Goal: Information Seeking & Learning: Find specific page/section

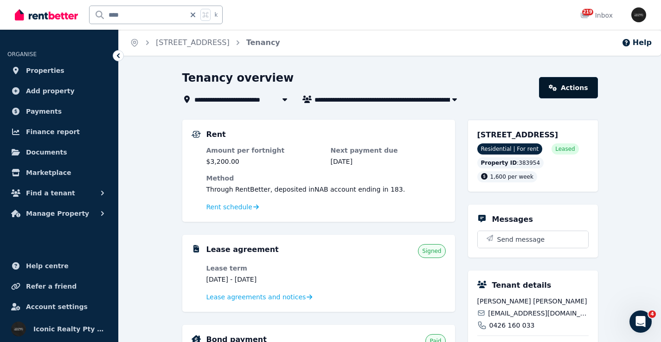
click at [575, 89] on link "Actions" at bounding box center [568, 87] width 58 height 21
click at [580, 88] on link "Actions" at bounding box center [568, 87] width 58 height 21
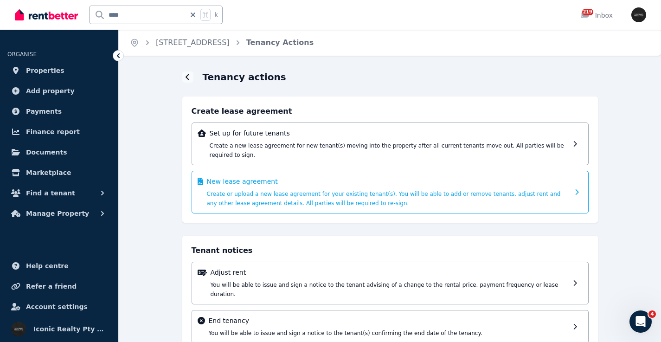
click at [315, 189] on div "New lease agreement Create or upload a new lease agreement for your existing te…" at bounding box center [388, 192] width 362 height 31
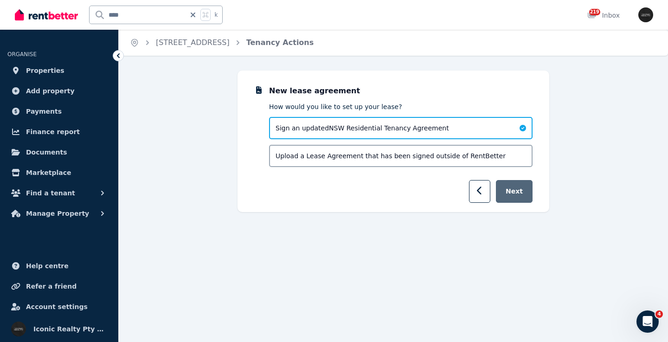
click at [518, 191] on button "Next" at bounding box center [514, 191] width 37 height 23
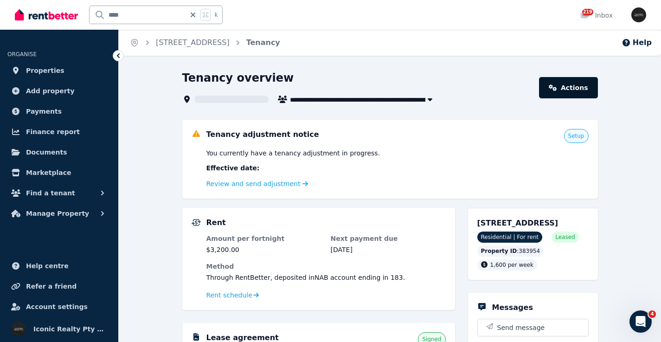
click at [561, 96] on link "Actions" at bounding box center [568, 87] width 58 height 21
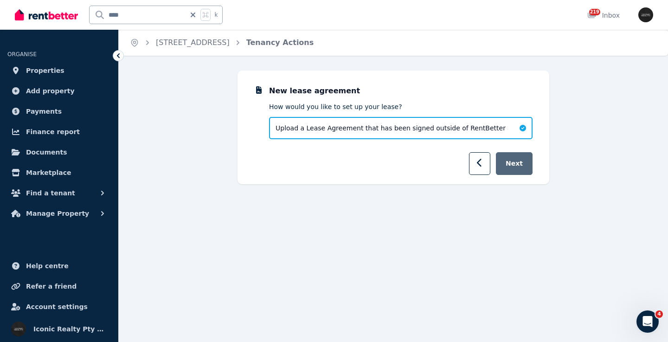
click at [522, 168] on button "Next" at bounding box center [514, 163] width 37 height 23
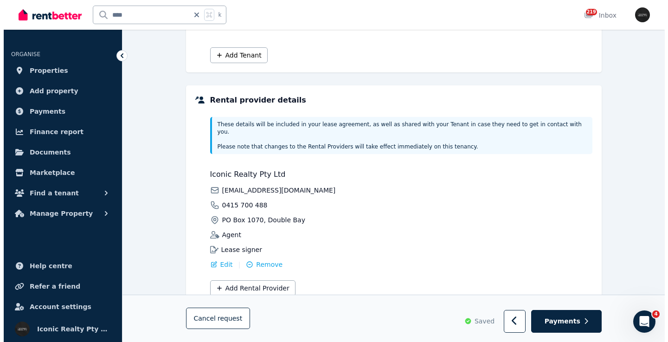
scroll to position [277, 0]
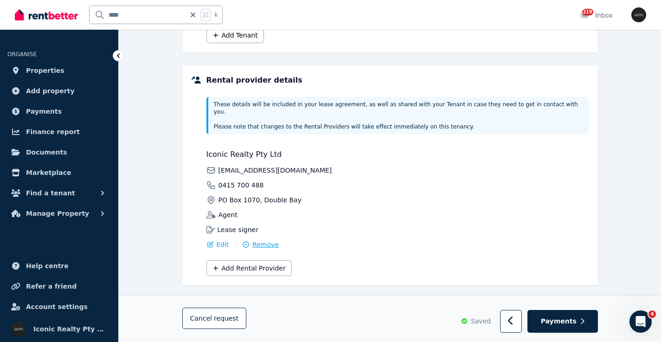
click at [259, 240] on span "Remove" at bounding box center [265, 244] width 26 height 9
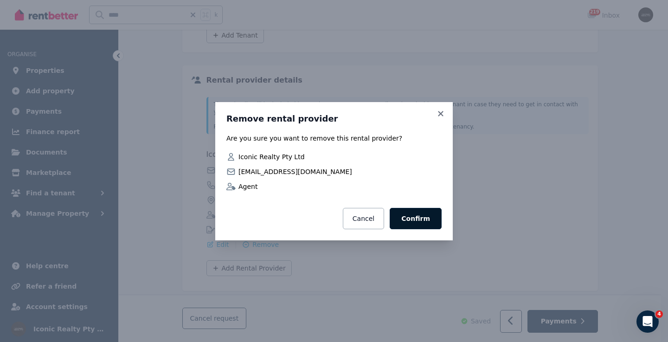
click at [425, 218] on button "Confirm" at bounding box center [416, 218] width 52 height 21
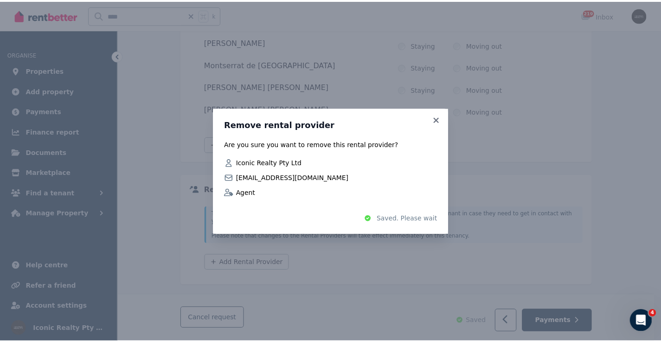
scroll to position [162, 0]
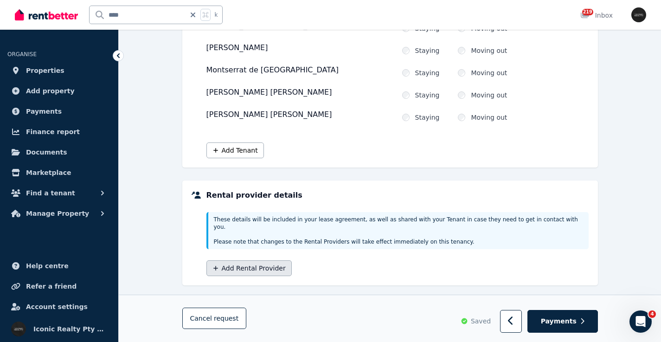
click at [268, 264] on button "Add Rental Provider" at bounding box center [249, 268] width 85 height 16
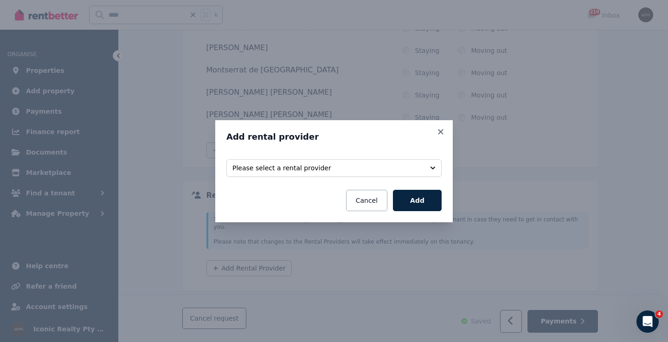
click at [434, 168] on button "Please select a rental provider" at bounding box center [333, 168] width 215 height 18
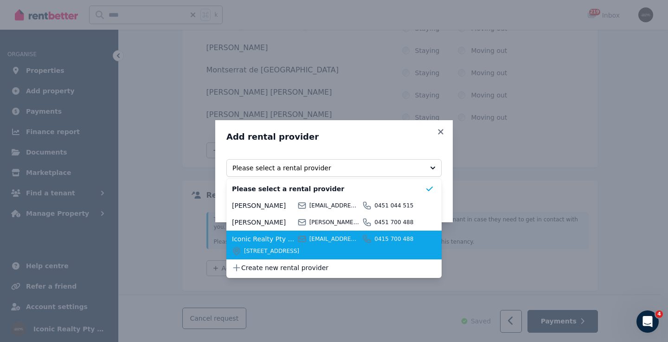
click at [298, 245] on div "Iconic Realty Pty Ltd [EMAIL_ADDRESS][DOMAIN_NAME] [STREET_ADDRESS]" at bounding box center [328, 244] width 193 height 21
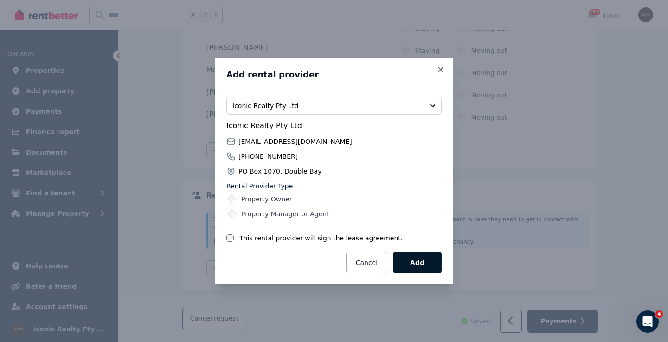
click at [416, 264] on button "Add" at bounding box center [417, 262] width 49 height 21
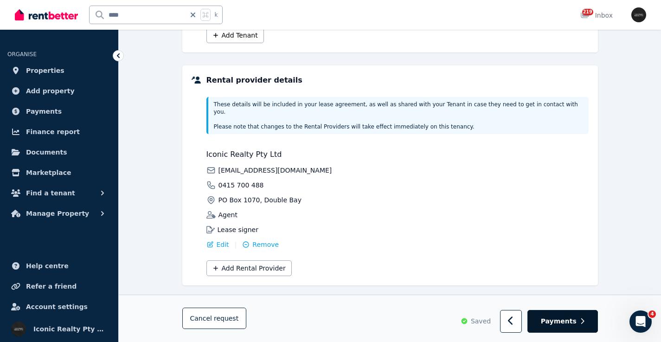
click at [570, 317] on span "Payments" at bounding box center [559, 321] width 36 height 9
select select "**********"
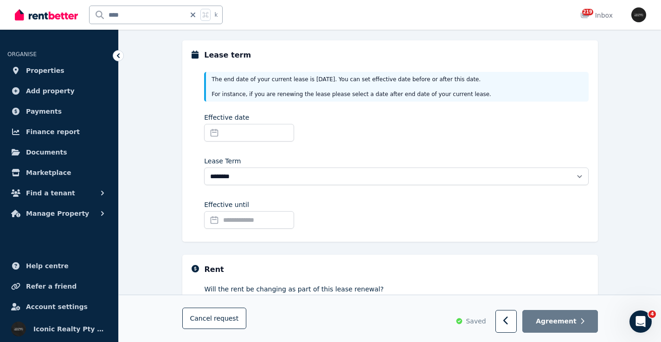
scroll to position [10, 0]
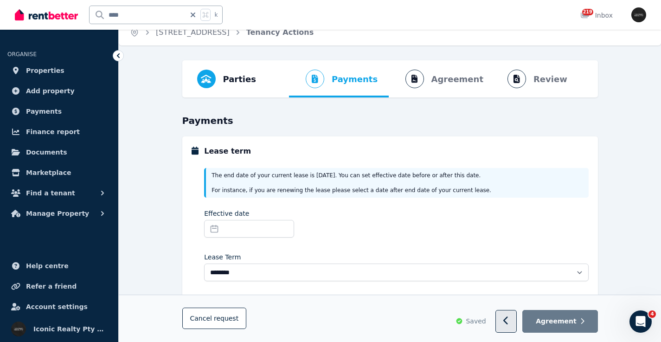
click at [509, 324] on icon "button" at bounding box center [507, 321] width 6 height 9
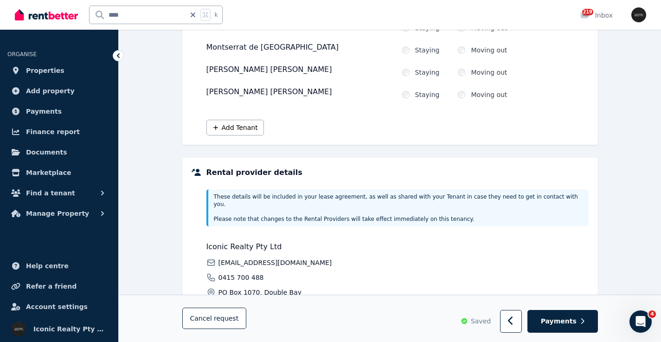
scroll to position [277, 0]
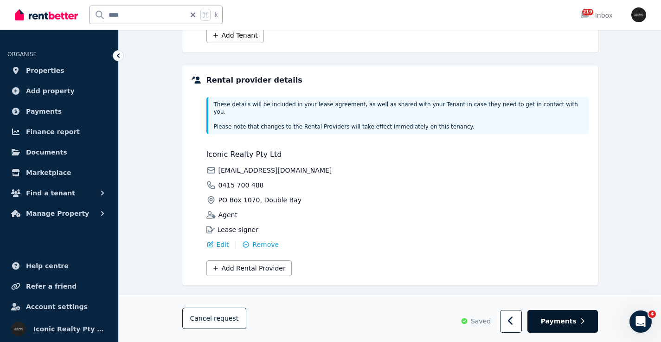
click at [576, 323] on span "Payments" at bounding box center [559, 321] width 36 height 9
select select "**********"
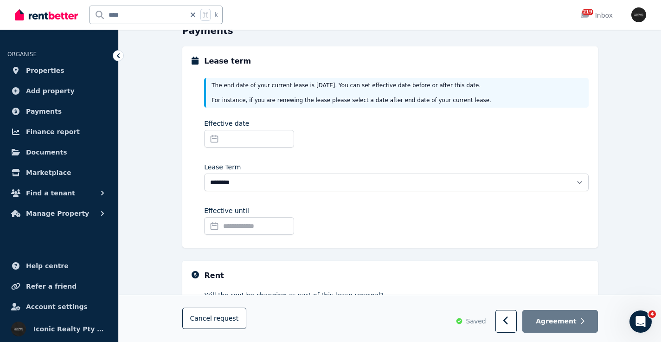
scroll to position [106, 0]
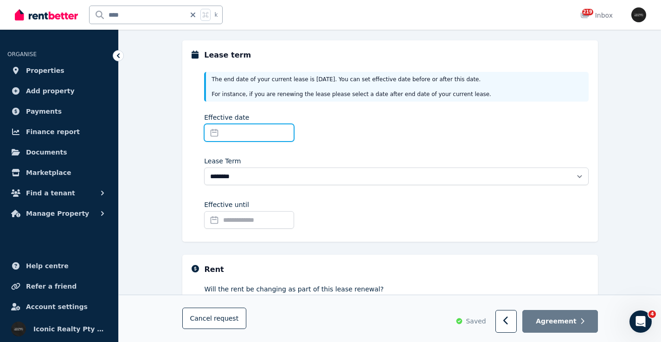
click at [213, 137] on input "Effective date" at bounding box center [249, 133] width 90 height 18
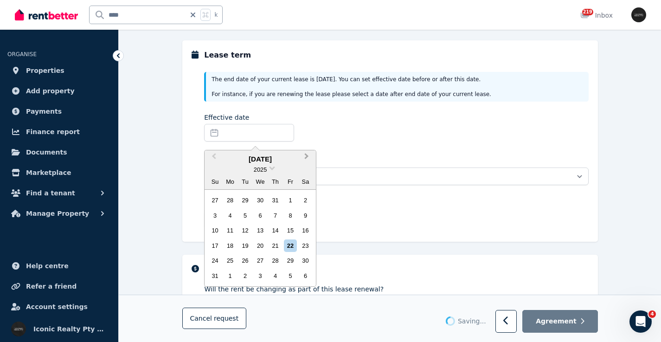
click at [309, 155] on button "Next Month" at bounding box center [307, 158] width 15 height 15
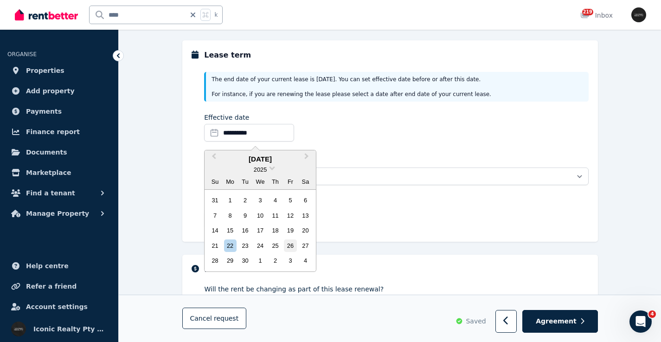
click at [293, 244] on div "26" at bounding box center [290, 245] width 13 height 13
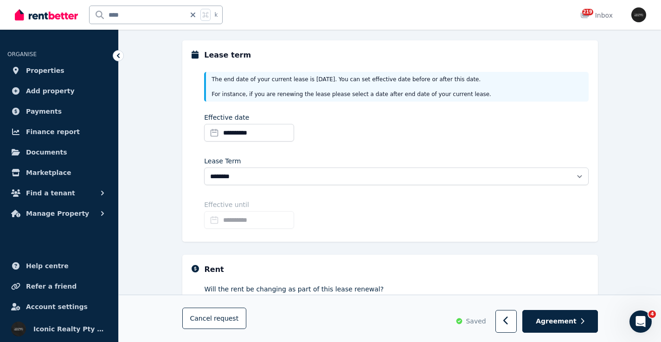
click at [388, 134] on div "**********" at bounding box center [396, 129] width 384 height 32
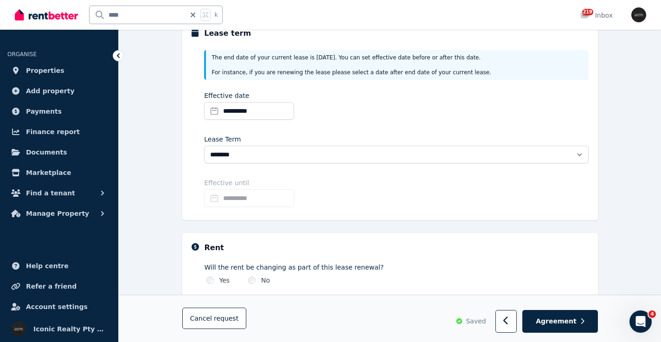
scroll to position [127, 0]
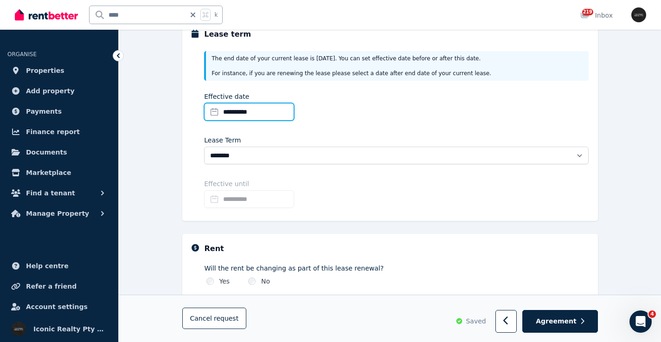
click at [252, 110] on input "**********" at bounding box center [249, 112] width 90 height 18
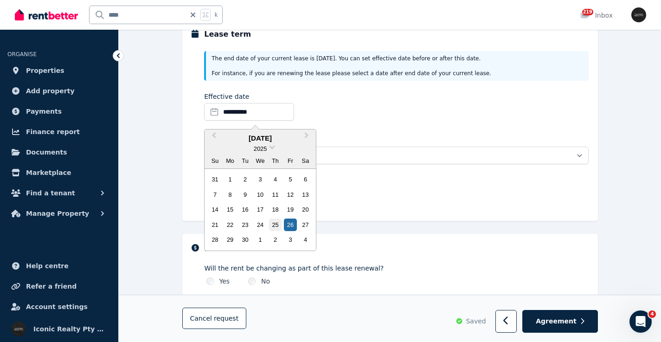
click at [275, 226] on div "25" at bounding box center [275, 225] width 13 height 13
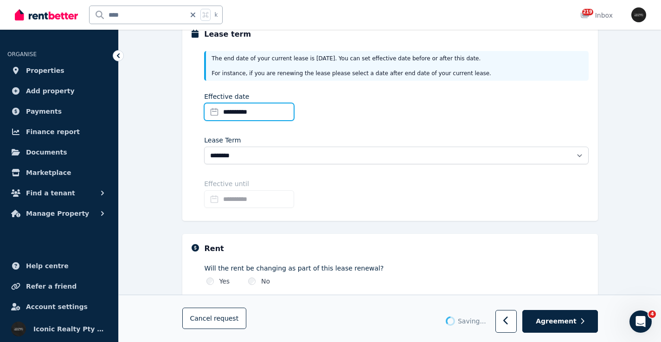
click at [273, 116] on input "**********" at bounding box center [249, 112] width 90 height 18
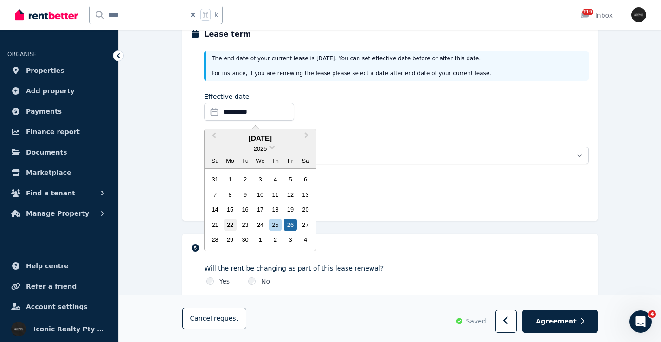
click at [231, 224] on div "22" at bounding box center [230, 225] width 13 height 13
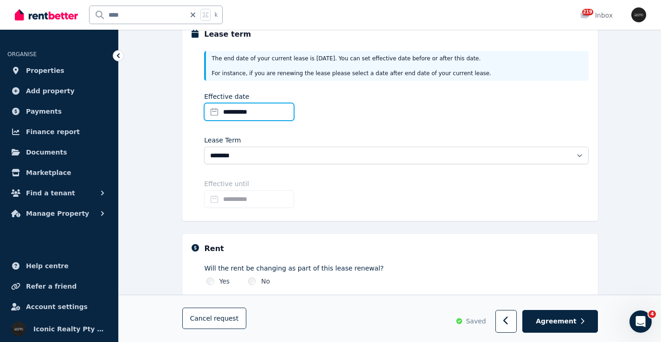
click at [272, 112] on input "**********" at bounding box center [249, 112] width 90 height 18
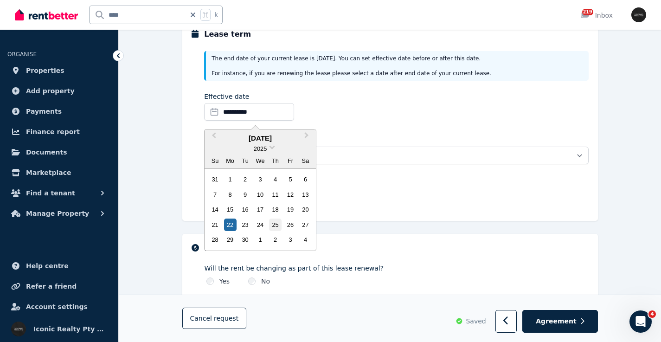
click at [281, 222] on div "25" at bounding box center [275, 225] width 13 height 13
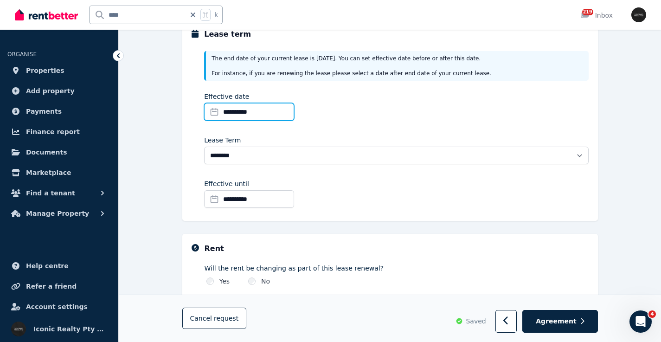
click at [265, 108] on input "**********" at bounding box center [249, 112] width 90 height 18
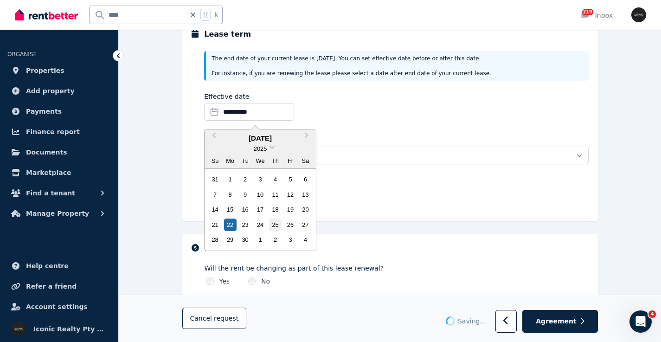
click at [277, 223] on div "25" at bounding box center [275, 225] width 13 height 13
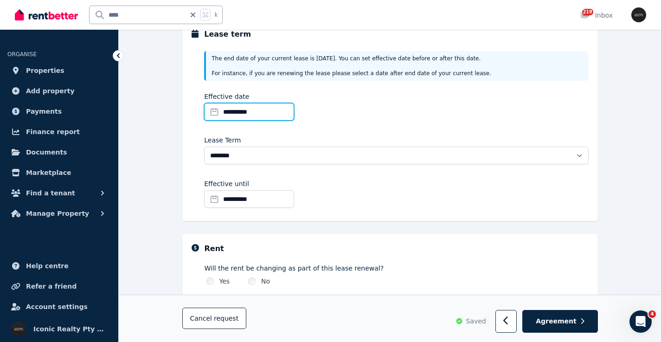
click at [284, 112] on input "**********" at bounding box center [249, 112] width 90 height 18
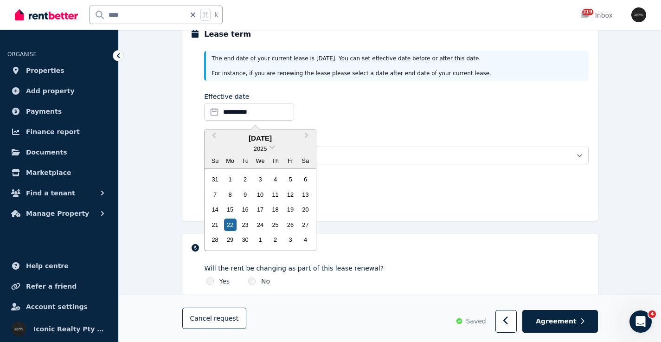
click at [289, 224] on div "26" at bounding box center [290, 225] width 13 height 13
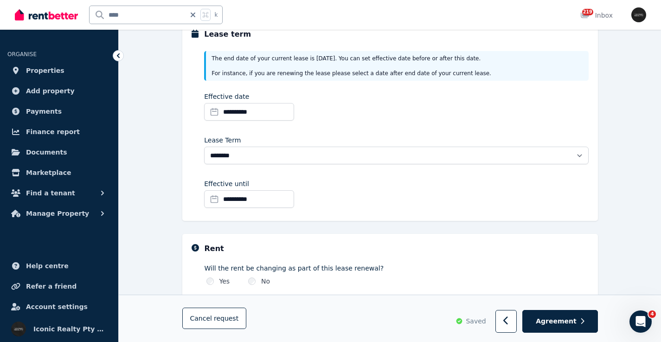
click at [227, 199] on input "**********" at bounding box center [249, 199] width 90 height 18
click at [220, 113] on input "**********" at bounding box center [249, 112] width 90 height 18
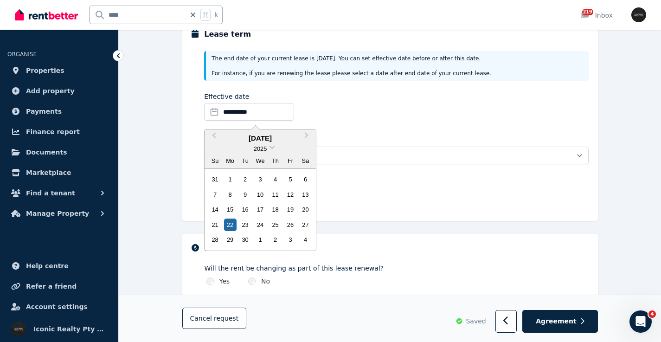
click at [419, 109] on div "**********" at bounding box center [396, 108] width 384 height 32
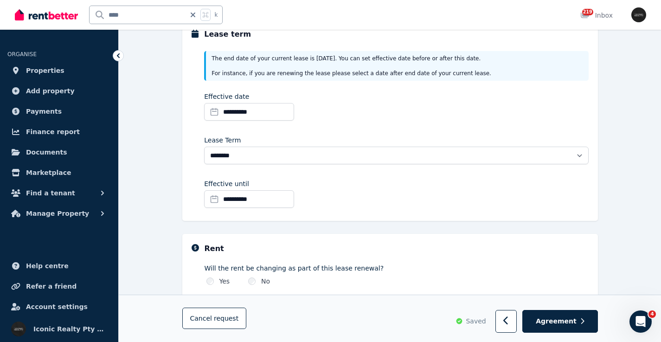
click at [249, 197] on input "**********" at bounding box center [249, 199] width 90 height 18
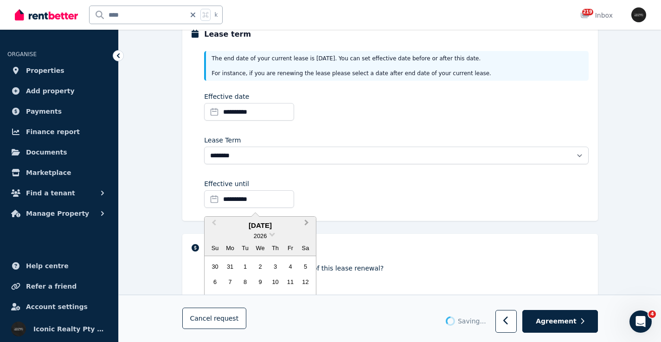
click at [311, 221] on button "Next Month" at bounding box center [307, 225] width 15 height 15
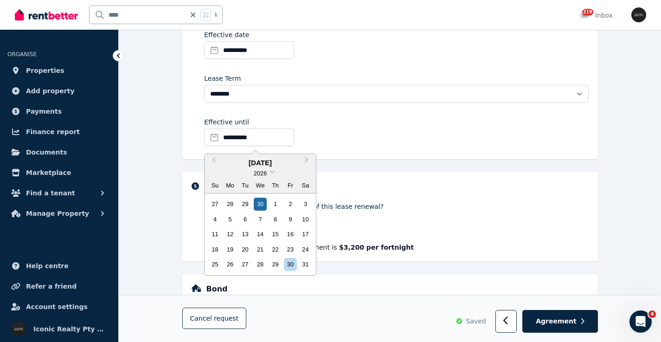
scroll to position [192, 0]
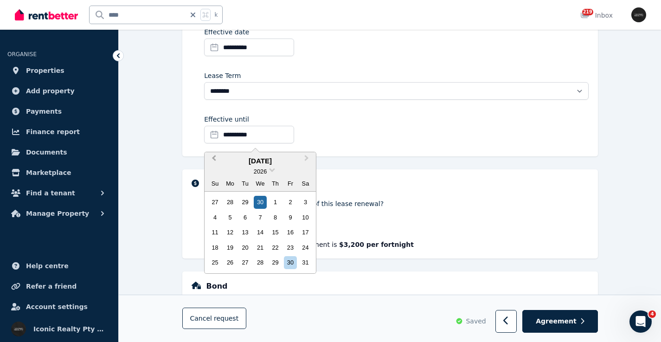
click at [218, 160] on button "Previous Month" at bounding box center [213, 160] width 15 height 15
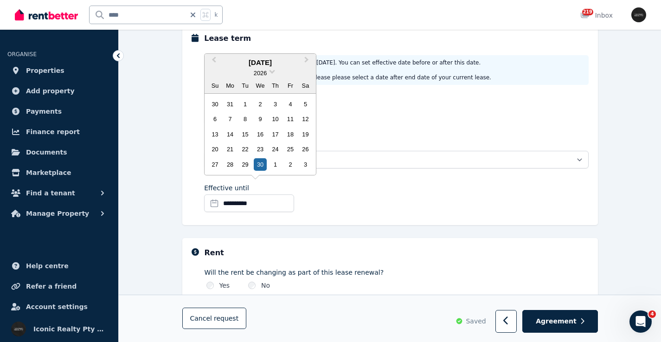
scroll to position [120, 0]
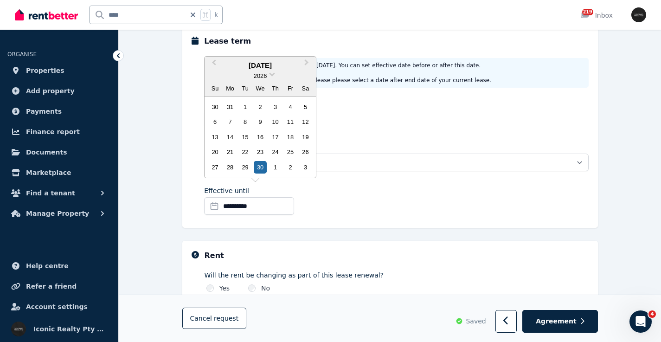
click at [452, 124] on div "**********" at bounding box center [396, 115] width 384 height 32
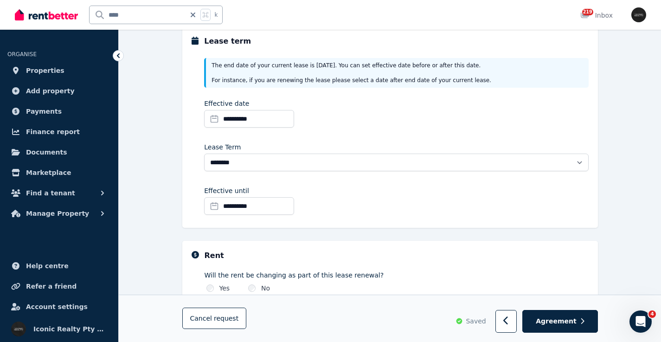
click at [237, 204] on input "**********" at bounding box center [249, 206] width 90 height 18
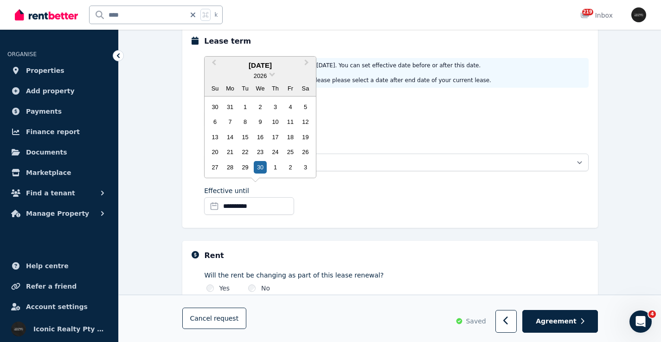
click at [398, 124] on div "**********" at bounding box center [396, 115] width 384 height 32
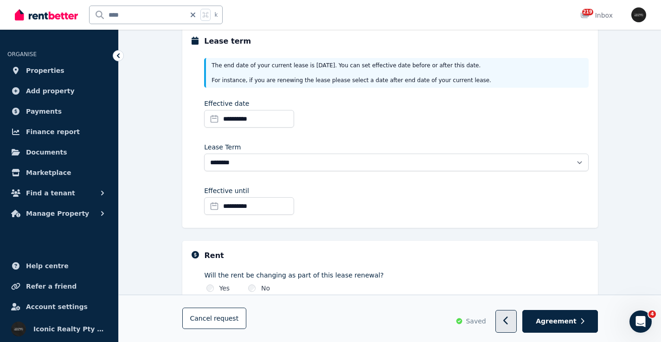
click at [510, 321] on icon "button" at bounding box center [507, 321] width 6 height 9
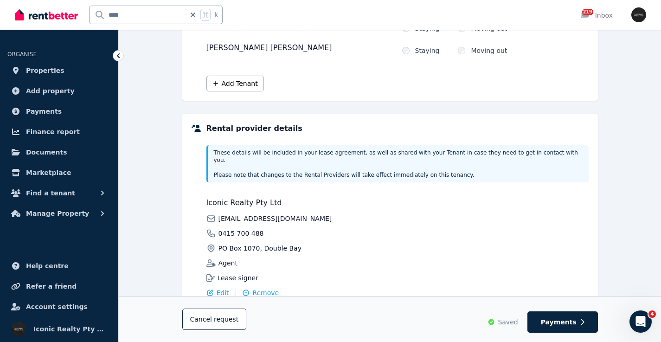
scroll to position [276, 0]
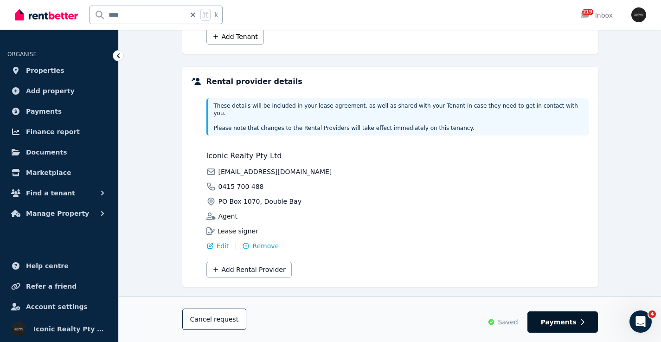
click at [567, 327] on button "Payments" at bounding box center [563, 321] width 71 height 21
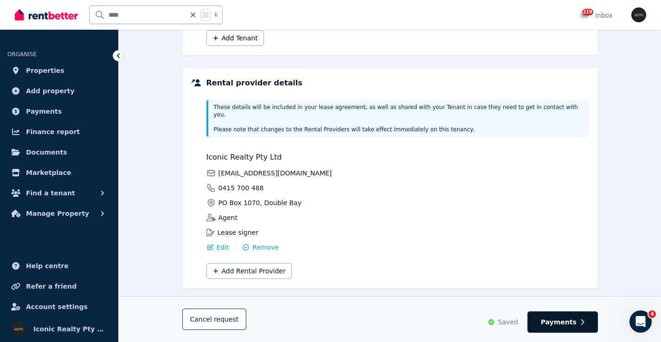
select select "**********"
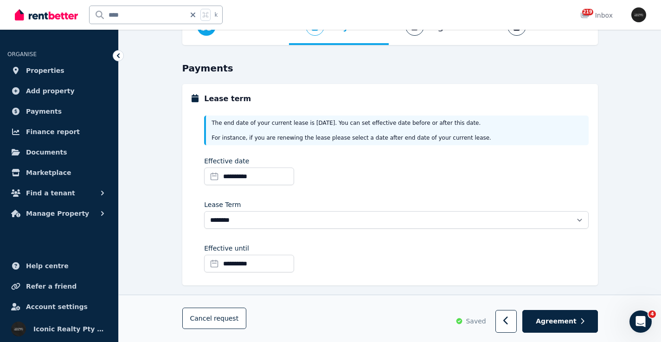
scroll to position [77, 0]
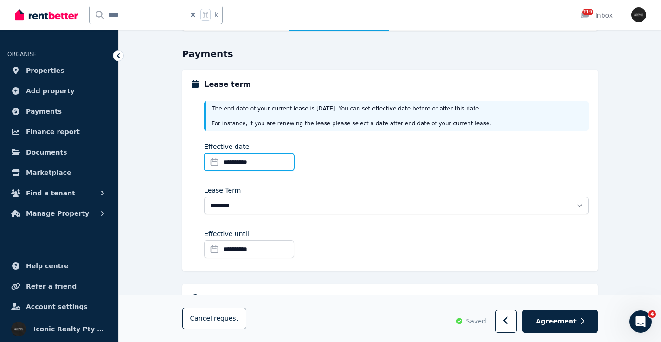
click at [241, 163] on input "**********" at bounding box center [249, 162] width 90 height 18
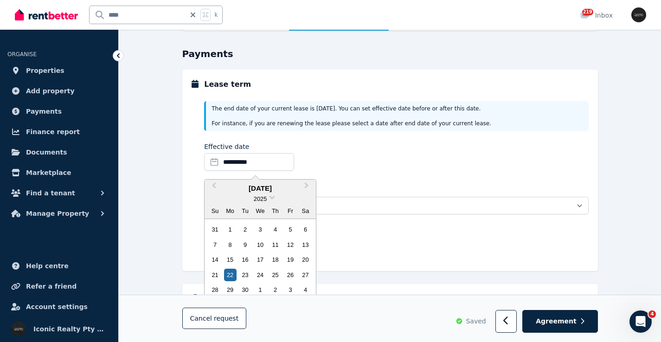
click at [279, 273] on div "25" at bounding box center [275, 275] width 13 height 13
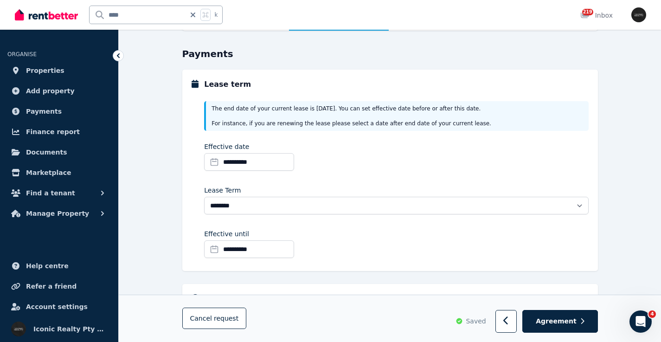
click at [248, 251] on input "**********" at bounding box center [249, 249] width 90 height 18
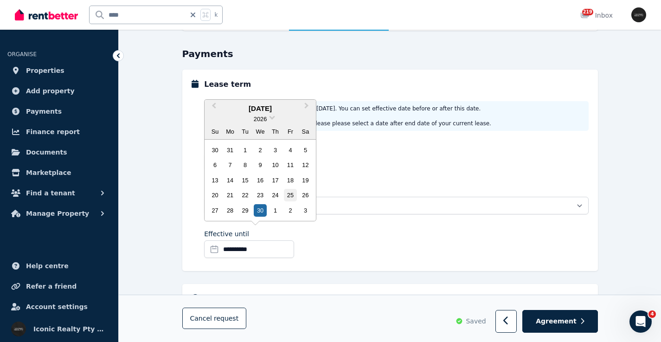
click at [291, 195] on div "25" at bounding box center [290, 195] width 13 height 13
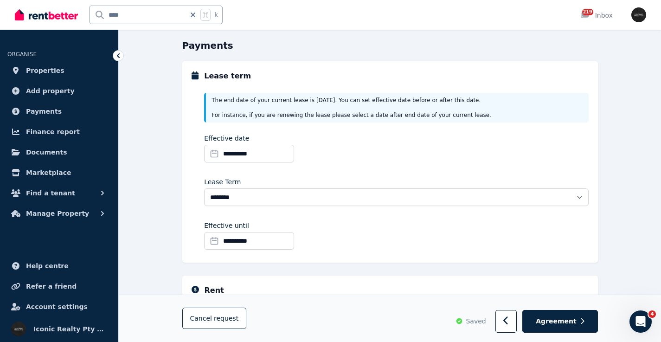
scroll to position [139, 0]
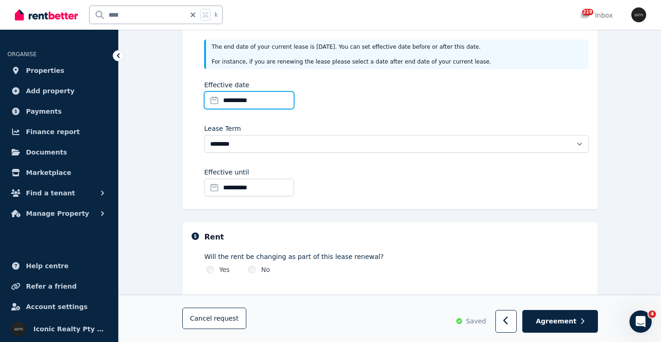
click at [217, 101] on input "**********" at bounding box center [249, 100] width 90 height 18
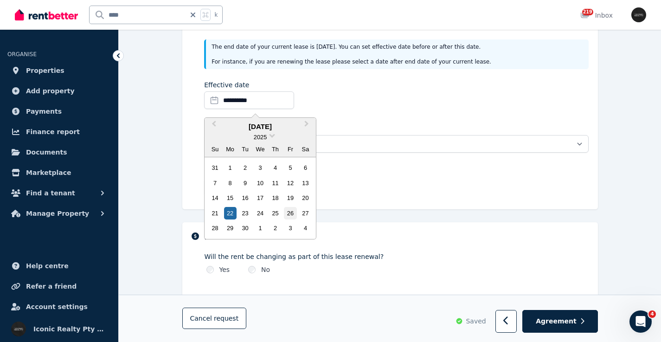
click at [292, 214] on div "26" at bounding box center [290, 213] width 13 height 13
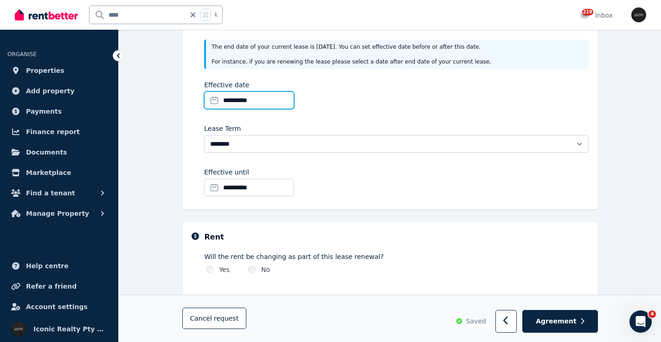
click at [246, 91] on input "**********" at bounding box center [249, 100] width 90 height 18
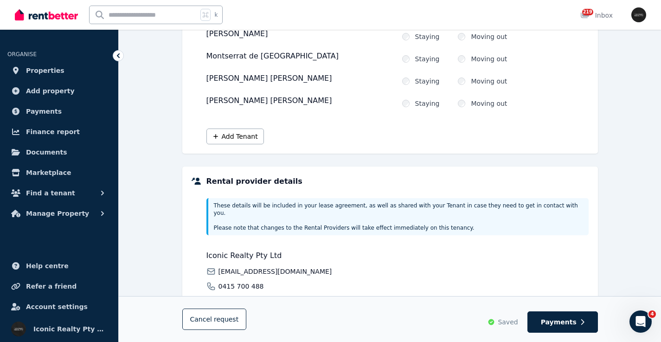
scroll to position [231, 0]
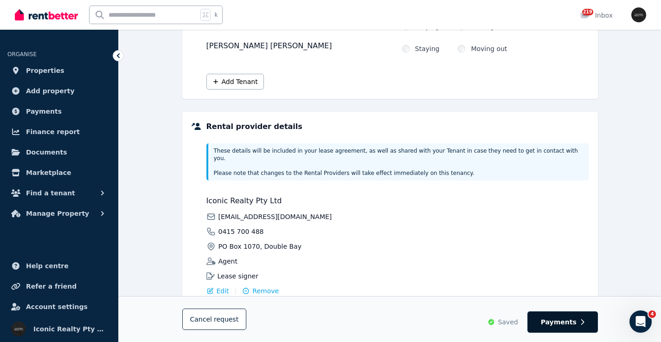
click at [574, 323] on span "Payments" at bounding box center [559, 321] width 36 height 9
select select "**********"
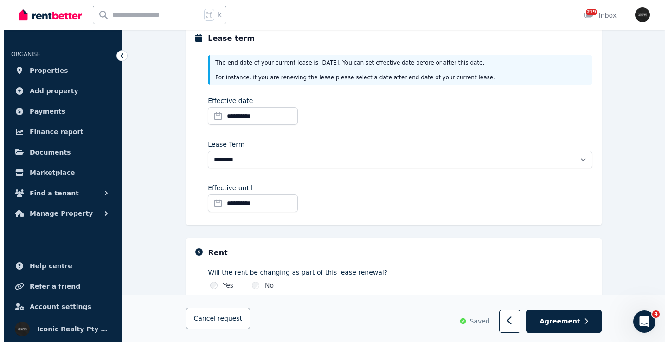
scroll to position [124, 0]
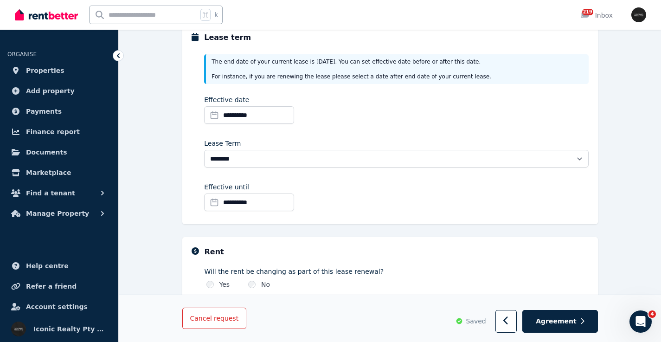
click at [204, 324] on button "Cancel request" at bounding box center [214, 318] width 65 height 21
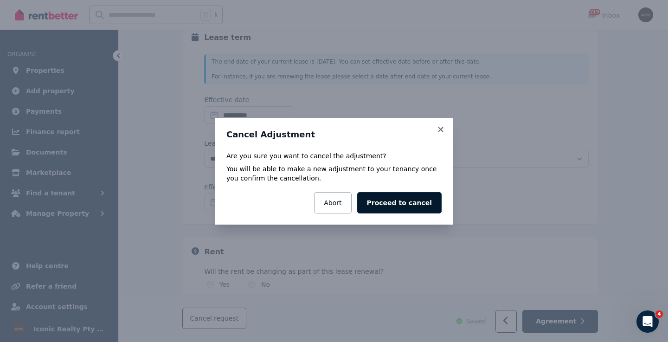
click at [386, 202] on button "Proceed to cancel" at bounding box center [399, 202] width 84 height 21
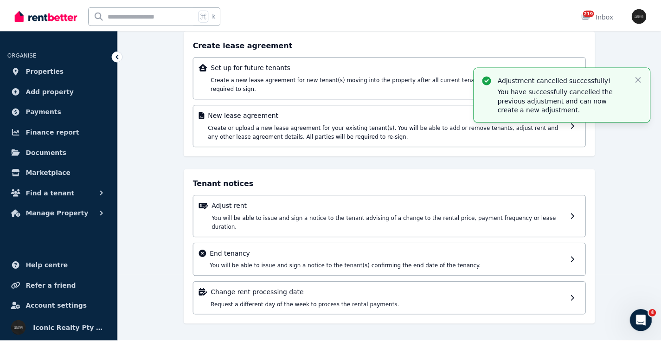
scroll to position [57, 0]
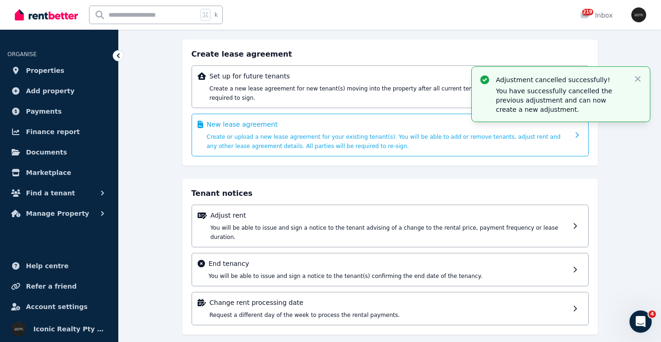
click at [347, 134] on span "Create or upload a new lease agreement for your existing tenant(s). You will be…" at bounding box center [384, 142] width 354 height 16
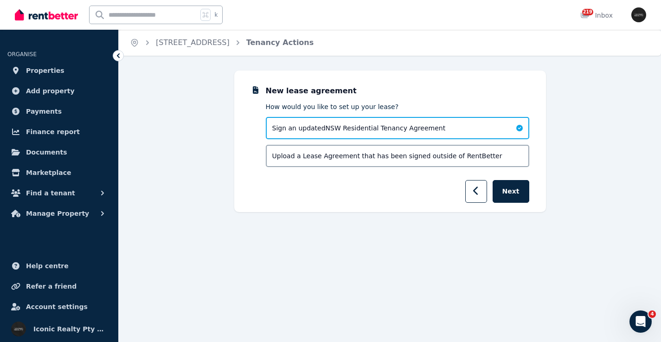
scroll to position [0, 0]
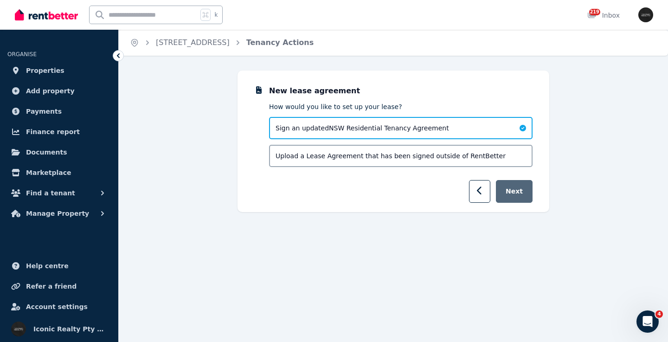
click at [527, 194] on button "Next" at bounding box center [514, 191] width 37 height 23
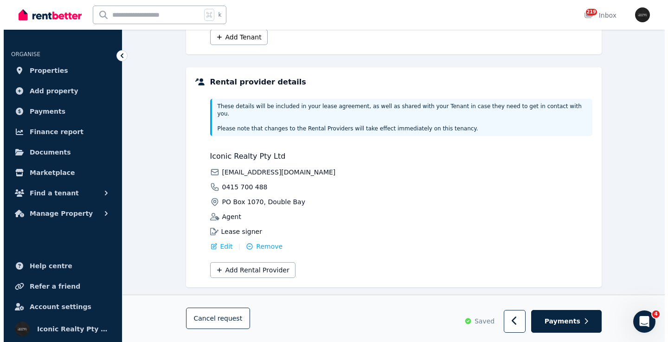
scroll to position [277, 0]
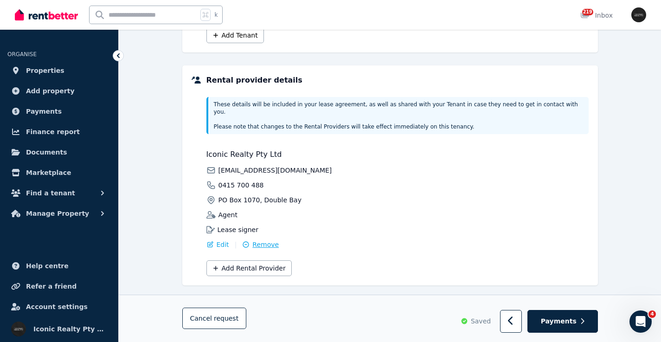
click at [261, 240] on span "Remove" at bounding box center [265, 244] width 26 height 9
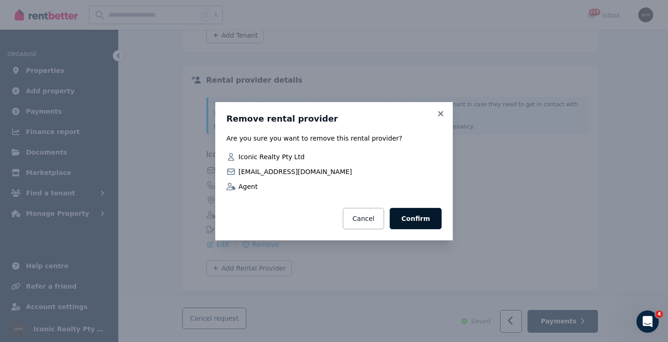
click at [424, 220] on button "Confirm" at bounding box center [416, 218] width 52 height 21
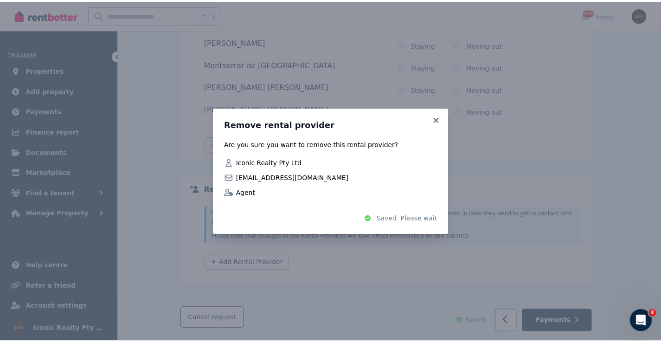
scroll to position [162, 0]
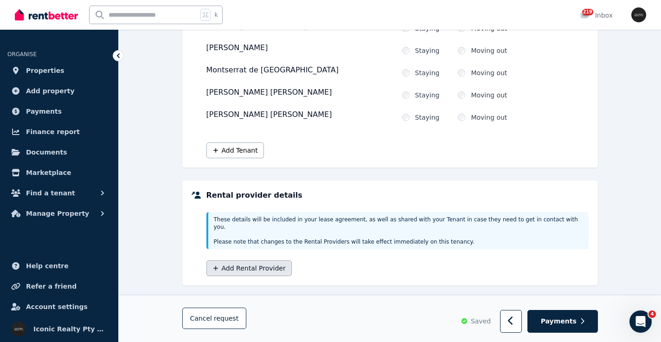
click at [232, 265] on button "Add Rental Provider" at bounding box center [249, 268] width 85 height 16
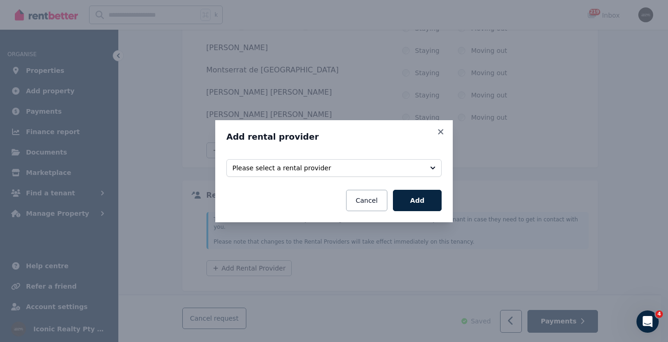
click at [336, 169] on span "Please select a rental provider" at bounding box center [328, 167] width 190 height 9
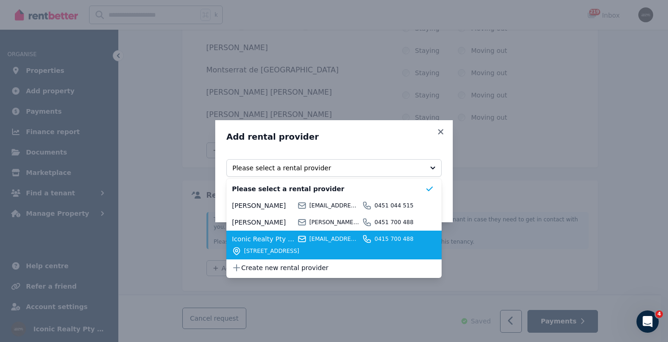
click at [279, 249] on span "[STREET_ADDRESS]" at bounding box center [334, 250] width 181 height 7
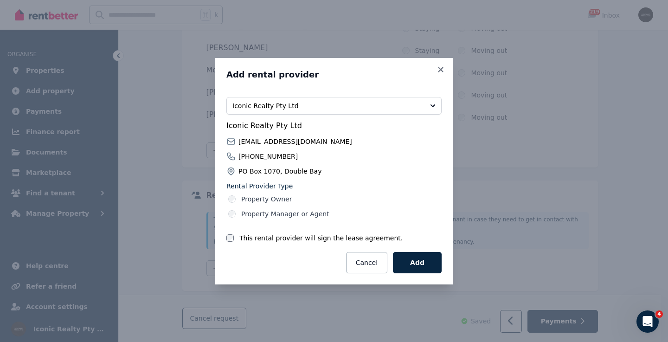
drag, startPoint x: 233, startPoint y: 242, endPoint x: 253, endPoint y: 246, distance: 20.8
click at [233, 242] on div at bounding box center [229, 237] width 7 height 9
click at [429, 263] on button "Add" at bounding box center [417, 262] width 49 height 21
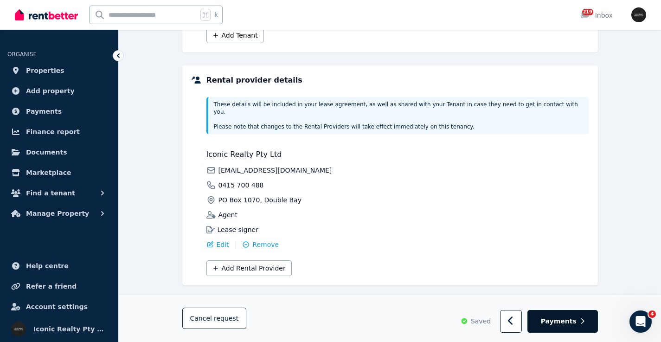
click at [556, 318] on span "Payments" at bounding box center [559, 321] width 36 height 9
select select "**********"
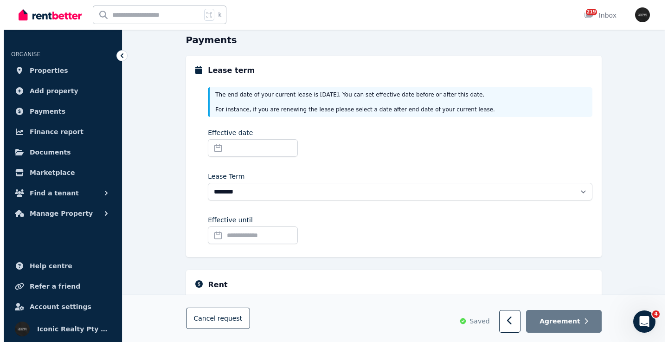
scroll to position [90, 0]
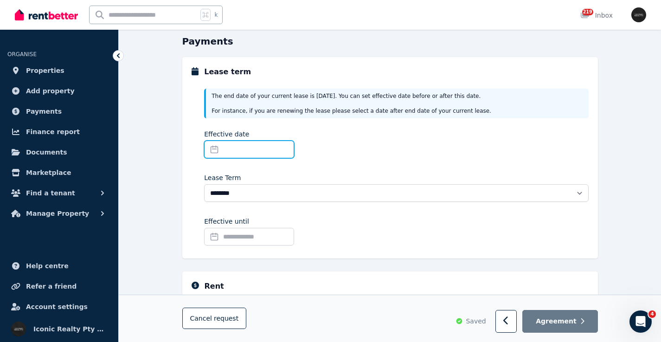
click at [212, 151] on input "Effective date" at bounding box center [249, 150] width 90 height 18
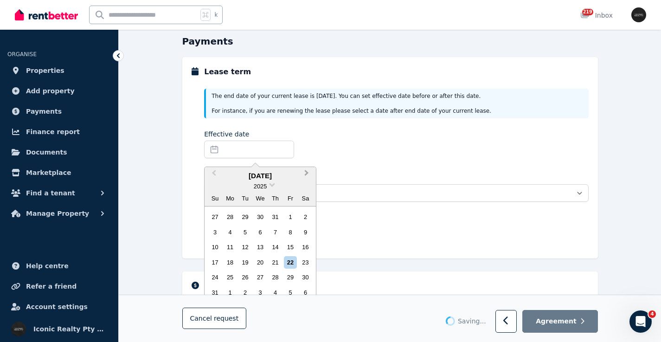
click at [307, 173] on span "Next Month" at bounding box center [307, 175] width 0 height 14
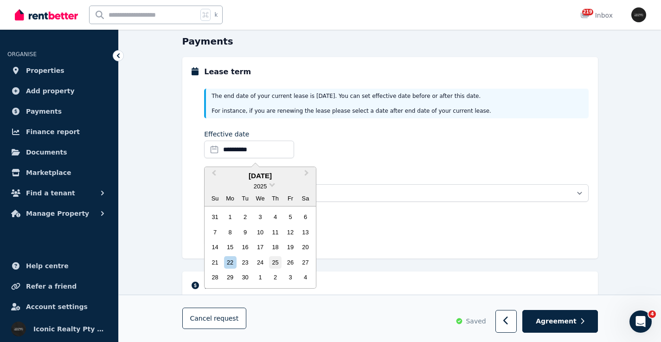
click at [280, 262] on div "25" at bounding box center [275, 262] width 13 height 13
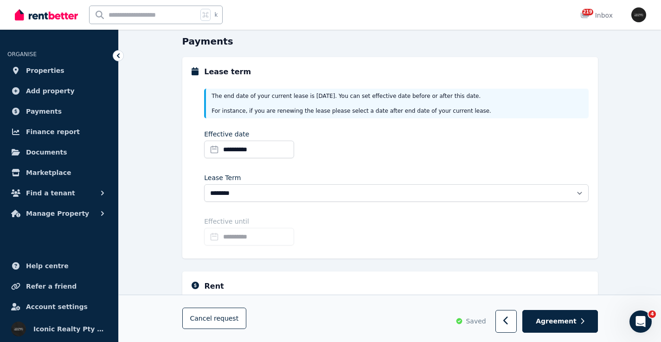
click at [217, 237] on input "**********" at bounding box center [249, 237] width 90 height 18
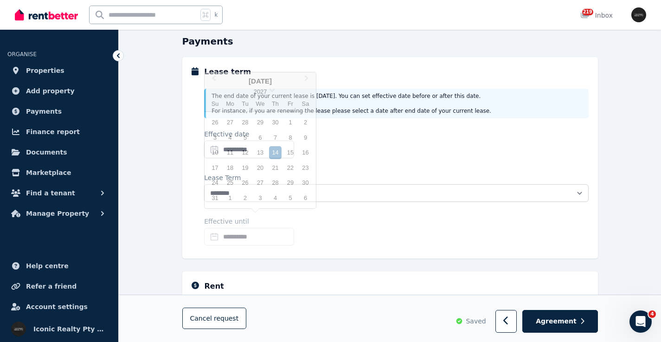
click at [406, 144] on div "**********" at bounding box center [396, 145] width 384 height 32
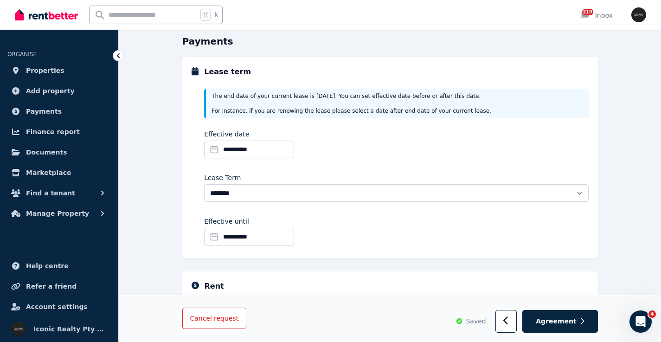
click at [206, 317] on span "Cancel request" at bounding box center [214, 318] width 49 height 7
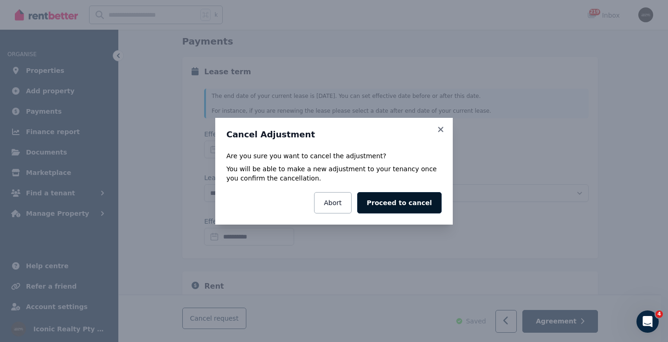
click at [399, 202] on button "Proceed to cancel" at bounding box center [399, 202] width 84 height 21
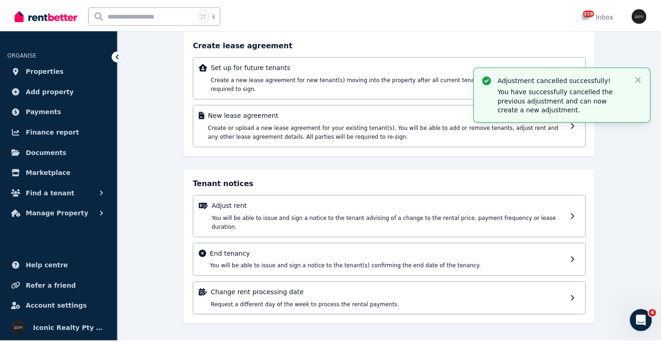
scroll to position [57, 0]
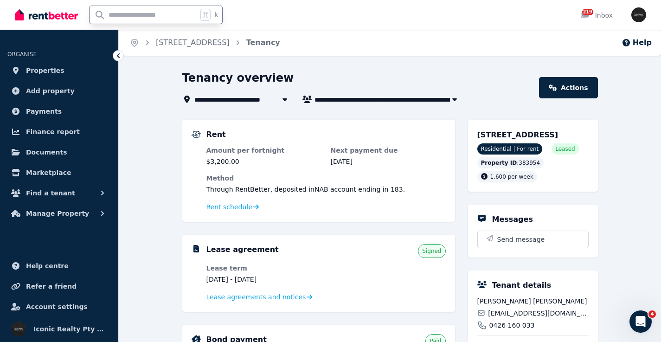
click at [166, 18] on input "text" at bounding box center [144, 15] width 108 height 18
type input "**"
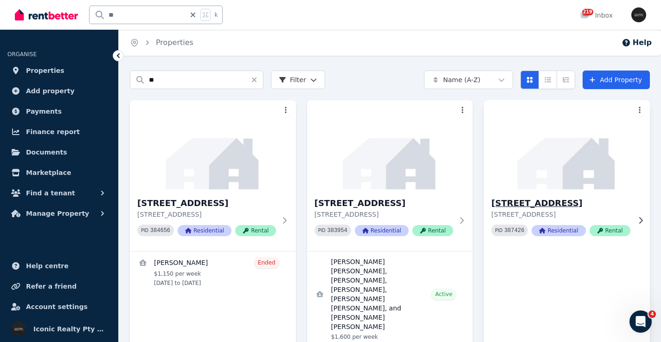
click at [571, 157] on img at bounding box center [567, 145] width 175 height 94
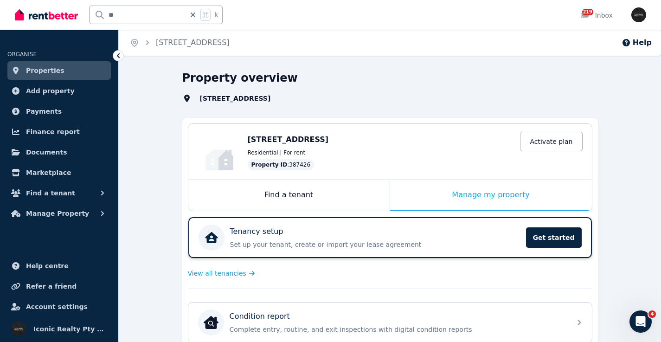
click at [383, 227] on div "Tenancy setup Set up your tenant, create or import your lease agreement Get sta…" at bounding box center [360, 238] width 322 height 26
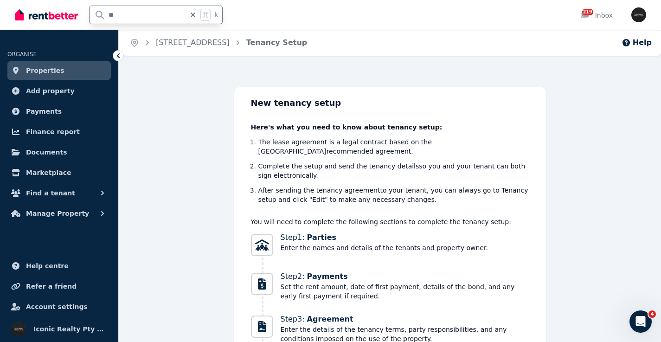
drag, startPoint x: 148, startPoint y: 12, endPoint x: 102, endPoint y: 13, distance: 46.0
click at [102, 13] on input "**" at bounding box center [138, 15] width 96 height 18
type input "*****"
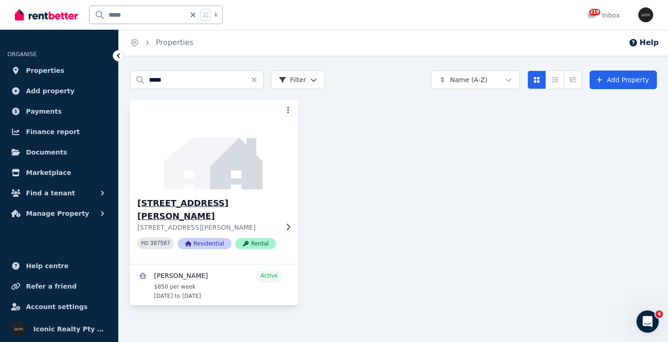
click at [202, 175] on img at bounding box center [214, 145] width 177 height 94
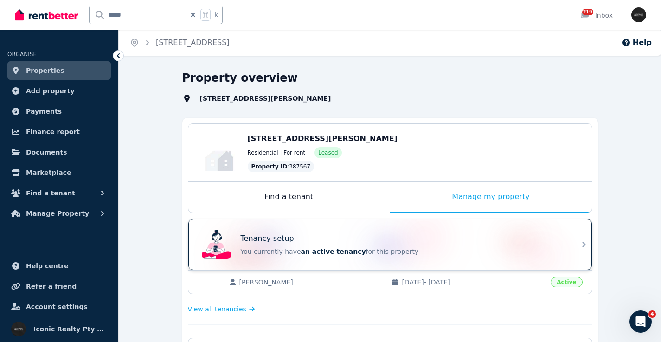
click at [362, 231] on div "Tenancy setup You currently have an active tenancy for this property" at bounding box center [382, 244] width 368 height 37
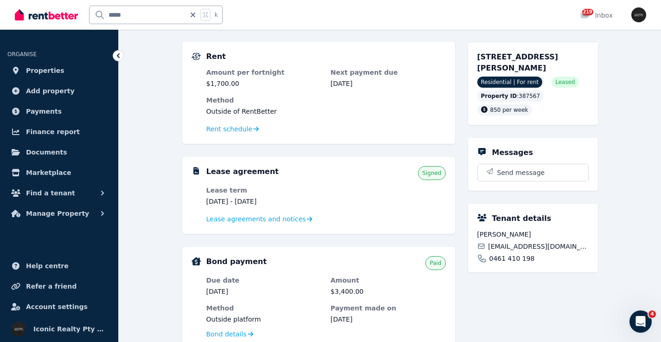
scroll to position [84, 0]
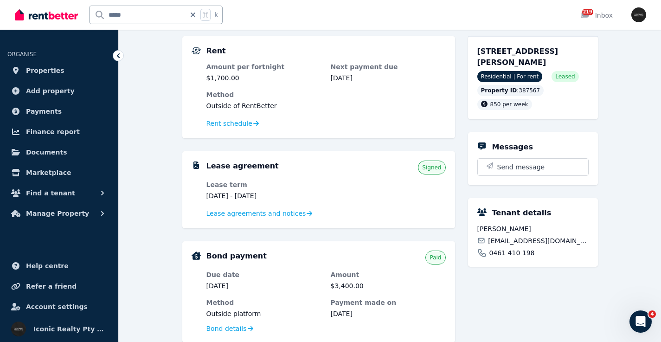
click at [527, 238] on span "[EMAIL_ADDRESS][DOMAIN_NAME]" at bounding box center [538, 240] width 100 height 9
copy div "[EMAIL_ADDRESS][DOMAIN_NAME]"
drag, startPoint x: 103, startPoint y: 13, endPoint x: 86, endPoint y: 13, distance: 16.7
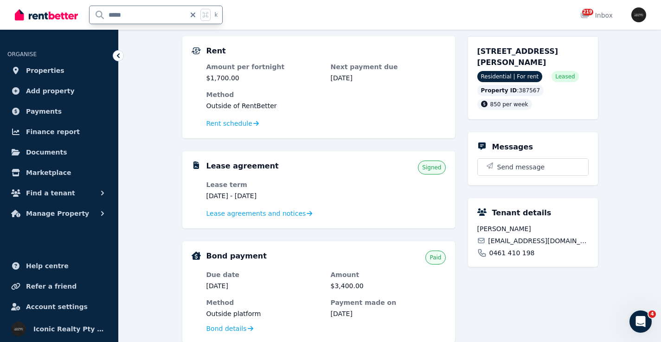
click at [86, 13] on div "***** k" at bounding box center [121, 15] width 213 height 30
type input "*****"
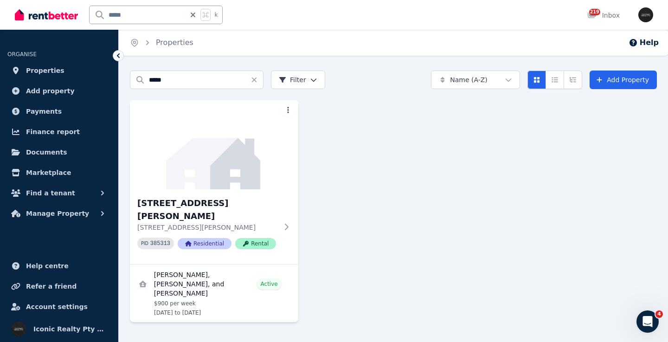
click at [182, 185] on img at bounding box center [214, 144] width 168 height 89
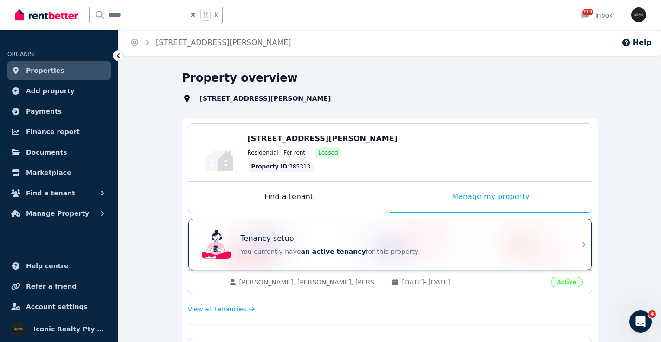
click at [343, 230] on div "Tenancy setup You currently have an active tenancy for this property" at bounding box center [382, 244] width 368 height 37
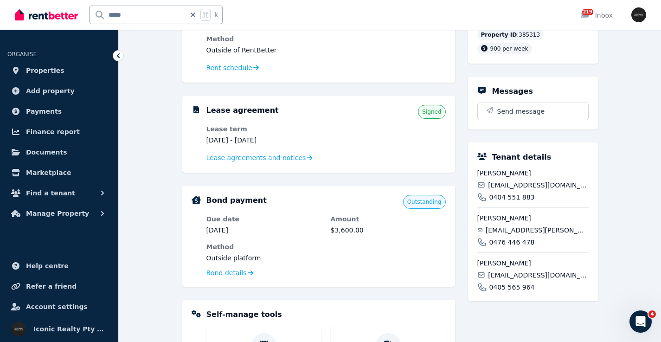
scroll to position [141, 0]
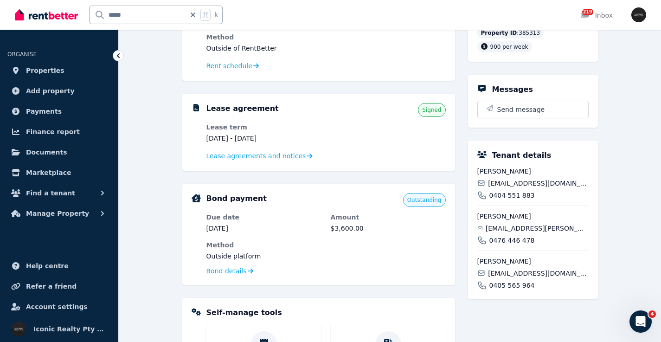
click at [536, 177] on div "[PERSON_NAME] [EMAIL_ADDRESS][DOMAIN_NAME] 0404 551 883" at bounding box center [533, 183] width 111 height 33
click at [535, 181] on span "[EMAIL_ADDRESS][DOMAIN_NAME]" at bounding box center [538, 183] width 100 height 9
click at [534, 181] on span "[EMAIL_ADDRESS][DOMAIN_NAME]" at bounding box center [538, 183] width 100 height 9
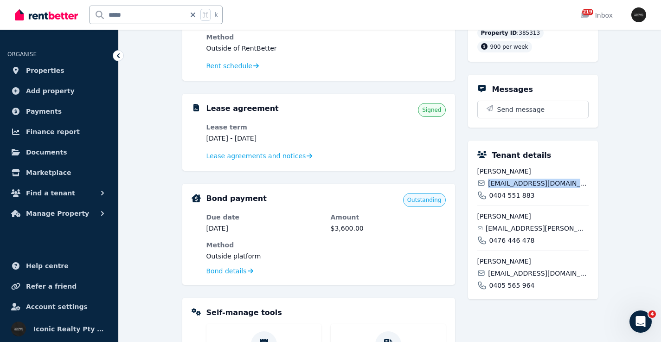
click at [534, 181] on span "[EMAIL_ADDRESS][DOMAIN_NAME]" at bounding box center [538, 183] width 100 height 9
copy div "[EMAIL_ADDRESS][DOMAIN_NAME]"
click at [501, 226] on span "[EMAIL_ADDRESS][PERSON_NAME][DOMAIN_NAME]" at bounding box center [537, 228] width 103 height 9
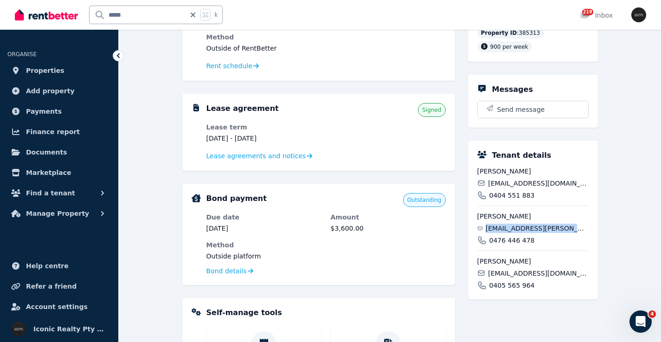
copy div "[EMAIL_ADDRESS][PERSON_NAME][DOMAIN_NAME]"
click at [513, 271] on span "[EMAIL_ADDRESS][DOMAIN_NAME]" at bounding box center [538, 273] width 100 height 9
copy div "[EMAIL_ADDRESS][DOMAIN_NAME]"
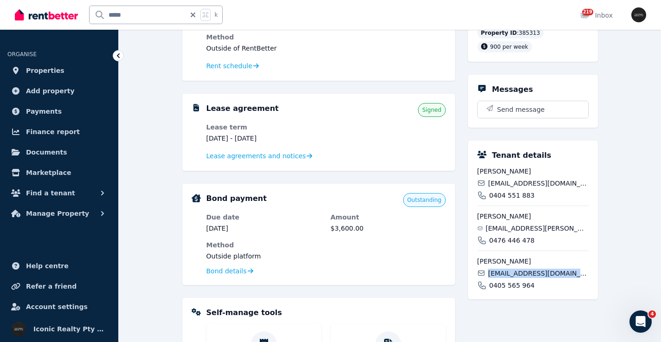
scroll to position [0, 0]
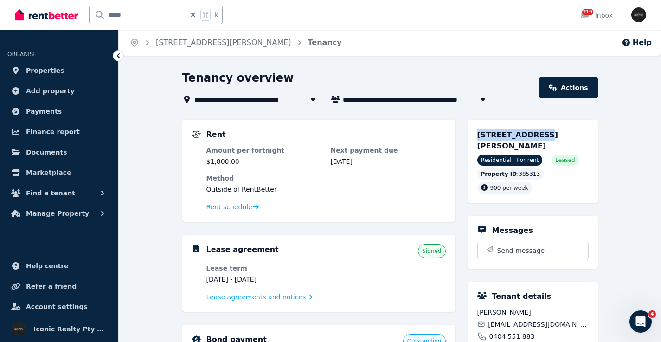
drag, startPoint x: 496, startPoint y: 135, endPoint x: 533, endPoint y: 135, distance: 36.7
click at [533, 135] on div "[STREET_ADDRESS][PERSON_NAME] Residential | For rent Leased Property ID : 38531…" at bounding box center [533, 161] width 130 height 83
copy span "[STREET_ADDRESS][PERSON_NAME]"
drag, startPoint x: 142, startPoint y: 18, endPoint x: 77, endPoint y: 10, distance: 65.5
click at [77, 10] on div "***** k" at bounding box center [121, 15] width 213 height 30
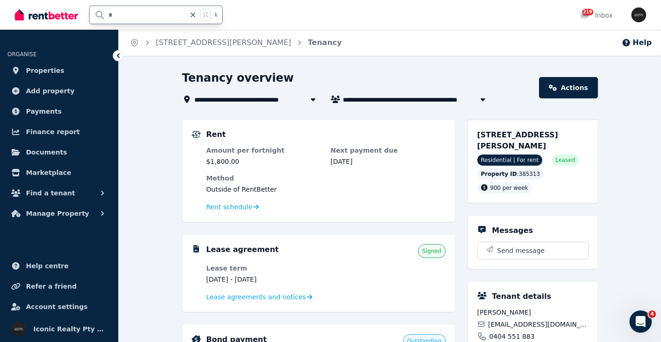
type input "**"
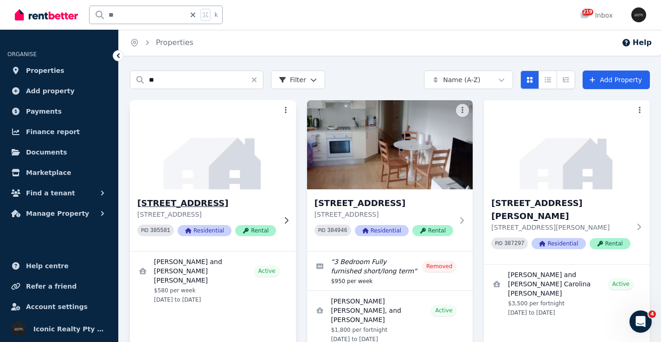
click at [244, 161] on img at bounding box center [213, 145] width 175 height 94
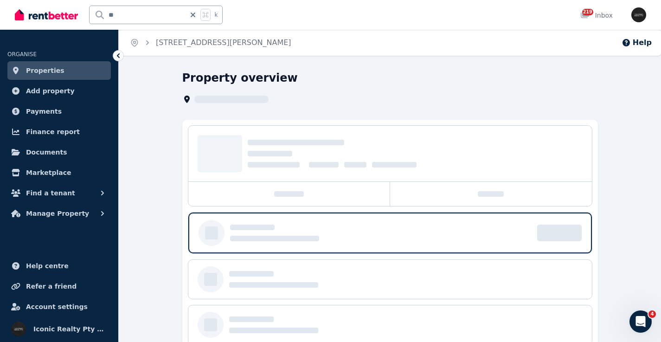
click at [132, 12] on input "**" at bounding box center [138, 15] width 96 height 18
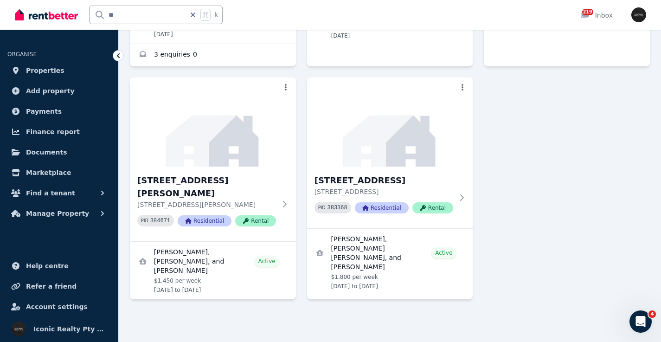
scroll to position [587, 0]
click at [425, 167] on div "[STREET_ADDRESS] 383368 Residential Rental" at bounding box center [390, 198] width 166 height 62
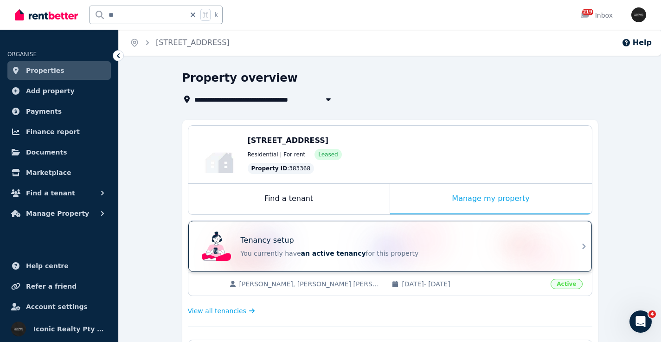
click at [377, 227] on div "Tenancy setup You currently have an active tenancy for this property" at bounding box center [390, 246] width 404 height 51
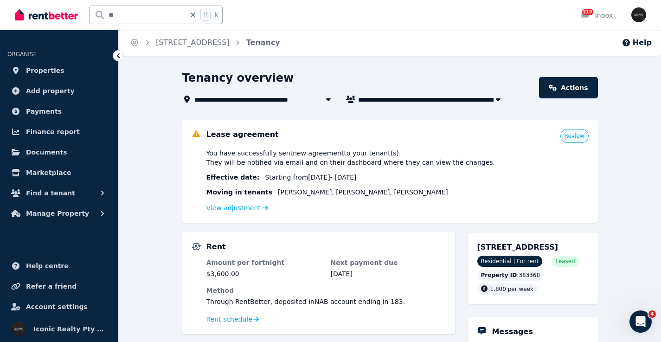
drag, startPoint x: 522, startPoint y: 246, endPoint x: 544, endPoint y: 246, distance: 22.3
click at [544, 246] on div "[STREET_ADDRESS] Residential | For rent Leased Property ID : 383368 1,800 per w…" at bounding box center [533, 268] width 130 height 72
copy span "99 [GEOGRAPHIC_DATA]"
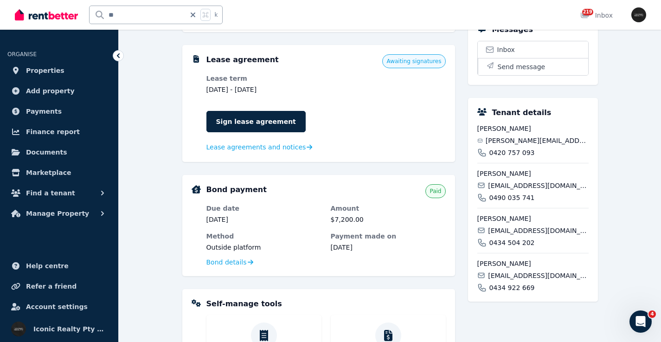
scroll to position [323, 0]
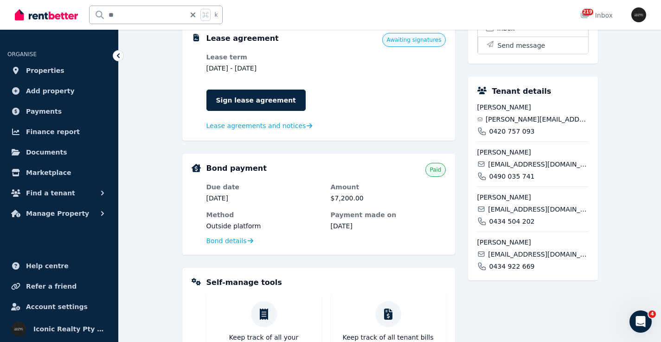
click at [527, 124] on span "[PERSON_NAME][EMAIL_ADDRESS][DOMAIN_NAME]" at bounding box center [537, 119] width 103 height 9
click at [528, 124] on span "[PERSON_NAME][EMAIL_ADDRESS][DOMAIN_NAME]" at bounding box center [537, 119] width 103 height 9
copy div "[PERSON_NAME][EMAIL_ADDRESS][DOMAIN_NAME]"
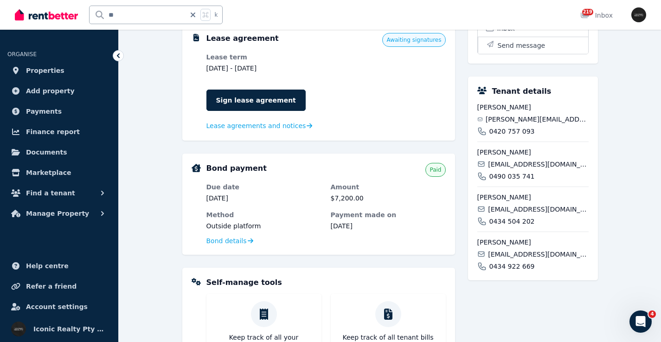
click at [523, 169] on span "[EMAIL_ADDRESS][DOMAIN_NAME]" at bounding box center [538, 164] width 100 height 9
copy div "[EMAIL_ADDRESS][DOMAIN_NAME]"
click at [514, 214] on span "[EMAIL_ADDRESS][DOMAIN_NAME]" at bounding box center [538, 209] width 100 height 9
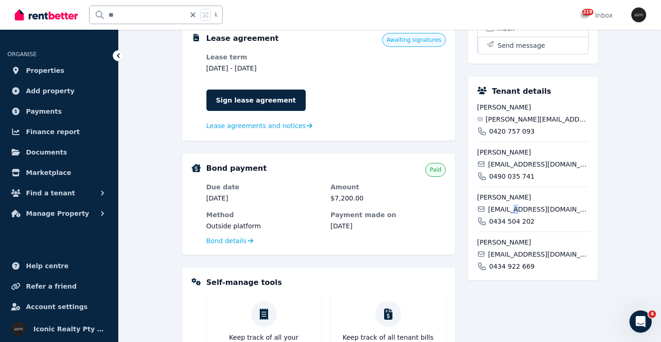
click at [514, 214] on span "[EMAIL_ADDRESS][DOMAIN_NAME]" at bounding box center [538, 209] width 100 height 9
copy div "[EMAIL_ADDRESS][DOMAIN_NAME]"
click at [509, 259] on span "[EMAIL_ADDRESS][DOMAIN_NAME]" at bounding box center [538, 254] width 100 height 9
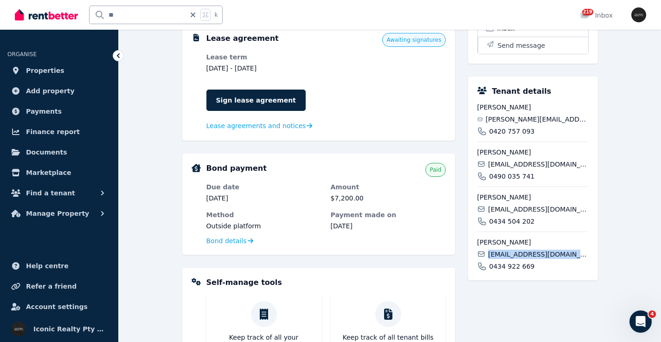
click at [509, 259] on span "[EMAIL_ADDRESS][DOMAIN_NAME]" at bounding box center [538, 254] width 100 height 9
copy div "[EMAIL_ADDRESS][DOMAIN_NAME]"
drag, startPoint x: 124, startPoint y: 10, endPoint x: 80, endPoint y: 10, distance: 44.6
click at [80, 10] on div "** k" at bounding box center [121, 15] width 213 height 30
drag, startPoint x: 121, startPoint y: 12, endPoint x: 109, endPoint y: 15, distance: 12.4
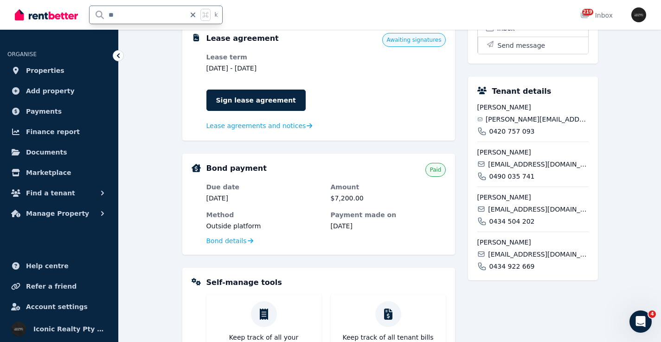
click at [109, 14] on input "**" at bounding box center [138, 15] width 96 height 18
type input "*****"
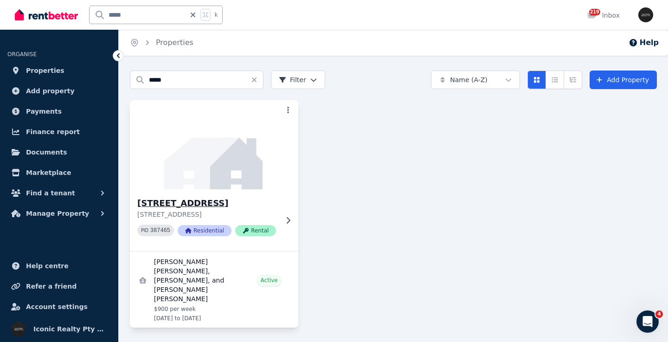
click at [209, 169] on img at bounding box center [214, 145] width 177 height 94
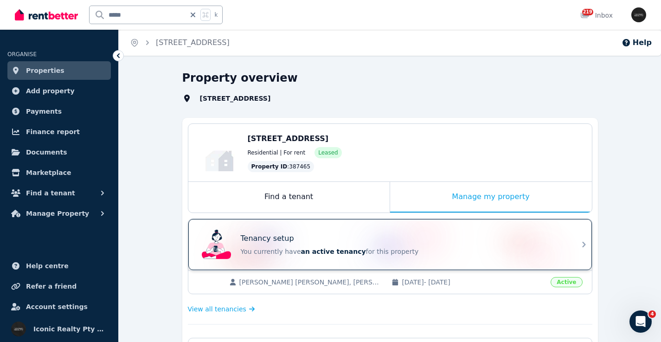
click at [392, 233] on div "Tenancy setup You currently have an active tenancy for this property" at bounding box center [382, 244] width 368 height 37
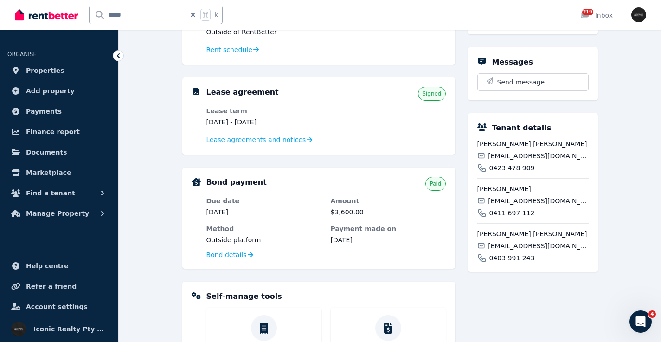
scroll to position [160, 0]
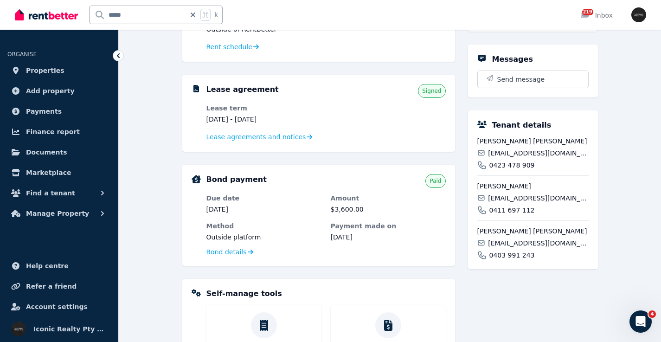
click at [517, 158] on span "[EMAIL_ADDRESS][DOMAIN_NAME]" at bounding box center [538, 153] width 100 height 9
click at [519, 203] on span "[EMAIL_ADDRESS][DOMAIN_NAME]" at bounding box center [538, 198] width 100 height 9
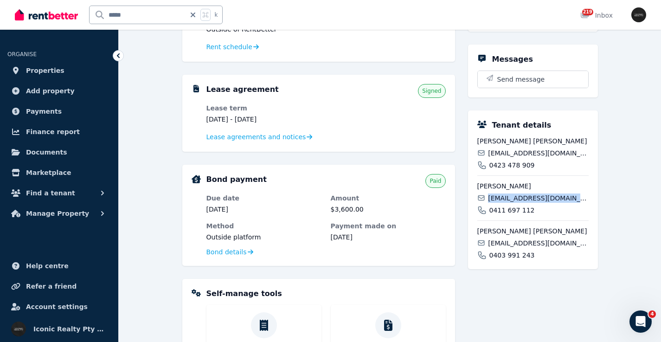
click at [520, 203] on span "[EMAIL_ADDRESS][DOMAIN_NAME]" at bounding box center [538, 198] width 100 height 9
click at [500, 248] on span "[EMAIL_ADDRESS][DOMAIN_NAME]" at bounding box center [538, 243] width 100 height 9
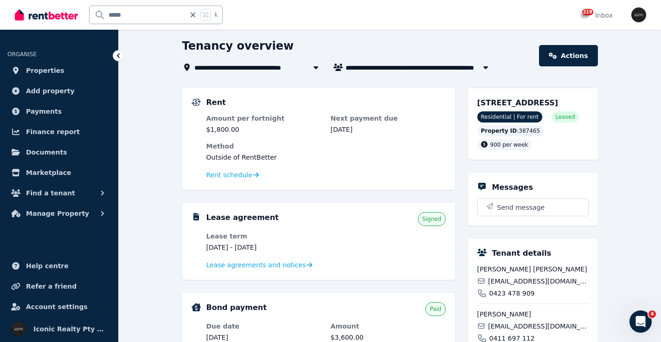
scroll to position [0, 0]
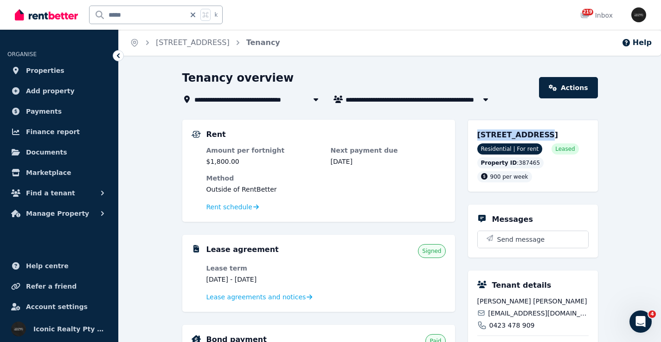
drag, startPoint x: 485, startPoint y: 133, endPoint x: 532, endPoint y: 135, distance: 47.8
click at [532, 135] on div "[STREET_ADDRESS] Residential | For rent Leased Property ID : 387465 900 per week" at bounding box center [533, 156] width 130 height 72
drag, startPoint x: 162, startPoint y: 18, endPoint x: 64, endPoint y: 18, distance: 98.4
click at [64, 18] on div "***** k" at bounding box center [121, 15] width 213 height 30
type input "*****"
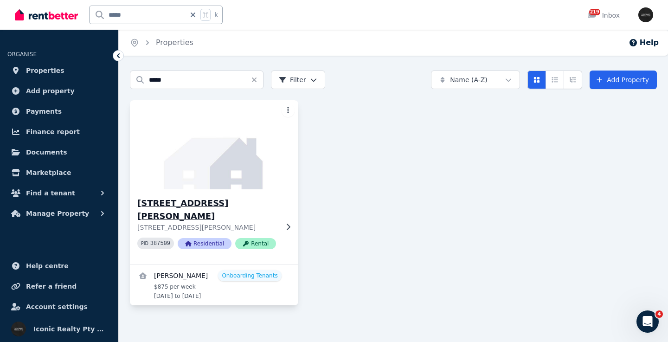
click at [239, 155] on img at bounding box center [214, 145] width 177 height 94
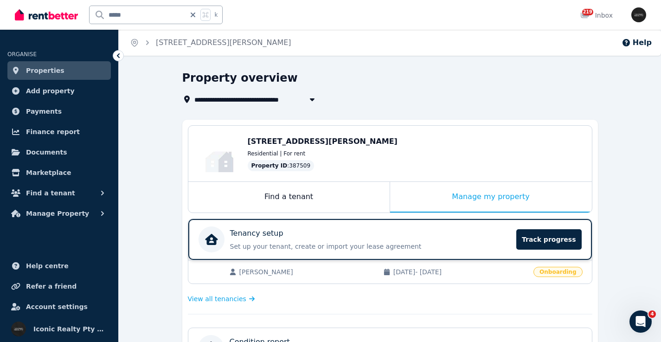
click at [382, 234] on div "Tenancy setup" at bounding box center [370, 233] width 281 height 11
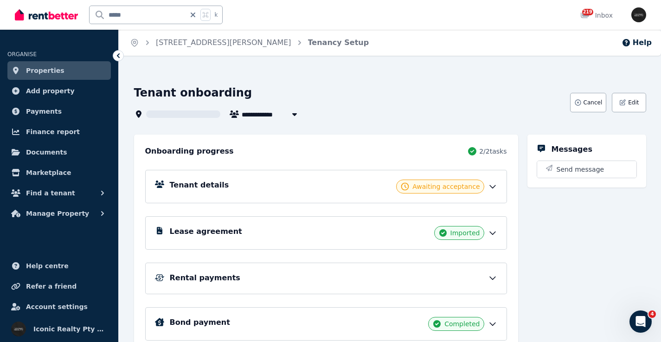
click at [294, 178] on div "Tenant details Awaiting acceptance" at bounding box center [326, 186] width 362 height 33
click at [285, 188] on div "Tenant details Awaiting acceptance" at bounding box center [334, 187] width 328 height 14
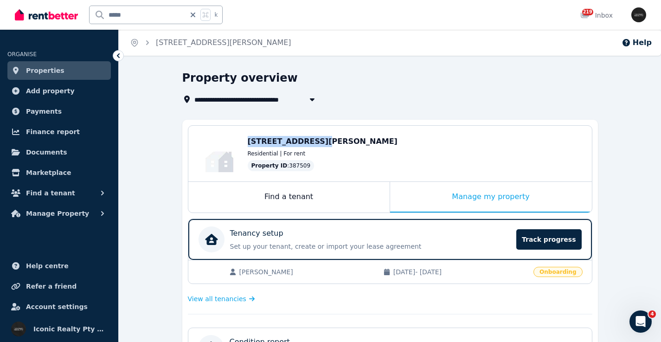
drag, startPoint x: 242, startPoint y: 138, endPoint x: 306, endPoint y: 139, distance: 64.1
click at [306, 139] on div "Edit [STREET_ADDRESS][PERSON_NAME] Residential | For rent Property ID : 387509" at bounding box center [390, 154] width 404 height 56
drag, startPoint x: 160, startPoint y: 20, endPoint x: 117, endPoint y: 18, distance: 42.8
click at [116, 18] on input "*****" at bounding box center [138, 15] width 96 height 18
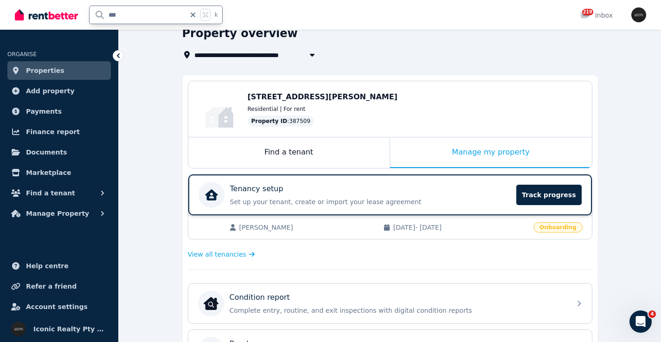
type input "***"
click at [357, 189] on div "Tenancy setup" at bounding box center [370, 188] width 281 height 11
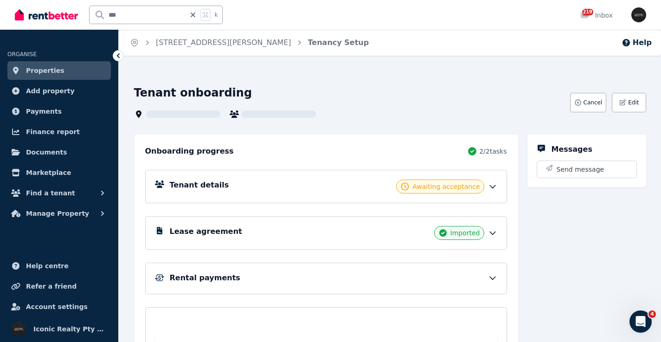
click at [275, 182] on div "Tenant details Awaiting acceptance" at bounding box center [334, 187] width 328 height 14
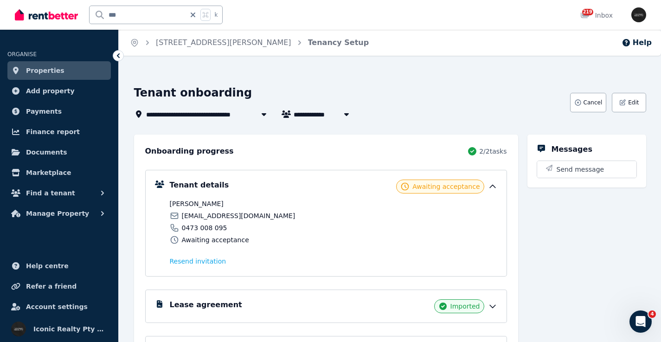
drag, startPoint x: 145, startPoint y: 11, endPoint x: 80, endPoint y: 11, distance: 64.5
click at [80, 11] on div "*** k" at bounding box center [121, 15] width 213 height 30
type input "****"
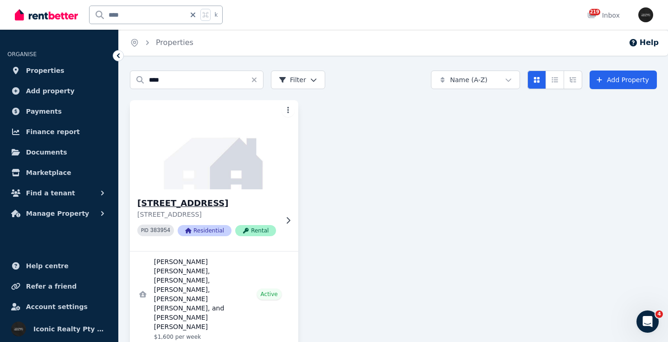
click at [249, 168] on img at bounding box center [214, 145] width 177 height 94
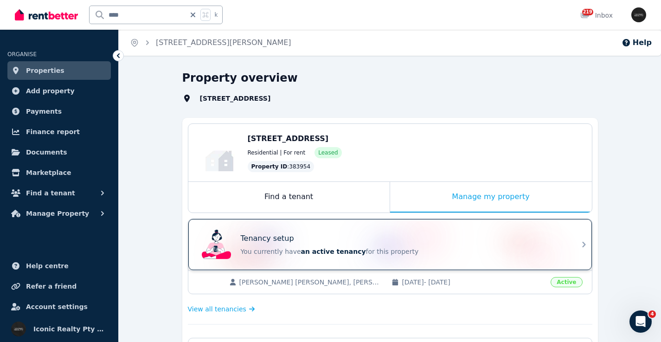
click at [338, 233] on div "Tenancy setup" at bounding box center [403, 238] width 325 height 11
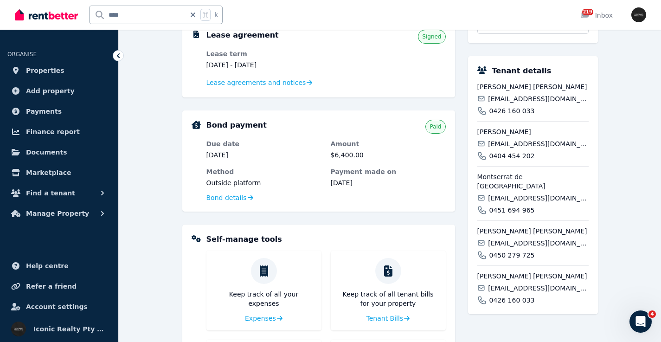
scroll to position [234, 0]
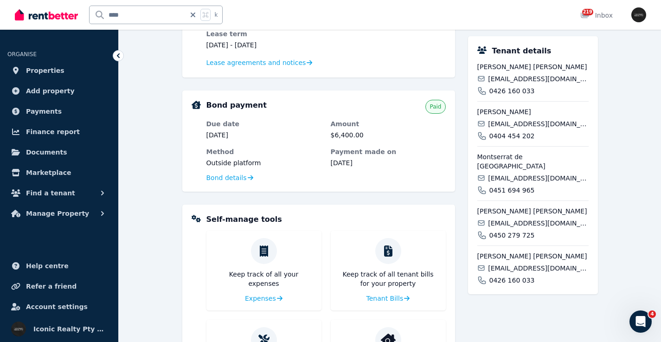
click at [529, 84] on span "[EMAIL_ADDRESS][DOMAIN_NAME]" at bounding box center [538, 78] width 100 height 9
click at [530, 84] on span "[EMAIL_ADDRESS][DOMAIN_NAME]" at bounding box center [538, 78] width 100 height 9
click at [513, 129] on span "[EMAIL_ADDRESS][DOMAIN_NAME]" at bounding box center [538, 123] width 100 height 9
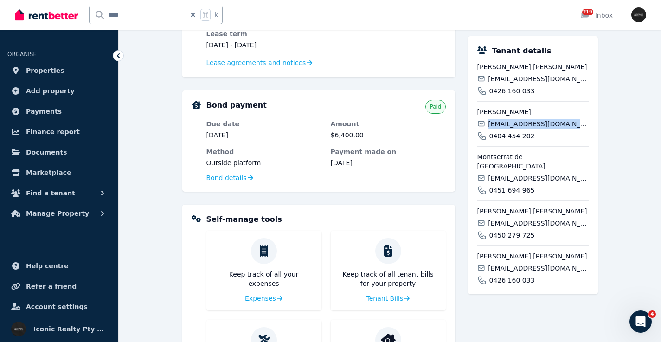
click at [513, 129] on span "[EMAIL_ADDRESS][DOMAIN_NAME]" at bounding box center [538, 123] width 100 height 9
click at [506, 177] on span "[EMAIL_ADDRESS][DOMAIN_NAME]" at bounding box center [538, 178] width 100 height 9
click at [513, 222] on span "[EMAIL_ADDRESS][DOMAIN_NAME]" at bounding box center [538, 223] width 100 height 9
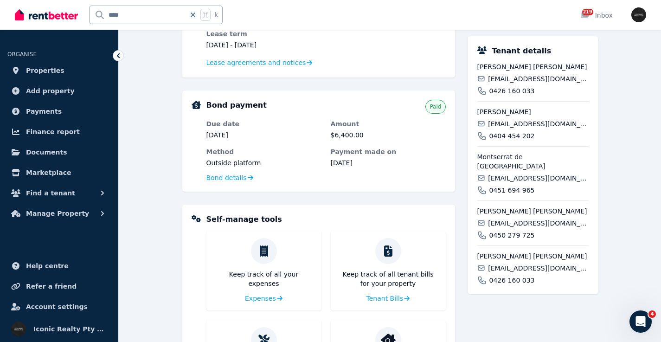
click at [513, 222] on span "[EMAIL_ADDRESS][DOMAIN_NAME]" at bounding box center [538, 223] width 100 height 9
click at [514, 222] on span "[EMAIL_ADDRESS][DOMAIN_NAME]" at bounding box center [538, 223] width 100 height 9
click at [537, 269] on span "[EMAIL_ADDRESS][DOMAIN_NAME]" at bounding box center [538, 268] width 100 height 9
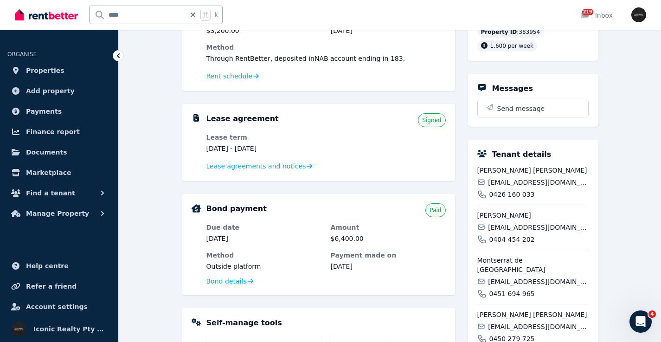
scroll to position [71, 0]
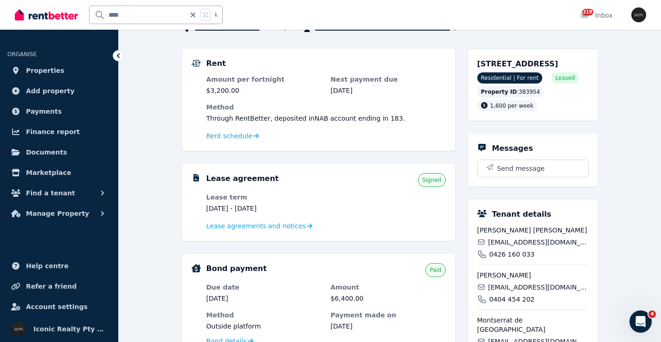
drag, startPoint x: 474, startPoint y: 64, endPoint x: 534, endPoint y: 64, distance: 59.9
click at [534, 64] on div "[STREET_ADDRESS] Residential | For rent Leased Property ID : 383954 1,600 per w…" at bounding box center [533, 85] width 130 height 72
drag, startPoint x: 141, startPoint y: 15, endPoint x: 82, endPoint y: 12, distance: 58.6
click at [82, 12] on div "**** k" at bounding box center [121, 15] width 213 height 30
type input "****"
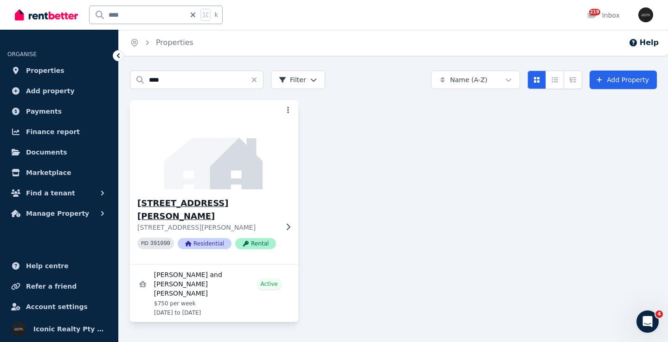
click at [224, 162] on img at bounding box center [214, 145] width 177 height 94
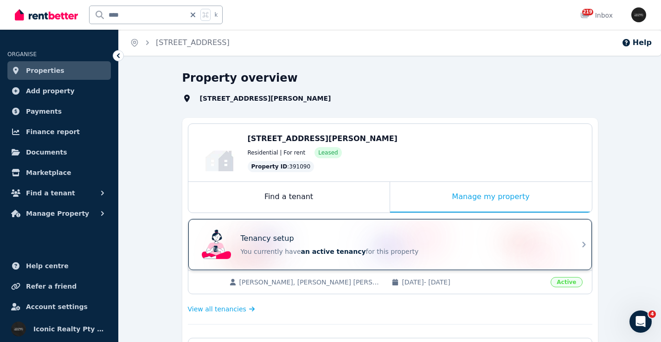
click at [313, 228] on div "Tenancy setup You currently have an active tenancy for this property" at bounding box center [382, 244] width 368 height 37
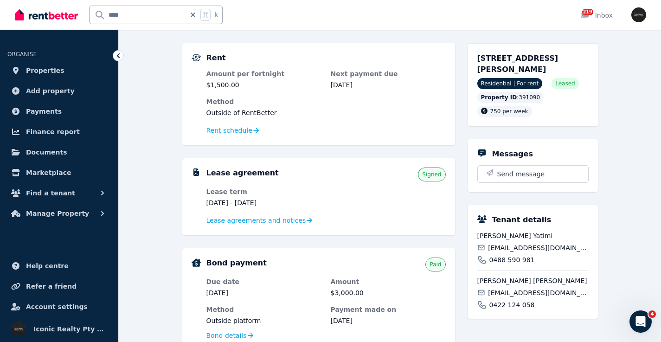
scroll to position [53, 0]
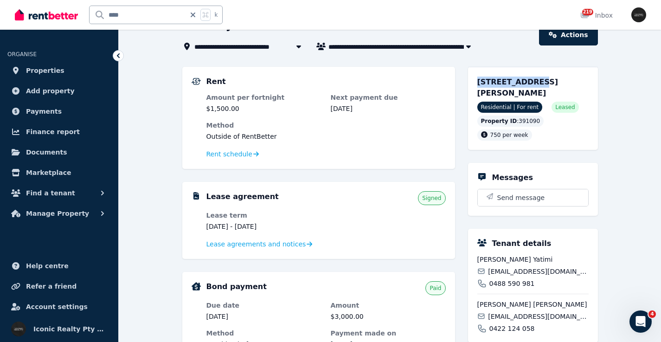
drag, startPoint x: 476, startPoint y: 80, endPoint x: 524, endPoint y: 81, distance: 48.3
click at [524, 82] on div "[STREET_ADDRESS][PERSON_NAME] Residential | For rent Leased Property ID : 39109…" at bounding box center [533, 108] width 130 height 83
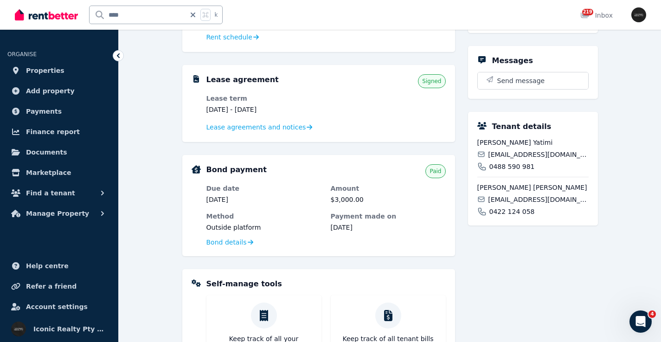
scroll to position [180, 0]
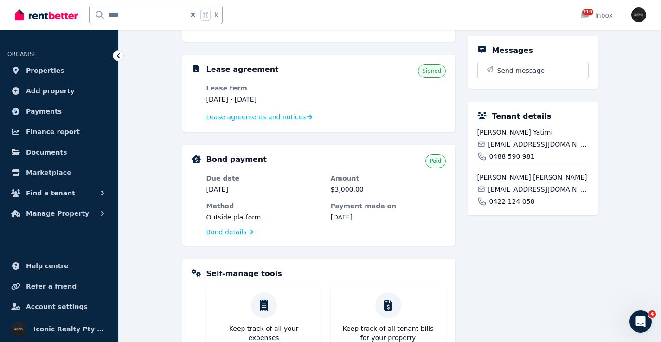
click at [507, 143] on span "[EMAIL_ADDRESS][DOMAIN_NAME]" at bounding box center [538, 144] width 100 height 9
click at [497, 194] on span "[EMAIL_ADDRESS][DOMAIN_NAME]" at bounding box center [538, 189] width 100 height 9
click at [498, 194] on span "[EMAIL_ADDRESS][DOMAIN_NAME]" at bounding box center [538, 189] width 100 height 9
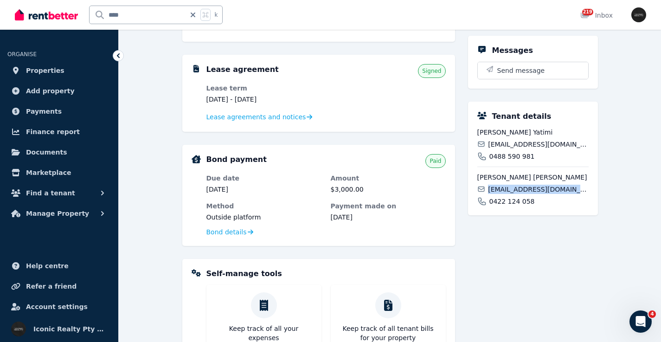
click at [498, 194] on span "[EMAIL_ADDRESS][DOMAIN_NAME]" at bounding box center [538, 189] width 100 height 9
drag, startPoint x: 146, startPoint y: 12, endPoint x: 80, endPoint y: 12, distance: 65.4
click at [72, 11] on div "**** k" at bounding box center [121, 15] width 213 height 30
type input "*****"
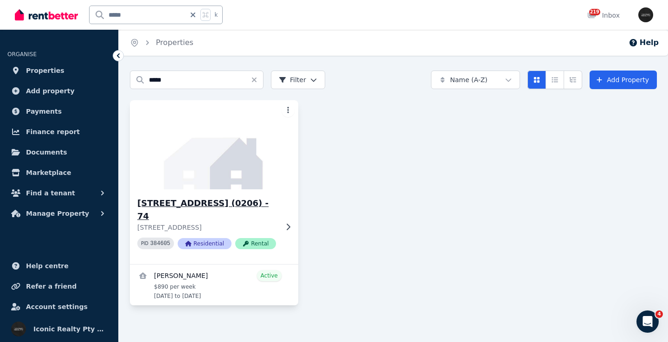
click at [201, 160] on img at bounding box center [214, 145] width 177 height 94
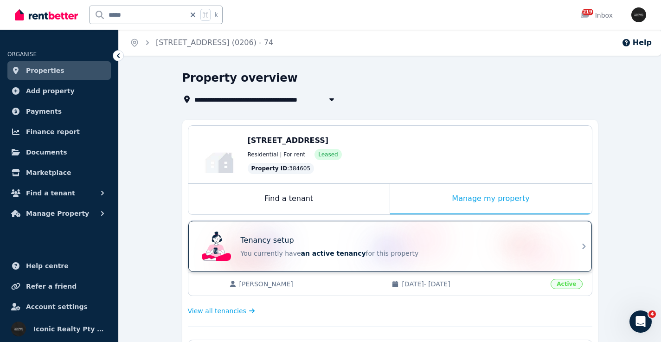
click at [375, 243] on div "Tenancy setup" at bounding box center [403, 240] width 325 height 11
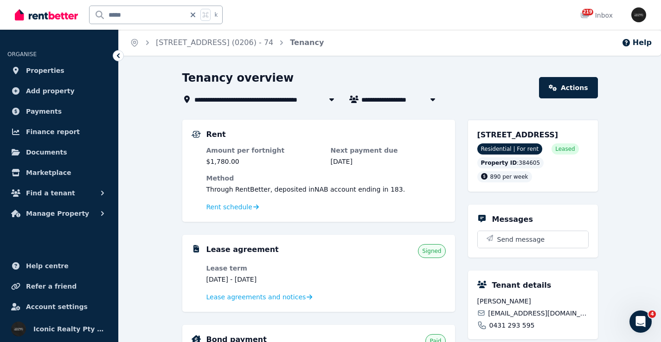
drag, startPoint x: 474, startPoint y: 133, endPoint x: 537, endPoint y: 134, distance: 63.1
click at [537, 134] on div "[STREET_ADDRESS] Residential | For rent Leased Property ID : 384605 890 per week" at bounding box center [533, 156] width 130 height 72
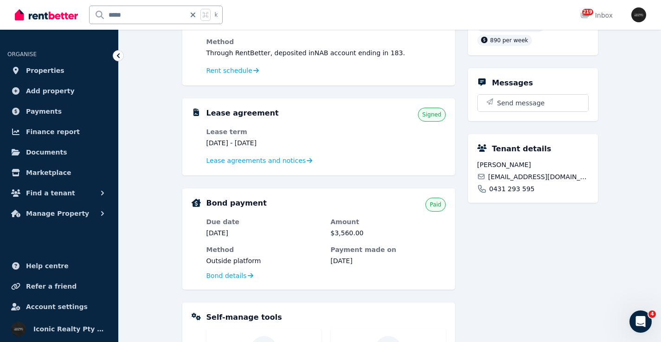
scroll to position [147, 0]
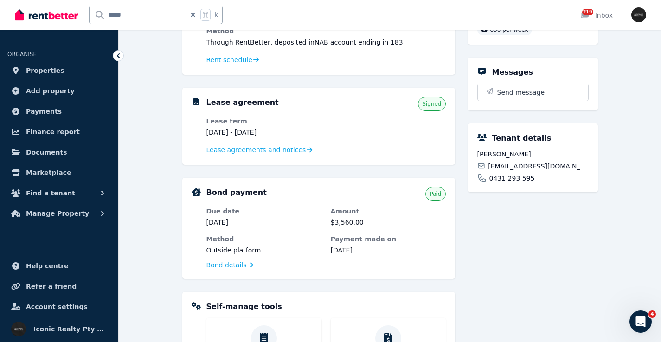
click at [523, 171] on span "[EMAIL_ADDRESS][DOMAIN_NAME]" at bounding box center [538, 166] width 100 height 9
click at [143, 14] on input "*****" at bounding box center [138, 15] width 96 height 18
type input "*****"
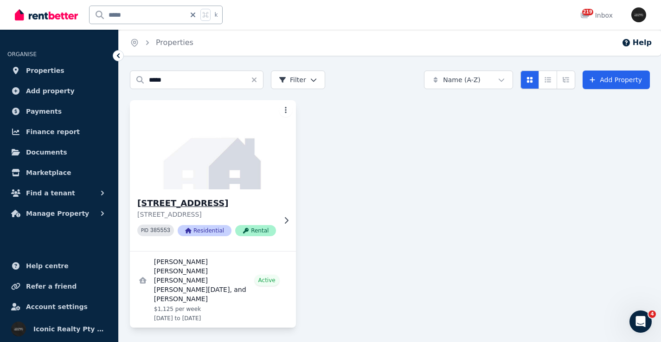
click at [246, 219] on p "[STREET_ADDRESS]" at bounding box center [206, 214] width 139 height 9
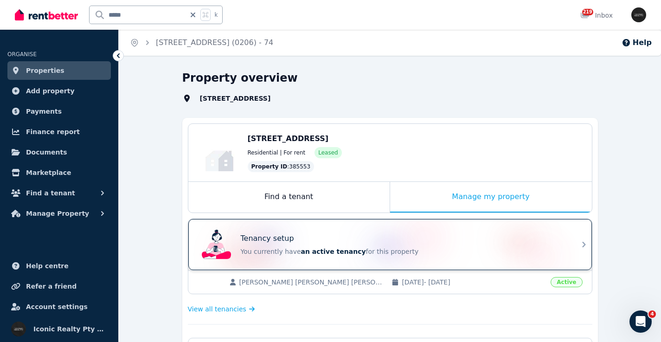
click at [408, 222] on div "Tenancy setup You currently have an active tenancy for this property" at bounding box center [390, 244] width 404 height 51
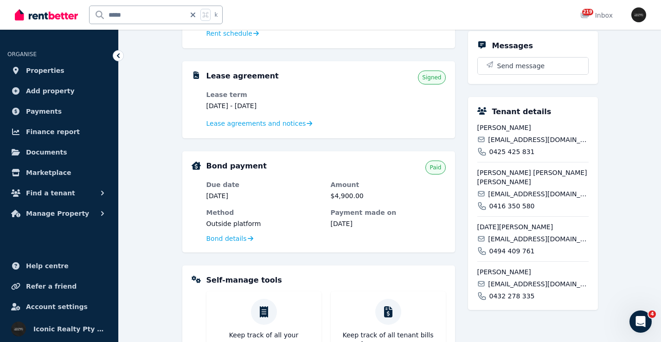
scroll to position [175, 0]
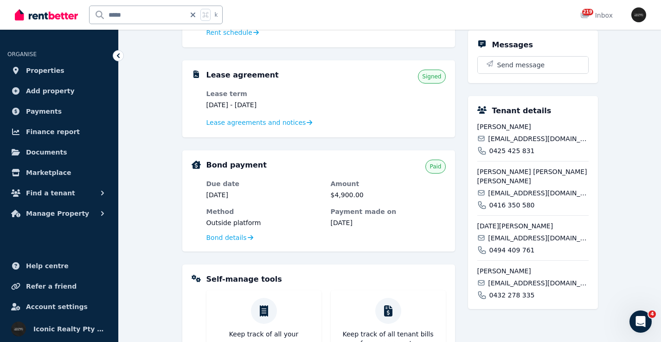
click at [517, 143] on span "[EMAIL_ADDRESS][DOMAIN_NAME]" at bounding box center [538, 138] width 100 height 9
click at [529, 190] on span "[EMAIL_ADDRESS][DOMAIN_NAME]" at bounding box center [538, 192] width 100 height 9
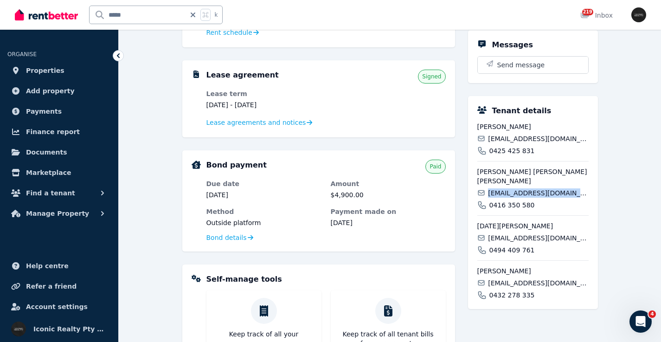
click at [529, 190] on span "[EMAIL_ADDRESS][DOMAIN_NAME]" at bounding box center [538, 192] width 100 height 9
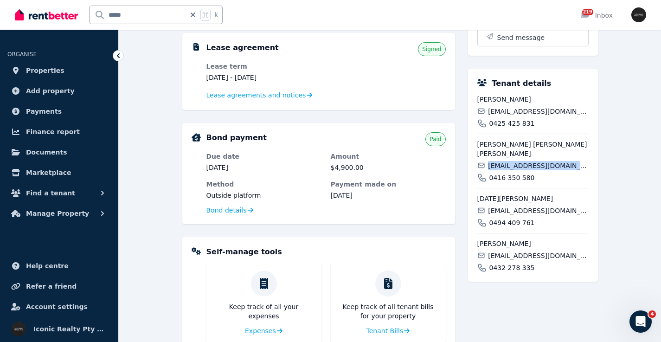
scroll to position [205, 0]
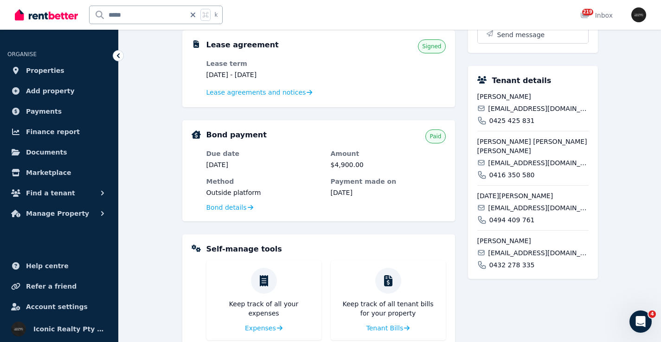
click at [504, 207] on span "[EMAIL_ADDRESS][DOMAIN_NAME]" at bounding box center [538, 207] width 100 height 9
click at [513, 255] on span "[EMAIL_ADDRESS][DOMAIN_NAME]" at bounding box center [538, 252] width 100 height 9
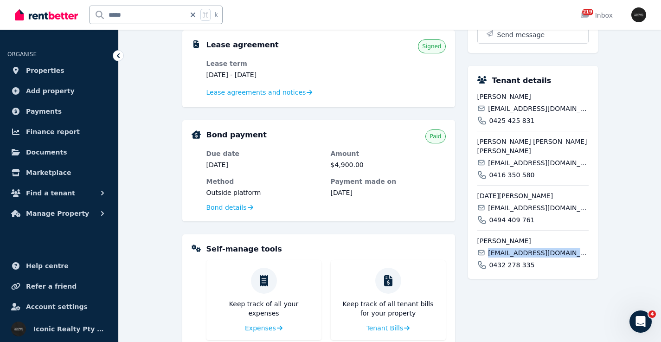
click at [513, 255] on span "[EMAIL_ADDRESS][DOMAIN_NAME]" at bounding box center [538, 252] width 100 height 9
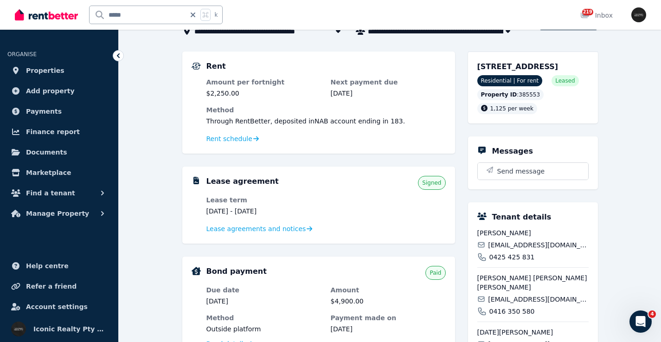
scroll to position [67, 0]
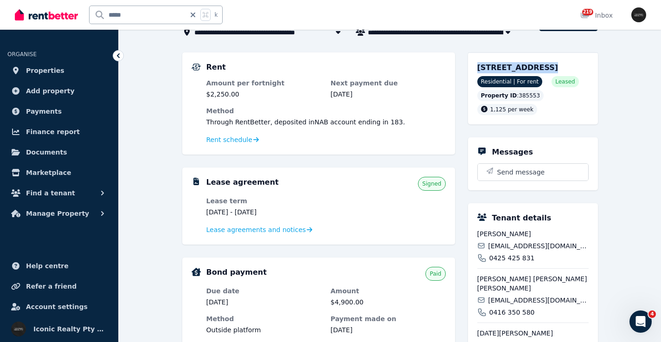
drag, startPoint x: 490, startPoint y: 67, endPoint x: 536, endPoint y: 68, distance: 45.9
click at [536, 68] on div "[STREET_ADDRESS] Residential | For rent Leased Property ID : 385553 1,125 per w…" at bounding box center [533, 88] width 130 height 72
drag, startPoint x: 171, startPoint y: 16, endPoint x: 123, endPoint y: 7, distance: 48.7
click at [77, 13] on div "***** k" at bounding box center [121, 15] width 213 height 30
type input "*****"
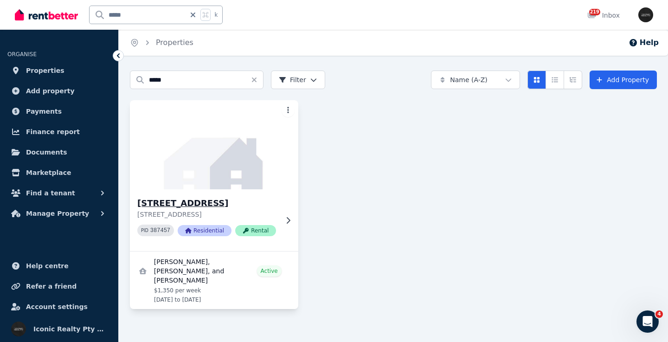
click at [207, 182] on img at bounding box center [214, 145] width 177 height 94
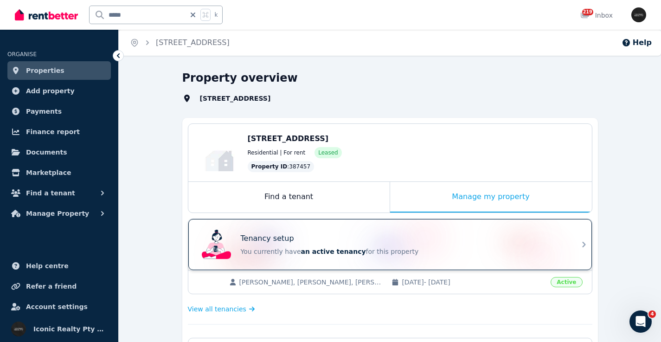
click at [398, 232] on div "Tenancy setup You currently have an active tenancy for this property" at bounding box center [382, 244] width 368 height 37
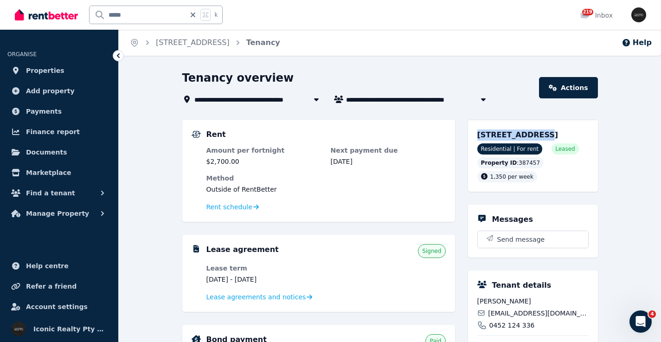
drag, startPoint x: 474, startPoint y: 134, endPoint x: 531, endPoint y: 136, distance: 57.1
click at [531, 136] on div "[STREET_ADDRESS] Residential | For rent Leased Property ID : 387457 1,350 per w…" at bounding box center [533, 156] width 130 height 72
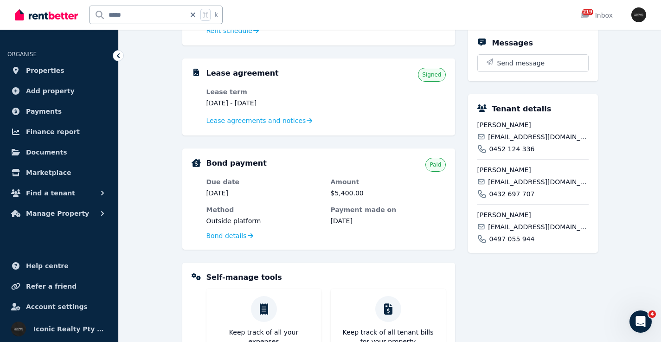
scroll to position [179, 0]
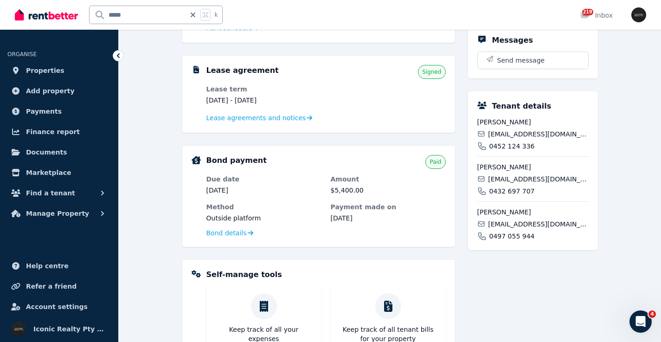
click at [517, 139] on span "[EMAIL_ADDRESS][DOMAIN_NAME]" at bounding box center [538, 133] width 100 height 9
click at [506, 184] on span "[EMAIL_ADDRESS][DOMAIN_NAME]" at bounding box center [538, 179] width 100 height 9
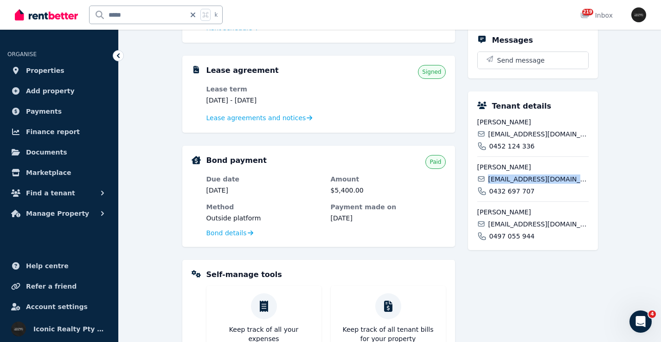
click at [506, 184] on span "[EMAIL_ADDRESS][DOMAIN_NAME]" at bounding box center [538, 179] width 100 height 9
click at [518, 230] on div "[PERSON_NAME] [EMAIL_ADDRESS][DOMAIN_NAME] 0497 055 944" at bounding box center [533, 220] width 111 height 39
click at [133, 13] on input "*****" at bounding box center [138, 15] width 96 height 18
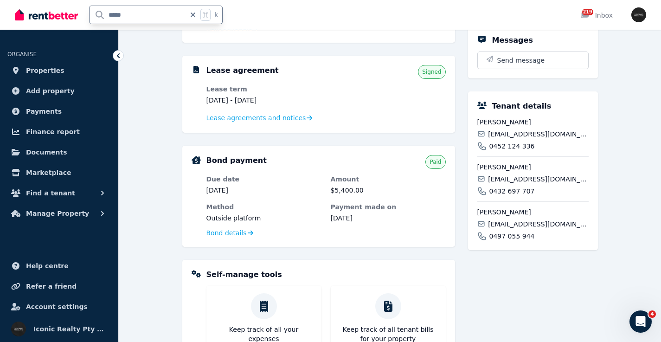
type input "******"
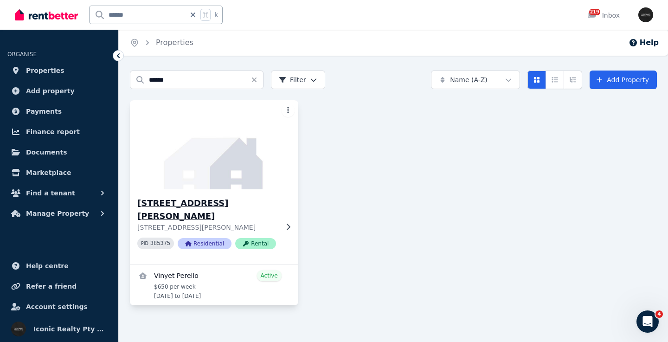
click at [244, 162] on img at bounding box center [214, 145] width 177 height 94
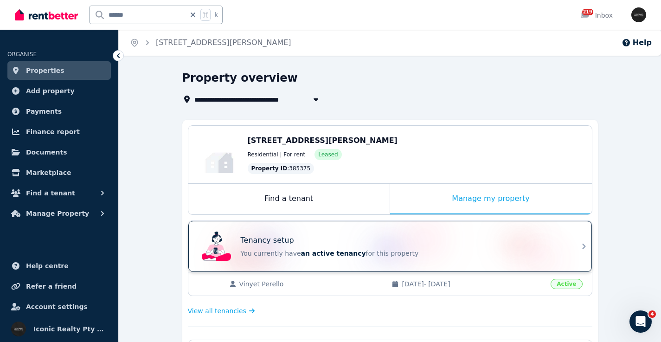
click at [345, 231] on div "Tenancy setup You currently have an active tenancy for this property" at bounding box center [382, 246] width 368 height 37
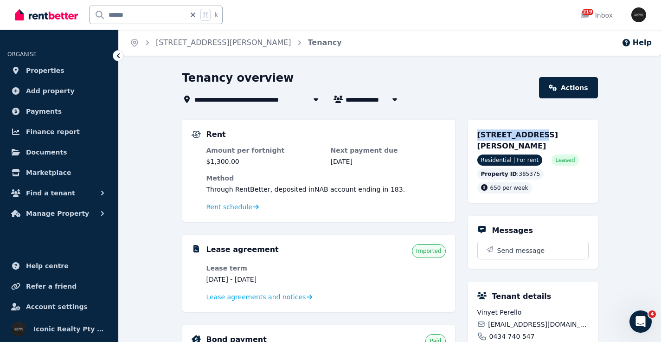
drag, startPoint x: 476, startPoint y: 136, endPoint x: 532, endPoint y: 135, distance: 56.2
click at [532, 135] on div "[STREET_ADDRESS][PERSON_NAME] Residential | For rent Leased Property ID : 38537…" at bounding box center [533, 161] width 130 height 83
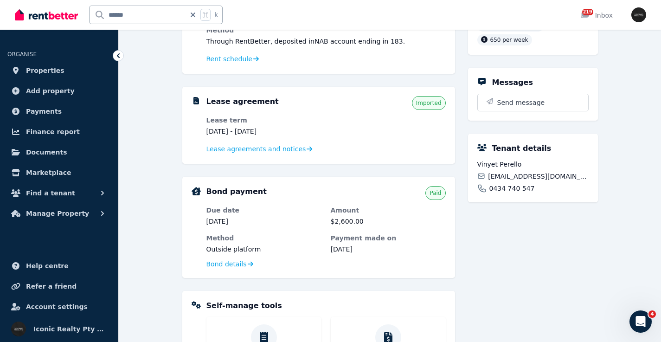
scroll to position [149, 0]
click at [517, 177] on span "[EMAIL_ADDRESS][DOMAIN_NAME]" at bounding box center [538, 175] width 100 height 9
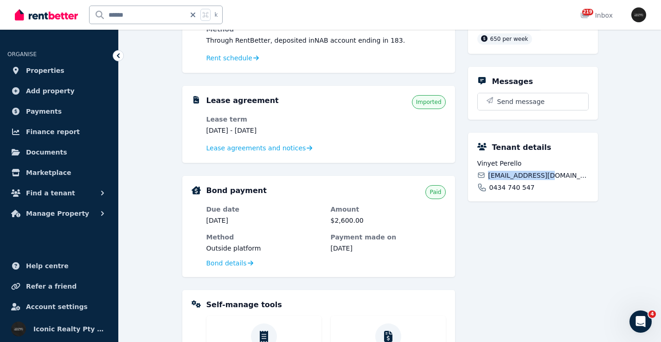
click at [517, 177] on span "[EMAIL_ADDRESS][DOMAIN_NAME]" at bounding box center [538, 175] width 100 height 9
drag, startPoint x: 154, startPoint y: 13, endPoint x: 80, endPoint y: 13, distance: 73.8
click at [80, 13] on div "****** k" at bounding box center [121, 15] width 213 height 30
type input "*****"
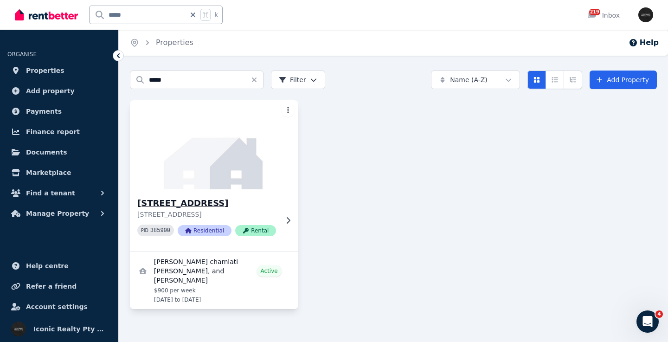
click at [209, 132] on img at bounding box center [214, 145] width 177 height 94
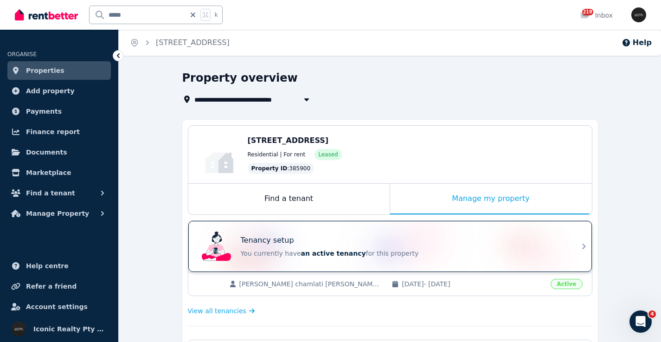
click at [382, 235] on div "Tenancy setup" at bounding box center [403, 240] width 325 height 11
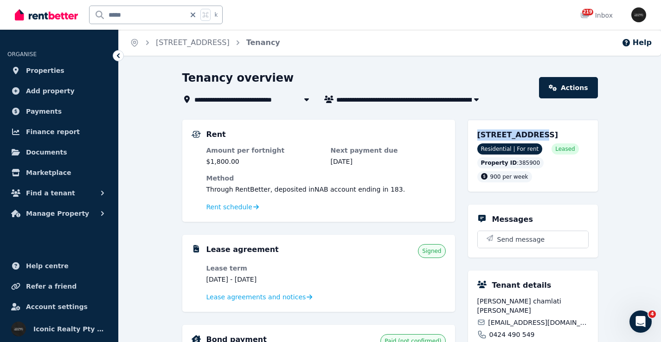
drag, startPoint x: 477, startPoint y: 136, endPoint x: 525, endPoint y: 135, distance: 47.8
click at [525, 136] on span "[STREET_ADDRESS]" at bounding box center [518, 134] width 81 height 9
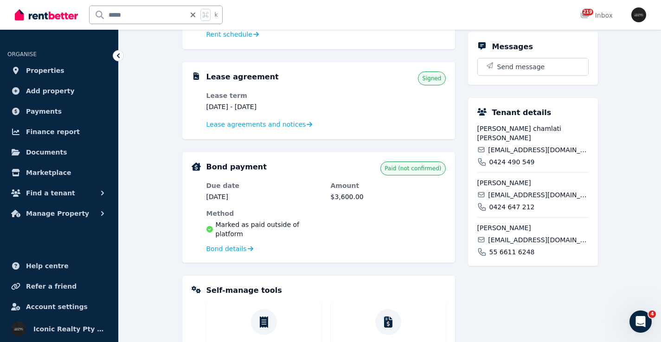
scroll to position [174, 0]
click at [500, 148] on span "[EMAIL_ADDRESS][DOMAIN_NAME]" at bounding box center [538, 148] width 100 height 9
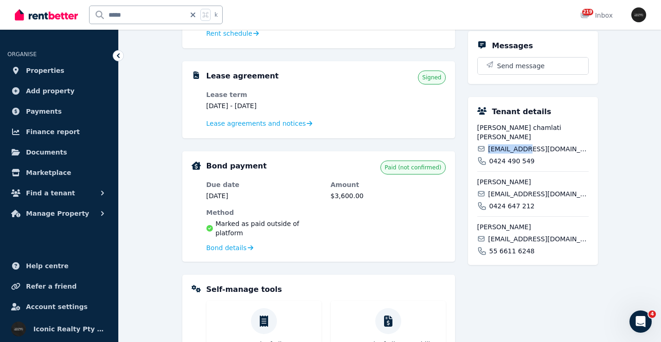
click at [500, 148] on span "[EMAIL_ADDRESS][DOMAIN_NAME]" at bounding box center [538, 148] width 100 height 9
click at [501, 148] on span "[EMAIL_ADDRESS][DOMAIN_NAME]" at bounding box center [538, 148] width 100 height 9
click at [519, 198] on span "[EMAIL_ADDRESS][DOMAIN_NAME]" at bounding box center [538, 193] width 100 height 9
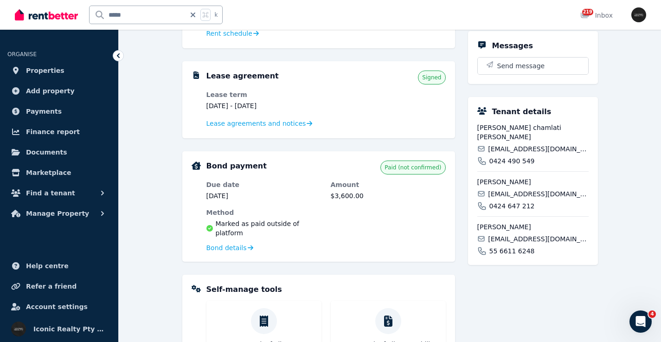
click at [511, 240] on span "[EMAIL_ADDRESS][DOMAIN_NAME]" at bounding box center [538, 238] width 100 height 9
drag, startPoint x: 142, startPoint y: 15, endPoint x: 79, endPoint y: 12, distance: 62.3
click at [79, 12] on div "***** k" at bounding box center [121, 15] width 213 height 30
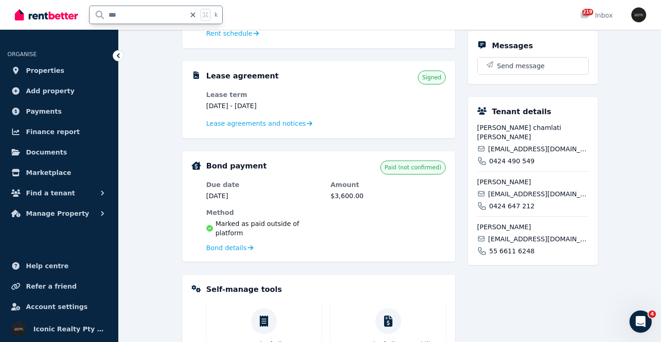
type input "****"
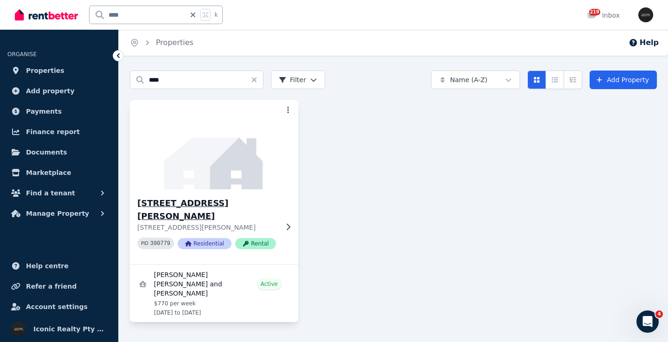
click at [255, 148] on img at bounding box center [214, 145] width 177 height 94
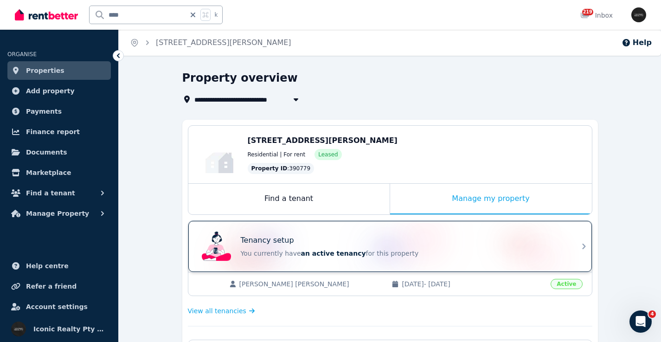
click at [439, 226] on div "Tenancy setup You currently have an active tenancy for this property" at bounding box center [390, 246] width 404 height 51
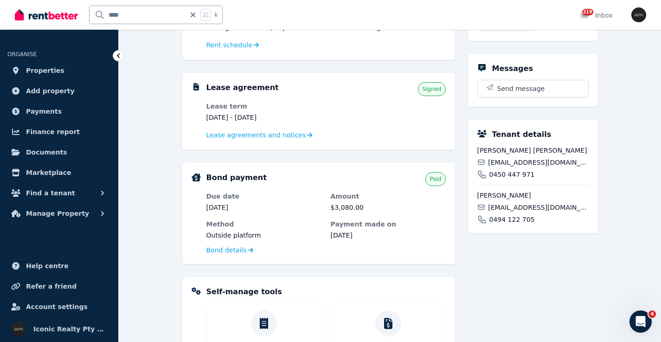
scroll to position [165, 0]
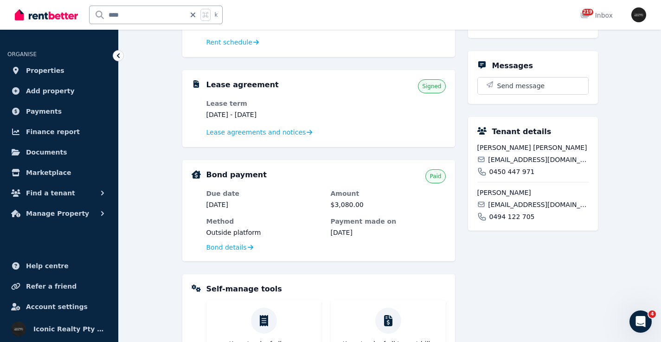
click at [504, 161] on span "[EMAIL_ADDRESS][DOMAIN_NAME]" at bounding box center [538, 159] width 100 height 9
click at [526, 204] on span "[EMAIL_ADDRESS][DOMAIN_NAME]" at bounding box center [538, 204] width 100 height 9
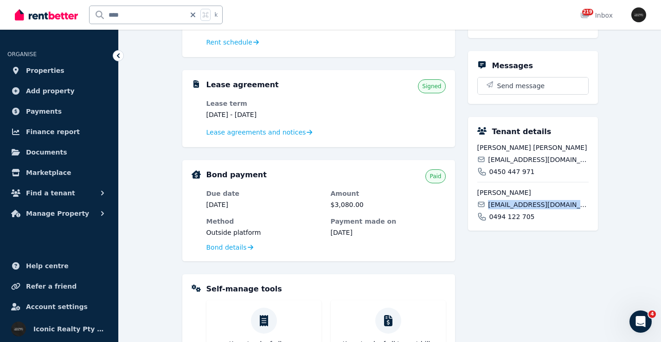
click at [526, 204] on span "[EMAIL_ADDRESS][DOMAIN_NAME]" at bounding box center [538, 204] width 100 height 9
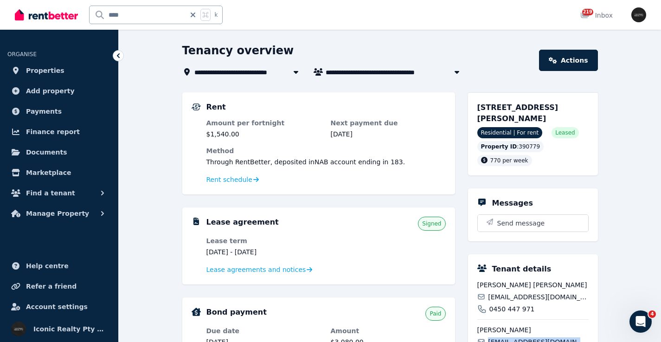
scroll to position [16, 0]
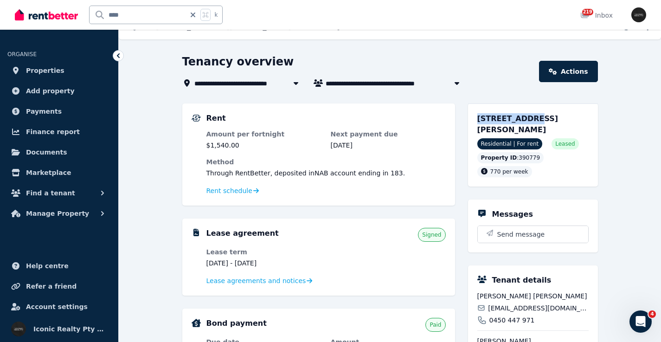
drag, startPoint x: 508, startPoint y: 121, endPoint x: 523, endPoint y: 120, distance: 14.4
click at [524, 121] on div "[STREET_ADDRESS][PERSON_NAME] Residential | For rent Leased Property ID : 39077…" at bounding box center [533, 144] width 130 height 83
drag, startPoint x: 122, startPoint y: 11, endPoint x: 65, endPoint y: 9, distance: 57.1
click at [65, 9] on div "**** k" at bounding box center [121, 15] width 213 height 30
type input "******"
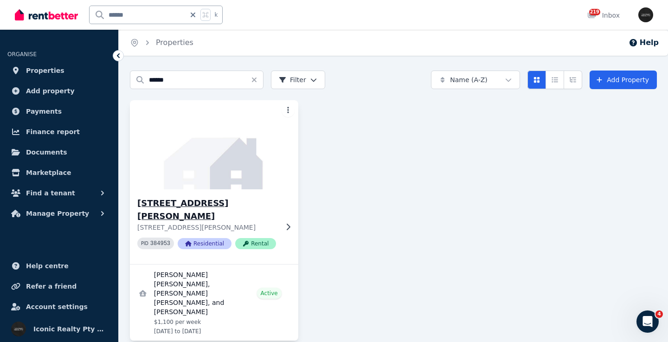
click at [259, 164] on img at bounding box center [214, 145] width 177 height 94
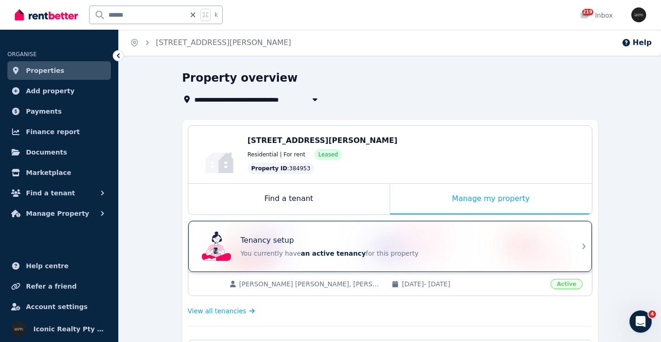
click at [334, 231] on div "Tenancy setup You currently have an active tenancy for this property" at bounding box center [382, 246] width 368 height 37
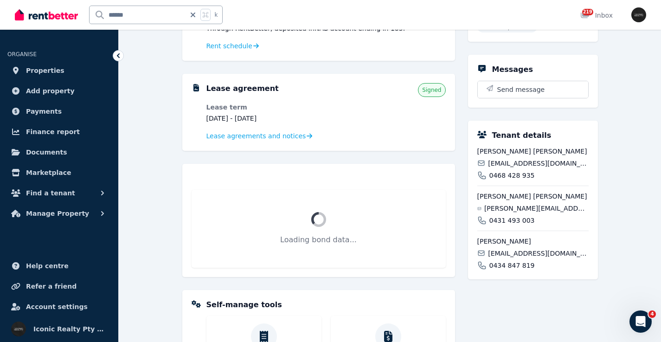
scroll to position [168, 0]
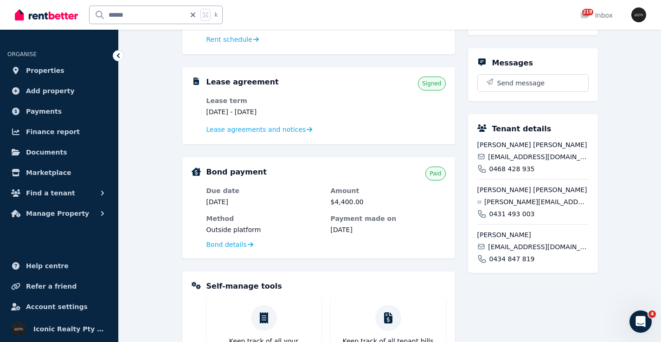
click at [515, 155] on span "[EMAIL_ADDRESS][DOMAIN_NAME]" at bounding box center [538, 156] width 100 height 9
click at [515, 200] on span "[PERSON_NAME][EMAIL_ADDRESS][PERSON_NAME][DOMAIN_NAME]" at bounding box center [537, 201] width 104 height 9
click at [515, 199] on span "[PERSON_NAME][EMAIL_ADDRESS][PERSON_NAME][DOMAIN_NAME]" at bounding box center [537, 201] width 104 height 9
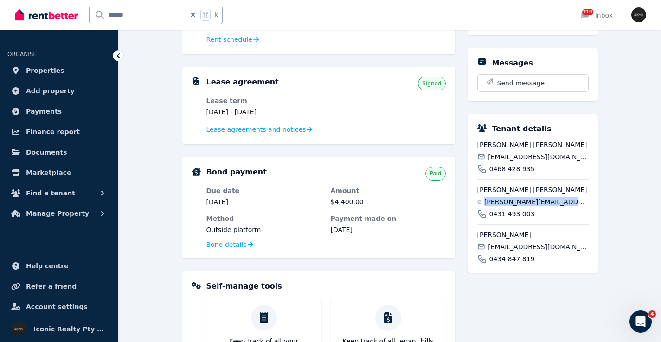
click at [515, 199] on span "[PERSON_NAME][EMAIL_ADDRESS][PERSON_NAME][DOMAIN_NAME]" at bounding box center [537, 201] width 104 height 9
click at [504, 246] on span "[EMAIL_ADDRESS][DOMAIN_NAME]" at bounding box center [538, 246] width 100 height 9
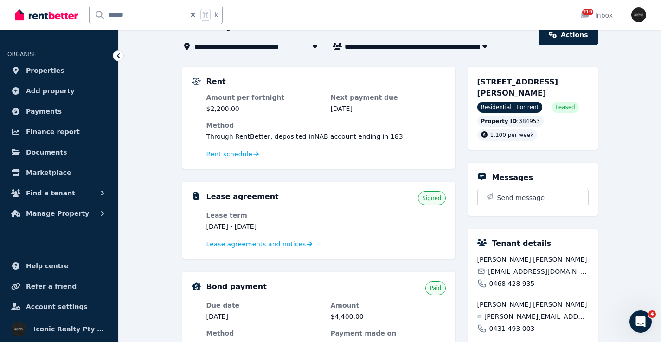
scroll to position [52, 0]
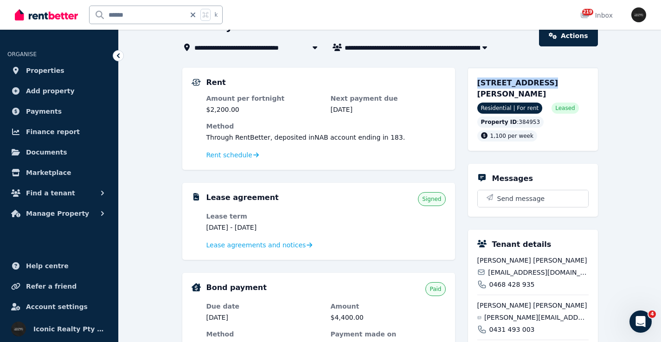
drag, startPoint x: 475, startPoint y: 83, endPoint x: 537, endPoint y: 82, distance: 62.7
click at [537, 82] on div "[STREET_ADDRESS][PERSON_NAME] Residential | For rent Leased Property ID : 38495…" at bounding box center [533, 109] width 130 height 83
drag, startPoint x: 157, startPoint y: 13, endPoint x: 68, endPoint y: 12, distance: 89.6
click at [66, 13] on div "****** k" at bounding box center [121, 15] width 213 height 30
type input "*****"
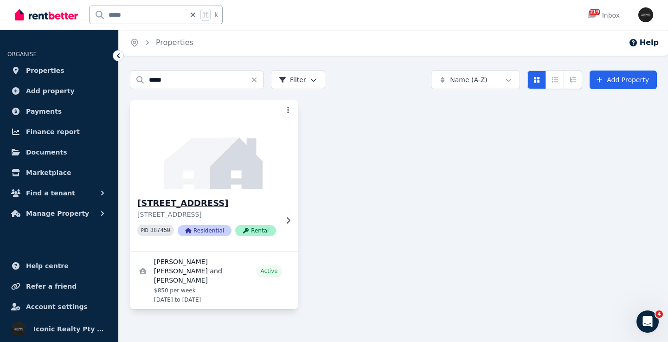
click at [206, 160] on img at bounding box center [214, 145] width 177 height 94
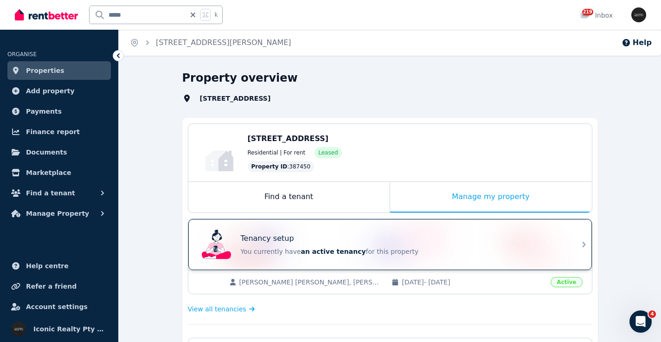
click at [341, 228] on div "Tenancy setup You currently have an active tenancy for this property" at bounding box center [382, 244] width 368 height 37
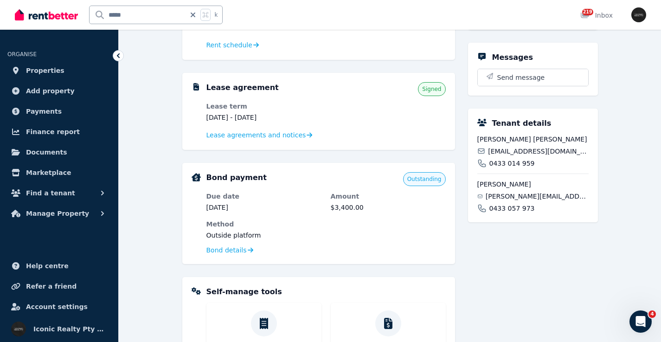
scroll to position [158, 0]
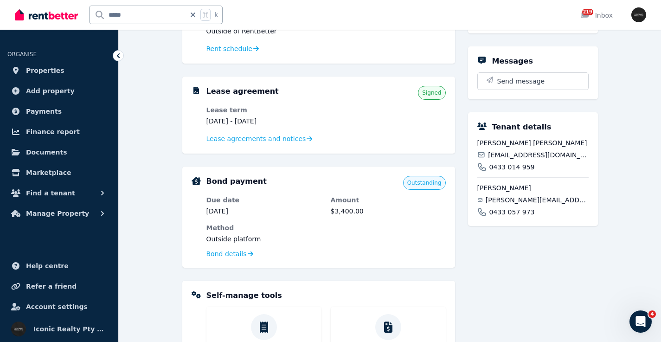
click at [524, 160] on span "[EMAIL_ADDRESS][DOMAIN_NAME]" at bounding box center [538, 154] width 100 height 9
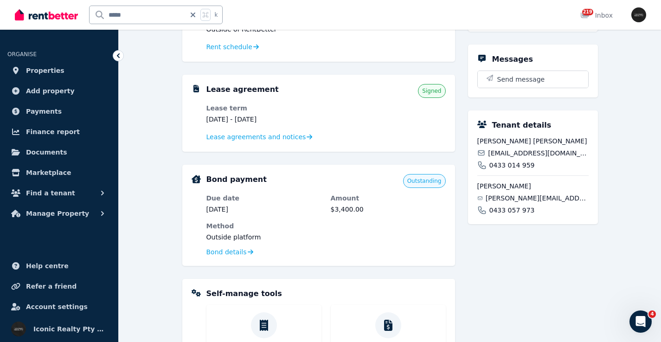
click at [529, 203] on span "[PERSON_NAME][EMAIL_ADDRESS][DOMAIN_NAME]" at bounding box center [537, 198] width 103 height 9
click at [530, 203] on span "[PERSON_NAME][EMAIL_ADDRESS][DOMAIN_NAME]" at bounding box center [537, 198] width 103 height 9
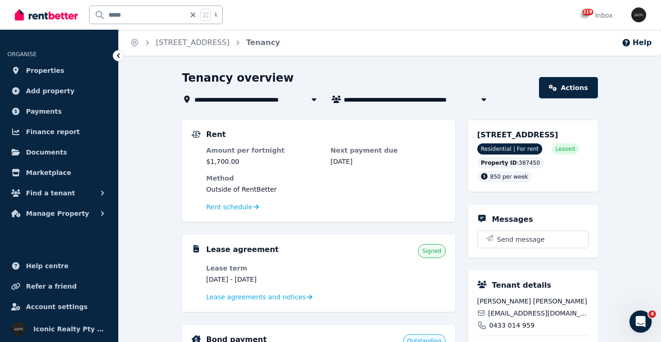
scroll to position [2, 0]
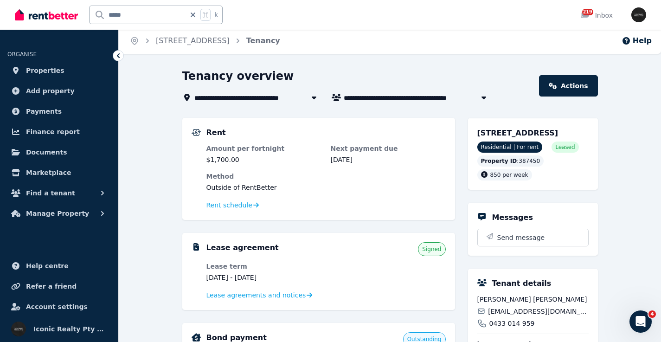
drag, startPoint x: 472, startPoint y: 128, endPoint x: 541, endPoint y: 133, distance: 68.9
click at [541, 134] on div "[STREET_ADDRESS] Residential | For rent Leased Property ID : 387450 850 per week" at bounding box center [533, 154] width 130 height 72
drag, startPoint x: 142, startPoint y: 13, endPoint x: 78, endPoint y: 13, distance: 63.1
click at [78, 12] on div "***** k" at bounding box center [121, 15] width 213 height 30
type input "*****"
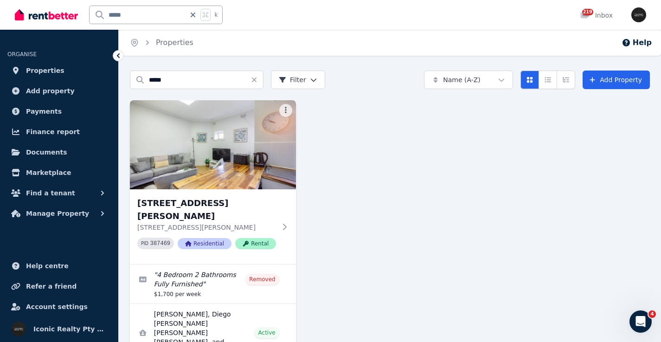
click at [217, 128] on img at bounding box center [213, 144] width 166 height 89
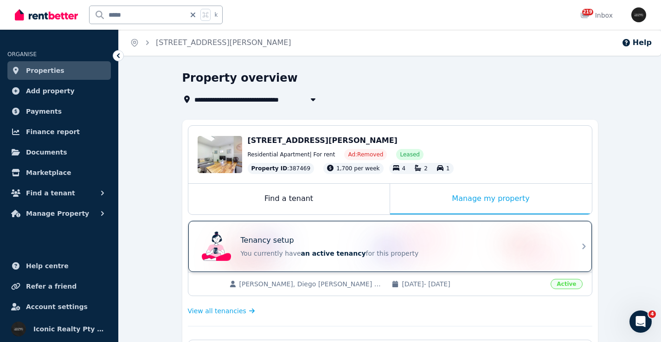
click at [454, 241] on div "Tenancy setup" at bounding box center [403, 240] width 325 height 11
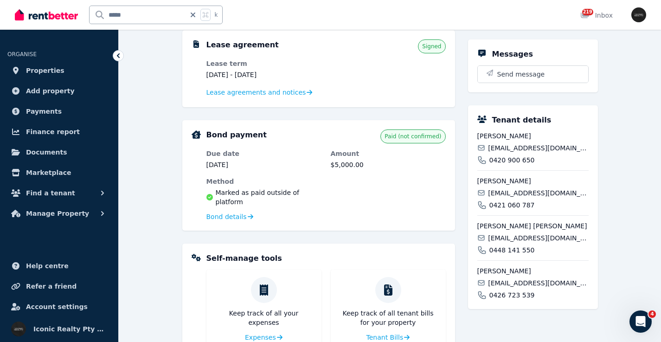
scroll to position [204, 0]
click at [505, 147] on span "[EMAIL_ADDRESS][DOMAIN_NAME]" at bounding box center [538, 148] width 100 height 9
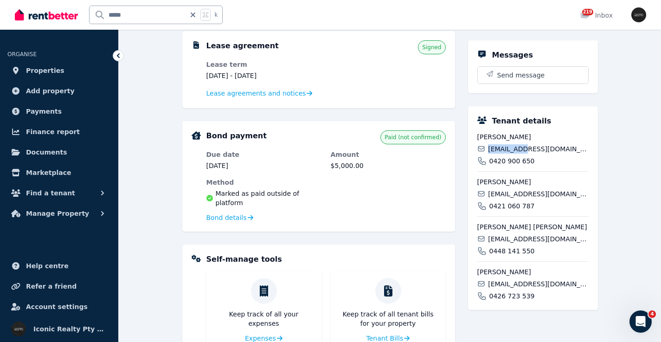
click at [505, 147] on span "[EMAIL_ADDRESS][DOMAIN_NAME]" at bounding box center [538, 148] width 100 height 9
click at [518, 190] on span "[EMAIL_ADDRESS][DOMAIN_NAME]" at bounding box center [538, 193] width 100 height 9
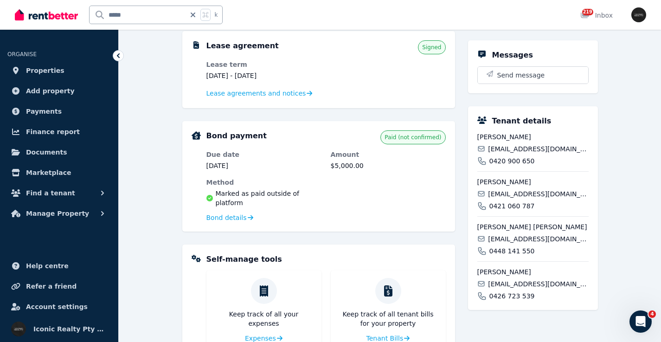
click at [519, 239] on span "[EMAIL_ADDRESS][DOMAIN_NAME]" at bounding box center [538, 238] width 100 height 9
click at [520, 282] on span "[EMAIL_ADDRESS][DOMAIN_NAME]" at bounding box center [538, 283] width 100 height 9
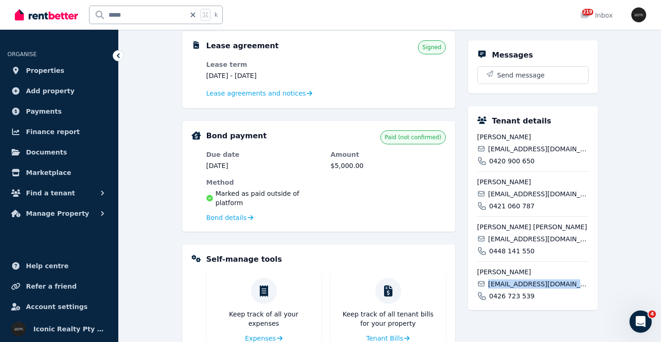
click at [520, 282] on span "[EMAIL_ADDRESS][DOMAIN_NAME]" at bounding box center [538, 283] width 100 height 9
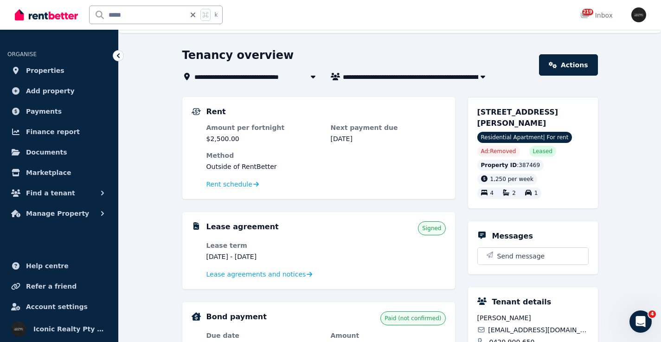
scroll to position [16, 0]
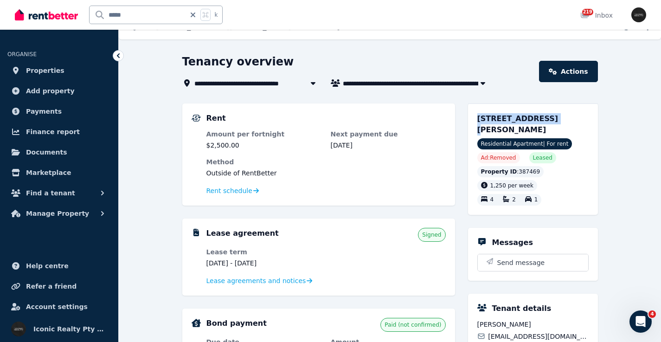
drag, startPoint x: 477, startPoint y: 117, endPoint x: 536, endPoint y: 118, distance: 59.4
click at [536, 118] on div "[STREET_ADDRESS][PERSON_NAME] Residential Apartment | For rent Ad: Removed Leas…" at bounding box center [533, 158] width 130 height 111
drag, startPoint x: 77, startPoint y: 18, endPoint x: 88, endPoint y: 24, distance: 12.9
click at [73, 18] on div "***** k" at bounding box center [121, 15] width 213 height 30
type input "****"
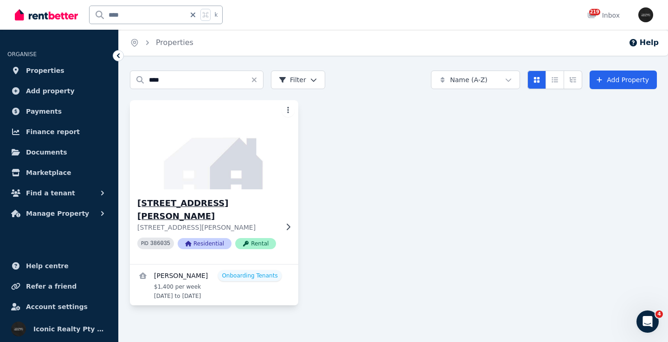
click at [234, 180] on img at bounding box center [214, 145] width 177 height 94
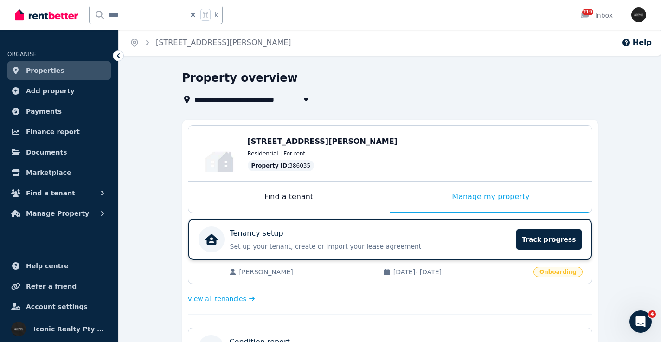
click at [324, 233] on div "Tenancy setup" at bounding box center [370, 233] width 281 height 11
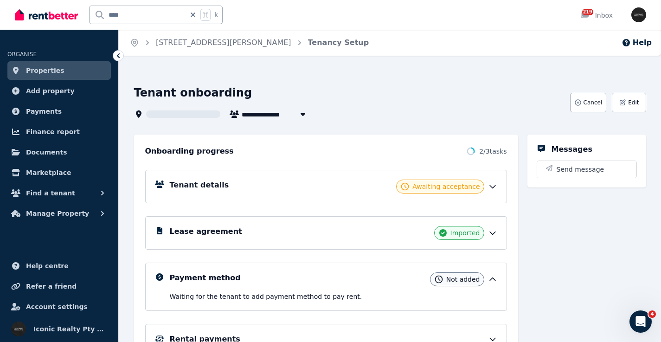
click at [240, 194] on div "Tenant details Awaiting acceptance" at bounding box center [326, 186] width 362 height 33
click at [239, 185] on div "Tenant details Awaiting acceptance" at bounding box center [334, 187] width 328 height 14
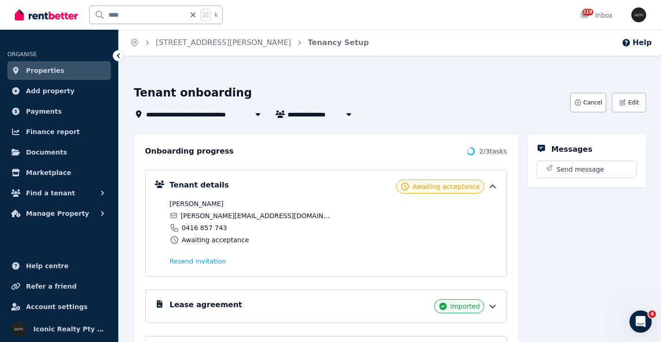
click at [216, 216] on span "[PERSON_NAME][EMAIL_ADDRESS][DOMAIN_NAME]" at bounding box center [256, 215] width 150 height 9
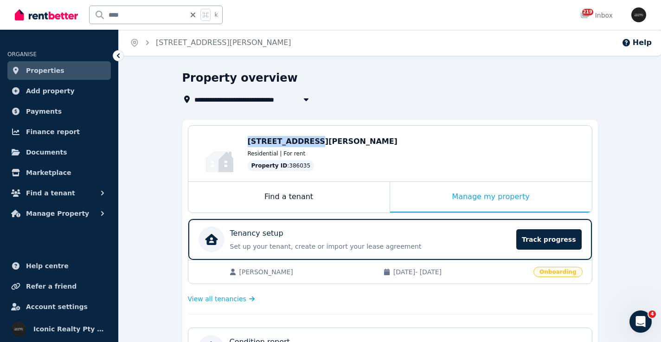
drag, startPoint x: 278, startPoint y: 139, endPoint x: 302, endPoint y: 140, distance: 24.1
click at [302, 140] on div "Edit [STREET_ADDRESS][PERSON_NAME] Residential | For rent Property ID : 386035" at bounding box center [390, 154] width 404 height 56
drag, startPoint x: 146, startPoint y: 13, endPoint x: 68, endPoint y: 7, distance: 78.7
click at [61, 8] on div "**** k" at bounding box center [121, 15] width 213 height 30
type input "**"
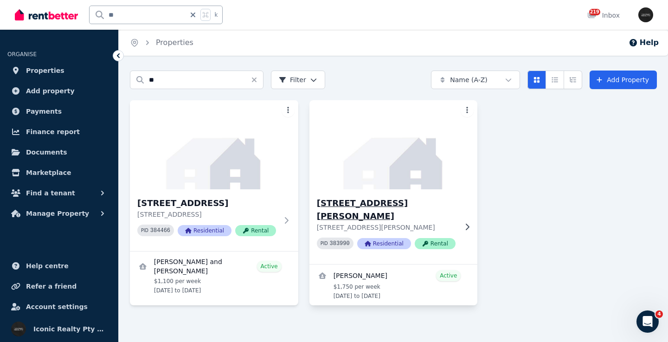
click at [394, 167] on img at bounding box center [393, 145] width 177 height 94
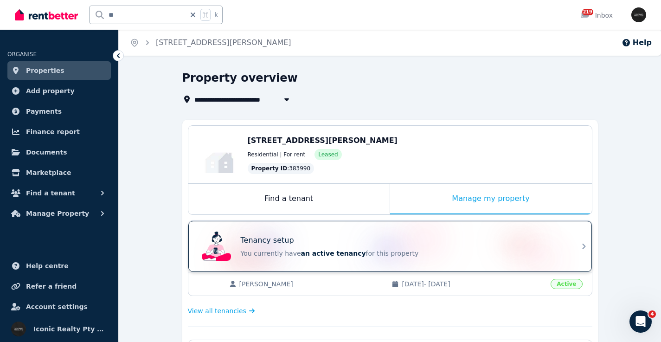
click at [304, 238] on div "Tenancy setup" at bounding box center [403, 240] width 325 height 11
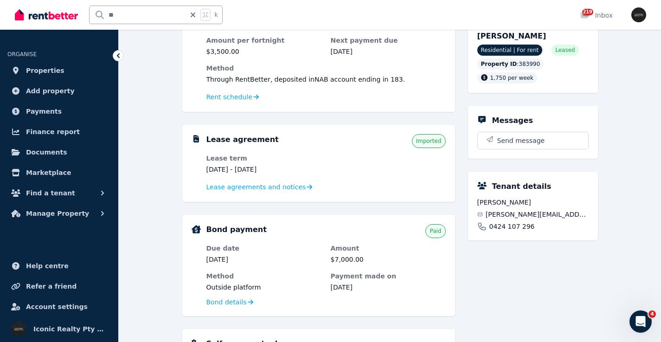
scroll to position [111, 0]
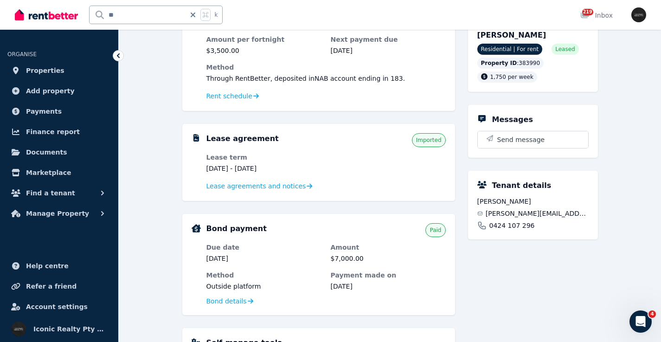
click at [530, 213] on span "[PERSON_NAME][EMAIL_ADDRESS][DOMAIN_NAME]" at bounding box center [537, 213] width 103 height 9
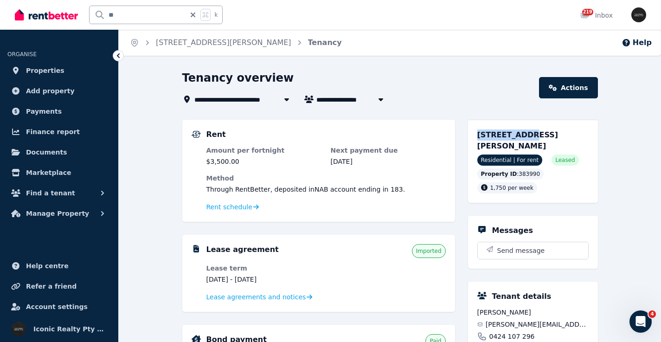
drag, startPoint x: 477, startPoint y: 132, endPoint x: 522, endPoint y: 134, distance: 45.1
click at [522, 135] on span "[STREET_ADDRESS][PERSON_NAME]" at bounding box center [518, 140] width 81 height 20
drag, startPoint x: 144, startPoint y: 10, endPoint x: 77, endPoint y: 6, distance: 67.9
click at [74, 10] on div "** k" at bounding box center [121, 15] width 213 height 30
type input "*"
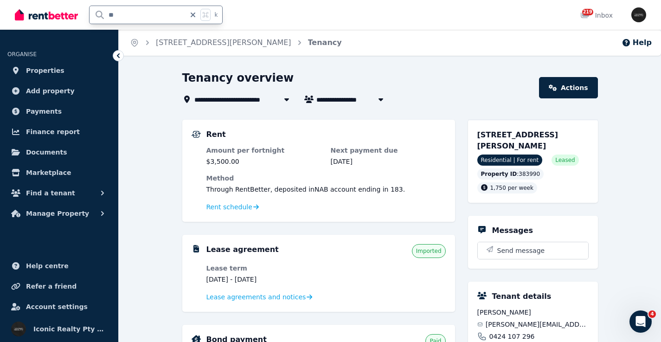
type input "***"
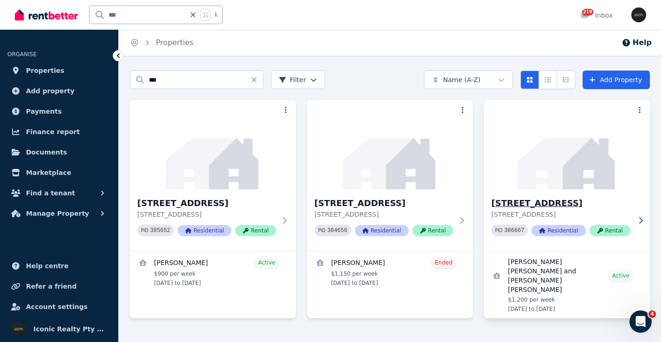
click at [587, 152] on img at bounding box center [567, 145] width 175 height 94
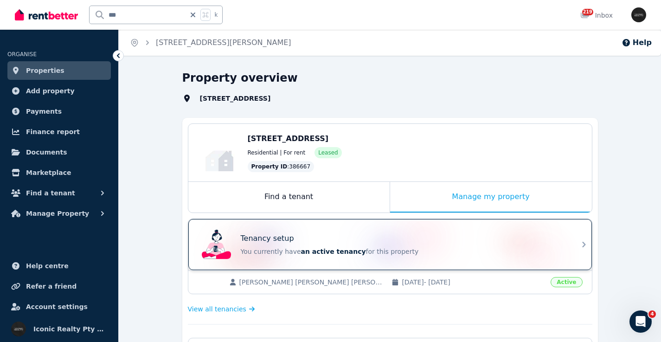
click at [393, 233] on div "Tenancy setup You currently have an active tenancy for this property" at bounding box center [382, 244] width 368 height 37
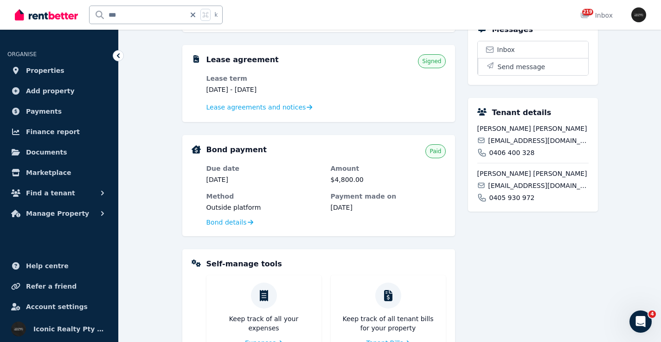
scroll to position [182, 0]
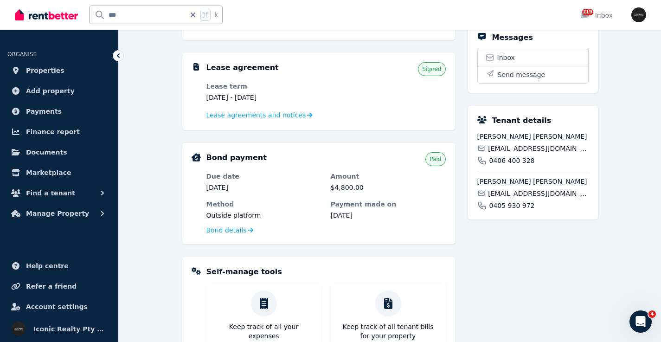
click at [504, 153] on span "[EMAIL_ADDRESS][DOMAIN_NAME]" at bounding box center [538, 148] width 100 height 9
click at [521, 198] on span "[EMAIL_ADDRESS][DOMAIN_NAME]" at bounding box center [538, 193] width 100 height 9
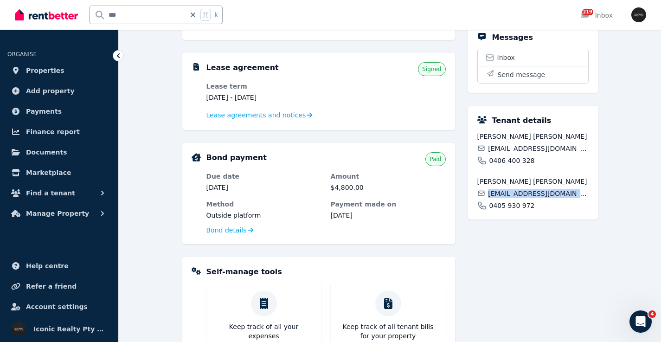
click at [521, 198] on span "[EMAIL_ADDRESS][DOMAIN_NAME]" at bounding box center [538, 193] width 100 height 9
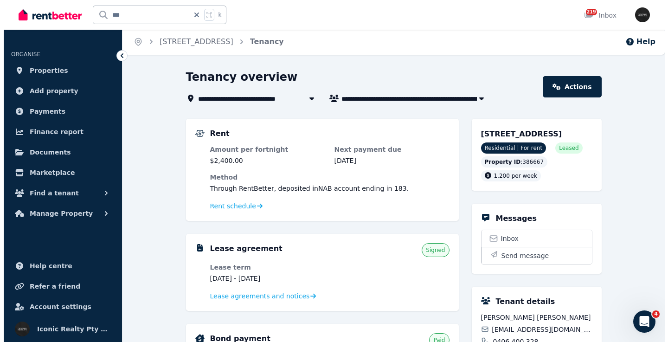
scroll to position [0, 0]
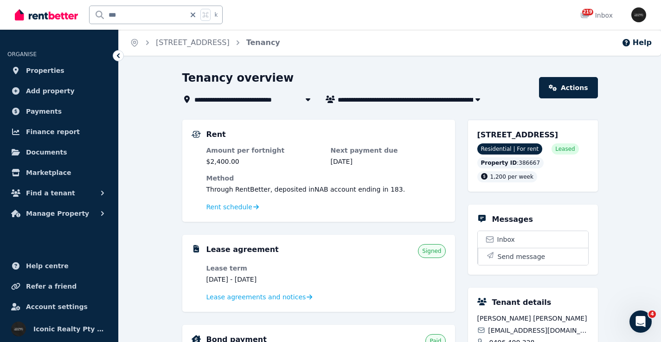
drag, startPoint x: 473, startPoint y: 136, endPoint x: 545, endPoint y: 134, distance: 72.0
click at [545, 135] on div "[STREET_ADDRESS] Residential | For rent Leased Property ID : 386667 1,200 per w…" at bounding box center [533, 156] width 130 height 72
drag, startPoint x: 73, startPoint y: 15, endPoint x: 58, endPoint y: 16, distance: 15.8
click at [52, 15] on div "*** k" at bounding box center [121, 15] width 213 height 30
type input "***"
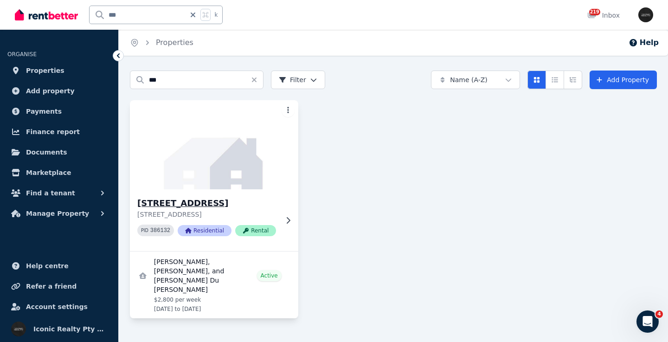
click at [246, 138] on img at bounding box center [214, 145] width 177 height 94
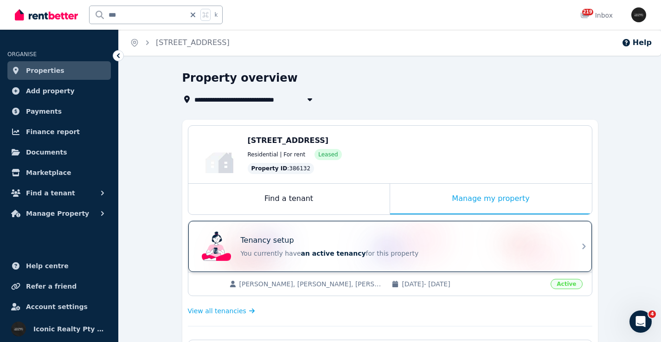
click at [356, 238] on div "Tenancy setup" at bounding box center [403, 240] width 325 height 11
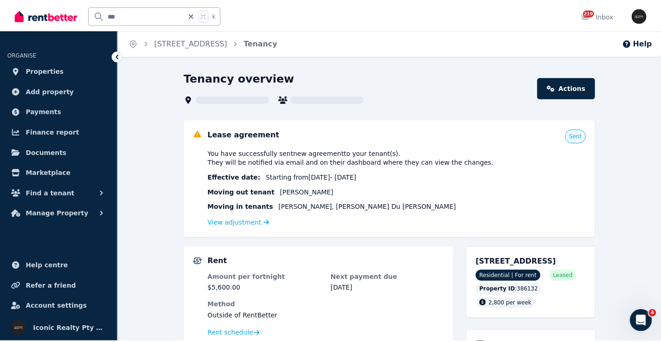
scroll to position [104, 0]
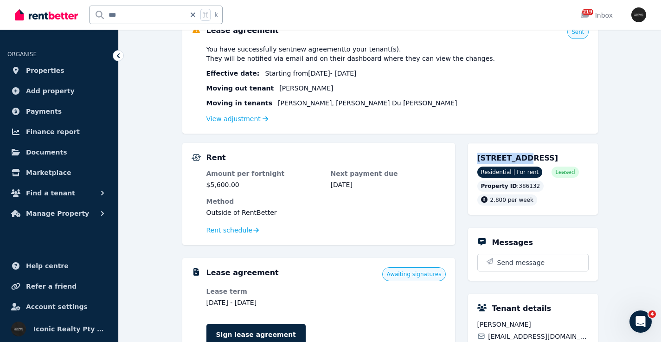
drag, startPoint x: 476, startPoint y: 157, endPoint x: 520, endPoint y: 159, distance: 44.1
click at [520, 159] on div "[STREET_ADDRESS] Residential | For rent Leased Property ID : 386132 2,800 per w…" at bounding box center [533, 179] width 130 height 72
drag, startPoint x: 523, startPoint y: 160, endPoint x: 490, endPoint y: 161, distance: 32.5
click at [523, 160] on span "[STREET_ADDRESS]" at bounding box center [518, 158] width 81 height 9
drag, startPoint x: 478, startPoint y: 157, endPoint x: 524, endPoint y: 157, distance: 45.5
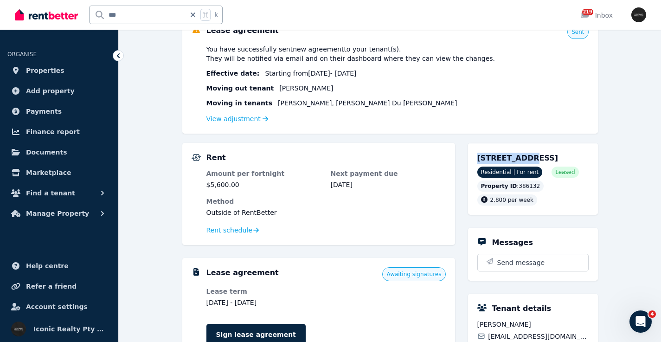
click at [524, 157] on span "[STREET_ADDRESS]" at bounding box center [518, 158] width 81 height 9
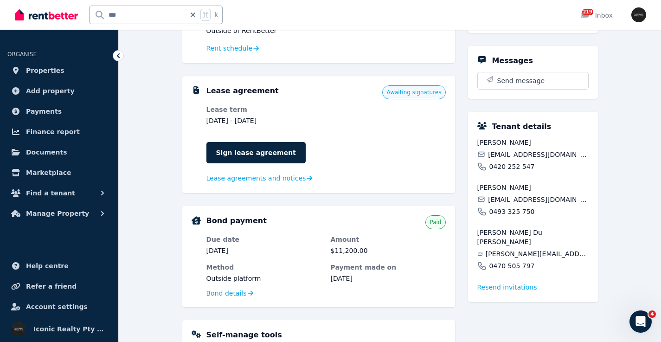
scroll to position [295, 0]
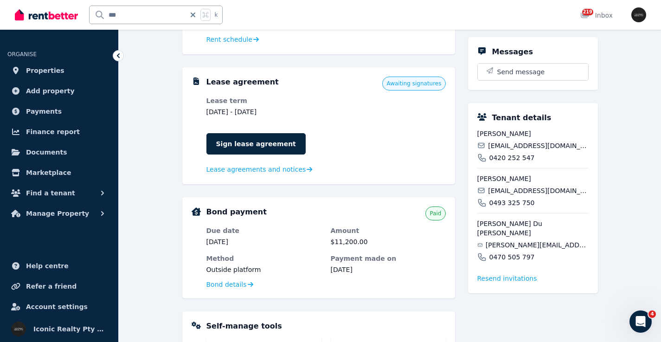
click at [520, 150] on span "[EMAIL_ADDRESS][DOMAIN_NAME]" at bounding box center [538, 145] width 100 height 9
click at [513, 195] on span "[EMAIL_ADDRESS][DOMAIN_NAME]" at bounding box center [538, 190] width 100 height 9
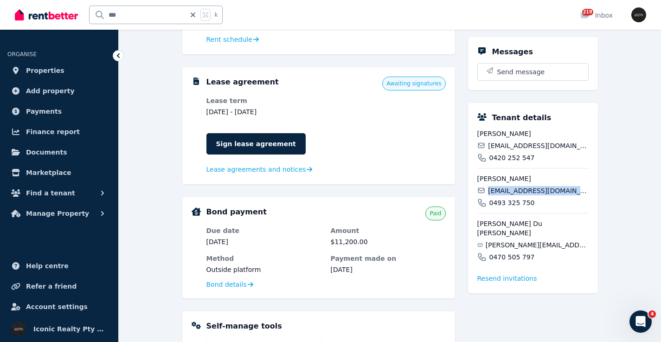
click at [513, 195] on span "[EMAIL_ADDRESS][DOMAIN_NAME]" at bounding box center [538, 190] width 100 height 9
click at [522, 242] on span "[PERSON_NAME][EMAIL_ADDRESS][DOMAIN_NAME]" at bounding box center [537, 244] width 103 height 9
click at [521, 242] on span "[PERSON_NAME][EMAIL_ADDRESS][DOMAIN_NAME]" at bounding box center [537, 244] width 103 height 9
drag, startPoint x: 155, startPoint y: 13, endPoint x: 114, endPoint y: 13, distance: 41.8
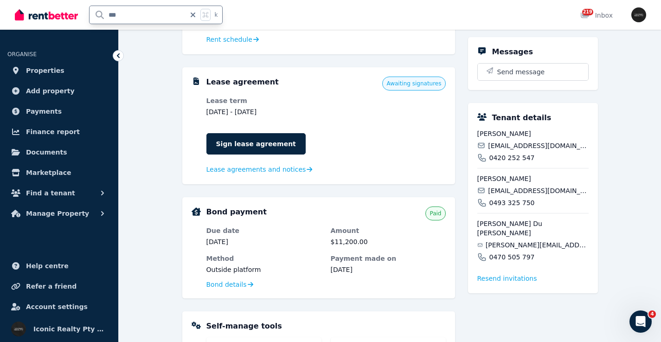
click at [98, 16] on input "***" at bounding box center [138, 15] width 96 height 18
type input "****"
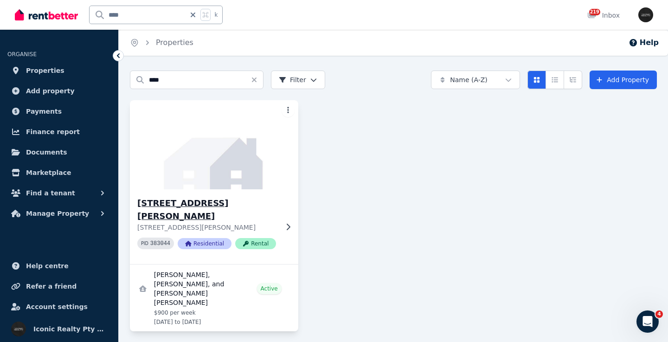
click at [226, 158] on img at bounding box center [214, 145] width 177 height 94
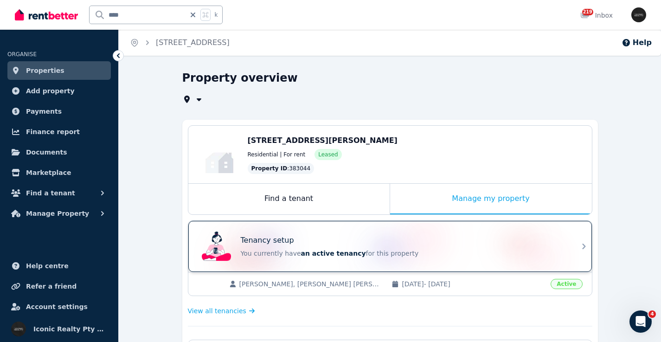
click at [383, 229] on div "Tenancy setup You currently have an active tenancy for this property" at bounding box center [382, 246] width 368 height 37
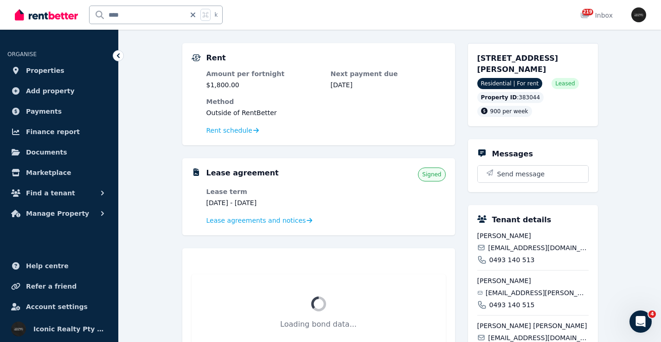
scroll to position [55, 0]
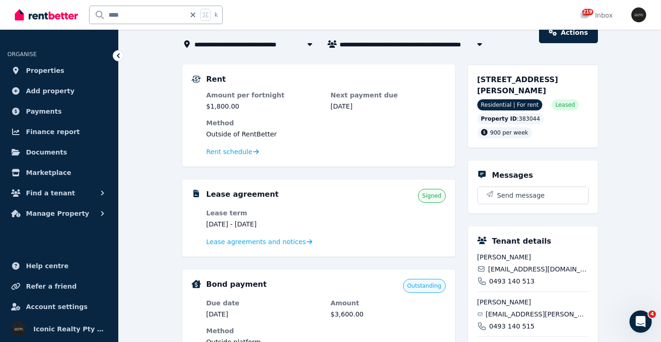
click at [525, 268] on span "[EMAIL_ADDRESS][DOMAIN_NAME]" at bounding box center [538, 269] width 100 height 9
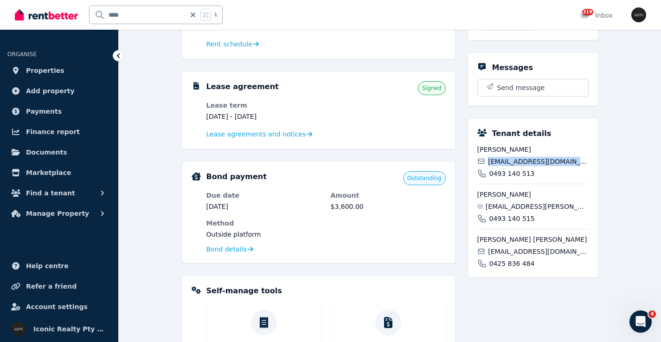
scroll to position [167, 0]
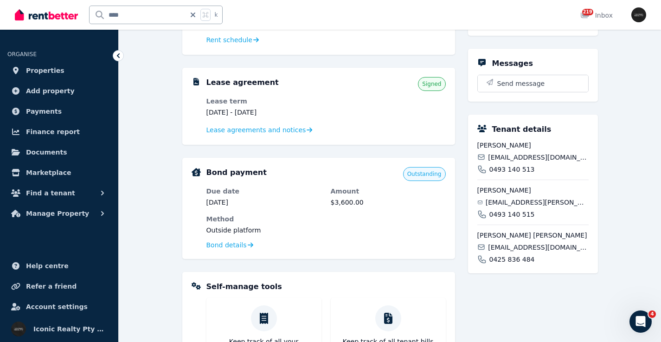
click at [535, 201] on span "[EMAIL_ADDRESS][PERSON_NAME][DOMAIN_NAME]" at bounding box center [537, 202] width 103 height 9
click at [508, 248] on span "[EMAIL_ADDRESS][DOMAIN_NAME]" at bounding box center [538, 247] width 100 height 9
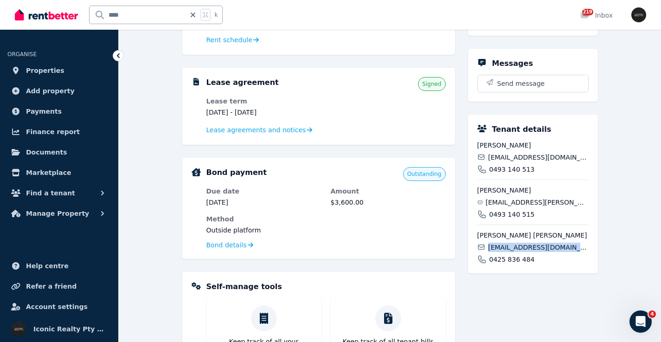
click at [508, 248] on span "[EMAIL_ADDRESS][DOMAIN_NAME]" at bounding box center [538, 247] width 100 height 9
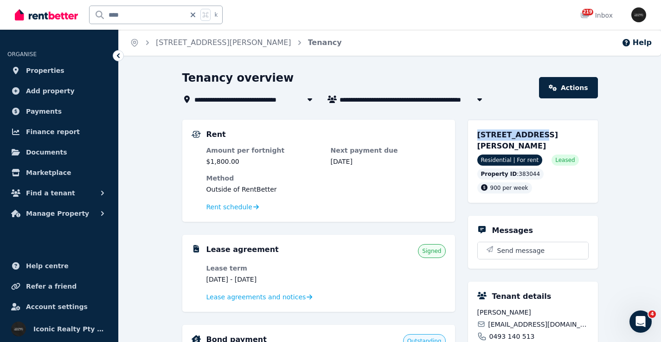
drag, startPoint x: 474, startPoint y: 135, endPoint x: 527, endPoint y: 136, distance: 52.9
click at [527, 136] on div "[STREET_ADDRESS][PERSON_NAME] Residential | For rent Leased Property ID : 38304…" at bounding box center [533, 161] width 130 height 83
drag, startPoint x: 174, startPoint y: 17, endPoint x: 58, endPoint y: 12, distance: 116.1
click at [39, 9] on div "**** k" at bounding box center [121, 15] width 213 height 30
click at [142, 13] on input "****" at bounding box center [138, 15] width 96 height 18
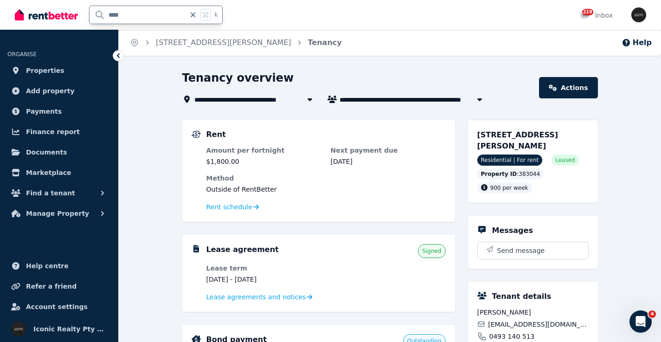
drag, startPoint x: 138, startPoint y: 14, endPoint x: 96, endPoint y: 14, distance: 42.2
click at [97, 14] on input "****" at bounding box center [138, 15] width 96 height 18
type input "*****"
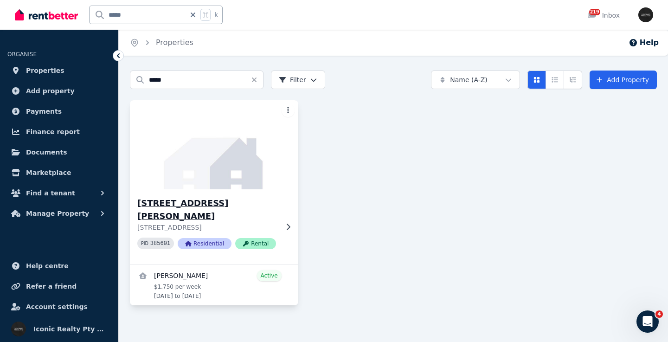
click at [177, 163] on img at bounding box center [214, 145] width 177 height 94
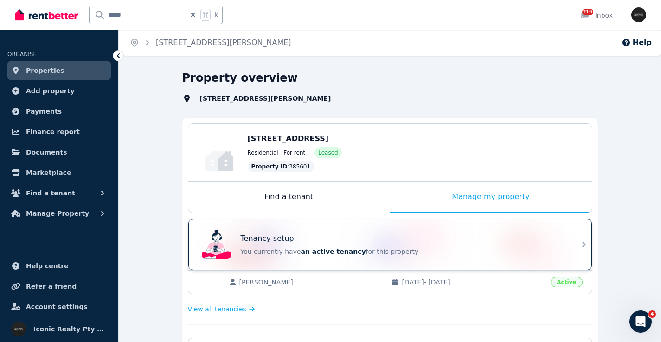
click at [284, 227] on div "Tenancy setup You currently have an active tenancy for this property" at bounding box center [390, 244] width 404 height 51
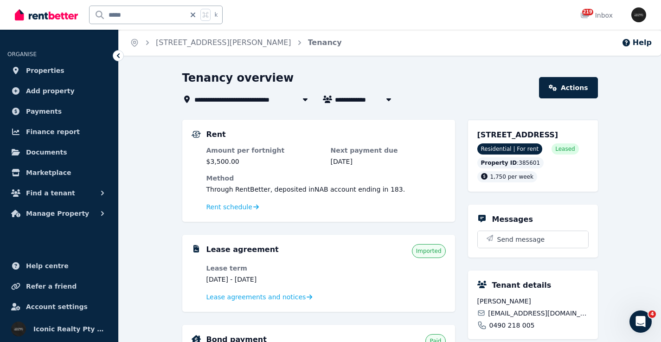
drag, startPoint x: 474, startPoint y: 130, endPoint x: 542, endPoint y: 136, distance: 68.4
click at [542, 136] on div "[STREET_ADDRESS] Residential | For rent Leased Property ID : 385601 1,750 per w…" at bounding box center [533, 156] width 130 height 72
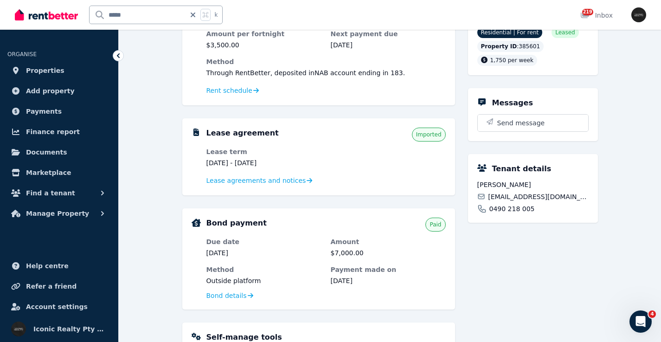
scroll to position [117, 0]
click at [526, 200] on span "[EMAIL_ADDRESS][DOMAIN_NAME]" at bounding box center [538, 195] width 100 height 9
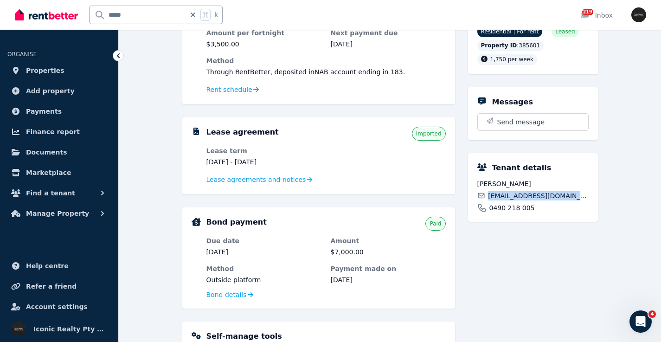
click at [526, 200] on span "[EMAIL_ADDRESS][DOMAIN_NAME]" at bounding box center [538, 195] width 100 height 9
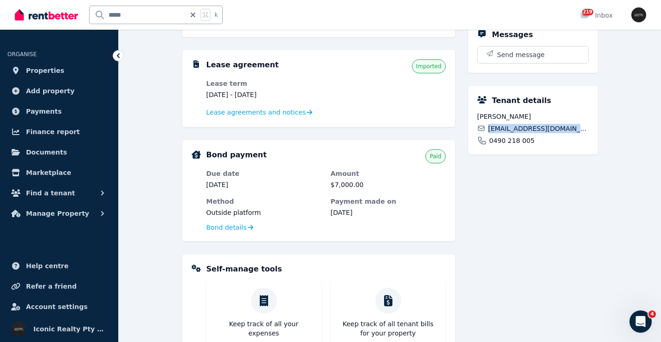
scroll to position [268, 0]
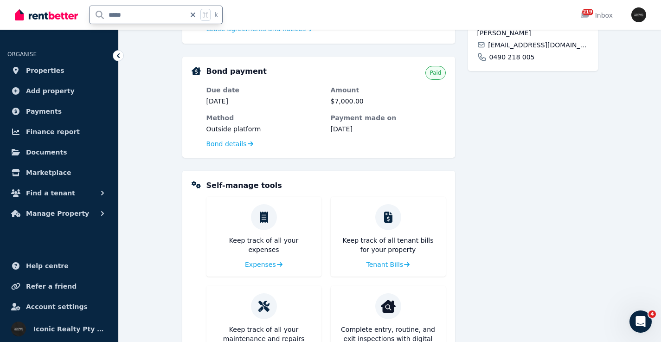
drag, startPoint x: 153, startPoint y: 15, endPoint x: 97, endPoint y: 13, distance: 56.2
click at [71, 11] on div "***** k" at bounding box center [121, 15] width 213 height 30
type input "*****"
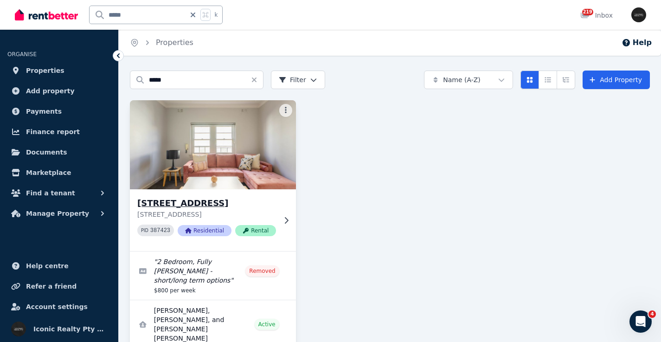
click at [230, 159] on img at bounding box center [213, 145] width 175 height 94
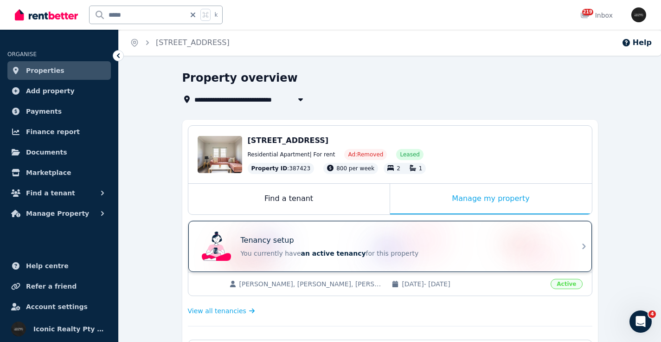
click at [411, 235] on div "Tenancy setup" at bounding box center [403, 240] width 325 height 11
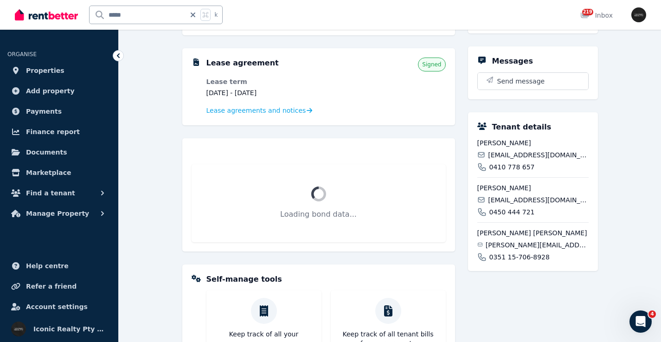
scroll to position [193, 0]
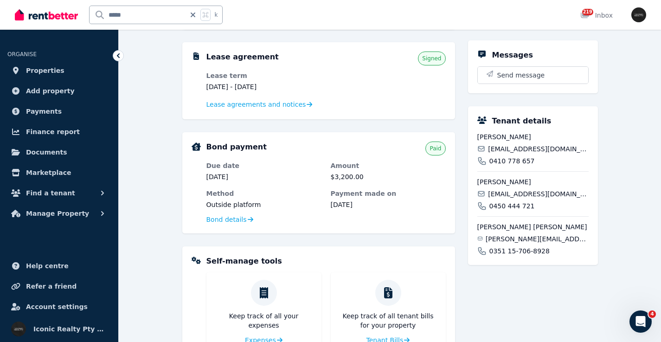
click at [509, 154] on span "[EMAIL_ADDRESS][DOMAIN_NAME]" at bounding box center [538, 148] width 100 height 9
click at [510, 199] on span "[EMAIL_ADDRESS][DOMAIN_NAME]" at bounding box center [538, 193] width 100 height 9
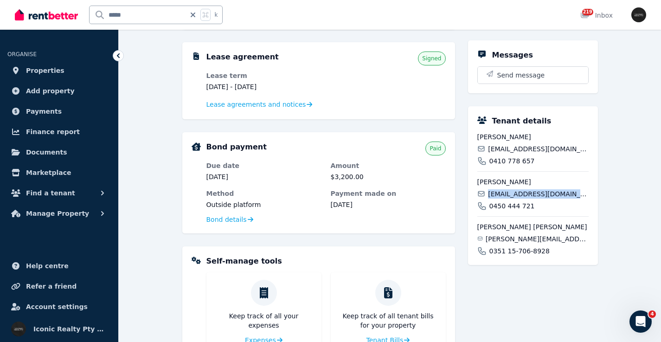
click at [510, 199] on span "[EMAIL_ADDRESS][DOMAIN_NAME]" at bounding box center [538, 193] width 100 height 9
click at [510, 244] on span "[PERSON_NAME][EMAIL_ADDRESS][DOMAIN_NAME]" at bounding box center [537, 238] width 103 height 9
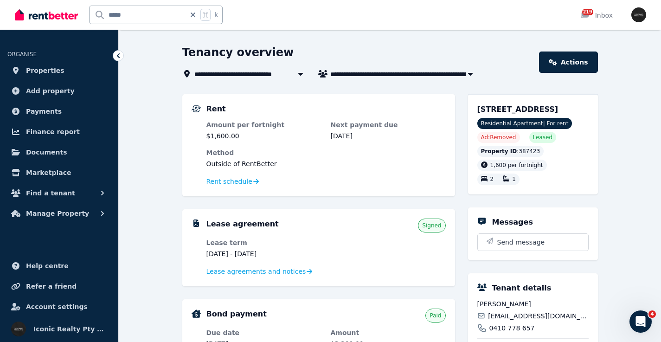
scroll to position [25, 0]
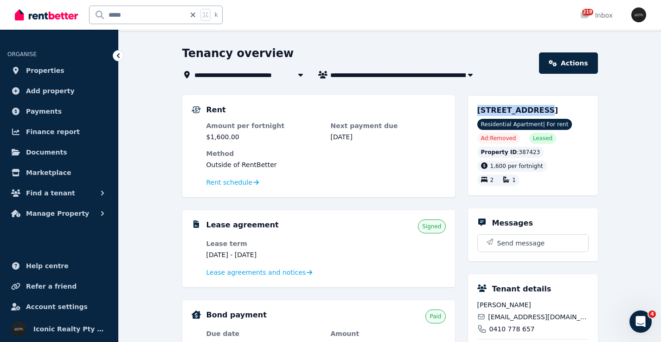
drag, startPoint x: 476, startPoint y: 108, endPoint x: 528, endPoint y: 109, distance: 52.0
click at [528, 110] on div "[STREET_ADDRESS] Residential Apartment | For rent Ad: Removed Leased Property I…" at bounding box center [533, 145] width 130 height 100
drag, startPoint x: 143, startPoint y: 13, endPoint x: 87, endPoint y: 11, distance: 56.2
click at [87, 14] on div "***** k" at bounding box center [121, 15] width 213 height 30
type input "******"
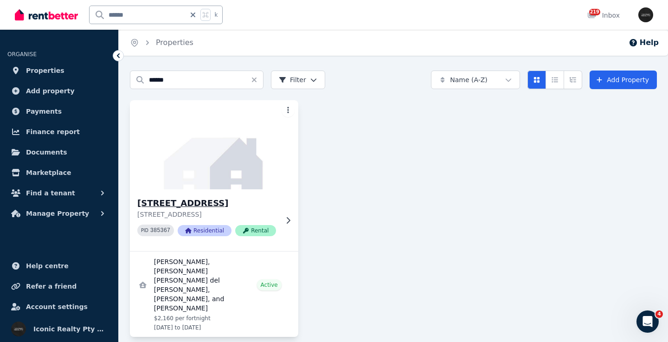
click at [237, 150] on img at bounding box center [214, 145] width 177 height 94
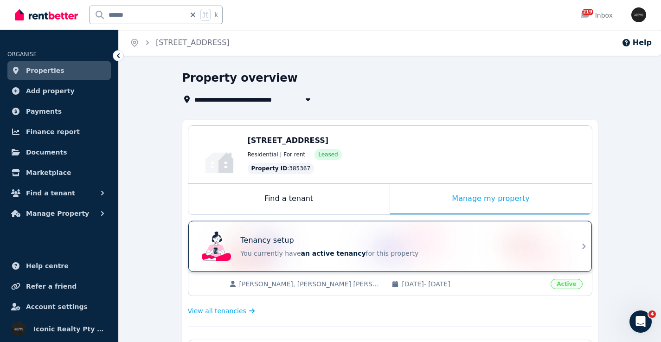
click at [413, 234] on div "Tenancy setup You currently have an active tenancy for this property" at bounding box center [382, 246] width 368 height 37
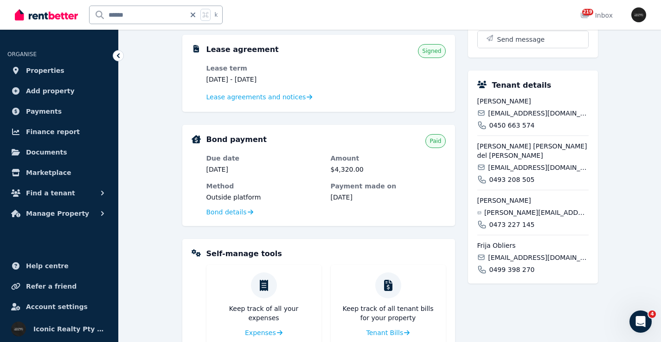
scroll to position [202, 0]
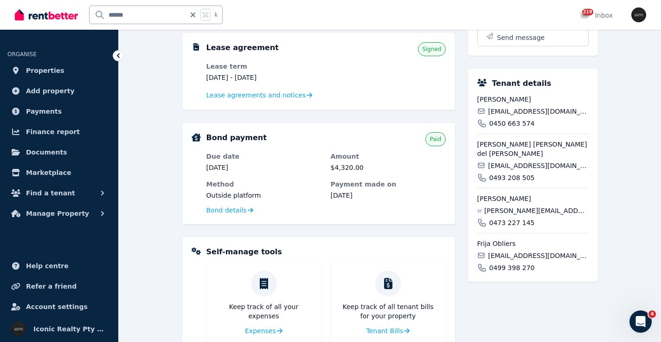
click at [507, 116] on span "[EMAIL_ADDRESS][DOMAIN_NAME]" at bounding box center [538, 111] width 100 height 9
click at [524, 167] on span "[EMAIL_ADDRESS][DOMAIN_NAME]" at bounding box center [538, 165] width 100 height 9
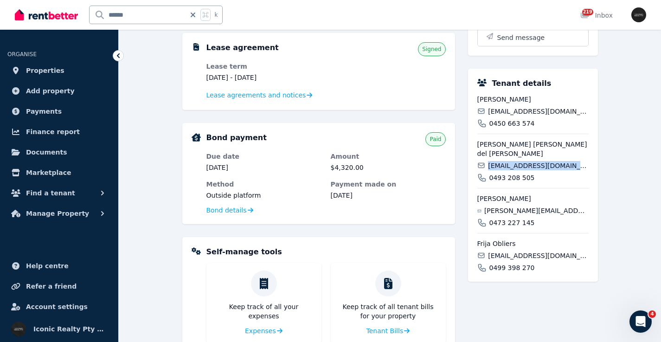
click at [524, 167] on span "[EMAIL_ADDRESS][DOMAIN_NAME]" at bounding box center [538, 165] width 100 height 9
click at [506, 211] on span "[PERSON_NAME][EMAIL_ADDRESS][PERSON_NAME][DOMAIN_NAME]" at bounding box center [537, 210] width 104 height 9
click at [509, 256] on span "[EMAIL_ADDRESS][DOMAIN_NAME]" at bounding box center [538, 255] width 100 height 9
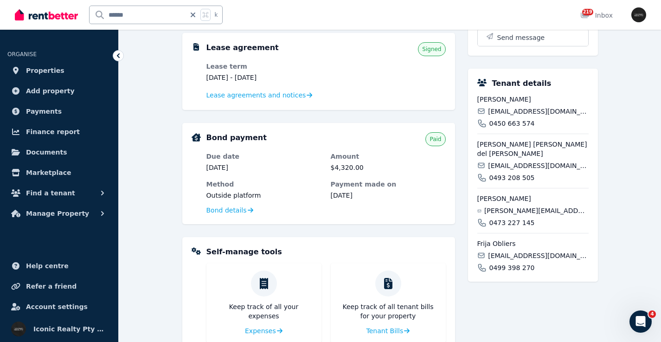
click at [509, 256] on span "[EMAIL_ADDRESS][DOMAIN_NAME]" at bounding box center [538, 255] width 100 height 9
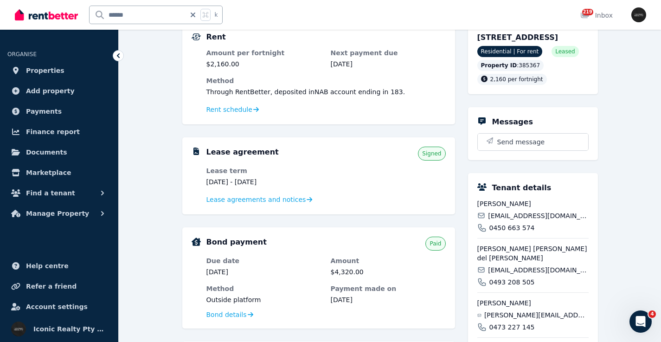
scroll to position [51, 0]
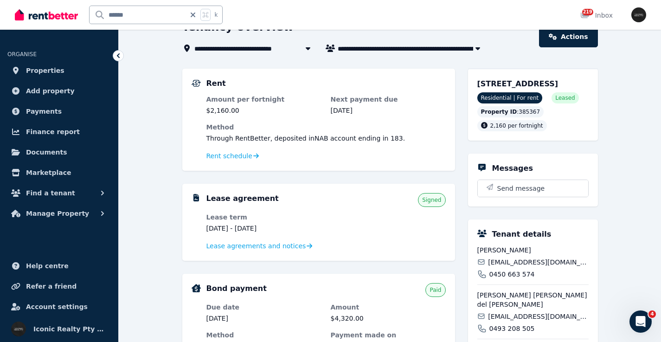
drag, startPoint x: 464, startPoint y: 79, endPoint x: 541, endPoint y: 81, distance: 76.6
click at [541, 81] on div "Rent Amount per fortnight $2,160.00 Next payment due [DATE] Method Through Rent…" at bounding box center [390, 335] width 416 height 533
drag, startPoint x: 144, startPoint y: 16, endPoint x: 84, endPoint y: 15, distance: 60.8
click at [84, 15] on div "****** k" at bounding box center [121, 15] width 213 height 30
type input "*****"
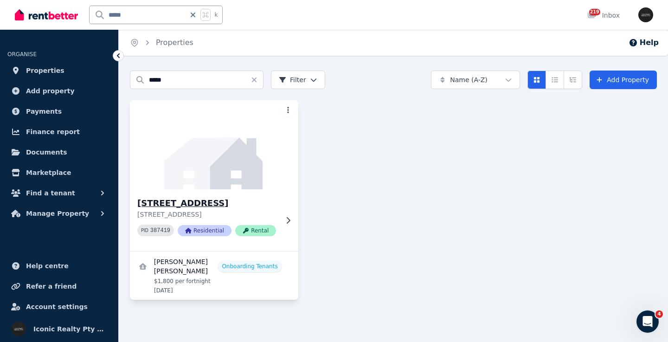
click at [225, 157] on img at bounding box center [214, 145] width 177 height 94
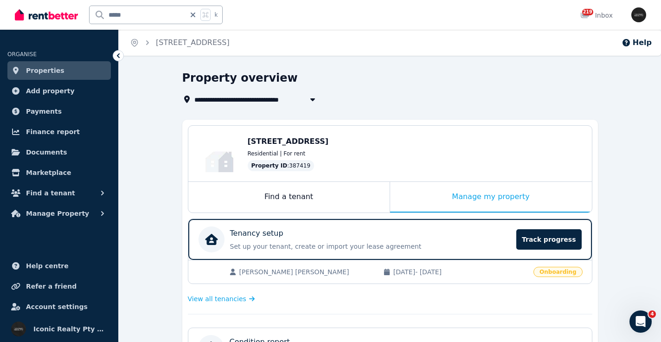
click at [344, 229] on div "Tenancy setup" at bounding box center [370, 233] width 281 height 11
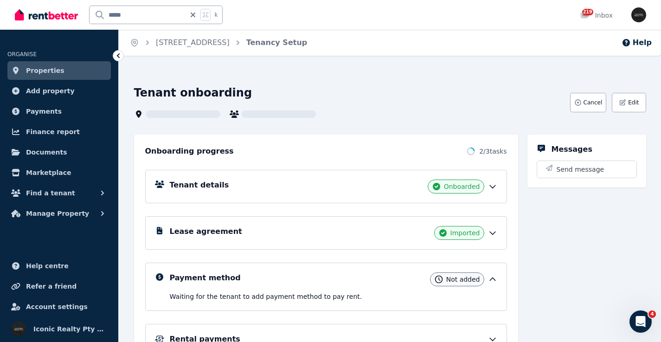
click at [381, 180] on div "Tenant details Onboarded" at bounding box center [334, 187] width 328 height 14
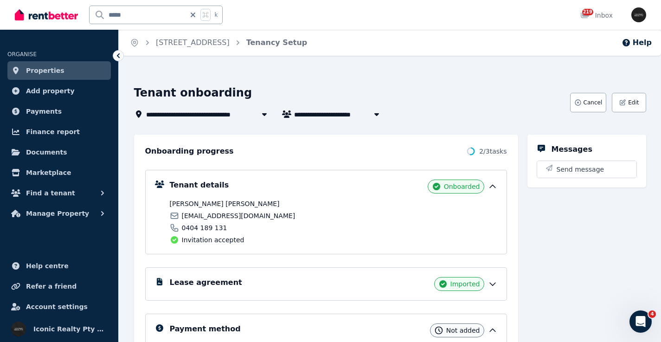
click at [207, 217] on span "[EMAIL_ADDRESS][DOMAIN_NAME]" at bounding box center [239, 215] width 114 height 9
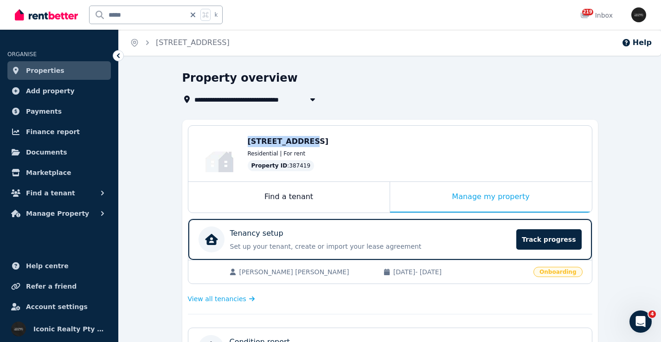
drag, startPoint x: 291, startPoint y: 138, endPoint x: 299, endPoint y: 139, distance: 7.6
click at [299, 139] on div "Edit [STREET_ADDRESS] Residential | For rent Property ID : 387419" at bounding box center [390, 154] width 404 height 56
drag, startPoint x: 136, startPoint y: 12, endPoint x: 73, endPoint y: 14, distance: 62.2
click at [73, 14] on div "***** k" at bounding box center [121, 15] width 213 height 30
type input "**"
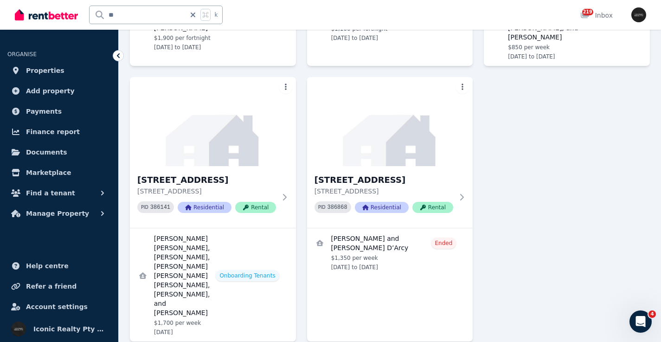
scroll to position [278, 0]
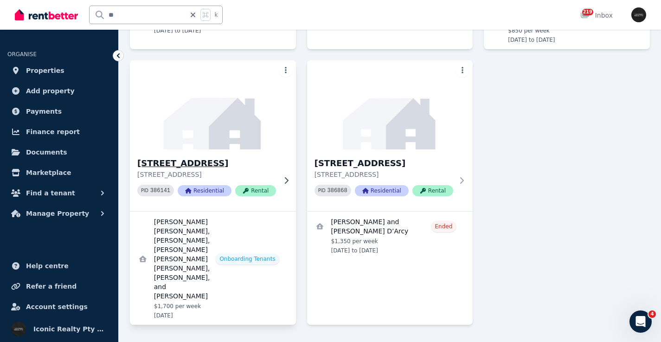
click at [209, 118] on img at bounding box center [213, 105] width 175 height 94
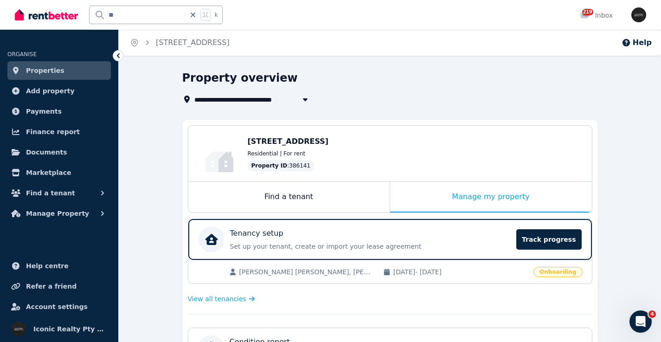
click at [364, 228] on div "Tenancy setup" at bounding box center [370, 233] width 281 height 11
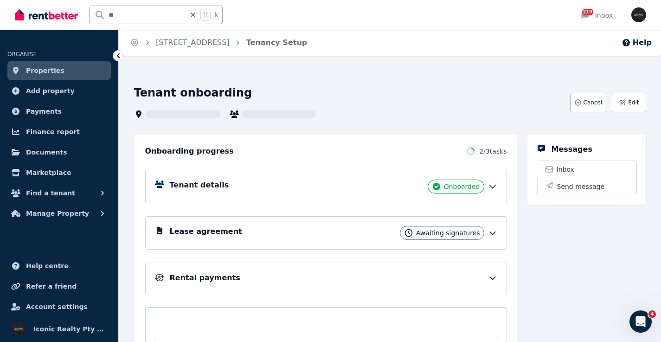
click at [314, 187] on div "Tenant details Onboarded" at bounding box center [334, 187] width 328 height 14
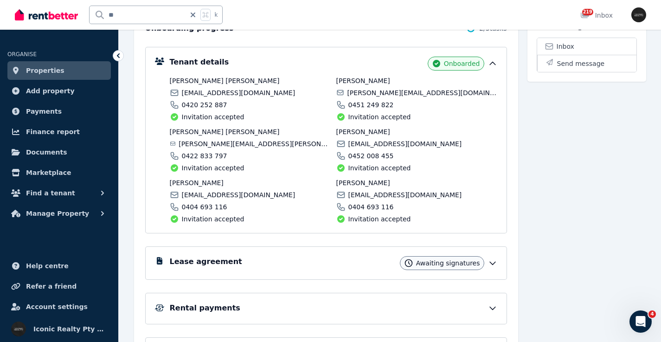
scroll to position [115, 0]
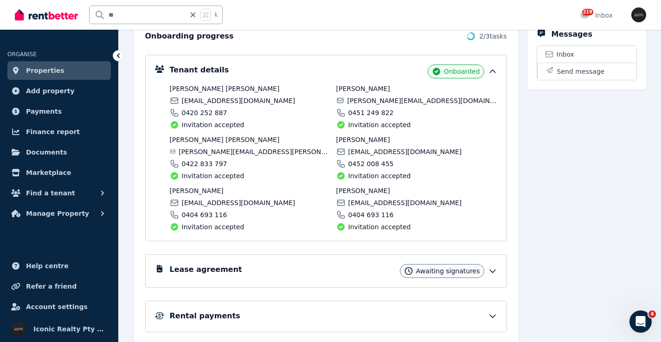
click at [245, 97] on span "[EMAIL_ADDRESS][DOMAIN_NAME]" at bounding box center [239, 100] width 114 height 9
click at [219, 142] on span "[PERSON_NAME] [PERSON_NAME]" at bounding box center [250, 139] width 161 height 9
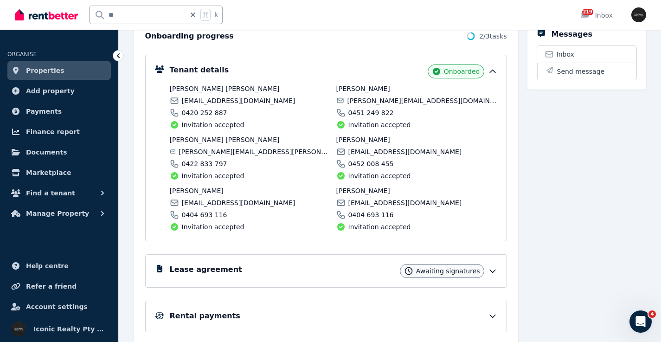
click at [221, 148] on span "[PERSON_NAME][EMAIL_ADDRESS][PERSON_NAME][DOMAIN_NAME]" at bounding box center [255, 151] width 152 height 9
click at [226, 201] on span "[EMAIL_ADDRESS][DOMAIN_NAME]" at bounding box center [239, 202] width 114 height 9
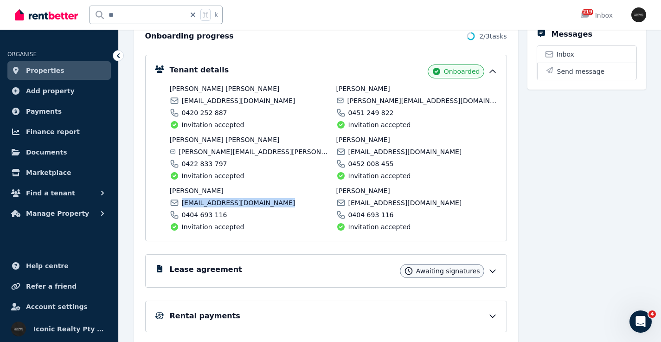
click at [226, 201] on span "[EMAIL_ADDRESS][DOMAIN_NAME]" at bounding box center [239, 202] width 114 height 9
click at [395, 102] on span "[PERSON_NAME][EMAIL_ADDRESS][DOMAIN_NAME]" at bounding box center [422, 100] width 150 height 9
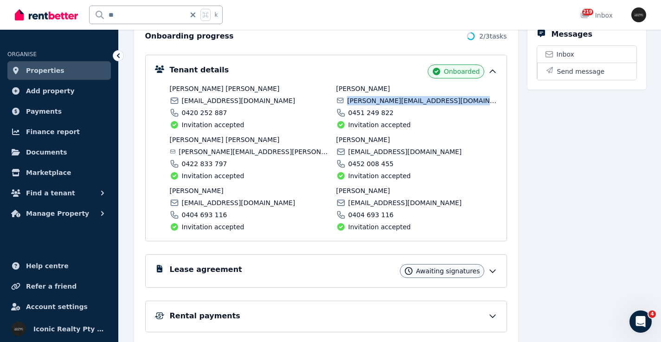
click at [395, 102] on span "[PERSON_NAME][EMAIL_ADDRESS][DOMAIN_NAME]" at bounding box center [422, 100] width 150 height 9
click at [374, 151] on span "[EMAIL_ADDRESS][DOMAIN_NAME]" at bounding box center [406, 151] width 114 height 9
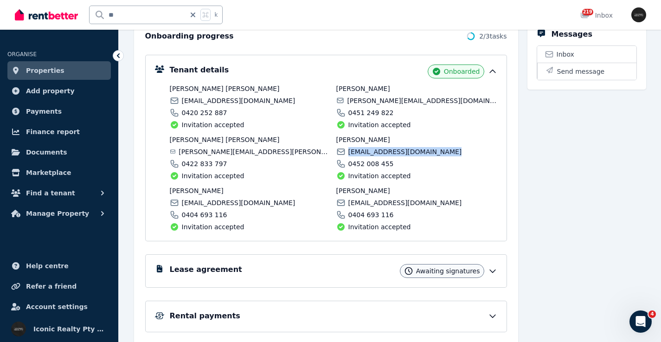
click at [374, 151] on span "[EMAIL_ADDRESS][DOMAIN_NAME]" at bounding box center [406, 151] width 114 height 9
click at [366, 200] on span "[EMAIL_ADDRESS][DOMAIN_NAME]" at bounding box center [406, 202] width 114 height 9
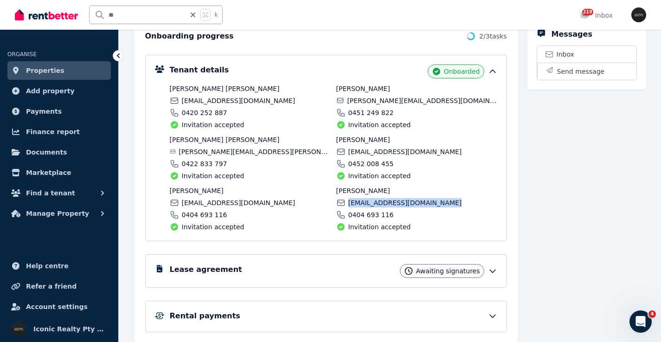
click at [366, 200] on span "[EMAIL_ADDRESS][DOMAIN_NAME]" at bounding box center [406, 202] width 114 height 9
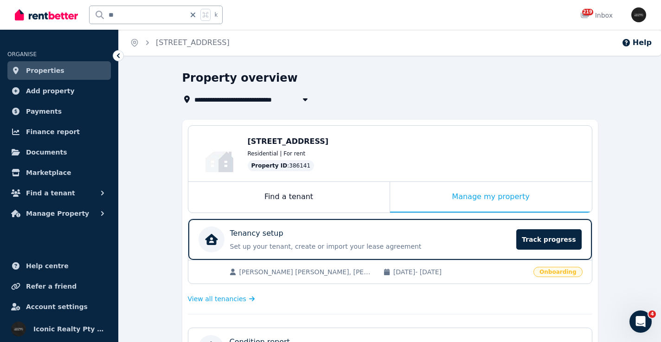
drag, startPoint x: 197, startPoint y: 98, endPoint x: 243, endPoint y: 99, distance: 46.0
drag, startPoint x: 171, startPoint y: 99, endPoint x: 233, endPoint y: 100, distance: 62.2
drag, startPoint x: 252, startPoint y: 141, endPoint x: 300, endPoint y: 142, distance: 47.3
click at [300, 142] on span "[STREET_ADDRESS]" at bounding box center [288, 141] width 81 height 9
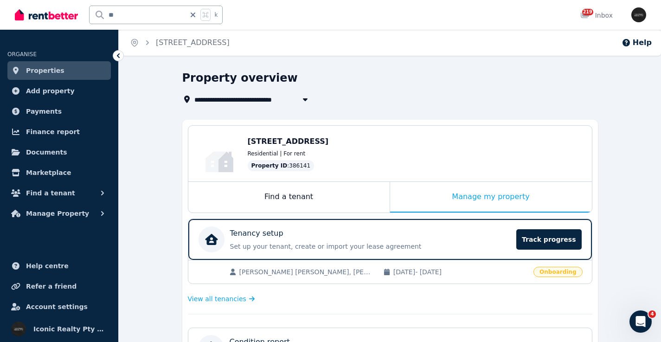
drag, startPoint x: 132, startPoint y: 11, endPoint x: 79, endPoint y: 13, distance: 53.4
click at [79, 13] on div "** k" at bounding box center [121, 15] width 213 height 30
type input "*****"
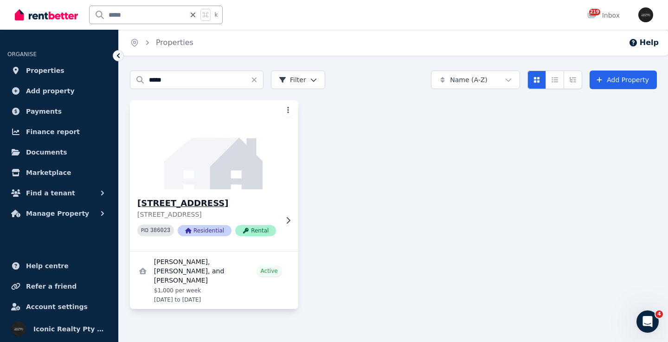
click at [201, 155] on img at bounding box center [214, 145] width 177 height 94
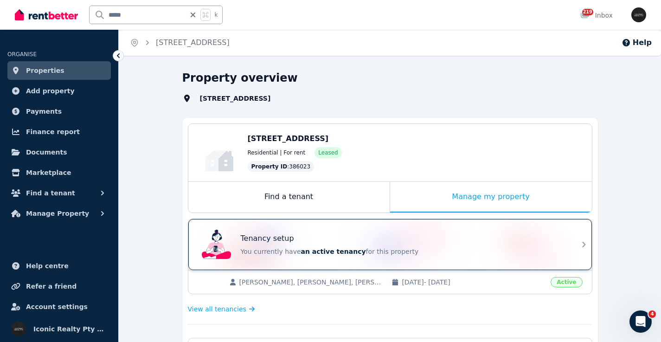
click at [418, 228] on div "Tenancy setup You currently have an active tenancy for this property" at bounding box center [382, 244] width 368 height 37
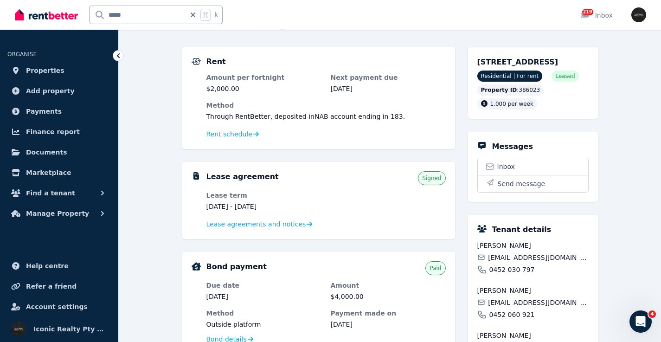
scroll to position [68, 0]
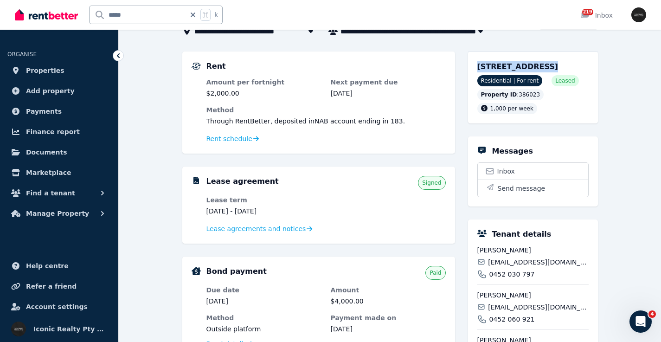
drag, startPoint x: 473, startPoint y: 68, endPoint x: 537, endPoint y: 66, distance: 63.6
click at [537, 66] on div "[STREET_ADDRESS] Residential | For rent Leased Property ID : 386023 1,000 per w…" at bounding box center [533, 88] width 130 height 72
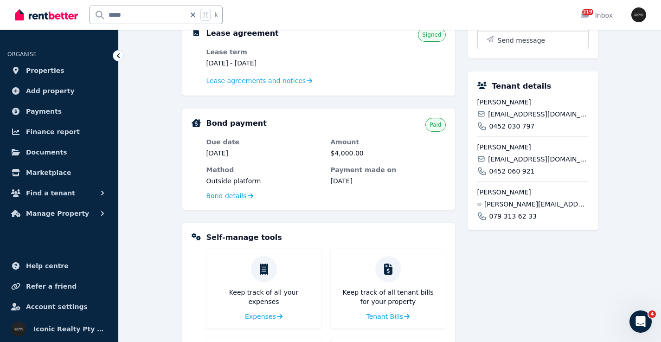
scroll to position [222, 0]
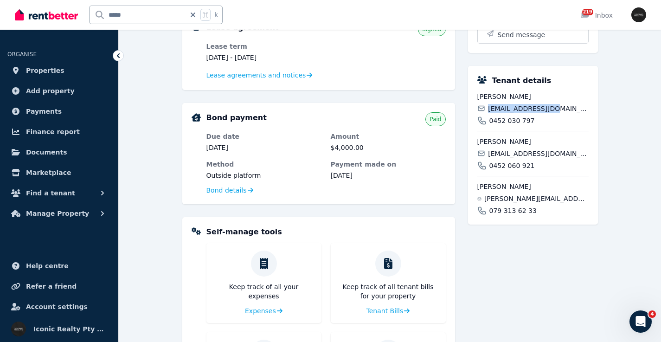
drag, startPoint x: 556, startPoint y: 118, endPoint x: 496, endPoint y: 114, distance: 60.9
click at [490, 113] on div "[EMAIL_ADDRESS][DOMAIN_NAME]" at bounding box center [533, 108] width 111 height 9
drag, startPoint x: 572, startPoint y: 163, endPoint x: 489, endPoint y: 164, distance: 83.1
click at [489, 158] on div "[EMAIL_ADDRESS][DOMAIN_NAME]" at bounding box center [533, 153] width 111 height 9
drag, startPoint x: 580, startPoint y: 207, endPoint x: 496, endPoint y: 210, distance: 84.1
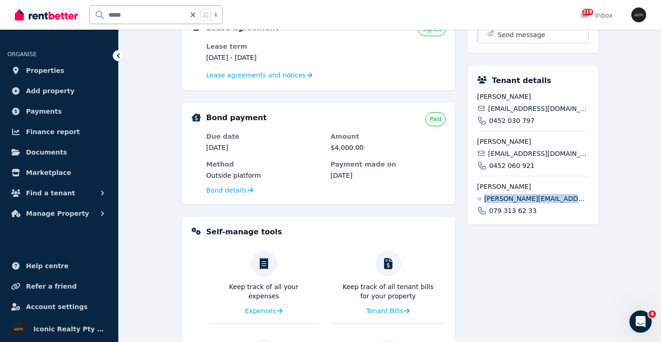
click at [482, 203] on div "[PERSON_NAME][EMAIL_ADDRESS][PERSON_NAME][DOMAIN_NAME]" at bounding box center [533, 198] width 111 height 9
click at [510, 203] on span "[PERSON_NAME][EMAIL_ADDRESS][PERSON_NAME][DOMAIN_NAME]" at bounding box center [537, 198] width 104 height 9
click at [136, 8] on input "*****" at bounding box center [138, 15] width 96 height 18
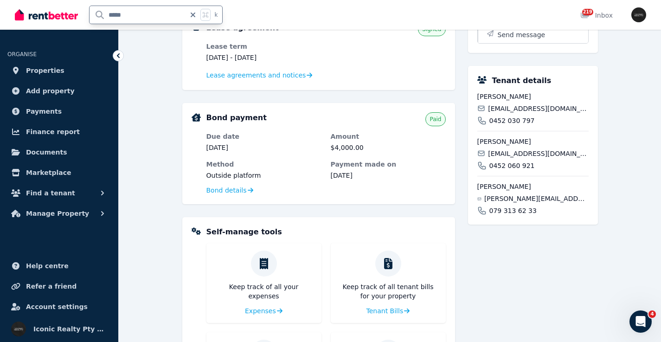
drag, startPoint x: 136, startPoint y: 12, endPoint x: 69, endPoint y: 10, distance: 66.8
click at [69, 12] on div "***** k" at bounding box center [121, 15] width 213 height 30
type input "*****"
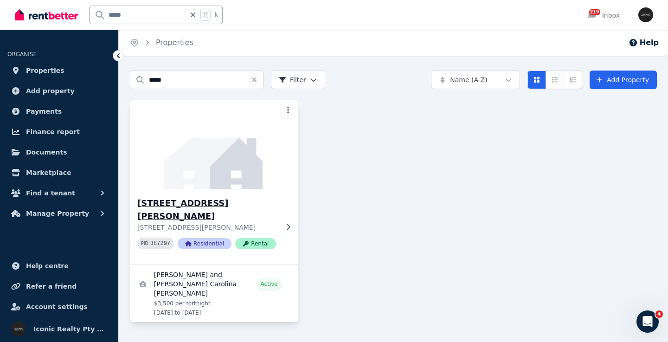
click at [230, 137] on img at bounding box center [214, 145] width 177 height 94
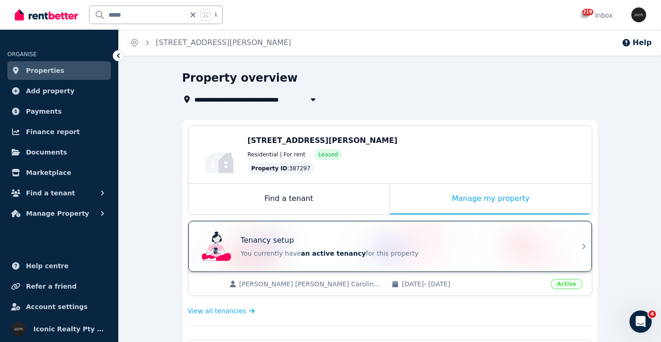
click at [398, 236] on div "Tenancy setup" at bounding box center [403, 240] width 325 height 11
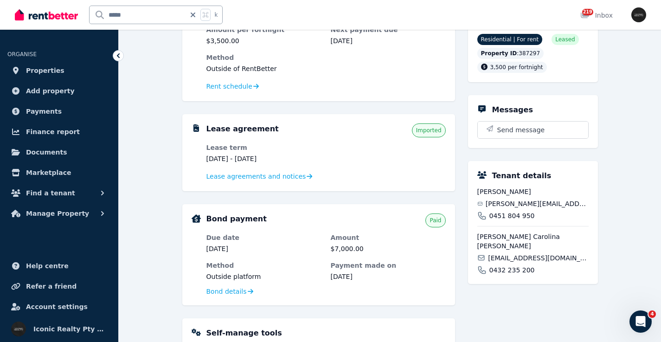
scroll to position [156, 0]
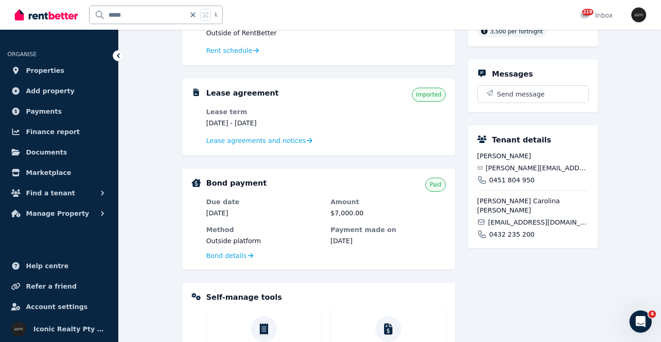
click at [511, 167] on span "[PERSON_NAME][EMAIL_ADDRESS][DOMAIN_NAME]" at bounding box center [537, 167] width 103 height 9
click at [613, 133] on div "**********" at bounding box center [390, 213] width 543 height 599
click at [516, 167] on span "[PERSON_NAME][EMAIL_ADDRESS][DOMAIN_NAME]" at bounding box center [537, 167] width 103 height 9
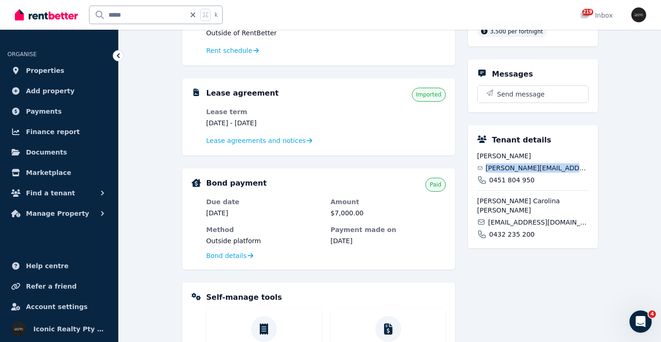
click at [516, 167] on span "[PERSON_NAME][EMAIL_ADDRESS][DOMAIN_NAME]" at bounding box center [537, 167] width 103 height 9
click at [538, 218] on span "[EMAIL_ADDRESS][DOMAIN_NAME]" at bounding box center [538, 222] width 100 height 9
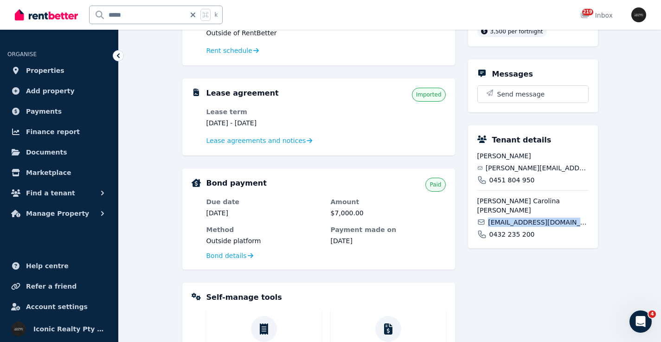
click at [538, 218] on span "[EMAIL_ADDRESS][DOMAIN_NAME]" at bounding box center [538, 222] width 100 height 9
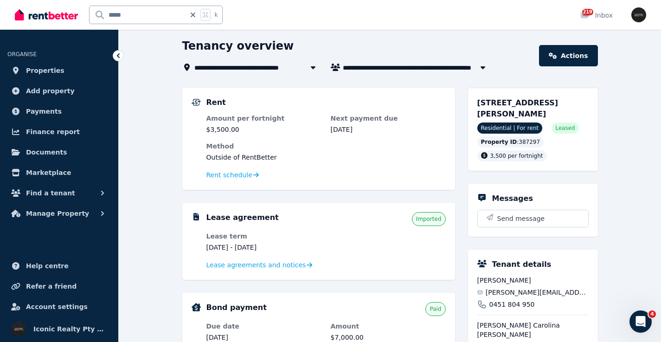
scroll to position [0, 0]
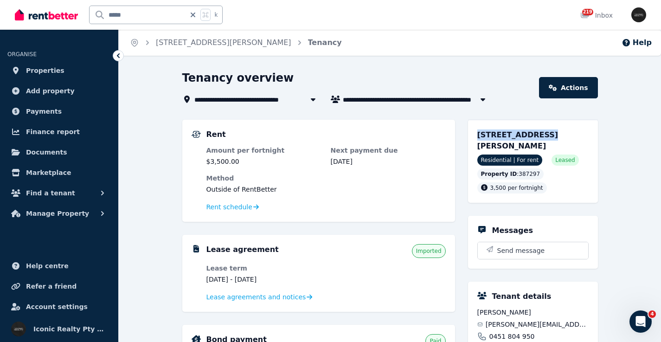
drag, startPoint x: 475, startPoint y: 136, endPoint x: 535, endPoint y: 135, distance: 59.9
click at [535, 135] on div "[STREET_ADDRESS][PERSON_NAME] Residential | For rent Leased Property ID : 38729…" at bounding box center [533, 161] width 130 height 83
drag, startPoint x: 132, startPoint y: 13, endPoint x: 84, endPoint y: 11, distance: 48.8
click at [84, 11] on div "***** k" at bounding box center [121, 15] width 213 height 30
type input "*****"
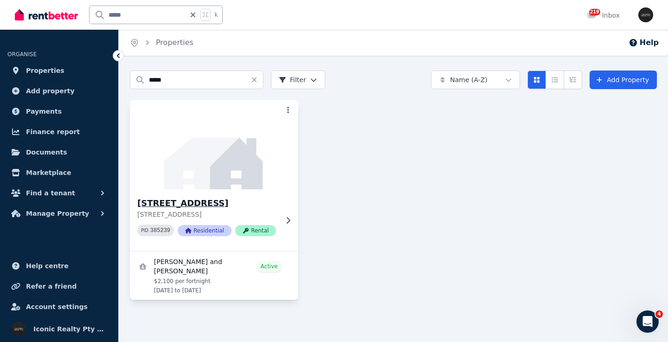
click at [206, 181] on img at bounding box center [214, 145] width 177 height 94
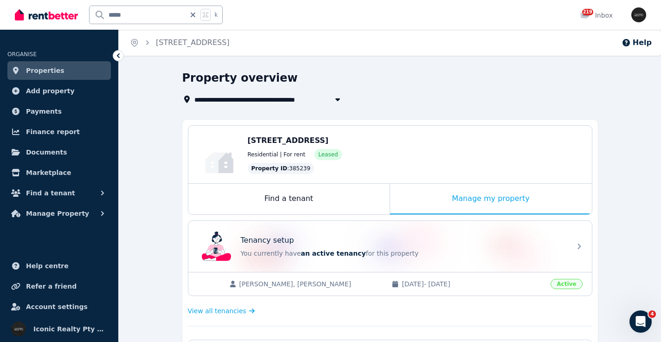
click at [352, 229] on div "Tenancy setup You currently have an active tenancy for this property" at bounding box center [382, 246] width 368 height 37
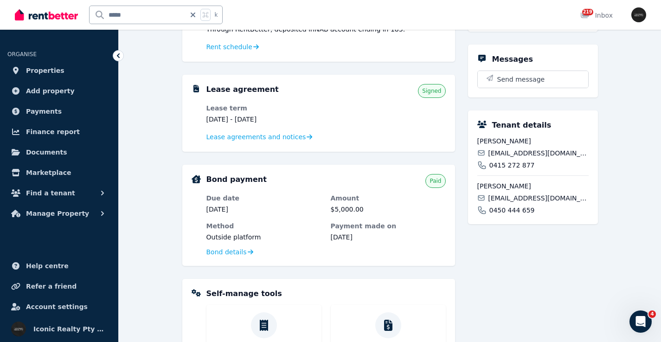
scroll to position [165, 0]
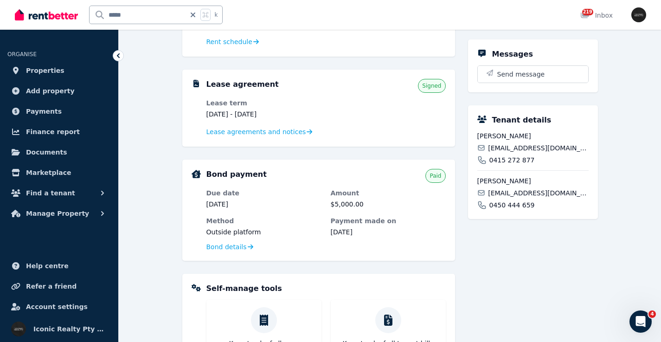
click at [516, 153] on span "[EMAIL_ADDRESS][DOMAIN_NAME]" at bounding box center [538, 147] width 100 height 9
click at [517, 198] on span "[EMAIL_ADDRESS][DOMAIN_NAME]" at bounding box center [538, 192] width 100 height 9
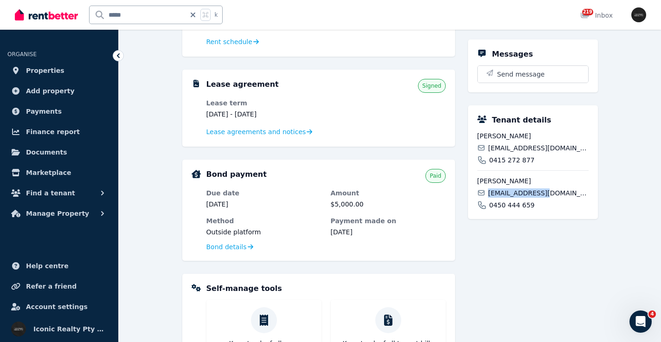
click at [517, 198] on span "[EMAIL_ADDRESS][DOMAIN_NAME]" at bounding box center [538, 192] width 100 height 9
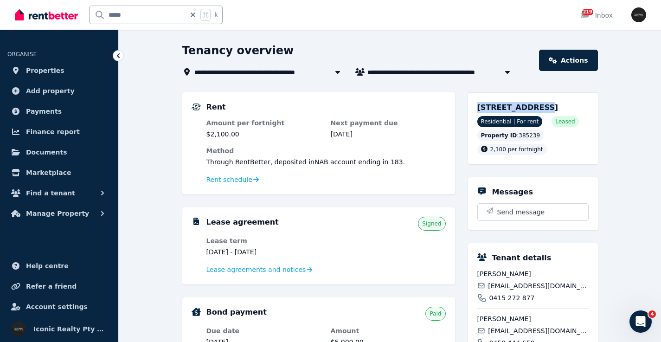
drag, startPoint x: 488, startPoint y: 105, endPoint x: 534, endPoint y: 105, distance: 46.4
click at [534, 105] on div "[STREET_ADDRESS] Residential | For rent Leased Property ID : 385239 2,100 per f…" at bounding box center [533, 128] width 130 height 72
click at [65, 11] on div "***** k" at bounding box center [121, 15] width 213 height 30
type input "******"
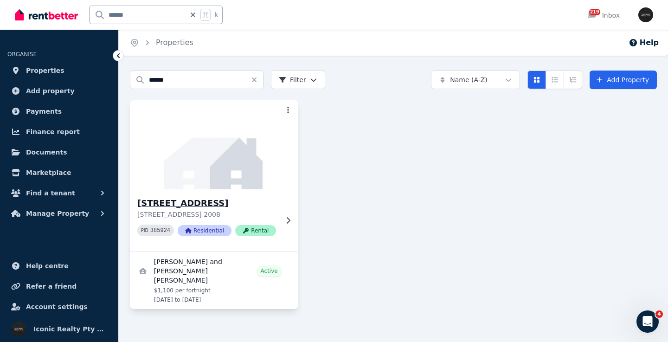
click at [206, 141] on img at bounding box center [214, 145] width 177 height 94
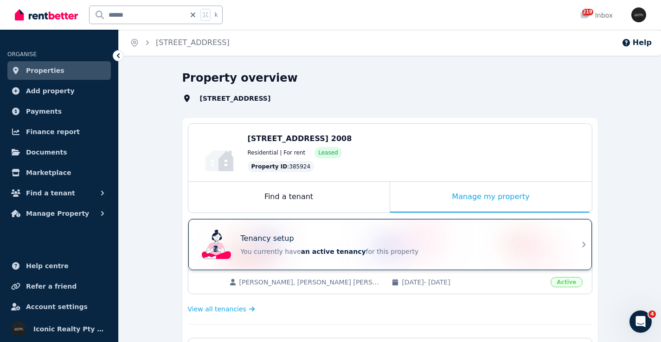
click at [383, 235] on div "Tenancy setup" at bounding box center [403, 238] width 325 height 11
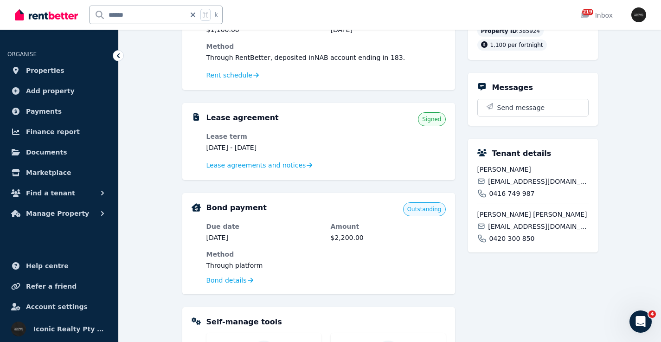
scroll to position [133, 0]
click at [532, 186] on div "[PERSON_NAME] [EMAIL_ADDRESS][DOMAIN_NAME] 0416 749 987" at bounding box center [533, 180] width 111 height 33
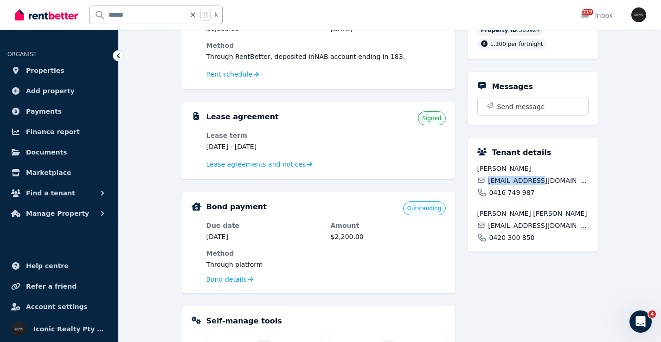
click at [532, 186] on div "[PERSON_NAME] [EMAIL_ADDRESS][DOMAIN_NAME] 0416 749 987" at bounding box center [533, 180] width 111 height 33
click at [524, 230] on span "[EMAIL_ADDRESS][DOMAIN_NAME]" at bounding box center [538, 225] width 100 height 9
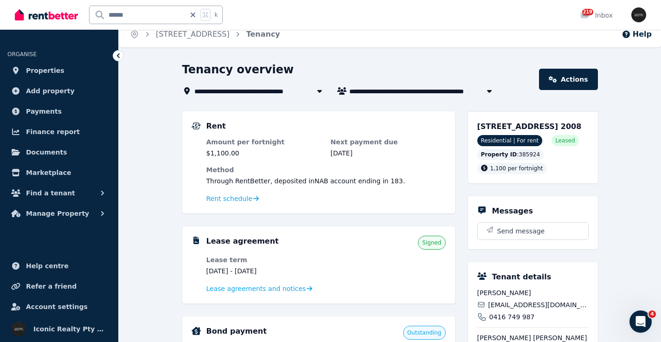
scroll to position [0, 0]
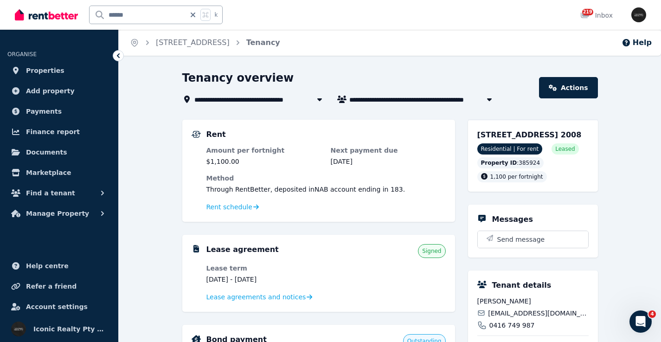
drag, startPoint x: 479, startPoint y: 134, endPoint x: 559, endPoint y: 136, distance: 79.9
click at [559, 136] on span "[STREET_ADDRESS] 2008" at bounding box center [530, 134] width 104 height 9
drag, startPoint x: 147, startPoint y: 18, endPoint x: 53, endPoint y: 11, distance: 94.5
click at [52, 11] on div "****** k" at bounding box center [121, 15] width 213 height 30
type input "******"
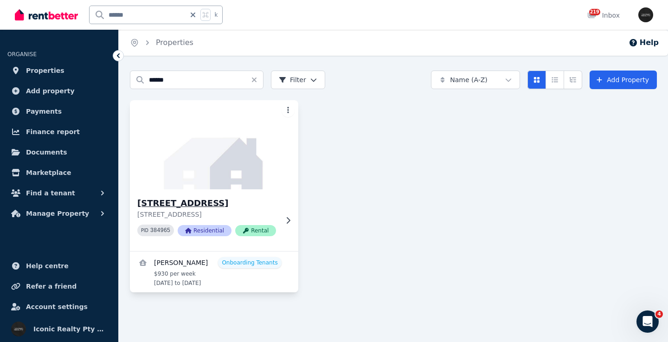
click at [188, 160] on img at bounding box center [214, 145] width 177 height 94
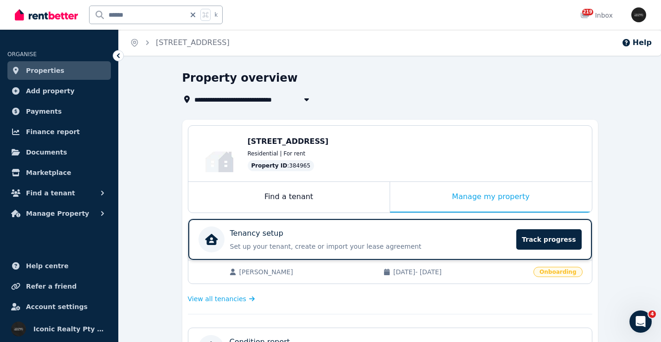
click at [391, 232] on div "Tenancy setup" at bounding box center [370, 233] width 281 height 11
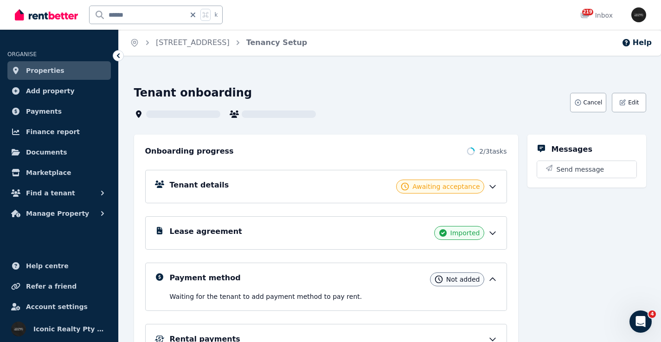
click at [306, 183] on div "Tenant details Awaiting acceptance" at bounding box center [334, 187] width 328 height 14
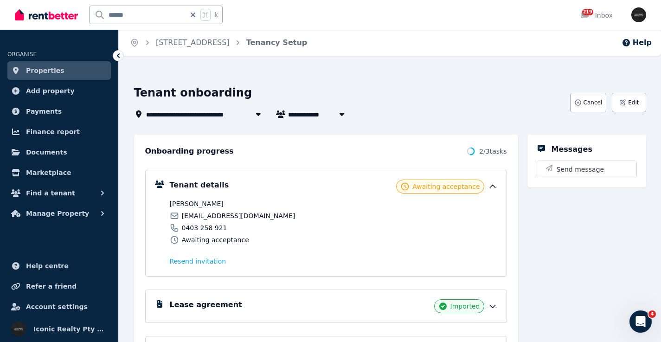
click at [221, 213] on span "[EMAIL_ADDRESS][DOMAIN_NAME]" at bounding box center [239, 215] width 114 height 9
click at [220, 210] on div "[PERSON_NAME] [EMAIL_ADDRESS][DOMAIN_NAME] 0403 258 921 Awaiting acceptance" at bounding box center [250, 221] width 161 height 45
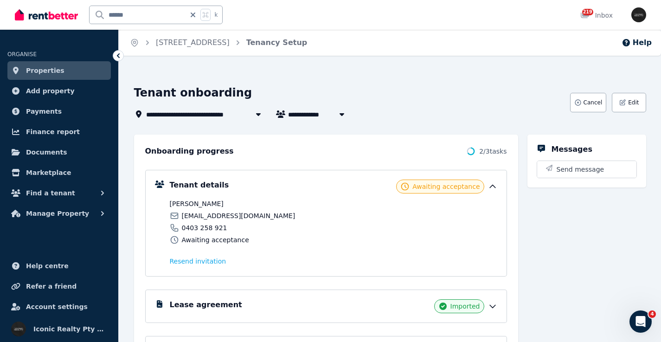
click at [219, 215] on span "[EMAIL_ADDRESS][DOMAIN_NAME]" at bounding box center [239, 215] width 114 height 9
drag, startPoint x: 128, startPoint y: 12, endPoint x: 100, endPoint y: 13, distance: 27.8
click at [82, 13] on div "****** k" at bounding box center [121, 15] width 213 height 30
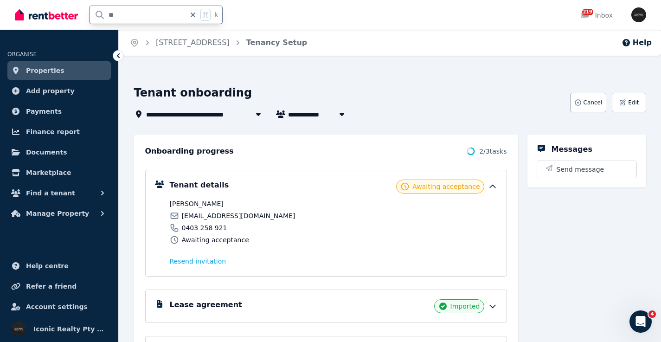
type input "***"
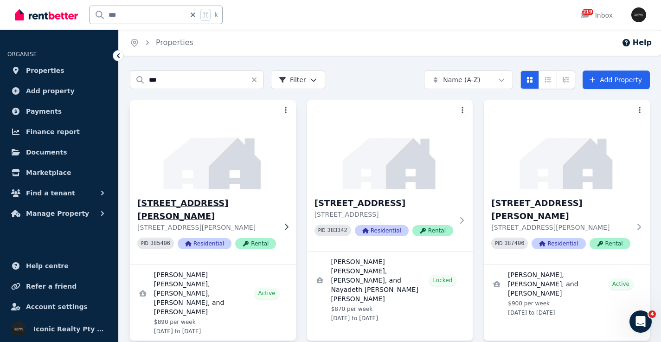
click at [210, 158] on img at bounding box center [213, 145] width 175 height 94
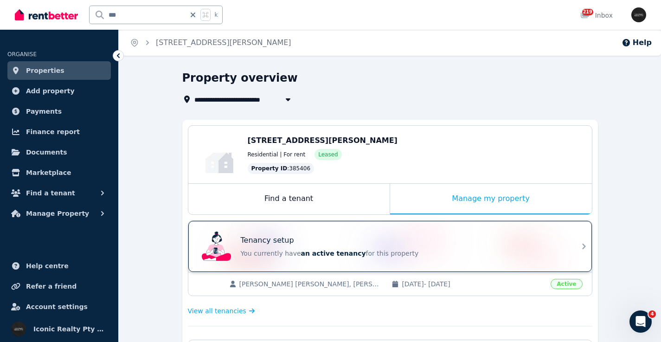
click at [369, 226] on div "Tenancy setup You currently have an active tenancy for this property" at bounding box center [390, 246] width 404 height 51
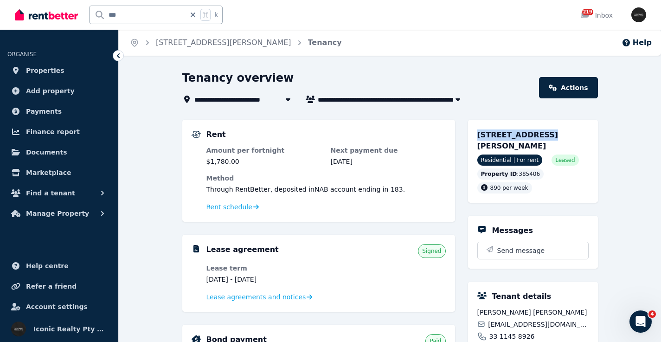
drag, startPoint x: 474, startPoint y: 136, endPoint x: 537, endPoint y: 136, distance: 62.7
click at [537, 136] on div "[STREET_ADDRESS][PERSON_NAME] Residential | For rent Leased Property ID : 38540…" at bounding box center [533, 161] width 130 height 83
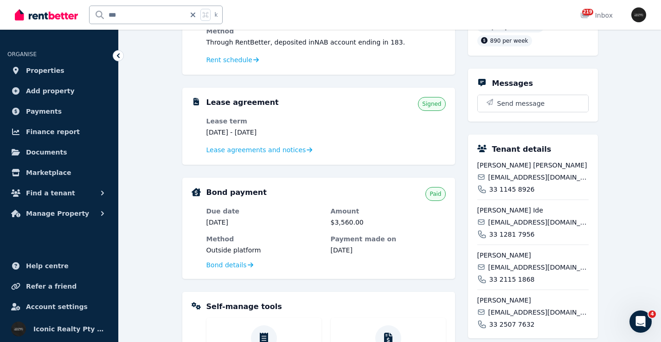
scroll to position [190, 0]
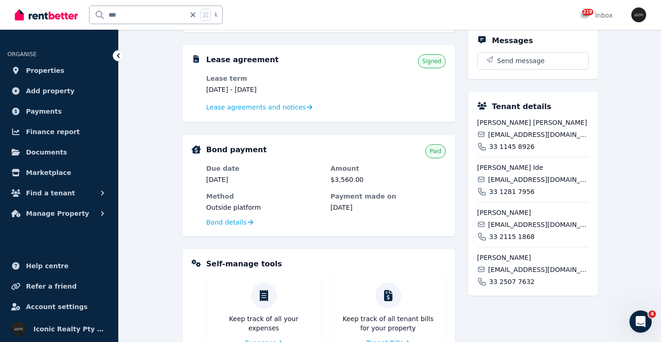
click at [522, 135] on span "[EMAIL_ADDRESS][DOMAIN_NAME]" at bounding box center [538, 134] width 100 height 9
click at [516, 179] on span "[EMAIL_ADDRESS][DOMAIN_NAME]" at bounding box center [538, 179] width 100 height 9
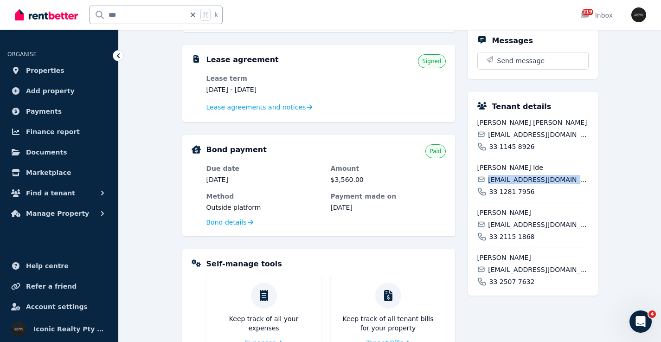
click at [515, 179] on span "[EMAIL_ADDRESS][DOMAIN_NAME]" at bounding box center [538, 179] width 100 height 9
click at [525, 223] on span "[EMAIL_ADDRESS][DOMAIN_NAME]" at bounding box center [538, 224] width 100 height 9
click at [526, 223] on span "[EMAIL_ADDRESS][DOMAIN_NAME]" at bounding box center [538, 224] width 100 height 9
click at [514, 267] on span "[EMAIL_ADDRESS][DOMAIN_NAME]" at bounding box center [538, 269] width 100 height 9
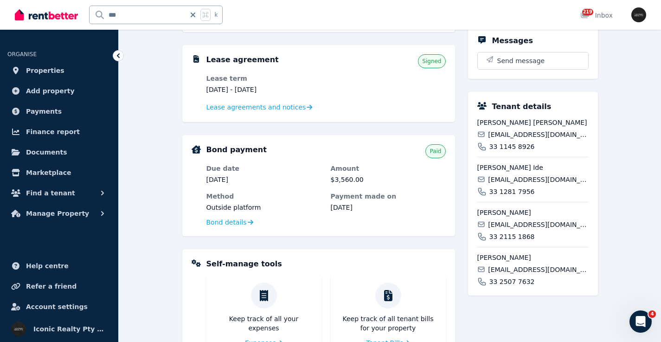
click at [514, 267] on span "[EMAIL_ADDRESS][DOMAIN_NAME]" at bounding box center [538, 269] width 100 height 9
drag, startPoint x: 126, startPoint y: 17, endPoint x: 83, endPoint y: 16, distance: 42.7
click at [83, 16] on div "*** k" at bounding box center [121, 15] width 213 height 30
type input "***"
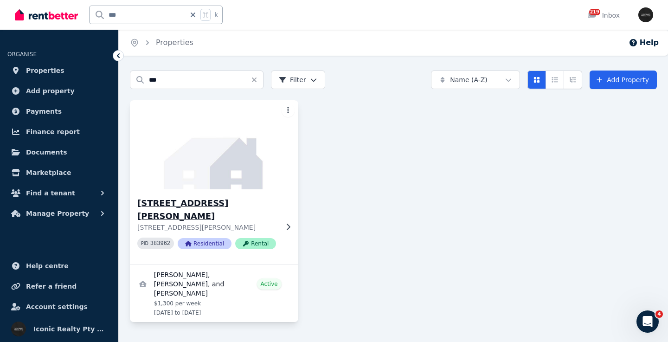
click at [214, 132] on img at bounding box center [214, 145] width 177 height 94
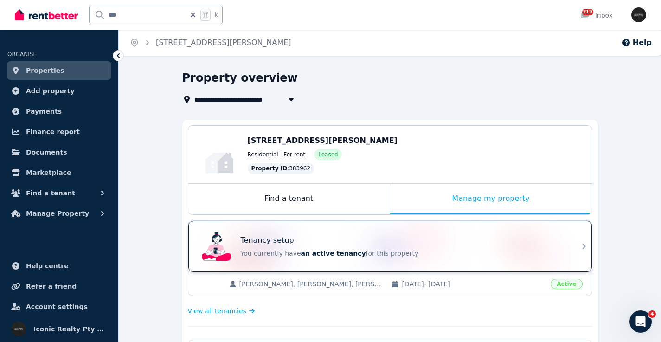
click at [383, 237] on div "Tenancy setup" at bounding box center [403, 240] width 325 height 11
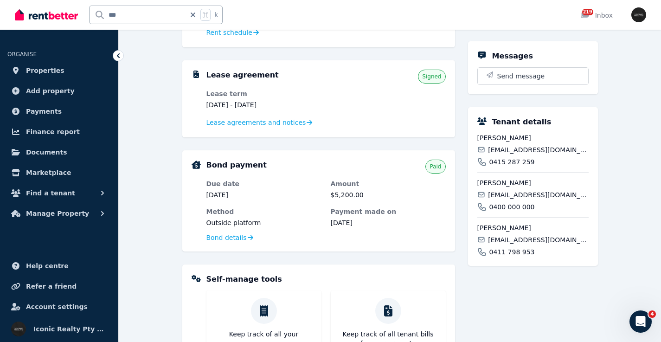
scroll to position [175, 0]
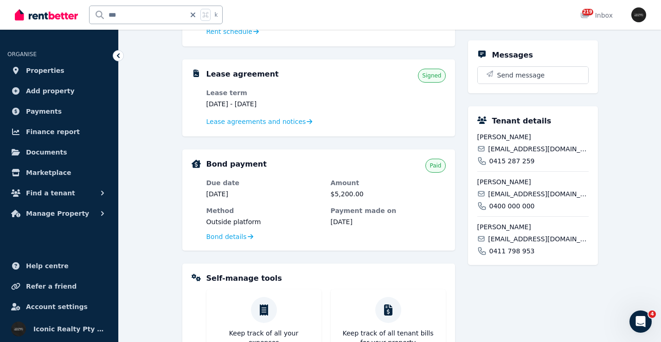
click at [518, 147] on span "[EMAIL_ADDRESS][DOMAIN_NAME]" at bounding box center [538, 148] width 100 height 9
click at [534, 194] on span "[EMAIL_ADDRESS][DOMAIN_NAME]" at bounding box center [538, 193] width 100 height 9
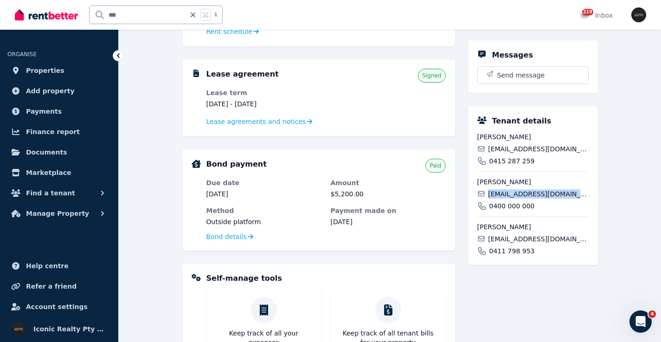
click at [534, 194] on span "[EMAIL_ADDRESS][DOMAIN_NAME]" at bounding box center [538, 193] width 100 height 9
click at [527, 237] on span "[EMAIL_ADDRESS][DOMAIN_NAME]" at bounding box center [538, 238] width 100 height 9
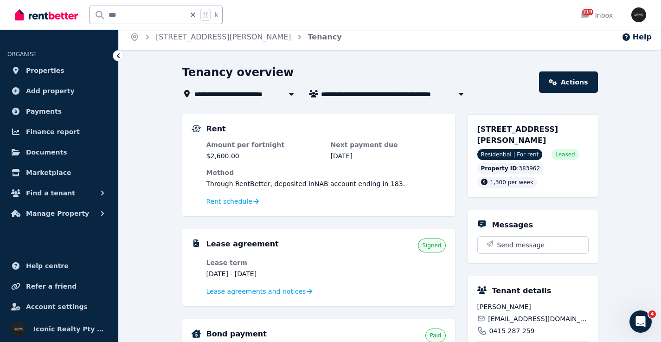
scroll to position [1, 0]
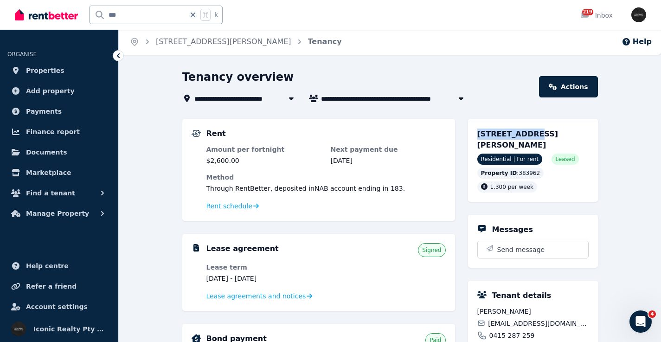
drag, startPoint x: 477, startPoint y: 134, endPoint x: 526, endPoint y: 134, distance: 49.2
click at [526, 134] on div "[STREET_ADDRESS][PERSON_NAME] Residential | For rent Leased Property ID : 38396…" at bounding box center [533, 160] width 130 height 83
click at [131, 8] on input "***" at bounding box center [138, 15] width 96 height 18
drag, startPoint x: 119, startPoint y: 14, endPoint x: 96, endPoint y: 14, distance: 22.7
click at [96, 14] on input "***" at bounding box center [138, 15] width 96 height 18
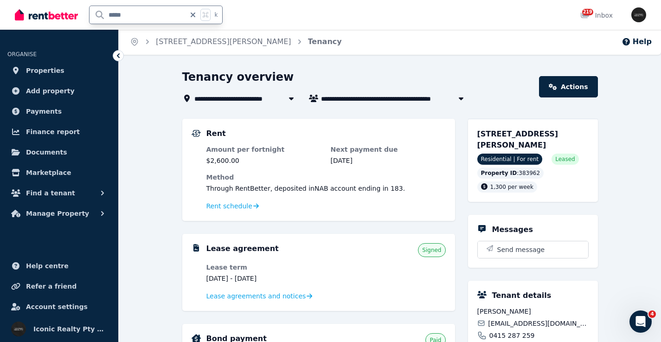
type input "******"
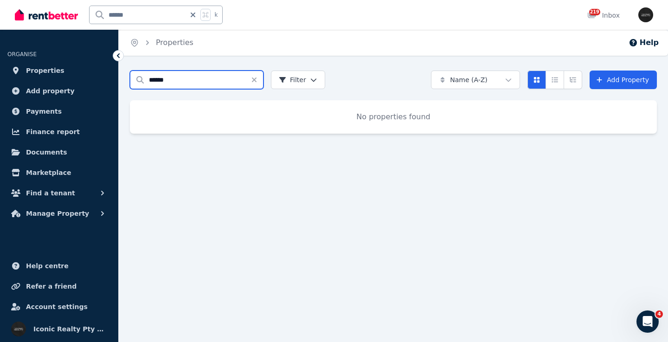
click at [172, 81] on input "******" at bounding box center [197, 80] width 134 height 19
type input "*****"
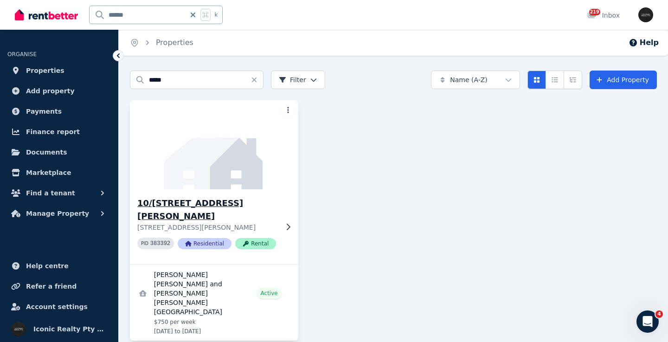
click at [191, 163] on img at bounding box center [214, 145] width 177 height 94
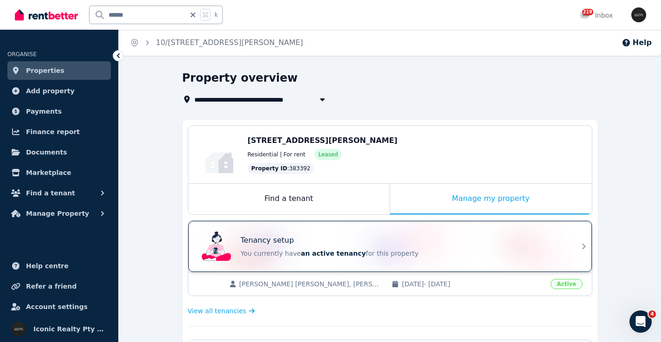
click at [370, 228] on div "Tenancy setup You currently have an active tenancy for this property" at bounding box center [382, 246] width 368 height 37
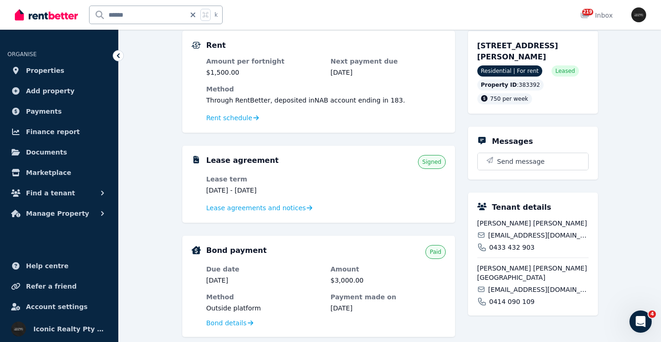
scroll to position [94, 0]
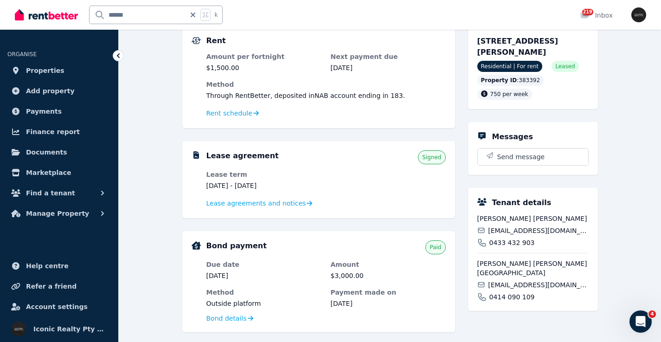
click at [530, 214] on span "[PERSON_NAME] [PERSON_NAME]" at bounding box center [533, 218] width 111 height 9
click at [527, 229] on span "[EMAIL_ADDRESS][DOMAIN_NAME]" at bounding box center [538, 230] width 100 height 9
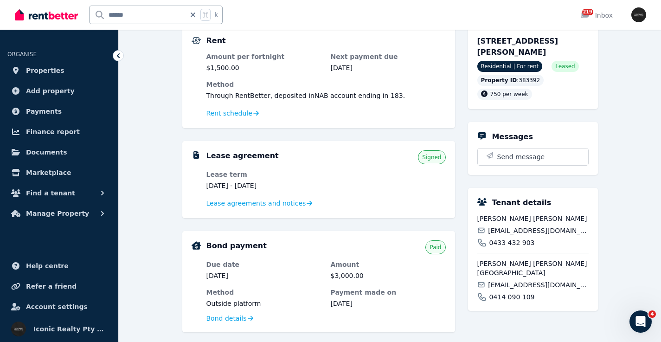
click at [505, 280] on span "[EMAIL_ADDRESS][DOMAIN_NAME]" at bounding box center [538, 284] width 100 height 9
drag, startPoint x: 476, startPoint y: 40, endPoint x: 542, endPoint y: 40, distance: 65.9
click at [542, 40] on div "[STREET_ADDRESS][PERSON_NAME] Residential | For rent Leased Property ID : 38339…" at bounding box center [533, 67] width 130 height 83
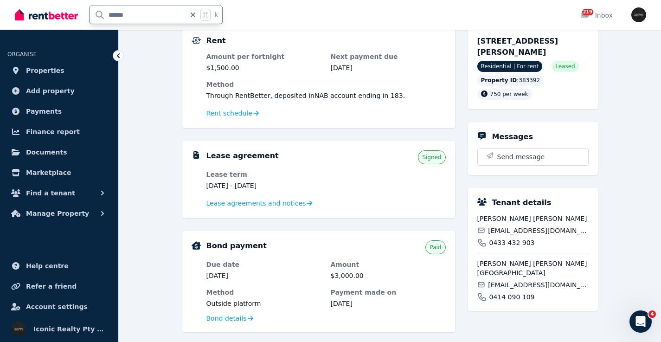
drag, startPoint x: 144, startPoint y: 13, endPoint x: 67, endPoint y: 12, distance: 77.5
click at [65, 13] on div "****** k" at bounding box center [121, 15] width 213 height 30
type input "***"
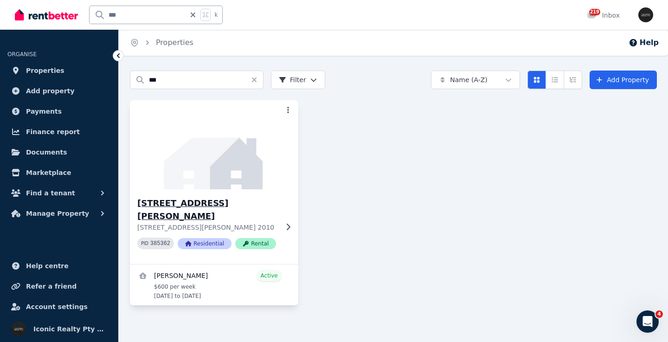
click at [250, 159] on img at bounding box center [214, 145] width 177 height 94
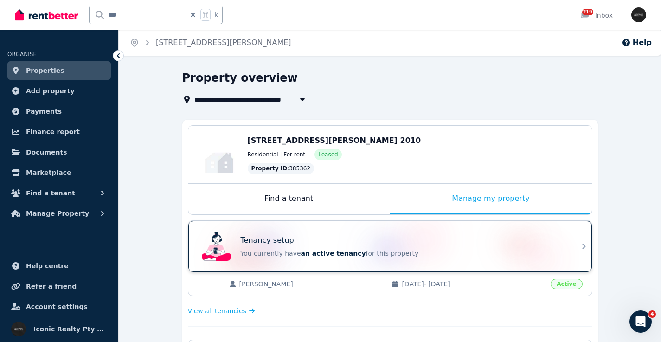
click at [330, 238] on div "Tenancy setup" at bounding box center [403, 240] width 325 height 11
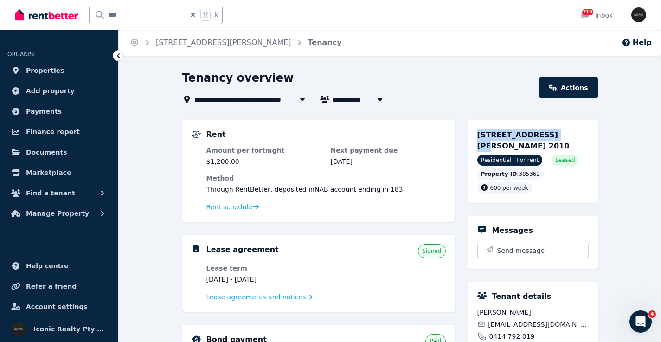
drag, startPoint x: 477, startPoint y: 130, endPoint x: 537, endPoint y: 130, distance: 60.3
click at [537, 134] on div "[STREET_ADDRESS][PERSON_NAME] 2010 Residential | For rent Leased Property ID : …" at bounding box center [533, 161] width 130 height 83
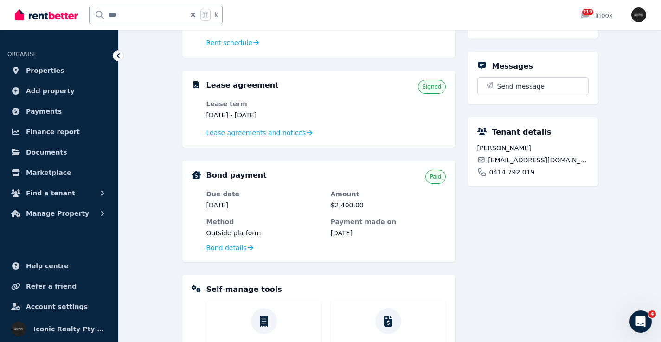
scroll to position [142, 0]
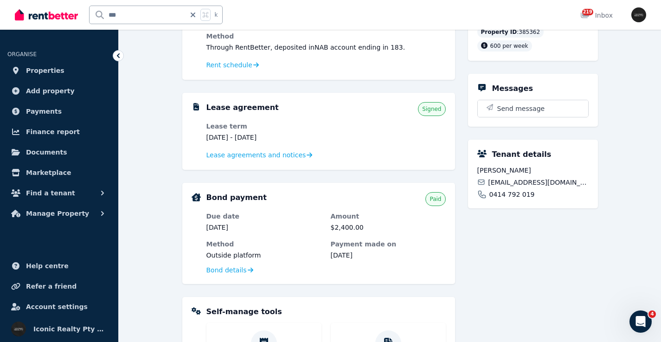
click at [521, 180] on span "[EMAIL_ADDRESS][DOMAIN_NAME]" at bounding box center [538, 182] width 100 height 9
click at [519, 183] on span "[EMAIL_ADDRESS][DOMAIN_NAME]" at bounding box center [538, 182] width 100 height 9
click at [517, 181] on span "[EMAIL_ADDRESS][DOMAIN_NAME]" at bounding box center [538, 182] width 100 height 9
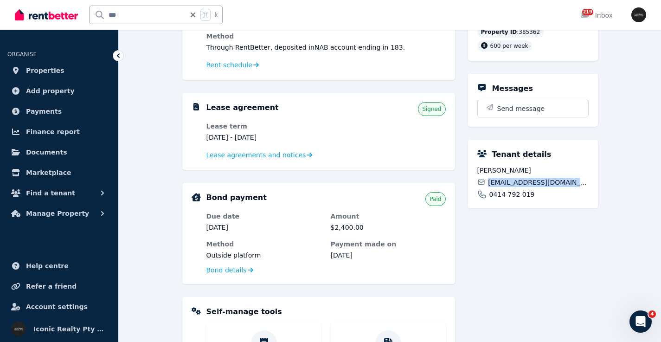
click at [517, 181] on span "[EMAIL_ADDRESS][DOMAIN_NAME]" at bounding box center [538, 182] width 100 height 9
drag, startPoint x: 129, startPoint y: 10, endPoint x: 76, endPoint y: 6, distance: 52.6
click at [76, 6] on div "*** k" at bounding box center [121, 15] width 213 height 30
drag, startPoint x: 141, startPoint y: 18, endPoint x: 62, endPoint y: 2, distance: 80.8
click at [62, 2] on div "*** k" at bounding box center [121, 15] width 213 height 30
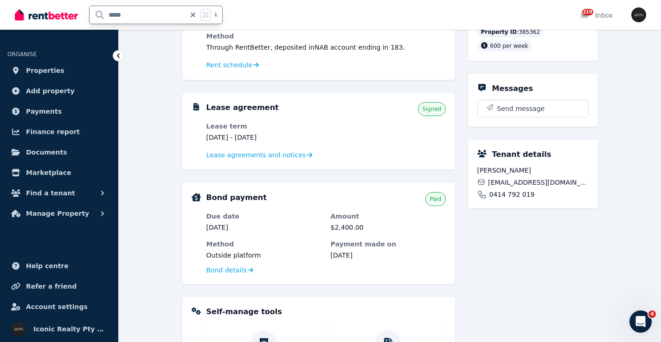
type input "*****"
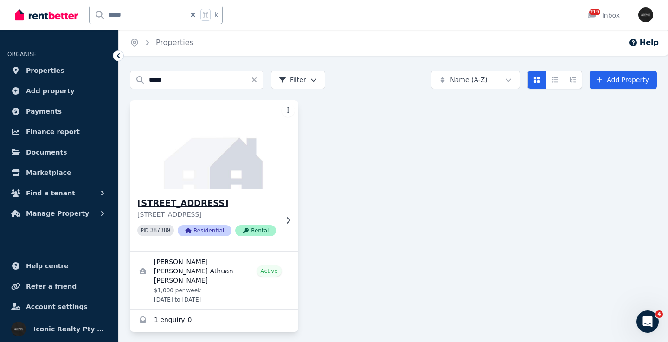
click at [248, 162] on img at bounding box center [214, 145] width 177 height 94
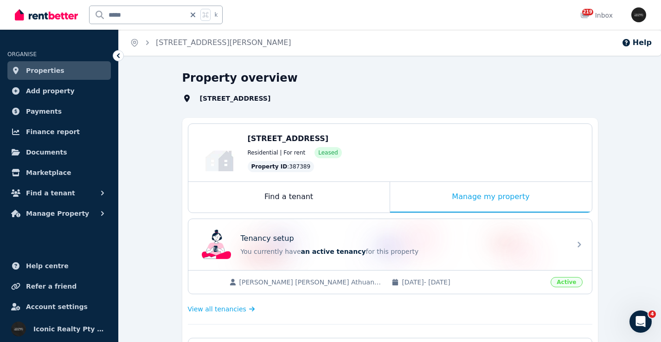
click at [300, 236] on div "Tenancy setup" at bounding box center [403, 238] width 325 height 11
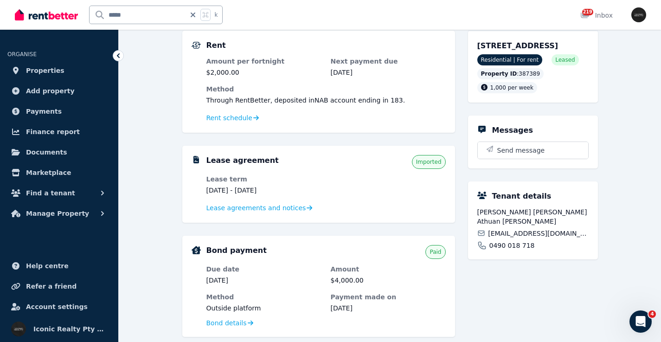
scroll to position [86, 0]
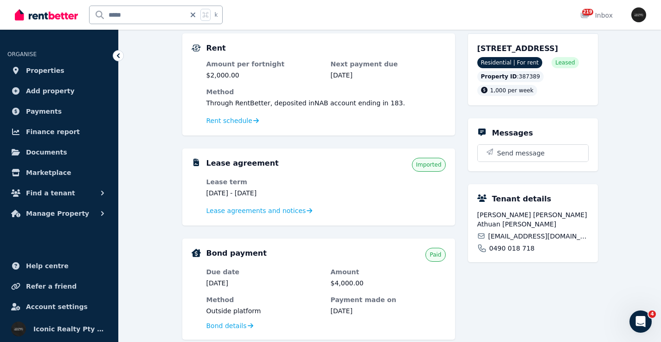
click at [506, 234] on span "[EMAIL_ADDRESS][DOMAIN_NAME]" at bounding box center [538, 236] width 100 height 9
drag, startPoint x: 488, startPoint y: 49, endPoint x: 532, endPoint y: 46, distance: 44.2
click at [532, 47] on span "[STREET_ADDRESS]" at bounding box center [518, 48] width 81 height 9
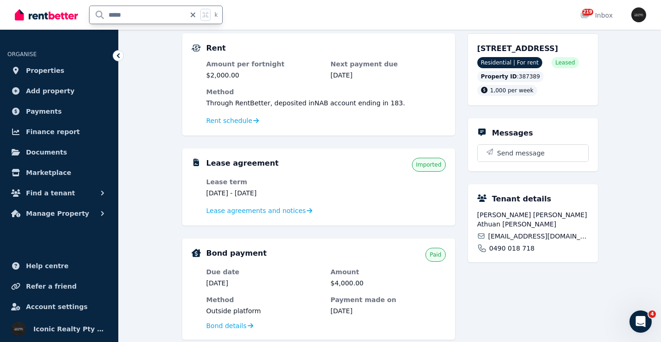
drag, startPoint x: 145, startPoint y: 15, endPoint x: 108, endPoint y: 10, distance: 37.1
click at [106, 11] on input "*****" at bounding box center [138, 15] width 96 height 18
type input "****"
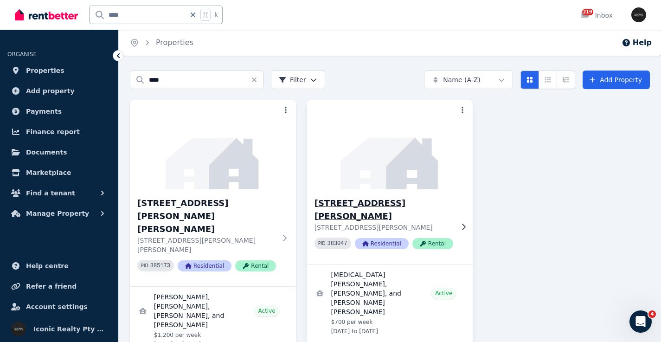
click at [389, 174] on img at bounding box center [390, 145] width 175 height 94
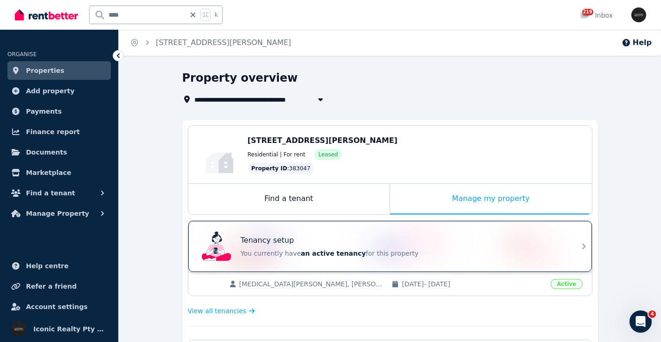
click at [301, 237] on div "Tenancy setup" at bounding box center [403, 240] width 325 height 11
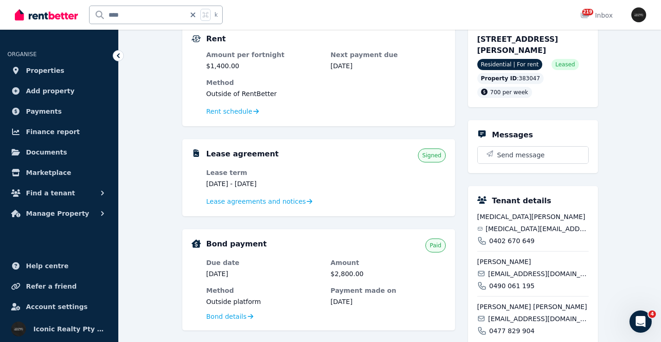
scroll to position [97, 0]
click at [509, 228] on span "[MEDICAL_DATA][EMAIL_ADDRESS][DOMAIN_NAME]" at bounding box center [537, 227] width 103 height 9
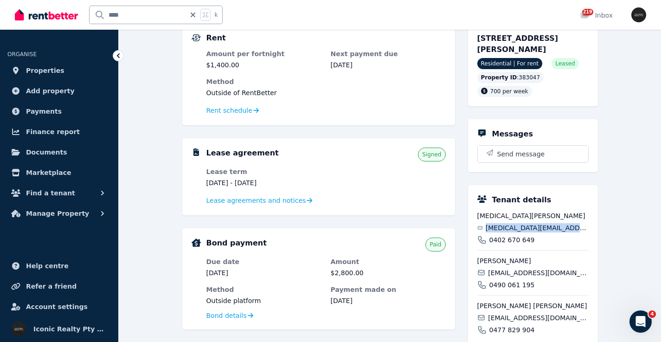
click at [508, 228] on span "[MEDICAL_DATA][EMAIL_ADDRESS][DOMAIN_NAME]" at bounding box center [537, 227] width 103 height 9
click at [518, 269] on span "[EMAIL_ADDRESS][DOMAIN_NAME]" at bounding box center [538, 272] width 100 height 9
click at [515, 317] on span "[EMAIL_ADDRESS][DOMAIN_NAME]" at bounding box center [538, 317] width 100 height 9
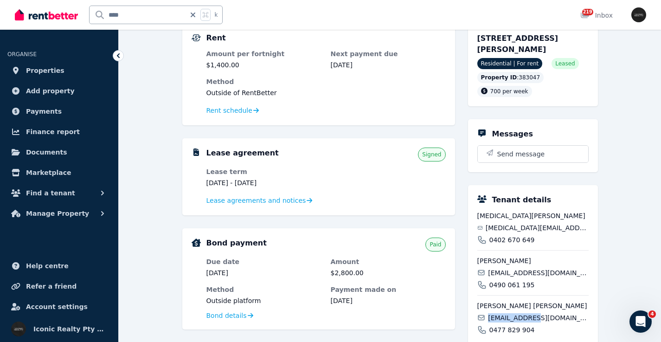
click at [515, 317] on span "[EMAIL_ADDRESS][DOMAIN_NAME]" at bounding box center [538, 317] width 100 height 9
click at [516, 317] on span "[EMAIL_ADDRESS][DOMAIN_NAME]" at bounding box center [538, 317] width 100 height 9
drag, startPoint x: 478, startPoint y: 37, endPoint x: 530, endPoint y: 39, distance: 52.5
click at [530, 39] on span "[STREET_ADDRESS][PERSON_NAME]" at bounding box center [518, 44] width 81 height 20
drag, startPoint x: 118, startPoint y: 12, endPoint x: 104, endPoint y: 13, distance: 14.0
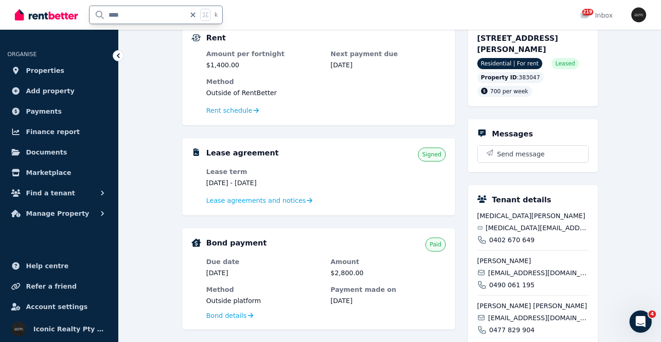
click at [104, 13] on input "****" at bounding box center [138, 15] width 96 height 18
type input "***"
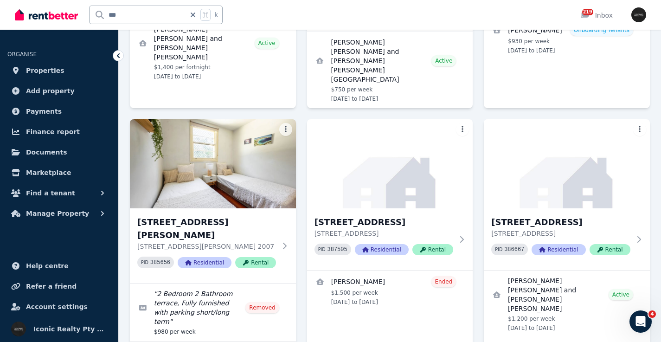
scroll to position [483, 0]
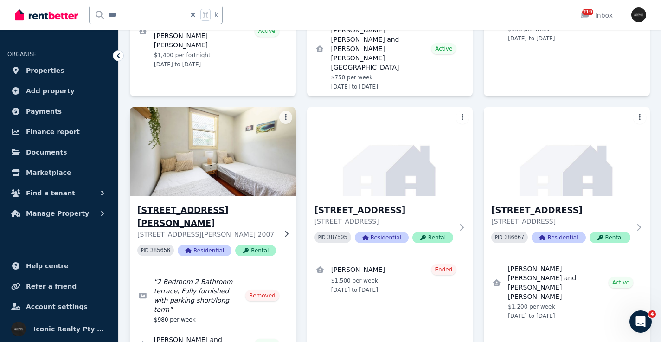
click at [278, 118] on img at bounding box center [213, 152] width 175 height 94
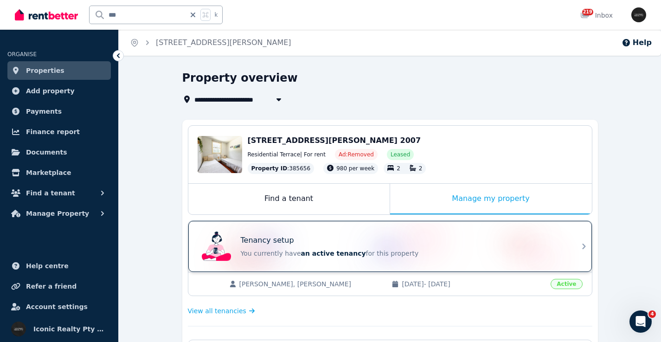
click at [305, 234] on div "Tenancy setup You currently have an active tenancy for this property" at bounding box center [382, 246] width 368 height 37
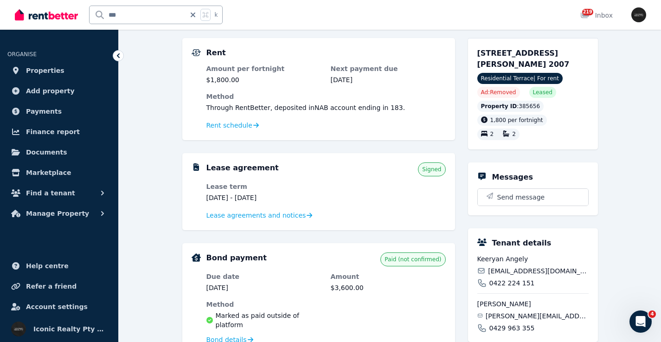
scroll to position [80, 0]
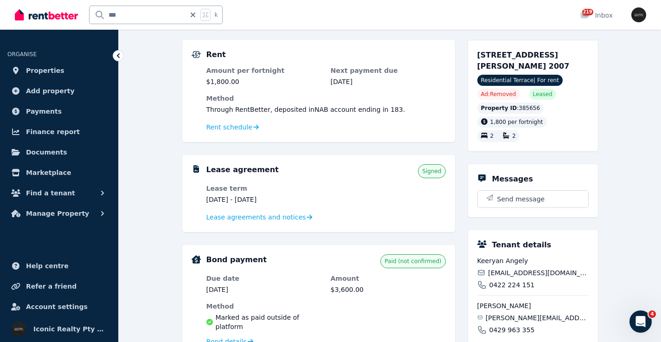
click at [516, 277] on span "[EMAIL_ADDRESS][DOMAIN_NAME]" at bounding box center [538, 272] width 100 height 9
click at [517, 317] on span "[PERSON_NAME][EMAIL_ADDRESS][DOMAIN_NAME]" at bounding box center [537, 317] width 103 height 9
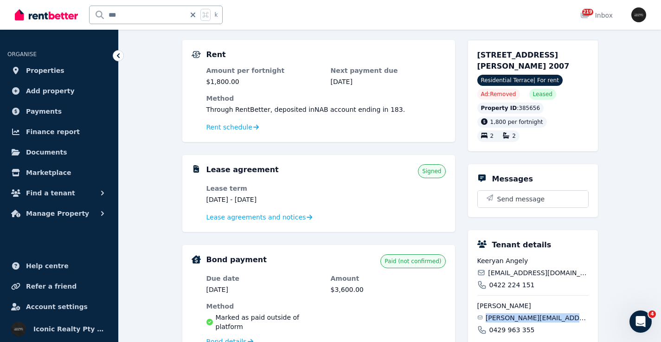
click at [517, 317] on span "[PERSON_NAME][EMAIL_ADDRESS][DOMAIN_NAME]" at bounding box center [537, 317] width 103 height 9
drag, startPoint x: 477, startPoint y: 53, endPoint x: 522, endPoint y: 57, distance: 45.6
click at [522, 57] on div "[STREET_ADDRESS][PERSON_NAME] 2007 Residential Terrace | For rent Ad: Removed L…" at bounding box center [533, 95] width 130 height 111
drag, startPoint x: 141, startPoint y: 18, endPoint x: 80, endPoint y: 16, distance: 61.3
click at [80, 16] on div "*** k" at bounding box center [121, 15] width 213 height 30
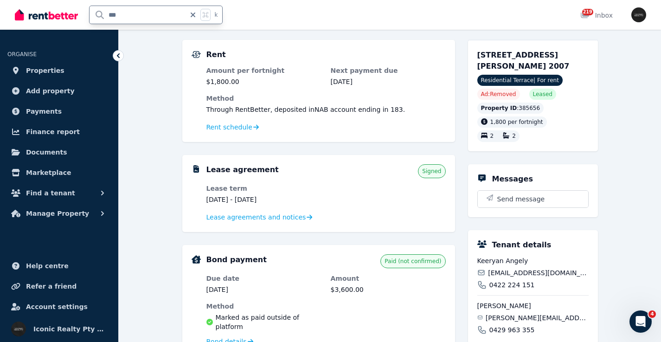
type input "***"
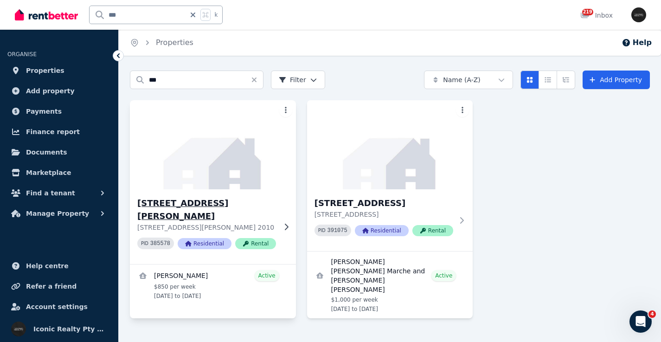
click at [260, 149] on img at bounding box center [213, 145] width 175 height 94
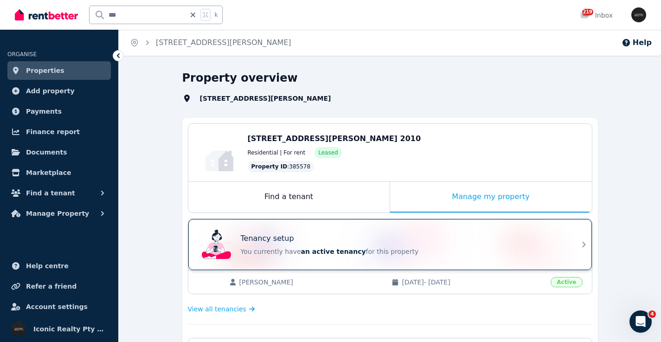
click at [430, 243] on div "Tenancy setup" at bounding box center [403, 238] width 325 height 11
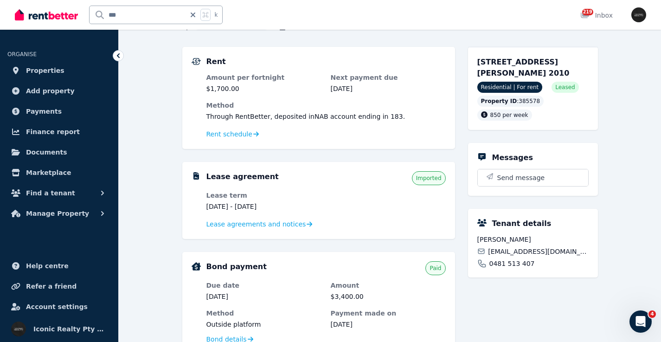
scroll to position [74, 0]
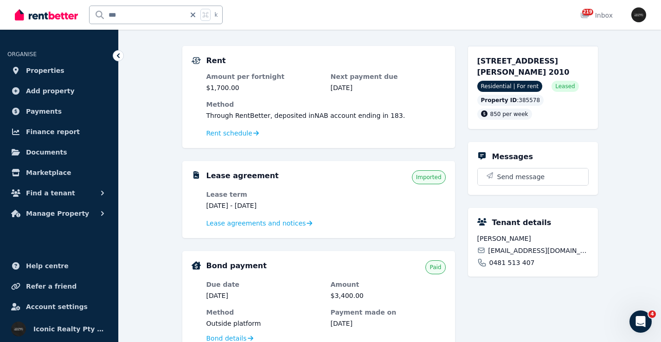
click at [524, 247] on span "[EMAIL_ADDRESS][DOMAIN_NAME]" at bounding box center [538, 250] width 100 height 9
drag, startPoint x: 479, startPoint y: 63, endPoint x: 537, endPoint y: 61, distance: 57.1
click at [537, 61] on div "[STREET_ADDRESS][PERSON_NAME] 2010 Residential | For rent Leased Property ID : …" at bounding box center [533, 87] width 130 height 83
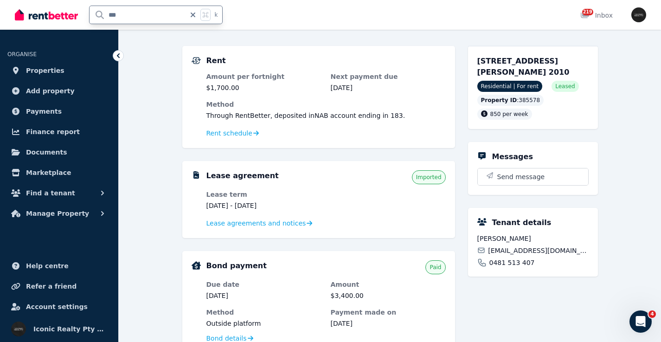
drag, startPoint x: 146, startPoint y: 13, endPoint x: 66, endPoint y: 12, distance: 79.4
click at [66, 12] on div "*** k" at bounding box center [121, 15] width 213 height 30
click at [131, 14] on input "***" at bounding box center [138, 15] width 96 height 18
type input "***"
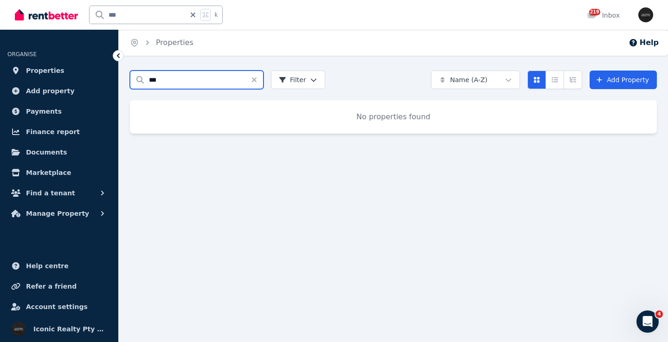
click at [152, 79] on input "***" at bounding box center [197, 80] width 134 height 19
type input "****"
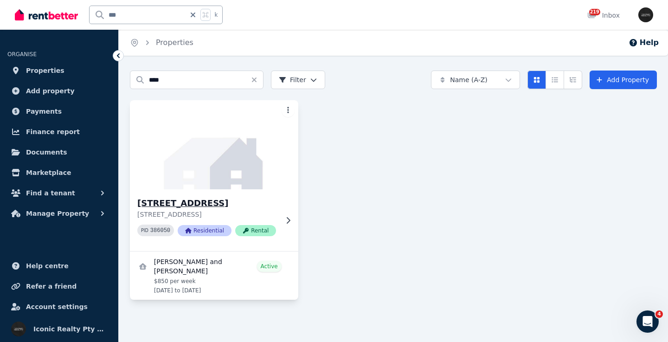
click at [224, 169] on img at bounding box center [214, 145] width 177 height 94
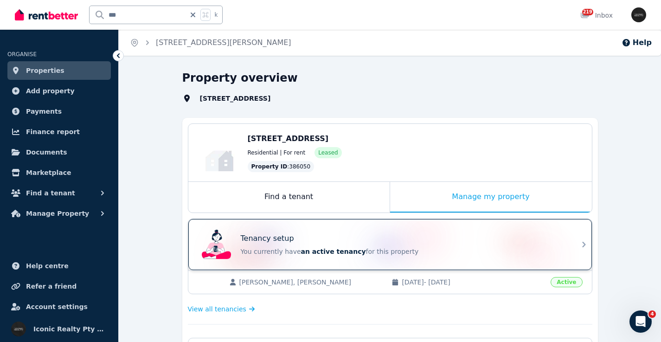
click at [305, 233] on div "Tenancy setup You currently have an active tenancy for this property" at bounding box center [382, 244] width 368 height 37
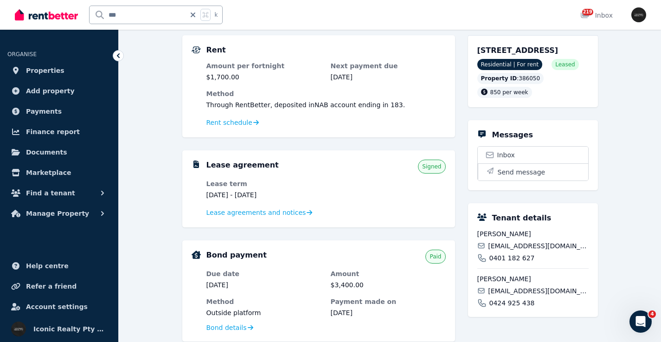
scroll to position [83, 0]
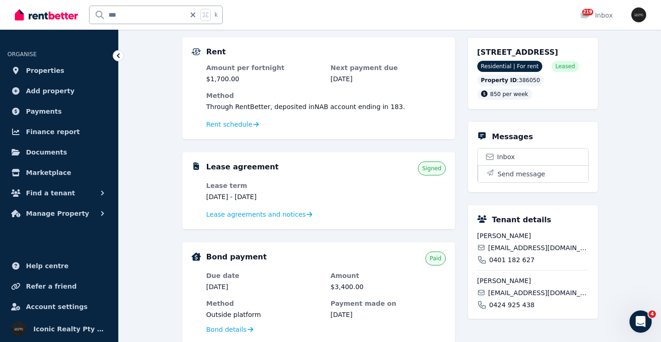
click at [509, 252] on span "[EMAIL_ADDRESS][DOMAIN_NAME]" at bounding box center [538, 247] width 100 height 9
click at [500, 297] on span "[EMAIL_ADDRESS][DOMAIN_NAME]" at bounding box center [538, 292] width 100 height 9
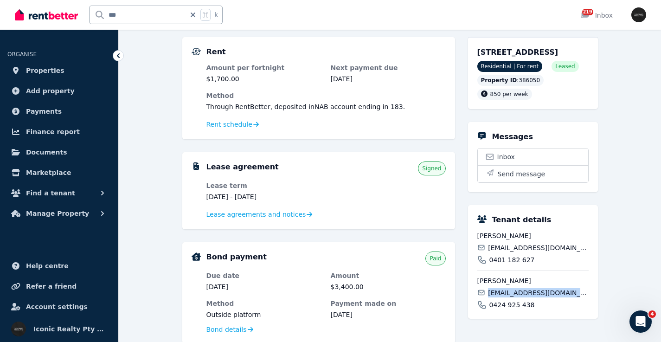
click at [500, 297] on span "[EMAIL_ADDRESS][DOMAIN_NAME]" at bounding box center [538, 292] width 100 height 9
drag, startPoint x: 473, startPoint y: 52, endPoint x: 527, endPoint y: 52, distance: 53.8
click at [527, 52] on div "[STREET_ADDRESS] Residential | For rent Leased Property ID : 386050 850 per week" at bounding box center [533, 73] width 130 height 72
drag, startPoint x: 133, startPoint y: 13, endPoint x: 70, endPoint y: 9, distance: 63.8
click at [70, 9] on div "*** k" at bounding box center [121, 15] width 213 height 30
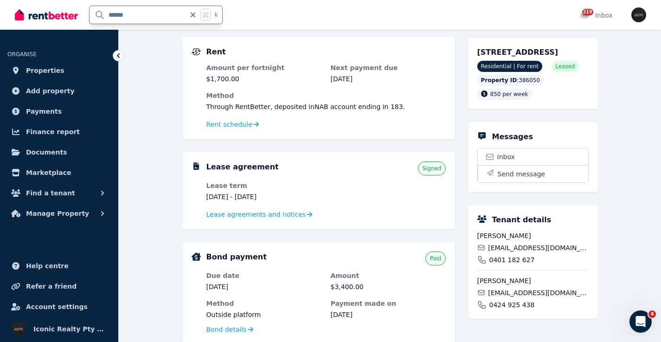
type input "******"
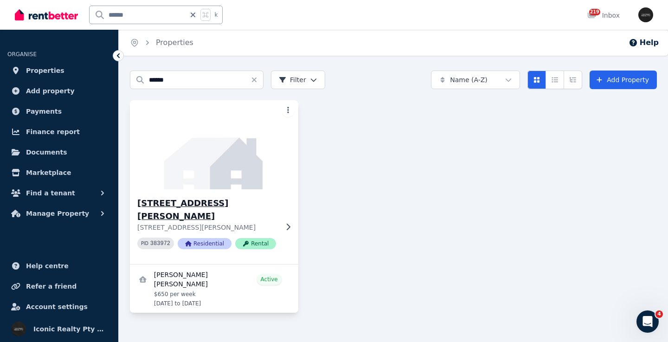
click at [193, 156] on img at bounding box center [214, 145] width 177 height 94
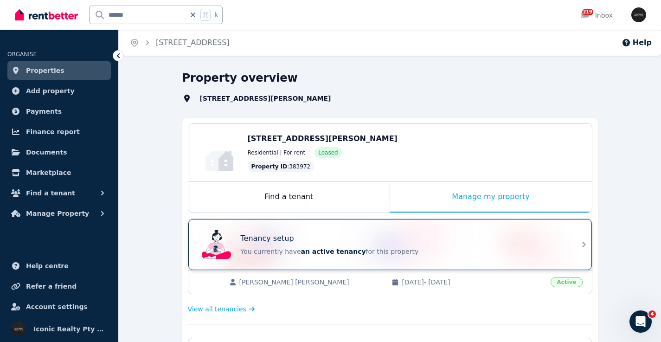
click at [330, 231] on div "Tenancy setup You currently have an active tenancy for this property" at bounding box center [382, 244] width 368 height 37
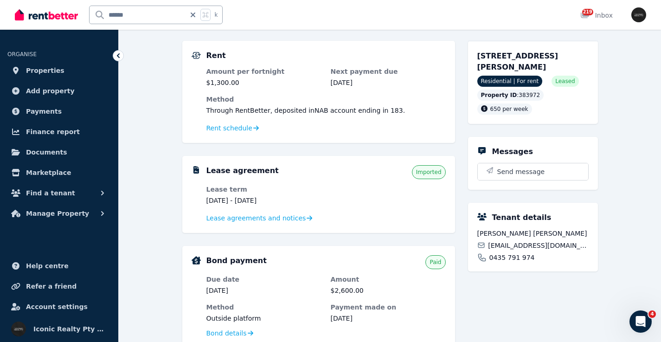
scroll to position [68, 0]
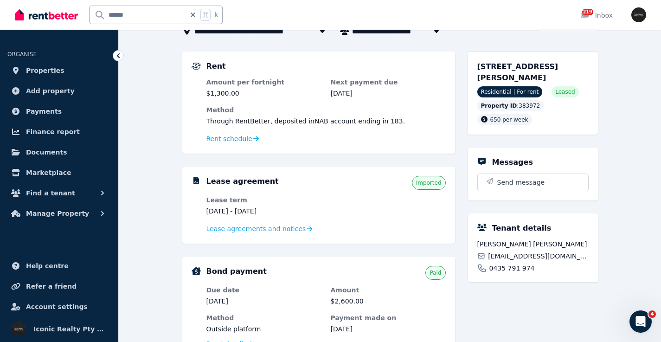
click at [518, 256] on span "[EMAIL_ADDRESS][DOMAIN_NAME]" at bounding box center [538, 256] width 100 height 9
click at [518, 255] on span "[EMAIL_ADDRESS][DOMAIN_NAME]" at bounding box center [538, 256] width 100 height 9
drag, startPoint x: 474, startPoint y: 62, endPoint x: 537, endPoint y: 66, distance: 62.8
click at [537, 66] on div "[STREET_ADDRESS][PERSON_NAME] Residential | For rent Leased Property ID : 38397…" at bounding box center [533, 93] width 130 height 83
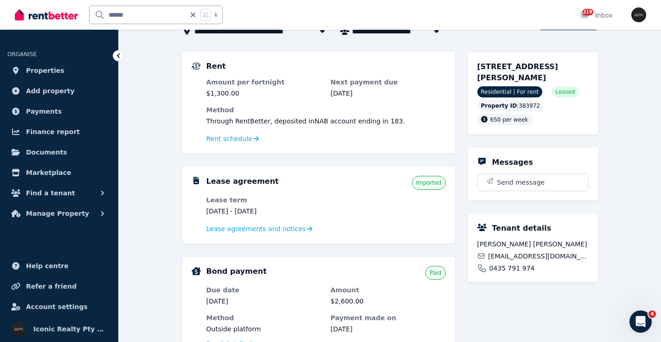
click at [190, 14] on icon at bounding box center [192, 14] width 9 height 7
click at [132, 19] on input "text" at bounding box center [144, 15] width 108 height 18
type input "*"
type input "*****"
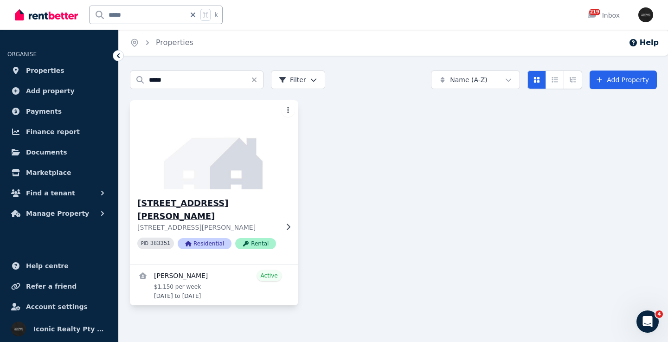
click at [245, 162] on img at bounding box center [214, 145] width 177 height 94
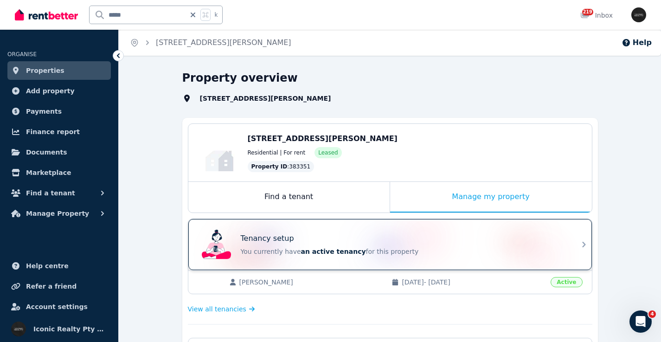
click at [335, 228] on div "Tenancy setup You currently have an active tenancy for this property" at bounding box center [382, 244] width 368 height 37
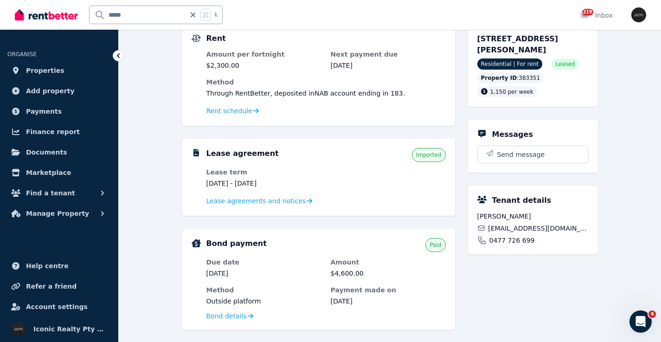
scroll to position [86, 0]
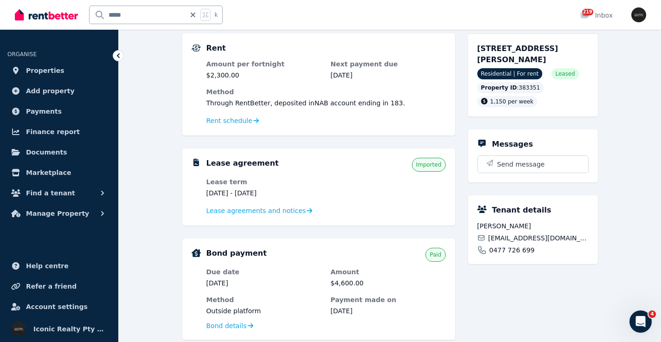
click at [540, 238] on span "[EMAIL_ADDRESS][DOMAIN_NAME]" at bounding box center [538, 237] width 100 height 9
drag, startPoint x: 468, startPoint y: 50, endPoint x: 534, endPoint y: 48, distance: 65.5
click at [534, 48] on div "[STREET_ADDRESS][PERSON_NAME] Residential | For rent Leased Property ID : 38335…" at bounding box center [533, 74] width 130 height 83
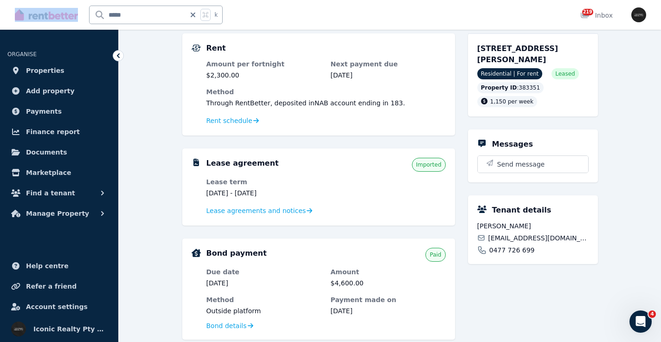
drag, startPoint x: 189, startPoint y: 14, endPoint x: 89, endPoint y: 17, distance: 99.8
click at [62, 14] on div "***** k" at bounding box center [121, 15] width 213 height 30
click at [192, 18] on icon at bounding box center [192, 14] width 9 height 7
click at [183, 15] on input "text" at bounding box center [144, 15] width 108 height 18
type input "*****"
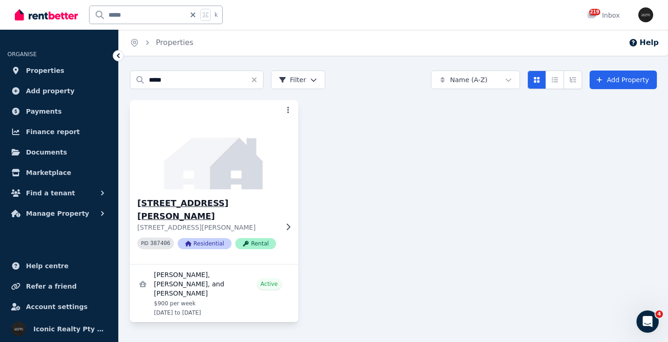
click at [225, 158] on img at bounding box center [214, 145] width 177 height 94
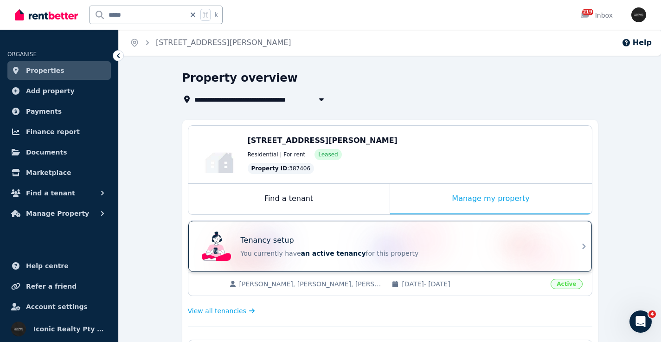
click at [377, 237] on div "Tenancy setup" at bounding box center [403, 240] width 325 height 11
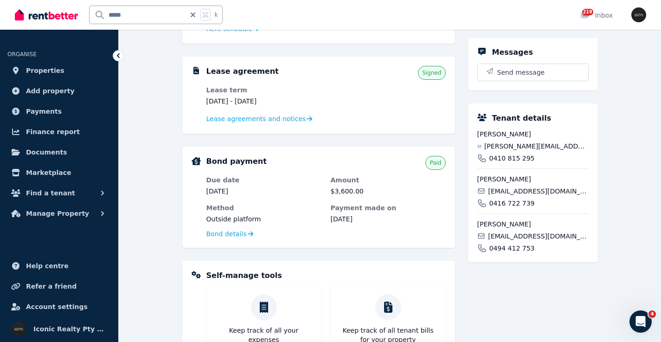
scroll to position [180, 0]
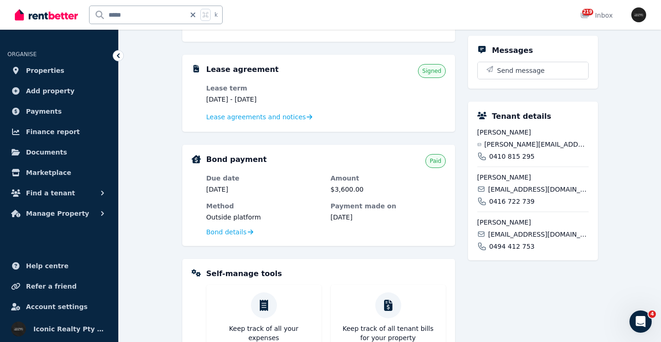
click at [530, 142] on span "[PERSON_NAME][EMAIL_ADDRESS][PERSON_NAME][DOMAIN_NAME]" at bounding box center [537, 144] width 104 height 9
click at [513, 185] on span "[EMAIL_ADDRESS][DOMAIN_NAME]" at bounding box center [538, 189] width 100 height 9
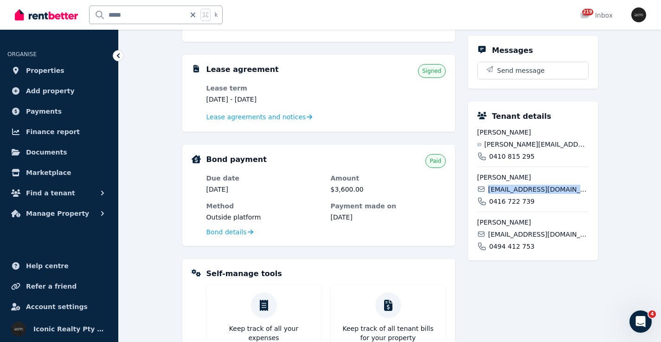
click at [513, 185] on span "[EMAIL_ADDRESS][DOMAIN_NAME]" at bounding box center [538, 189] width 100 height 9
click at [525, 231] on span "[EMAIL_ADDRESS][DOMAIN_NAME]" at bounding box center [538, 234] width 100 height 9
click at [526, 231] on span "[EMAIL_ADDRESS][DOMAIN_NAME]" at bounding box center [538, 234] width 100 height 9
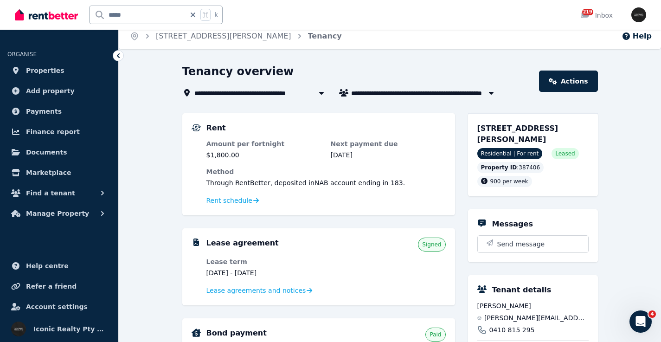
scroll to position [5, 0]
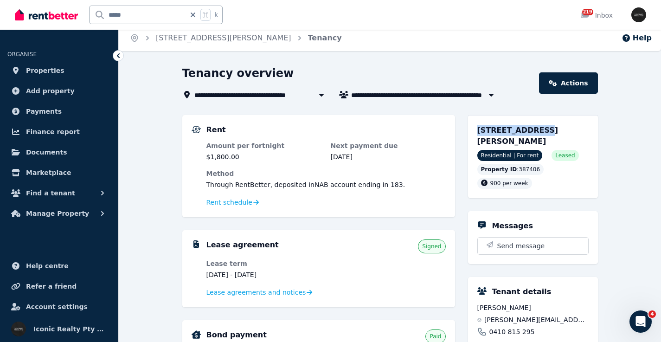
drag, startPoint x: 524, startPoint y: 129, endPoint x: 532, endPoint y: 128, distance: 8.9
click at [532, 129] on div "[STREET_ADDRESS][PERSON_NAME] Residential | For rent Leased Property ID : 38740…" at bounding box center [533, 156] width 130 height 83
drag, startPoint x: 530, startPoint y: 129, endPoint x: 481, endPoint y: 134, distance: 48.6
click at [530, 129] on span "[STREET_ADDRESS][PERSON_NAME]" at bounding box center [518, 136] width 81 height 20
drag, startPoint x: 490, startPoint y: 131, endPoint x: 521, endPoint y: 130, distance: 31.1
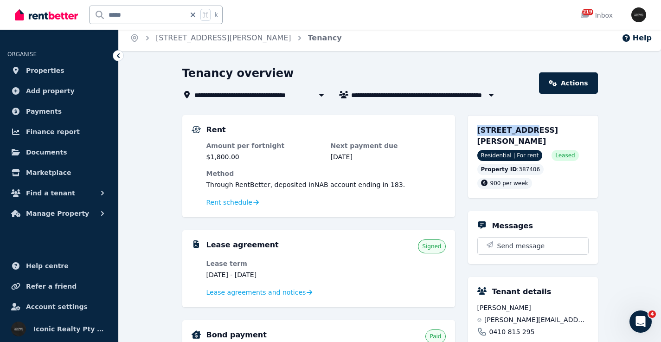
click at [521, 131] on div "[STREET_ADDRESS][PERSON_NAME] Residential | For rent Leased Property ID : 38740…" at bounding box center [533, 156] width 130 height 83
drag, startPoint x: 147, startPoint y: 17, endPoint x: 83, endPoint y: 13, distance: 64.7
click at [83, 13] on div "***** k" at bounding box center [121, 15] width 213 height 30
type input "***"
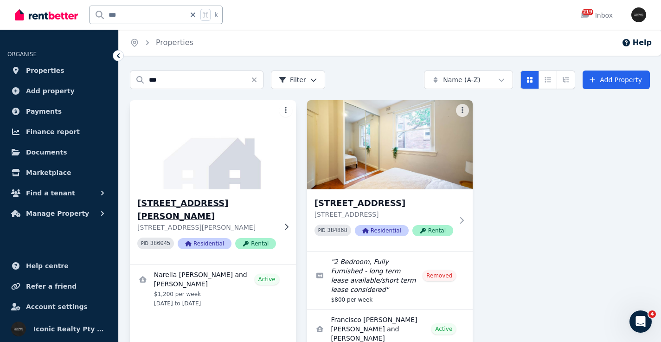
click at [227, 142] on img at bounding box center [213, 145] width 175 height 94
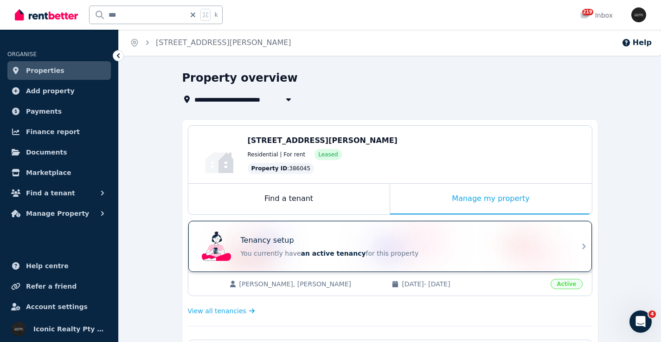
click at [271, 229] on div "Tenancy setup You currently have an active tenancy for this property" at bounding box center [382, 246] width 368 height 37
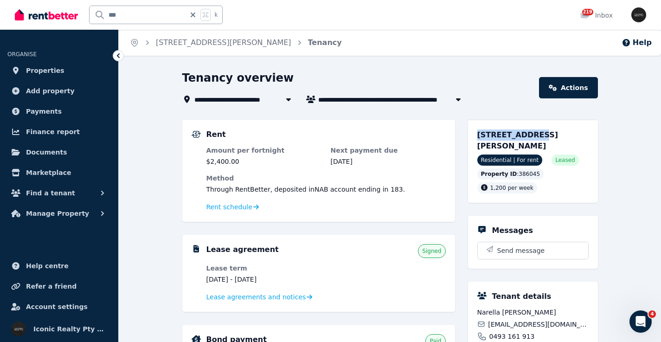
drag, startPoint x: 476, startPoint y: 134, endPoint x: 530, endPoint y: 136, distance: 54.3
click at [530, 136] on div "[STREET_ADDRESS][PERSON_NAME] Residential | For rent Leased Property ID : 38604…" at bounding box center [533, 161] width 130 height 83
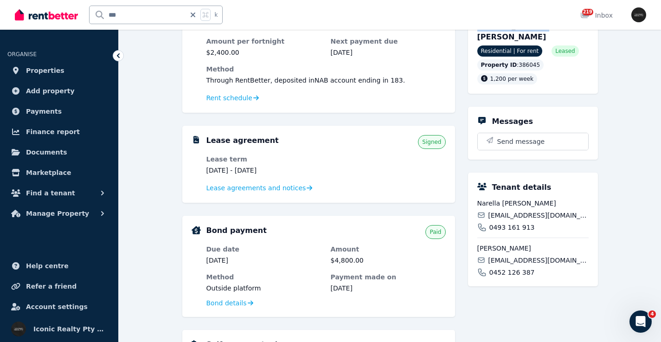
scroll to position [110, 0]
click at [530, 201] on span "Narella [PERSON_NAME]" at bounding box center [533, 202] width 111 height 9
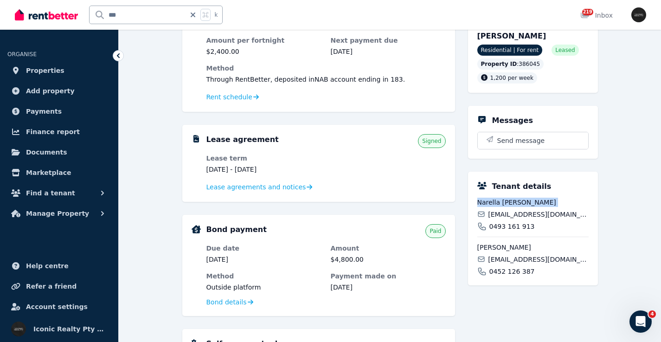
click at [530, 201] on span "Narella [PERSON_NAME]" at bounding box center [533, 202] width 111 height 9
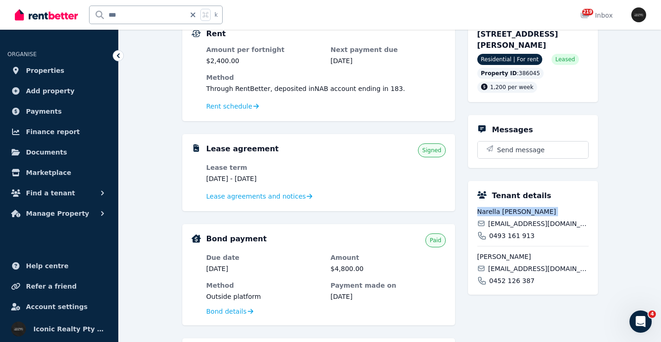
scroll to position [89, 0]
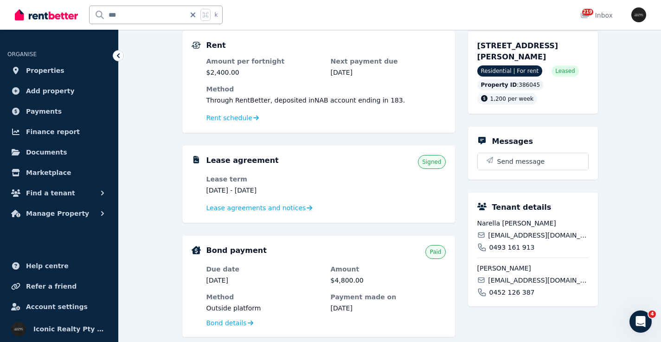
click at [527, 235] on span "[EMAIL_ADDRESS][DOMAIN_NAME]" at bounding box center [538, 235] width 100 height 9
click at [528, 235] on span "[EMAIL_ADDRESS][DOMAIN_NAME]" at bounding box center [538, 235] width 100 height 9
click at [508, 280] on span "[EMAIL_ADDRESS][DOMAIN_NAME]" at bounding box center [538, 280] width 100 height 9
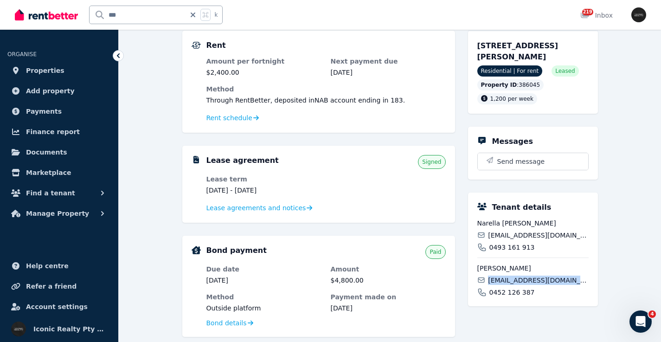
click at [508, 280] on span "[EMAIL_ADDRESS][DOMAIN_NAME]" at bounding box center [538, 280] width 100 height 9
drag, startPoint x: 504, startPoint y: 48, endPoint x: 529, endPoint y: 46, distance: 25.1
click at [529, 46] on span "[STREET_ADDRESS][PERSON_NAME]" at bounding box center [518, 51] width 81 height 20
drag, startPoint x: 136, startPoint y: 13, endPoint x: 87, endPoint y: 13, distance: 49.7
click at [87, 13] on div "*** k" at bounding box center [121, 15] width 213 height 30
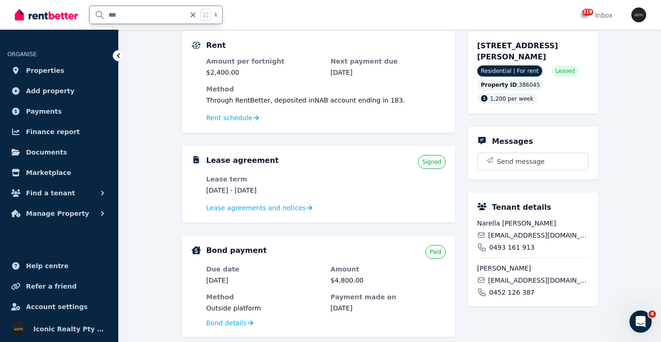
type input "***"
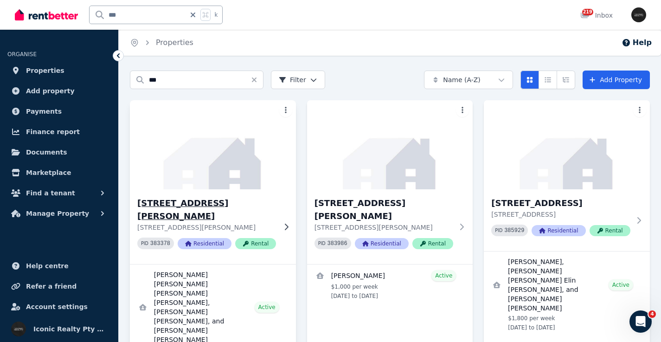
click at [224, 173] on img at bounding box center [213, 145] width 175 height 94
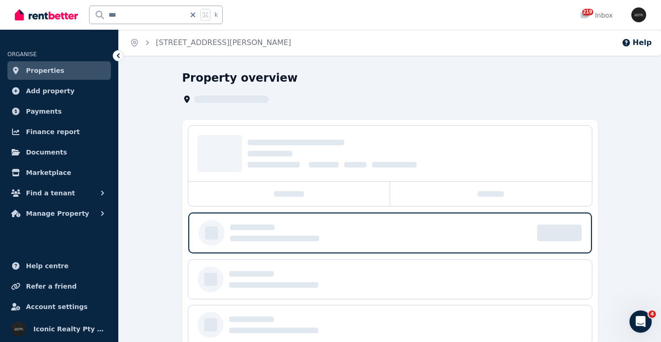
click at [147, 23] on input "***" at bounding box center [138, 15] width 96 height 18
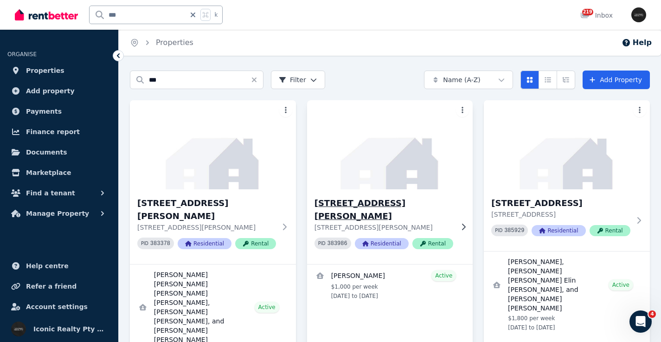
click at [394, 170] on img at bounding box center [390, 145] width 175 height 94
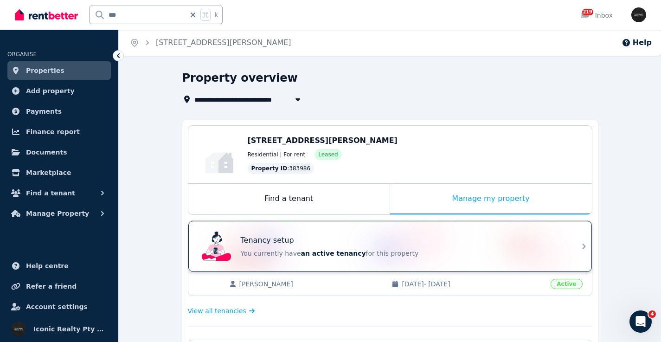
click at [362, 241] on div "Tenancy setup" at bounding box center [403, 240] width 325 height 11
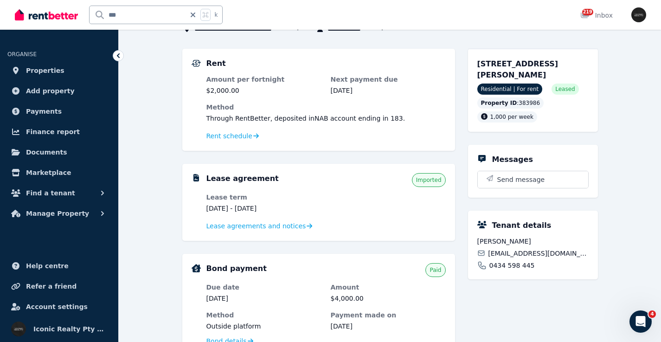
scroll to position [56, 0]
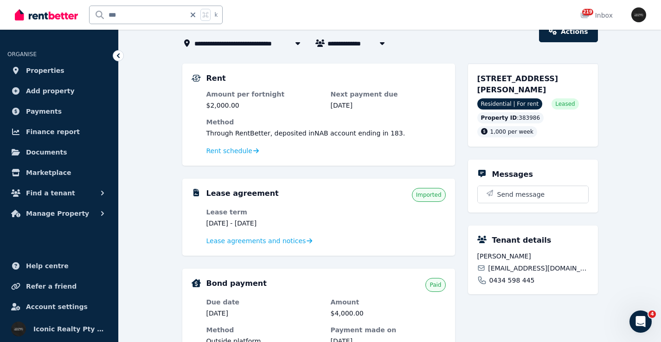
click at [518, 264] on span "[EMAIL_ADDRESS][DOMAIN_NAME]" at bounding box center [538, 268] width 100 height 9
click at [518, 263] on div "[PERSON_NAME] [EMAIL_ADDRESS][DOMAIN_NAME] 0434 598 445" at bounding box center [533, 268] width 111 height 33
drag, startPoint x: 474, startPoint y: 81, endPoint x: 517, endPoint y: 80, distance: 42.7
click at [517, 80] on div "[STREET_ADDRESS][PERSON_NAME] Residential | For rent Leased Property ID : 38398…" at bounding box center [533, 105] width 130 height 83
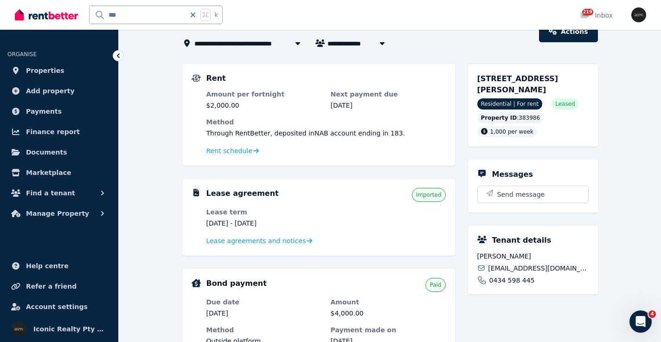
click at [136, 15] on input "***" at bounding box center [138, 15] width 96 height 18
type input "*****"
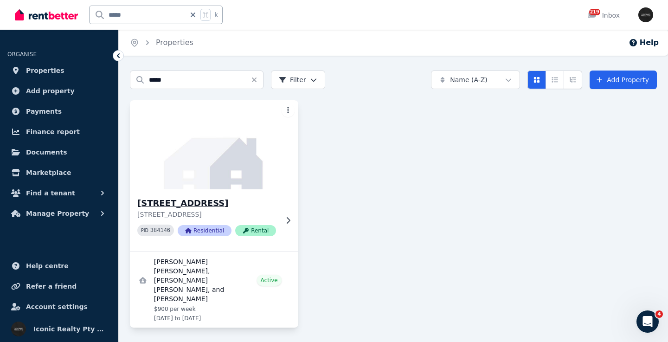
click at [276, 155] on img at bounding box center [214, 145] width 177 height 94
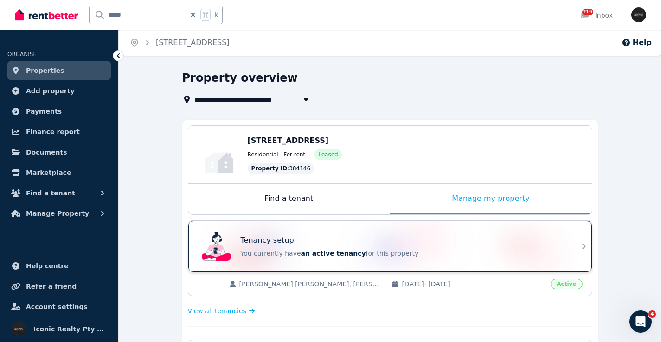
click at [343, 239] on div "Tenancy setup" at bounding box center [403, 240] width 325 height 11
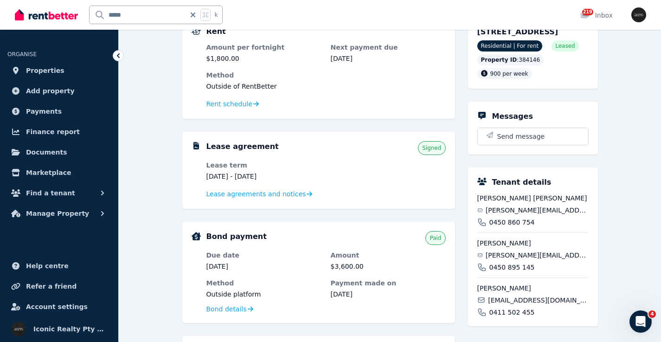
scroll to position [189, 0]
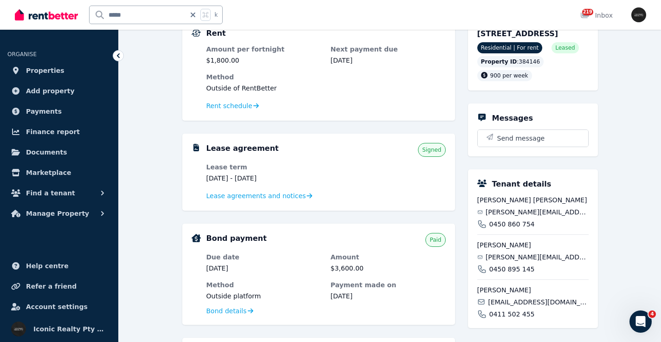
click at [506, 217] on span "[PERSON_NAME][EMAIL_ADDRESS][DOMAIN_NAME]" at bounding box center [537, 211] width 103 height 9
click at [505, 217] on span "[PERSON_NAME][EMAIL_ADDRESS][DOMAIN_NAME]" at bounding box center [537, 211] width 103 height 9
click at [525, 262] on span "[PERSON_NAME][EMAIL_ADDRESS][DOMAIN_NAME]" at bounding box center [537, 256] width 103 height 9
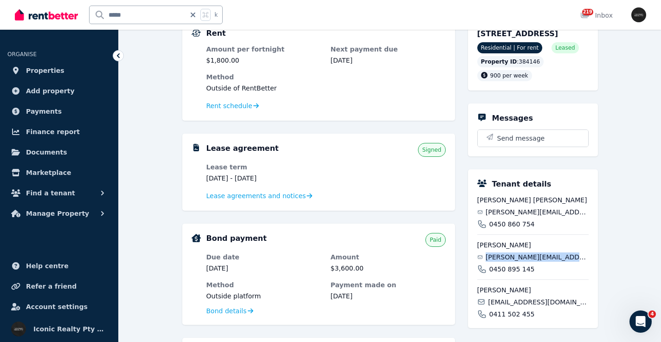
click at [524, 262] on span "[PERSON_NAME][EMAIL_ADDRESS][DOMAIN_NAME]" at bounding box center [537, 256] width 103 height 9
click at [521, 307] on span "[EMAIL_ADDRESS][DOMAIN_NAME]" at bounding box center [538, 301] width 100 height 9
click at [520, 295] on span "[PERSON_NAME]" at bounding box center [533, 289] width 111 height 9
click at [524, 307] on span "[EMAIL_ADDRESS][DOMAIN_NAME]" at bounding box center [538, 301] width 100 height 9
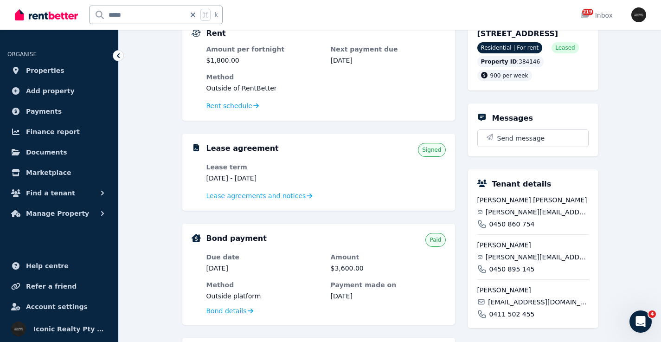
click at [524, 307] on span "[EMAIL_ADDRESS][DOMAIN_NAME]" at bounding box center [538, 301] width 100 height 9
drag, startPoint x: 476, startPoint y: 34, endPoint x: 518, endPoint y: 35, distance: 41.8
click at [518, 35] on div "[STREET_ADDRESS] Residential | For rent Leased Property ID : 384146 900 per week" at bounding box center [533, 55] width 130 height 72
drag, startPoint x: 136, startPoint y: 14, endPoint x: 101, endPoint y: 5, distance: 36.5
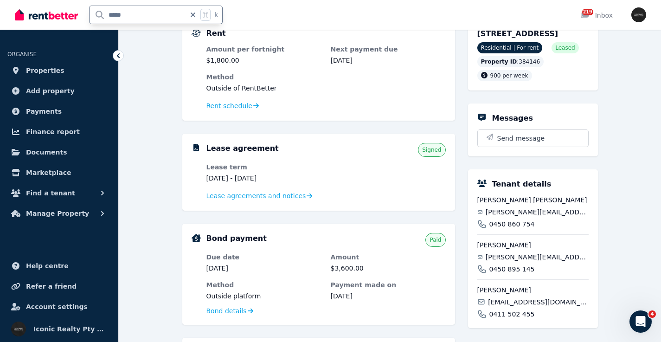
click at [59, 12] on div "***** k" at bounding box center [121, 15] width 213 height 30
type input "*****"
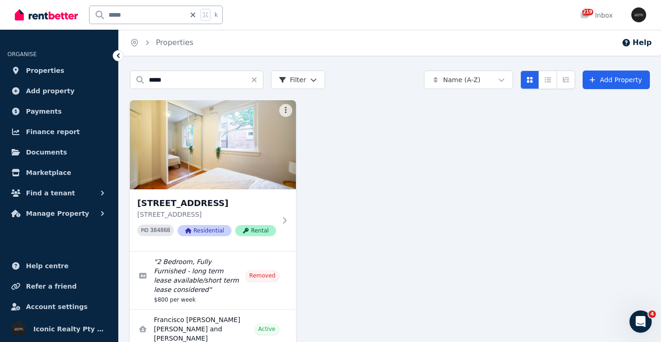
click at [230, 149] on img at bounding box center [213, 144] width 166 height 89
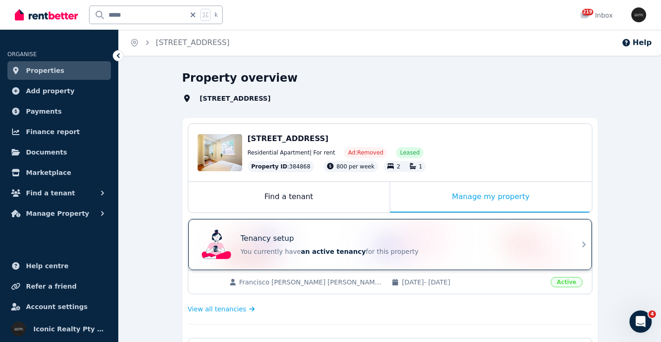
click at [426, 233] on div "Tenancy setup" at bounding box center [403, 238] width 325 height 11
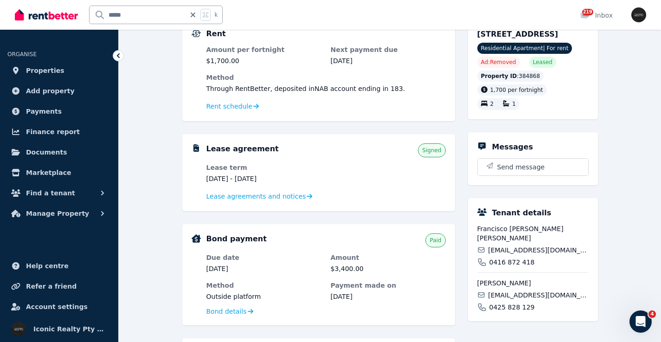
scroll to position [91, 0]
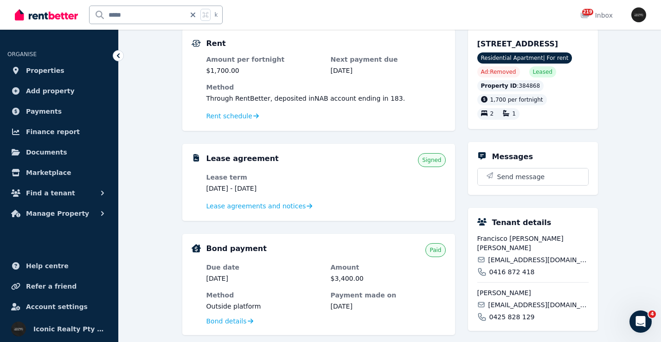
click at [505, 257] on span "[EMAIL_ADDRESS][DOMAIN_NAME]" at bounding box center [538, 259] width 100 height 9
click at [524, 303] on span "[EMAIL_ADDRESS][DOMAIN_NAME]" at bounding box center [538, 304] width 100 height 9
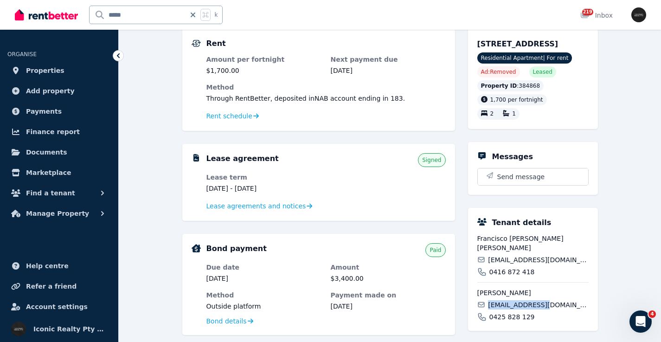
click at [524, 305] on span "[EMAIL_ADDRESS][DOMAIN_NAME]" at bounding box center [538, 304] width 100 height 9
drag, startPoint x: 495, startPoint y: 46, endPoint x: 526, endPoint y: 45, distance: 31.6
click at [526, 45] on div "[STREET_ADDRESS] Residential Apartment | For rent Ad: Removed Leased Property I…" at bounding box center [533, 79] width 130 height 100
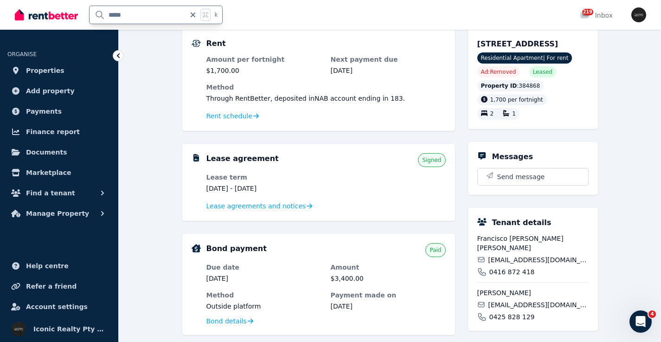
drag, startPoint x: 136, startPoint y: 16, endPoint x: 74, endPoint y: 6, distance: 62.9
click at [74, 6] on div "***** k" at bounding box center [121, 15] width 213 height 30
type input "****"
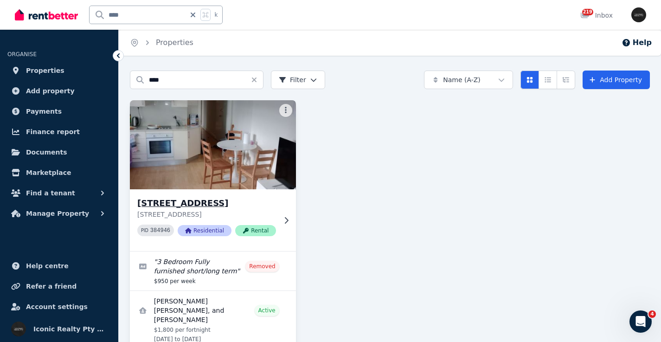
click at [238, 165] on img at bounding box center [213, 145] width 175 height 94
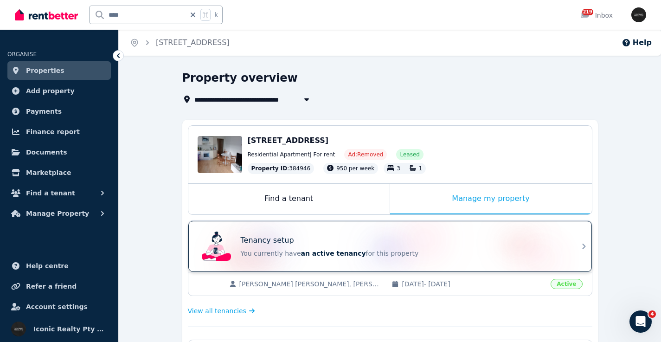
click at [380, 237] on div "Tenancy setup" at bounding box center [403, 240] width 325 height 11
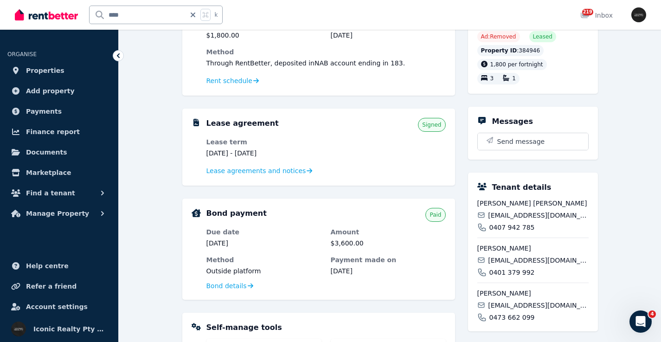
scroll to position [123, 0]
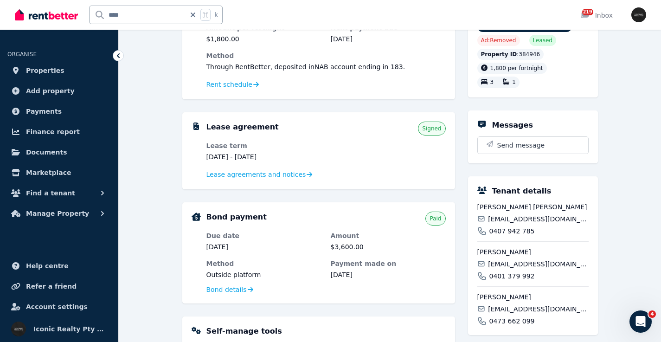
click at [508, 224] on span "[EMAIL_ADDRESS][DOMAIN_NAME]" at bounding box center [538, 218] width 100 height 9
click at [509, 224] on span "[EMAIL_ADDRESS][DOMAIN_NAME]" at bounding box center [538, 218] width 100 height 9
click at [517, 269] on span "[EMAIL_ADDRESS][DOMAIN_NAME]" at bounding box center [538, 263] width 100 height 9
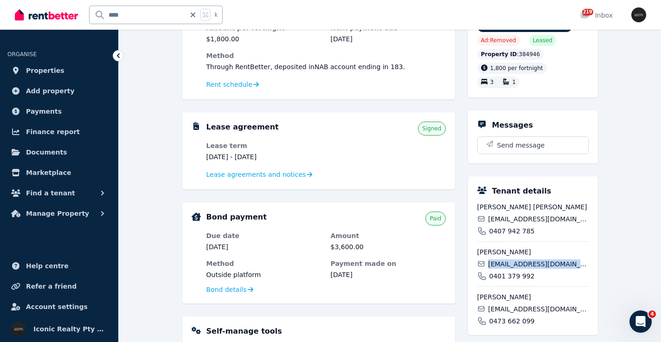
click at [517, 269] on span "[EMAIL_ADDRESS][DOMAIN_NAME]" at bounding box center [538, 263] width 100 height 9
click at [523, 314] on span "[EMAIL_ADDRESS][DOMAIN_NAME]" at bounding box center [538, 308] width 100 height 9
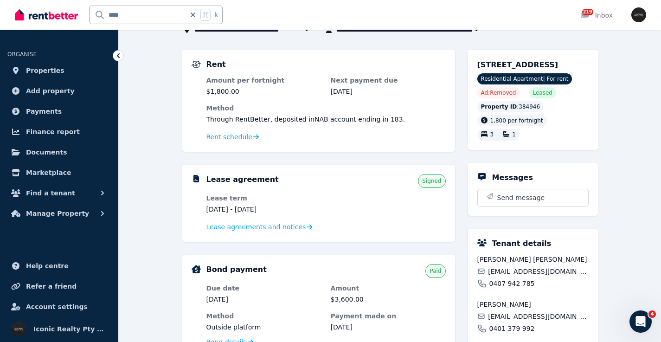
scroll to position [49, 0]
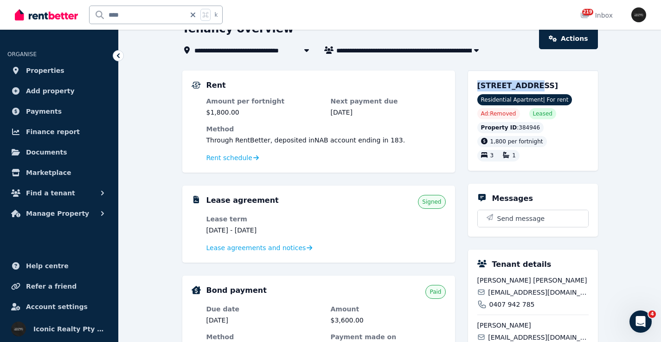
drag, startPoint x: 491, startPoint y: 88, endPoint x: 525, endPoint y: 87, distance: 33.9
click at [525, 88] on div "[STREET_ADDRESS] Residential Apartment | For rent Ad: Removed Leased Property I…" at bounding box center [533, 121] width 130 height 100
drag, startPoint x: 141, startPoint y: 13, endPoint x: 79, endPoint y: 8, distance: 61.9
click at [73, 11] on div "**** k" at bounding box center [121, 15] width 213 height 30
type input "*****"
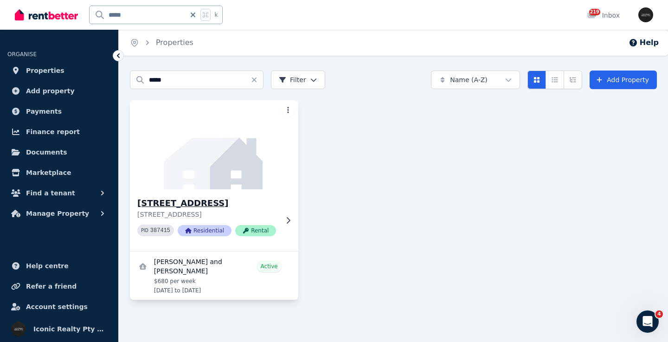
click at [210, 167] on img at bounding box center [214, 145] width 177 height 94
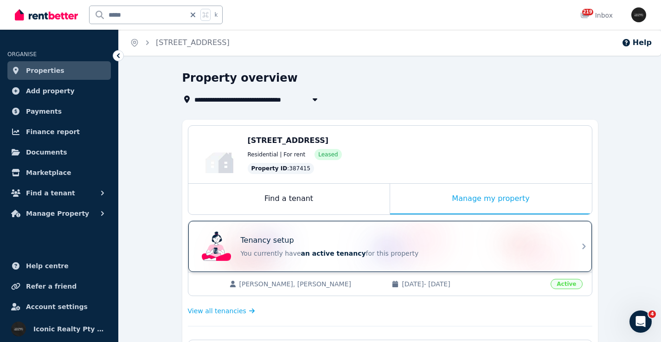
click at [343, 232] on div "Tenancy setup You currently have an active tenancy for this property" at bounding box center [382, 246] width 368 height 37
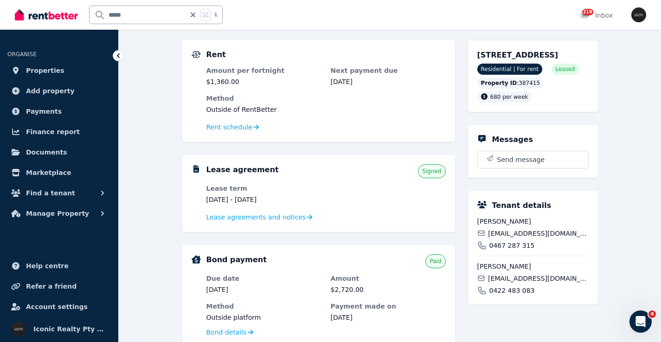
scroll to position [84, 0]
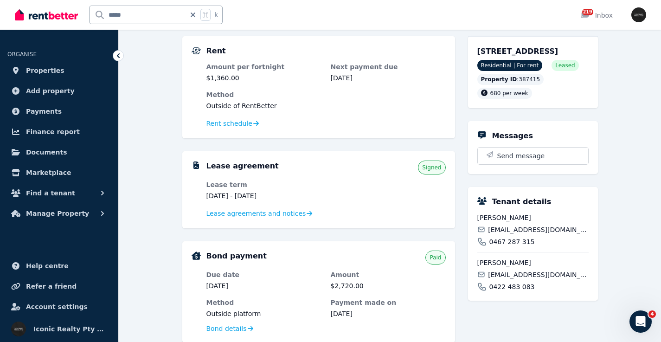
click at [511, 234] on span "[EMAIL_ADDRESS][DOMAIN_NAME]" at bounding box center [538, 229] width 100 height 9
click at [512, 234] on span "[EMAIL_ADDRESS][DOMAIN_NAME]" at bounding box center [538, 229] width 100 height 9
click at [522, 279] on span "[EMAIL_ADDRESS][DOMAIN_NAME]" at bounding box center [538, 274] width 100 height 9
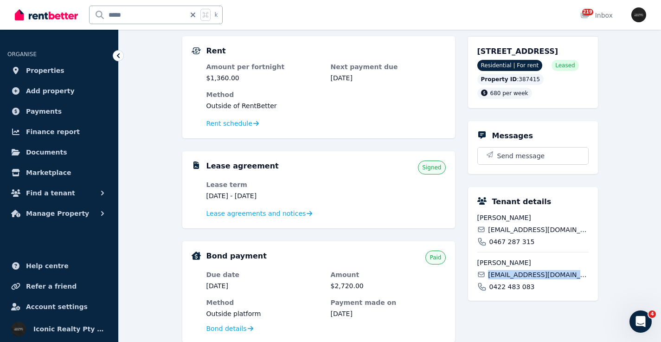
click at [522, 279] on span "[EMAIL_ADDRESS][DOMAIN_NAME]" at bounding box center [538, 274] width 100 height 9
click at [518, 52] on div "[STREET_ADDRESS] Residential | For rent Leased Property ID : 387415 680 per week" at bounding box center [533, 72] width 130 height 72
click at [114, 15] on input "*****" at bounding box center [138, 15] width 96 height 18
type input "*****"
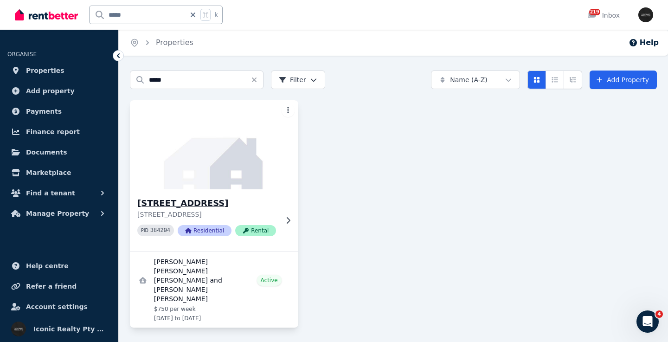
click at [198, 177] on img at bounding box center [214, 145] width 177 height 94
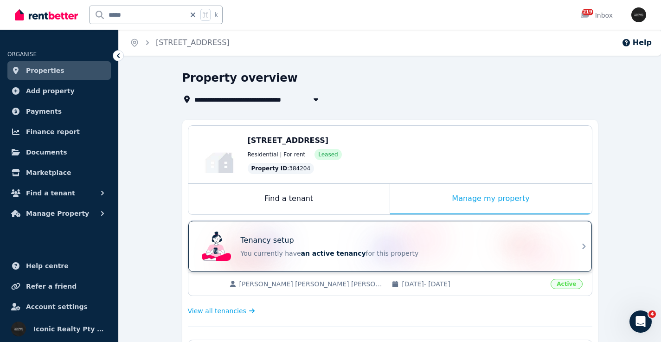
click at [331, 239] on div "Tenancy setup" at bounding box center [403, 240] width 325 height 11
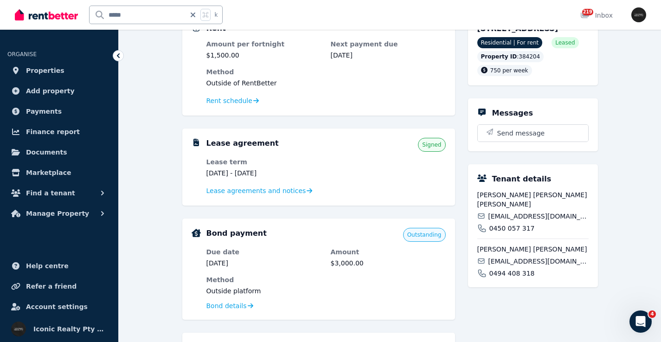
scroll to position [96, 0]
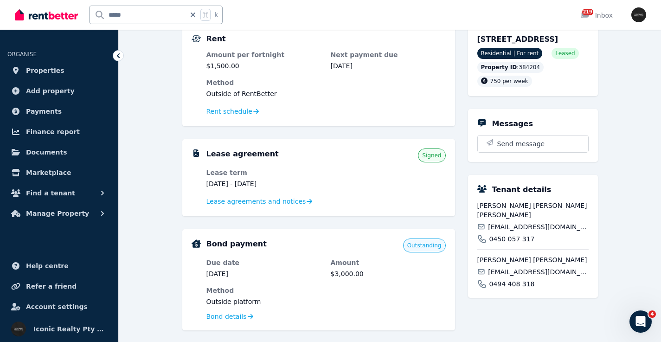
click at [518, 231] on span "[EMAIL_ADDRESS][DOMAIN_NAME]" at bounding box center [538, 226] width 100 height 9
click at [504, 270] on span "[EMAIL_ADDRESS][DOMAIN_NAME]" at bounding box center [538, 271] width 100 height 9
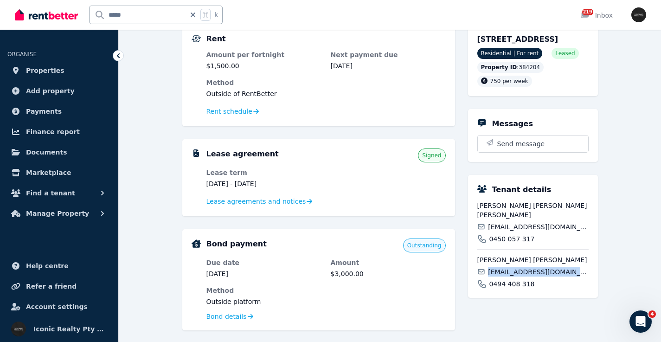
click at [504, 270] on span "[EMAIL_ADDRESS][DOMAIN_NAME]" at bounding box center [538, 271] width 100 height 9
drag, startPoint x: 501, startPoint y: 39, endPoint x: 517, endPoint y: 39, distance: 15.8
click at [517, 39] on div "[STREET_ADDRESS] Residential | For rent Leased Property ID : 384204 750 per week" at bounding box center [533, 60] width 130 height 72
click at [501, 39] on span "[STREET_ADDRESS]" at bounding box center [518, 39] width 81 height 9
drag, startPoint x: 469, startPoint y: 41, endPoint x: 521, endPoint y: 38, distance: 52.1
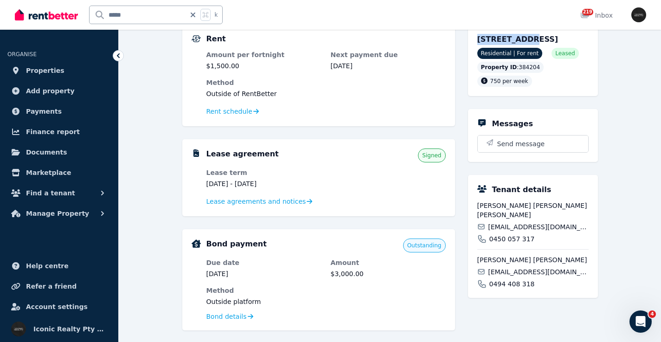
click at [521, 38] on div "[STREET_ADDRESS] Residential | For rent Leased Property ID : 384204 750 per week" at bounding box center [533, 60] width 130 height 72
click at [112, 13] on input "*****" at bounding box center [138, 15] width 96 height 18
type input "*****"
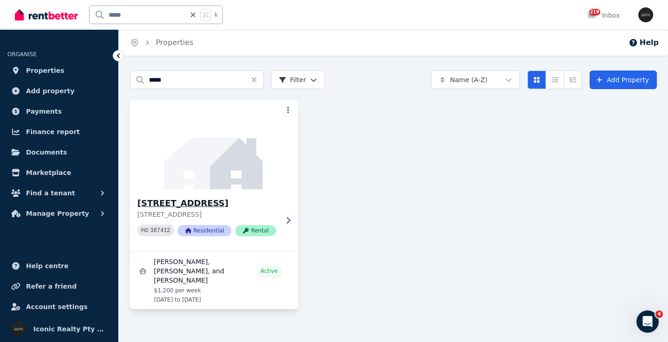
click at [193, 171] on img at bounding box center [214, 145] width 177 height 94
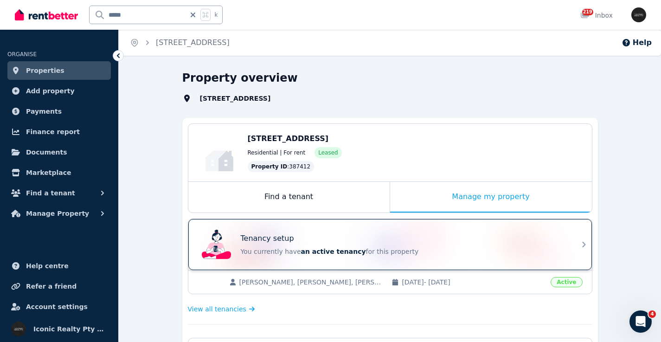
click at [391, 229] on div "Tenancy setup You currently have an active tenancy for this property" at bounding box center [382, 244] width 368 height 37
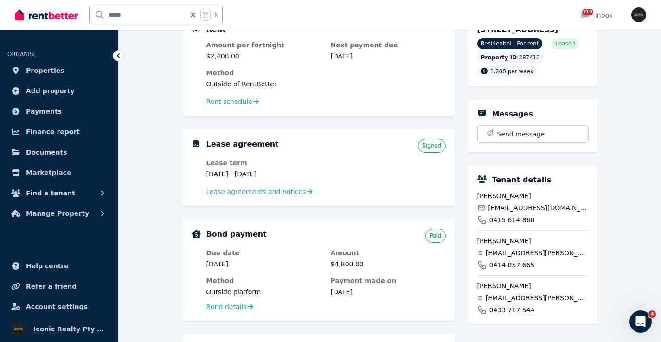
scroll to position [97, 0]
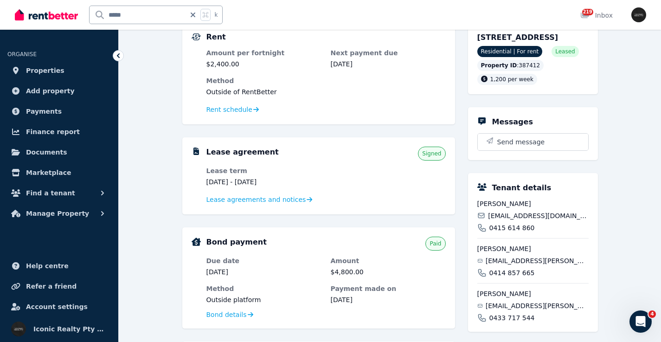
click at [504, 220] on span "[EMAIL_ADDRESS][DOMAIN_NAME]" at bounding box center [538, 215] width 100 height 9
click at [523, 265] on span "[EMAIL_ADDRESS][PERSON_NAME][DOMAIN_NAME]" at bounding box center [537, 260] width 103 height 9
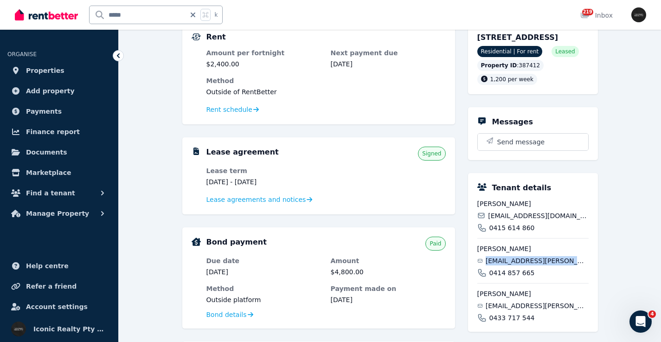
click at [523, 265] on span "[EMAIL_ADDRESS][PERSON_NAME][DOMAIN_NAME]" at bounding box center [537, 260] width 103 height 9
click at [519, 311] on div "[PERSON_NAME] [EMAIL_ADDRESS][PERSON_NAME][DOMAIN_NAME] 0433 717 544" at bounding box center [533, 302] width 111 height 39
click at [520, 37] on div "[STREET_ADDRESS] Residential | For rent Leased Property ID : 387412 1,200 per w…" at bounding box center [533, 58] width 130 height 72
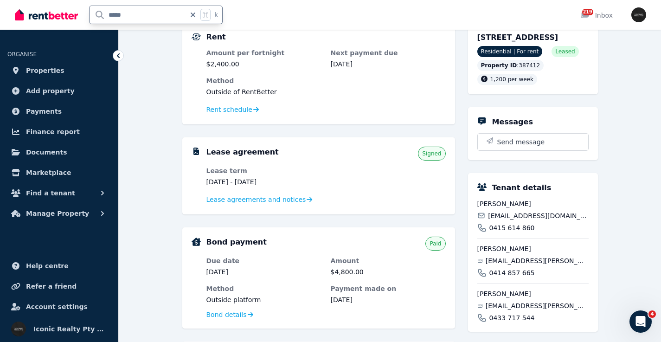
drag, startPoint x: 140, startPoint y: 12, endPoint x: 79, endPoint y: 11, distance: 60.3
click at [76, 11] on div "***** k" at bounding box center [121, 15] width 213 height 30
type input "*******"
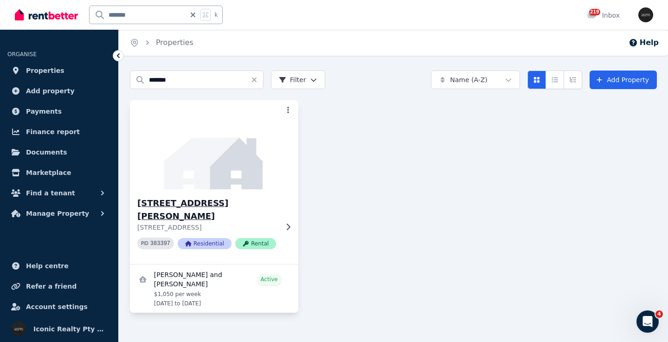
click at [174, 170] on img at bounding box center [214, 145] width 177 height 94
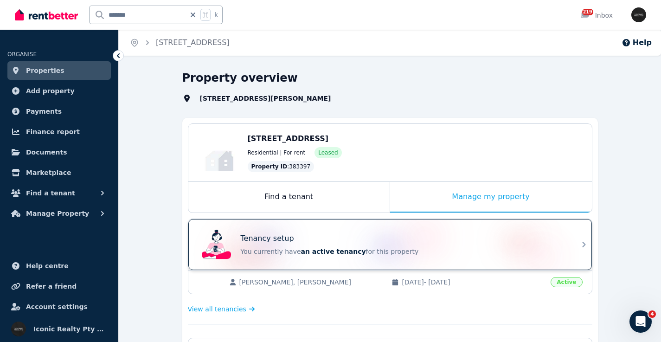
click at [349, 237] on div "Tenancy setup" at bounding box center [403, 238] width 325 height 11
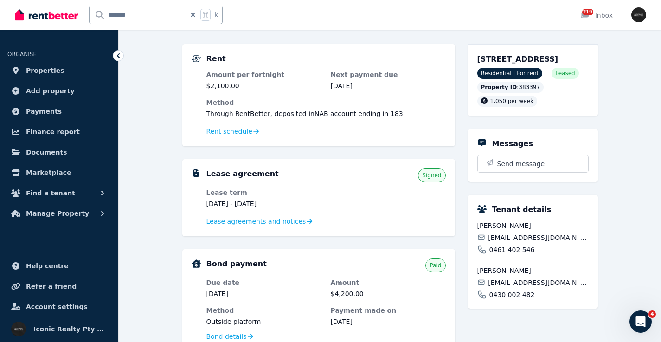
scroll to position [82, 0]
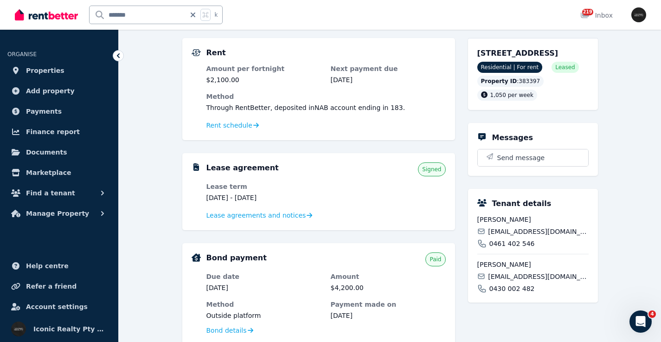
click at [508, 236] on span "[EMAIL_ADDRESS][DOMAIN_NAME]" at bounding box center [538, 231] width 100 height 9
click at [518, 281] on span "[EMAIL_ADDRESS][DOMAIN_NAME]" at bounding box center [538, 276] width 100 height 9
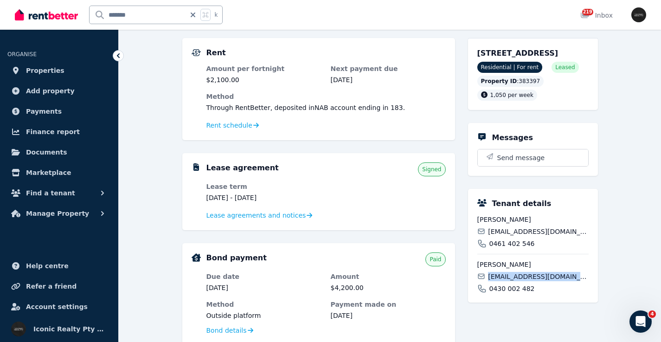
click at [518, 281] on span "[EMAIL_ADDRESS][DOMAIN_NAME]" at bounding box center [538, 276] width 100 height 9
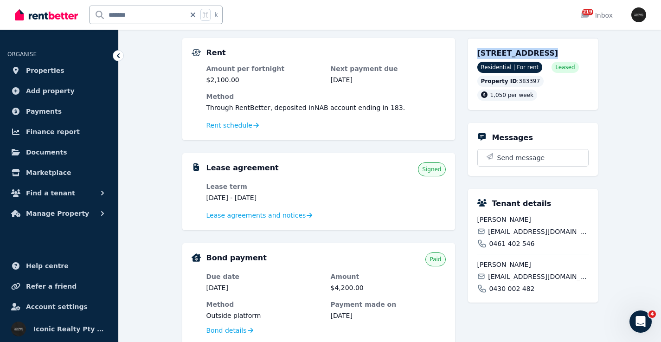
drag, startPoint x: 477, startPoint y: 50, endPoint x: 540, endPoint y: 54, distance: 62.8
click at [540, 54] on span "[STREET_ADDRESS]" at bounding box center [518, 53] width 81 height 9
drag, startPoint x: 163, startPoint y: 16, endPoint x: 83, endPoint y: 14, distance: 80.3
click at [83, 14] on div "******* k" at bounding box center [121, 15] width 213 height 30
type input "****"
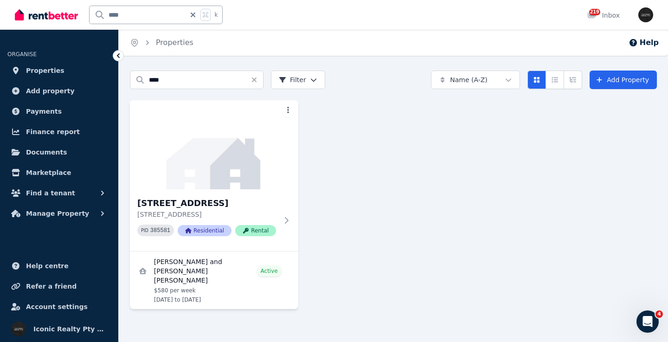
click at [236, 150] on img at bounding box center [214, 144] width 168 height 89
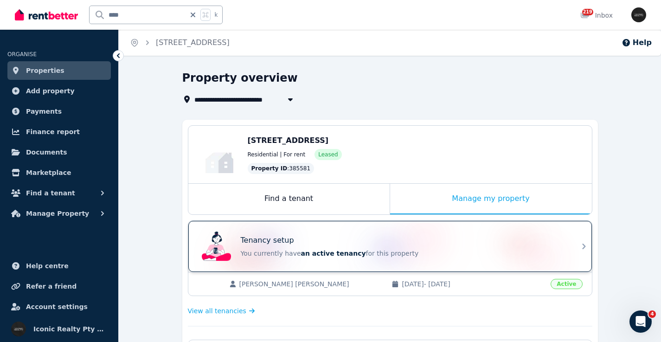
click at [340, 228] on div "Tenancy setup You currently have an active tenancy for this property" at bounding box center [382, 246] width 368 height 37
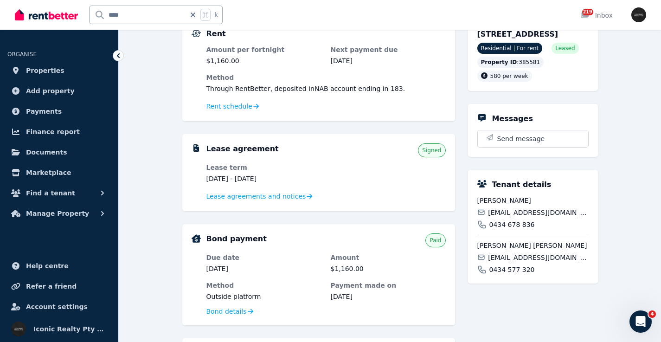
scroll to position [97, 0]
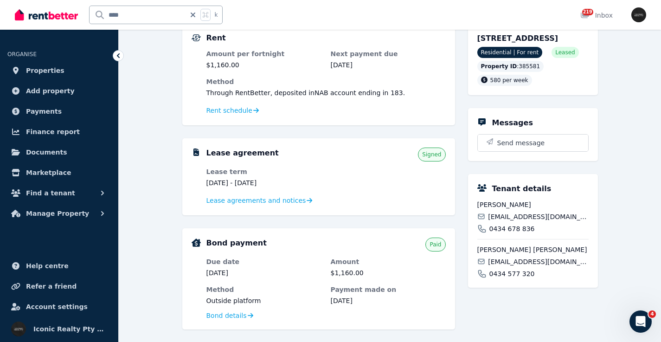
click at [519, 221] on span "[EMAIL_ADDRESS][DOMAIN_NAME]" at bounding box center [538, 216] width 100 height 9
click at [500, 266] on span "[EMAIL_ADDRESS][DOMAIN_NAME]" at bounding box center [538, 261] width 100 height 9
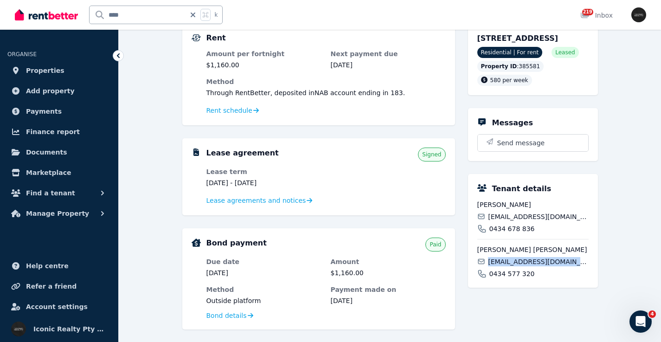
click at [500, 266] on span "[EMAIL_ADDRESS][DOMAIN_NAME]" at bounding box center [538, 261] width 100 height 9
drag, startPoint x: 528, startPoint y: 41, endPoint x: 519, endPoint y: 39, distance: 9.0
click at [518, 39] on div "[STREET_ADDRESS] Residential | For rent Leased Property ID : 385581 580 per week" at bounding box center [533, 59] width 130 height 72
drag, startPoint x: 132, startPoint y: 12, endPoint x: 88, endPoint y: 8, distance: 44.2
click at [87, 10] on div "**** k" at bounding box center [121, 15] width 213 height 30
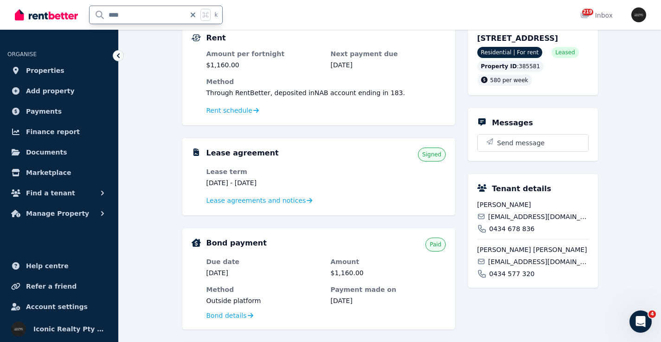
type input "*****"
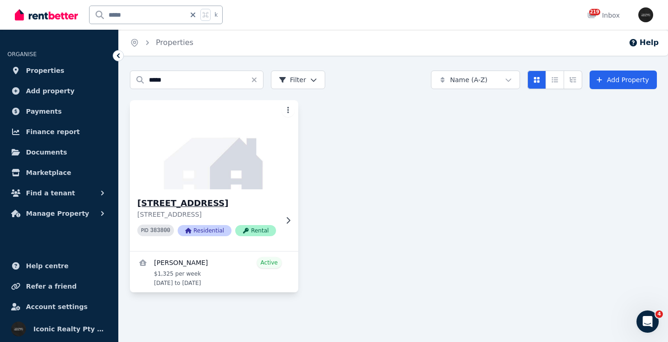
click at [219, 165] on img at bounding box center [214, 145] width 177 height 94
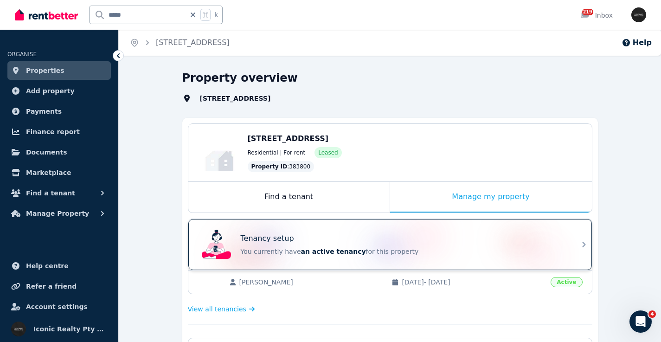
click at [391, 233] on div "Tenancy setup" at bounding box center [403, 238] width 325 height 11
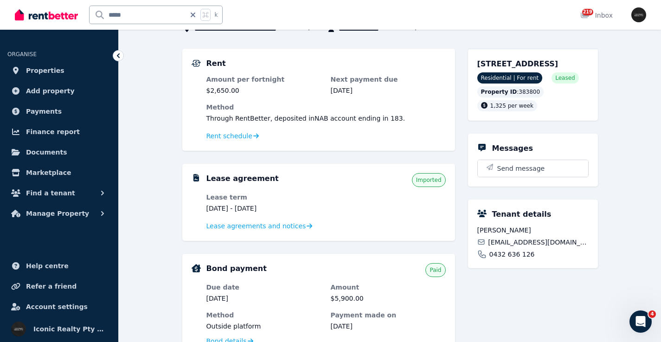
scroll to position [75, 0]
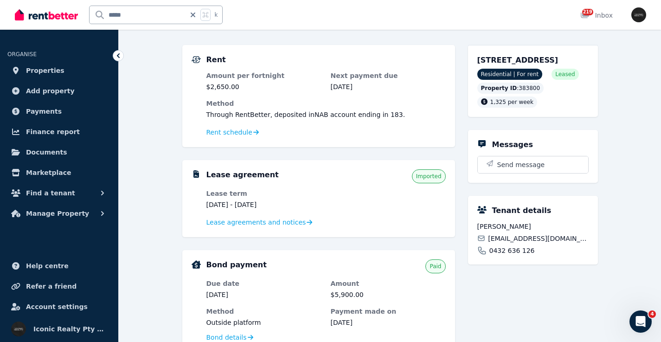
click at [504, 243] on span "[EMAIL_ADDRESS][DOMAIN_NAME]" at bounding box center [538, 238] width 100 height 9
drag, startPoint x: 475, startPoint y: 59, endPoint x: 521, endPoint y: 59, distance: 46.4
click at [521, 59] on div "[STREET_ADDRESS] Residential | For rent Leased Property ID : 383800 1,325 per w…" at bounding box center [533, 81] width 130 height 72
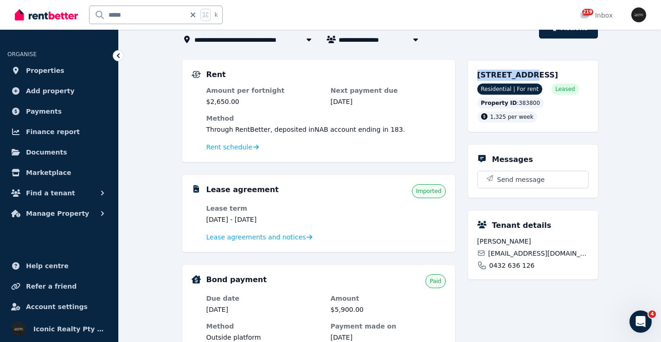
scroll to position [25, 0]
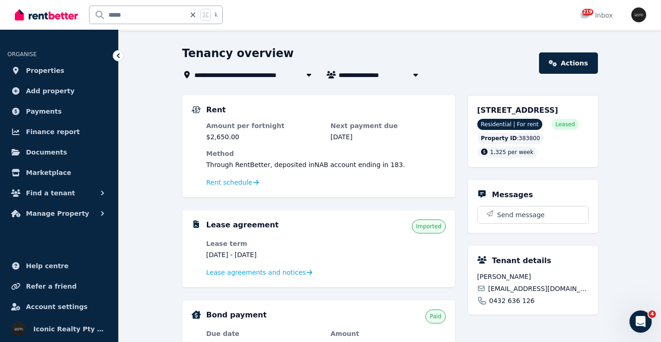
click at [148, 13] on input "*****" at bounding box center [138, 15] width 96 height 18
drag, startPoint x: 148, startPoint y: 13, endPoint x: 122, endPoint y: 16, distance: 26.6
click at [122, 16] on input "*****" at bounding box center [138, 15] width 96 height 18
type input "*****"
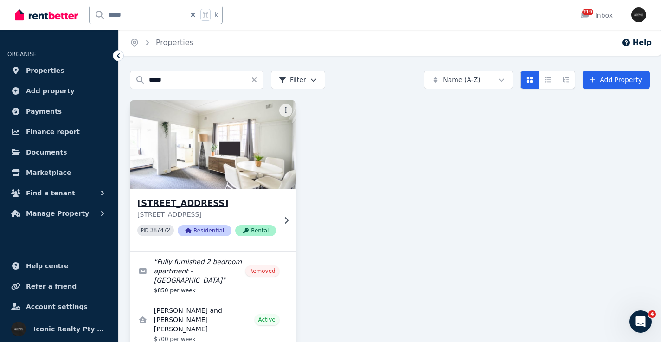
click at [238, 195] on div "[STREET_ADDRESS] PID 387472 Residential Rental" at bounding box center [213, 220] width 166 height 62
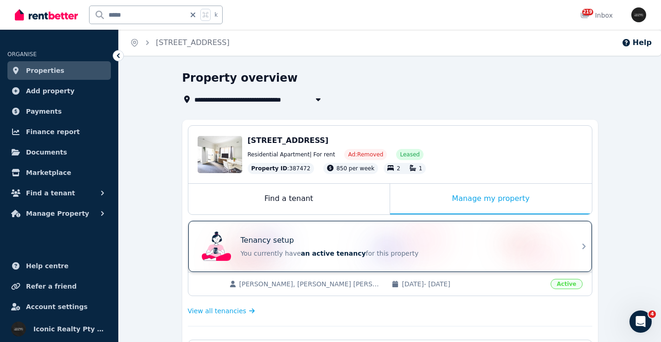
click at [435, 236] on div "Tenancy setup" at bounding box center [403, 240] width 325 height 11
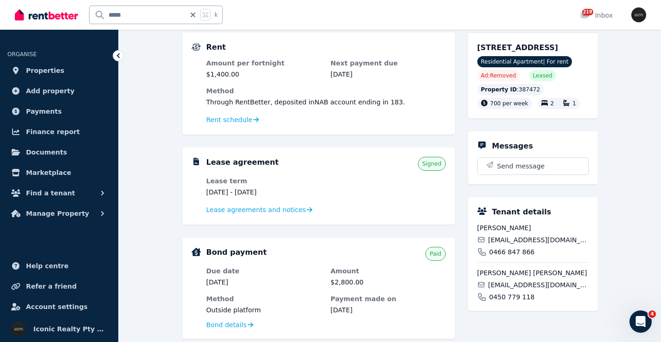
scroll to position [77, 0]
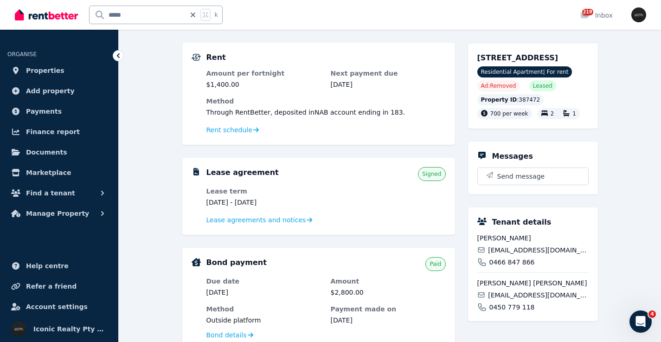
click at [512, 255] on span "[EMAIL_ADDRESS][DOMAIN_NAME]" at bounding box center [538, 250] width 100 height 9
click at [520, 300] on span "[EMAIL_ADDRESS][DOMAIN_NAME]" at bounding box center [538, 295] width 100 height 9
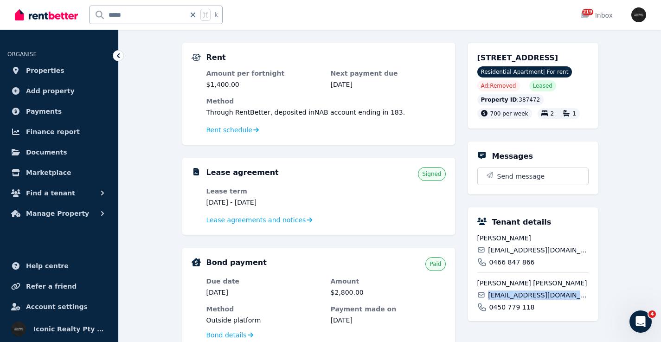
click at [520, 300] on span "[EMAIL_ADDRESS][DOMAIN_NAME]" at bounding box center [538, 295] width 100 height 9
drag, startPoint x: 483, startPoint y: 58, endPoint x: 520, endPoint y: 60, distance: 37.7
click at [520, 60] on div "[STREET_ADDRESS] Residential Apartment | For rent Ad: Removed Leased Property I…" at bounding box center [533, 86] width 130 height 86
drag, startPoint x: 158, startPoint y: 9, endPoint x: 93, endPoint y: 8, distance: 65.0
click at [92, 8] on input "*****" at bounding box center [138, 15] width 96 height 18
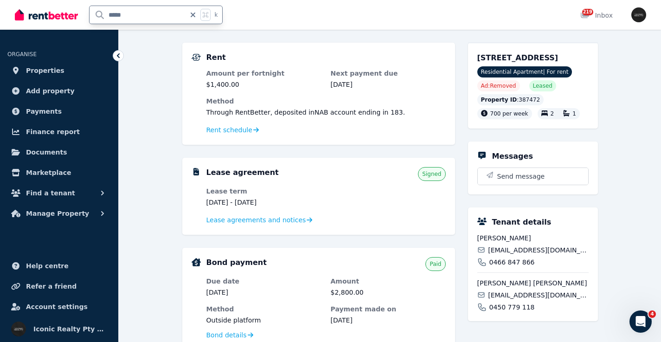
drag, startPoint x: 131, startPoint y: 19, endPoint x: 87, endPoint y: 17, distance: 44.6
click at [87, 17] on div "***** k" at bounding box center [121, 15] width 213 height 30
type input "***"
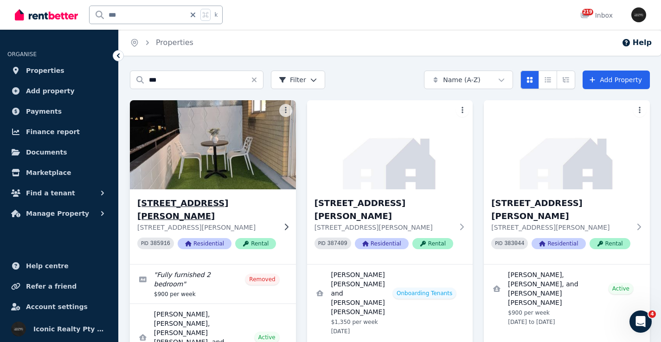
click at [191, 166] on img at bounding box center [213, 145] width 175 height 94
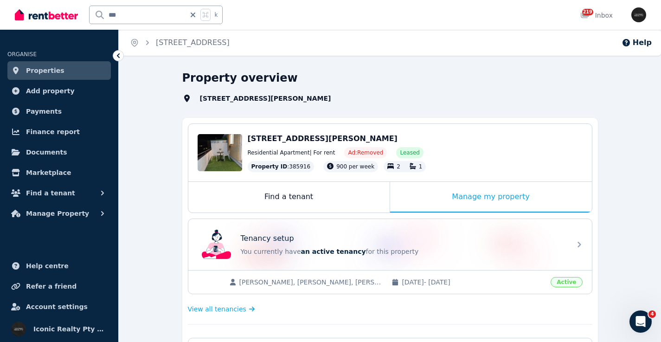
click at [415, 233] on div "Tenancy setup" at bounding box center [403, 238] width 325 height 11
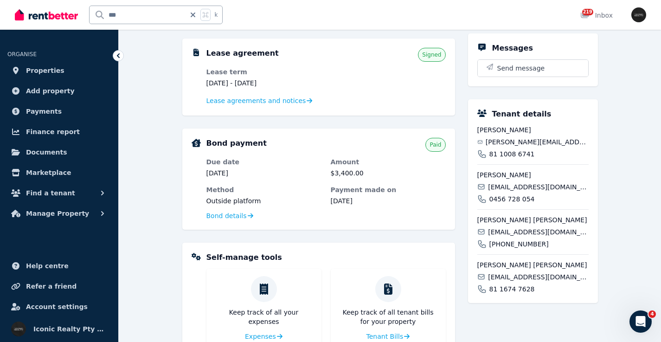
scroll to position [200, 0]
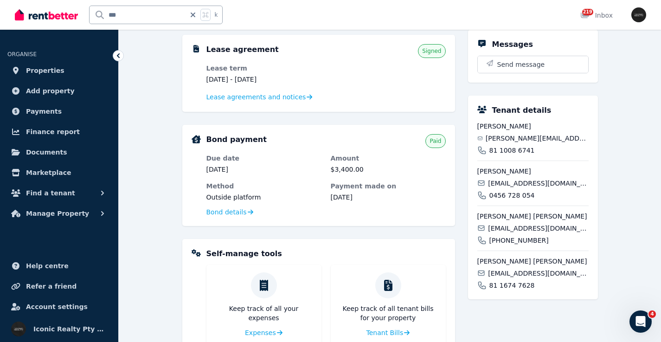
click at [518, 137] on span "[PERSON_NAME][EMAIL_ADDRESS][DOMAIN_NAME]" at bounding box center [537, 138] width 103 height 9
click at [535, 182] on span "[EMAIL_ADDRESS][DOMAIN_NAME]" at bounding box center [538, 183] width 100 height 9
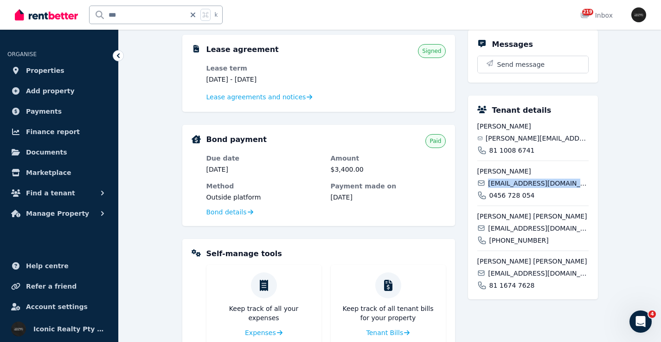
click at [535, 182] on span "[EMAIL_ADDRESS][DOMAIN_NAME]" at bounding box center [538, 183] width 100 height 9
click at [516, 228] on span "[EMAIL_ADDRESS][DOMAIN_NAME]" at bounding box center [538, 228] width 100 height 9
click at [515, 272] on span "[EMAIL_ADDRESS][DOMAIN_NAME]" at bounding box center [538, 273] width 100 height 9
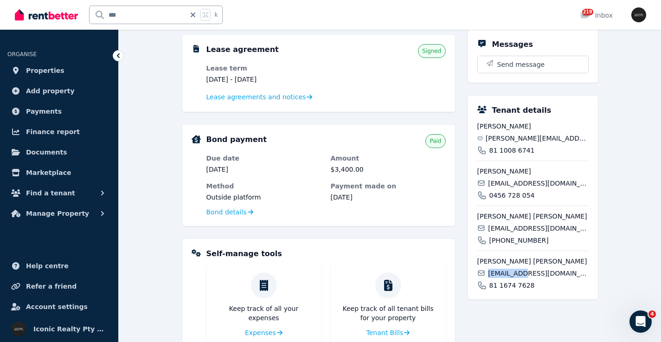
click at [515, 272] on span "[EMAIL_ADDRESS][DOMAIN_NAME]" at bounding box center [538, 273] width 100 height 9
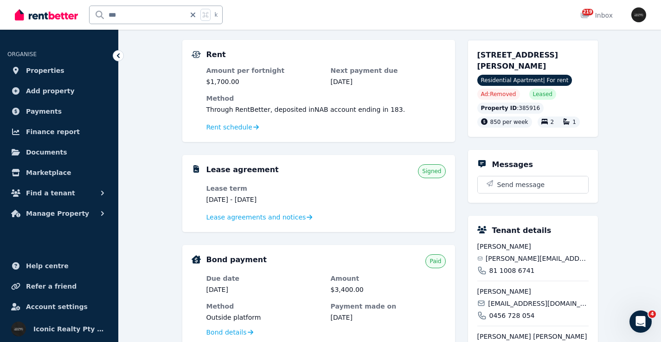
scroll to position [66, 0]
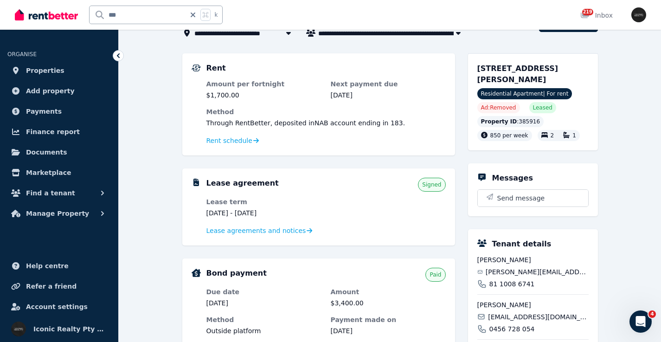
click at [475, 68] on div "[STREET_ADDRESS][PERSON_NAME] Residential Apartment | For rent Ad: Removed Leas…" at bounding box center [533, 101] width 130 height 97
drag, startPoint x: 477, startPoint y: 68, endPoint x: 532, endPoint y: 68, distance: 55.2
click at [532, 68] on div "[STREET_ADDRESS][PERSON_NAME] Residential Apartment | For rent Ad: Removed Leas…" at bounding box center [533, 101] width 130 height 97
drag, startPoint x: 112, startPoint y: 13, endPoint x: 76, endPoint y: 11, distance: 35.8
click at [66, 11] on div "*** k" at bounding box center [121, 15] width 213 height 30
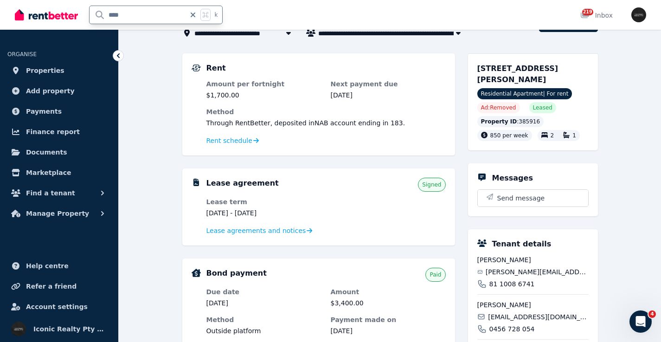
type input "*****"
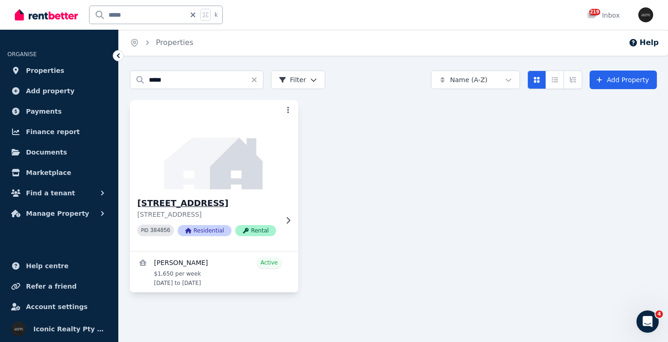
click at [235, 168] on img at bounding box center [214, 145] width 177 height 94
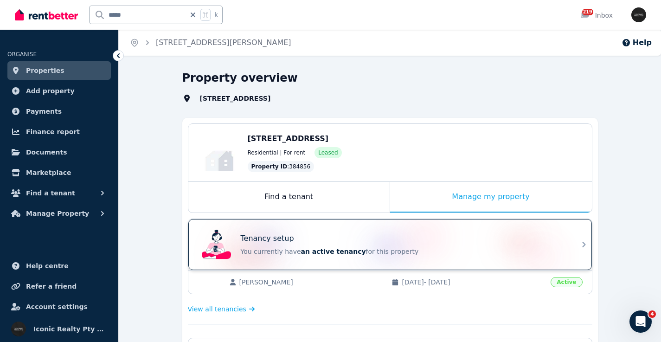
click at [357, 233] on div "Tenancy setup You currently have an active tenancy for this property" at bounding box center [382, 244] width 368 height 37
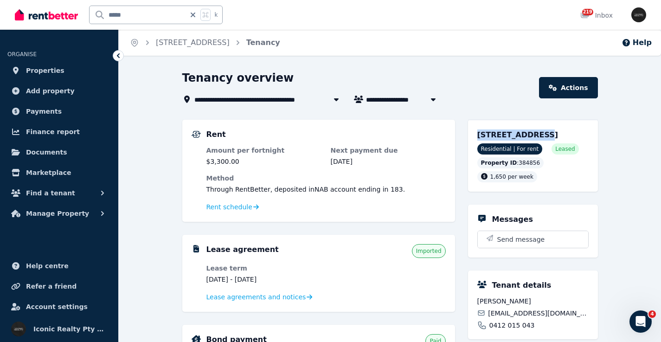
drag, startPoint x: 470, startPoint y: 136, endPoint x: 534, endPoint y: 134, distance: 64.5
click at [534, 135] on div "[STREET_ADDRESS] Residential | For rent Leased Property ID : 384856 1,650 per w…" at bounding box center [533, 156] width 130 height 72
drag, startPoint x: 146, startPoint y: 12, endPoint x: 81, endPoint y: 13, distance: 65.0
click at [81, 13] on div "***** k" at bounding box center [121, 15] width 213 height 30
type input "**"
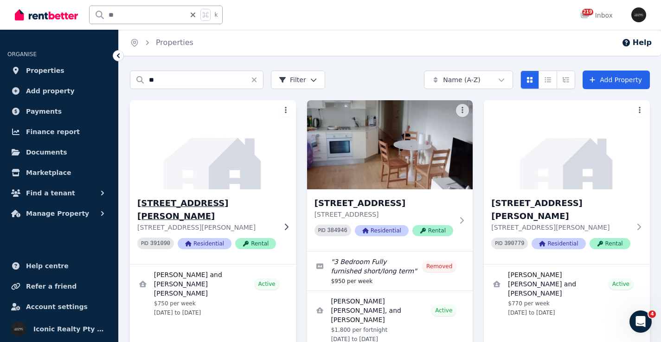
click at [221, 158] on img at bounding box center [213, 145] width 175 height 94
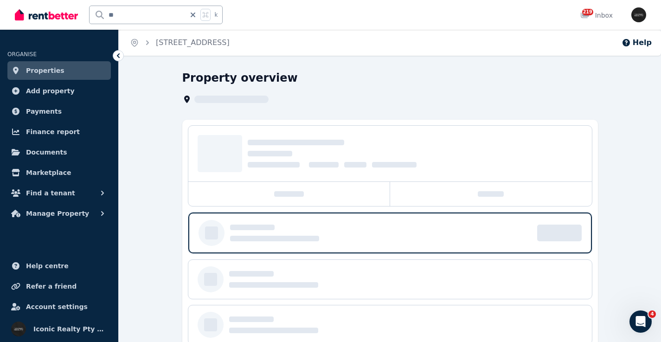
click at [157, 19] on input "**" at bounding box center [138, 15] width 96 height 18
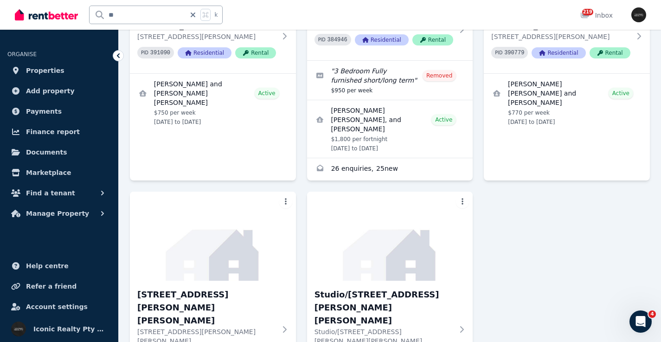
scroll to position [220, 0]
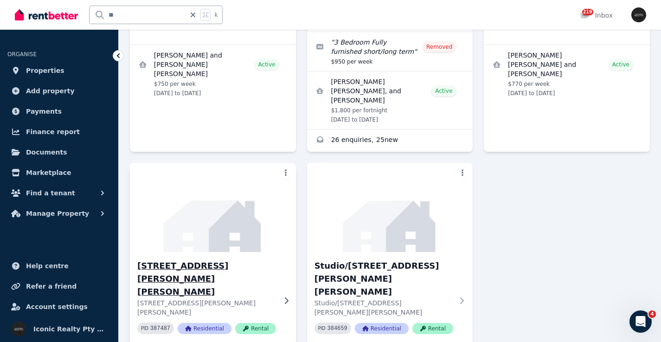
click at [159, 228] on img at bounding box center [213, 208] width 175 height 94
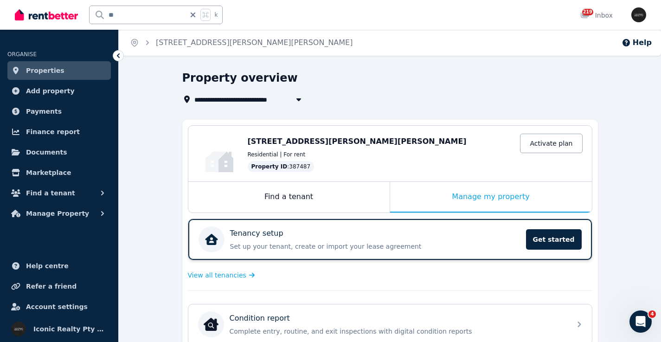
click at [347, 222] on div "Tenancy setup Set up your tenant, create or import your lease agreement Get sta…" at bounding box center [390, 239] width 404 height 41
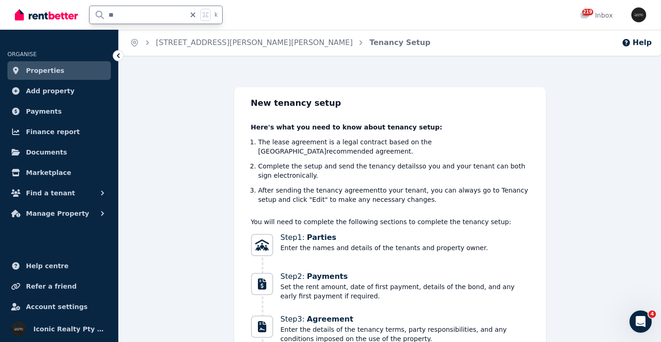
click at [84, 16] on div "** k" at bounding box center [121, 15] width 213 height 30
type input "*****"
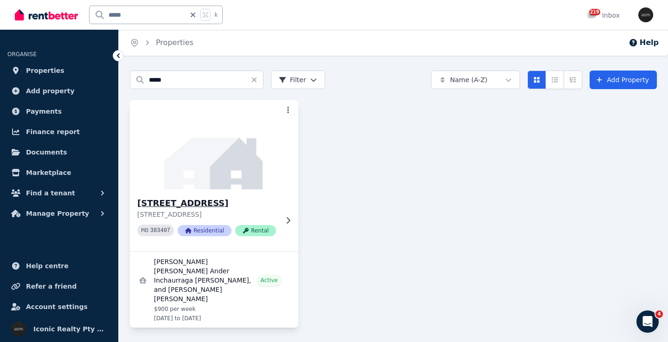
click at [217, 129] on img at bounding box center [214, 145] width 177 height 94
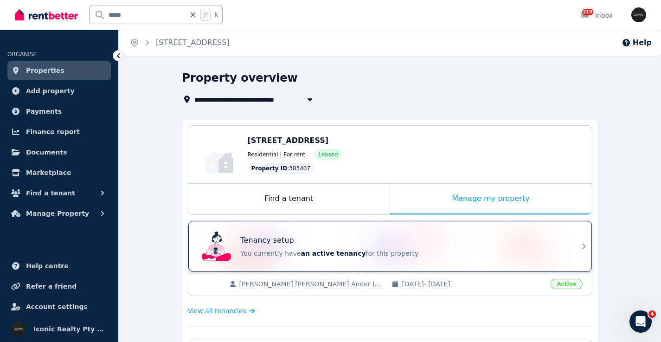
click at [347, 234] on div "Tenancy setup You currently have an active tenancy for this property" at bounding box center [382, 246] width 368 height 37
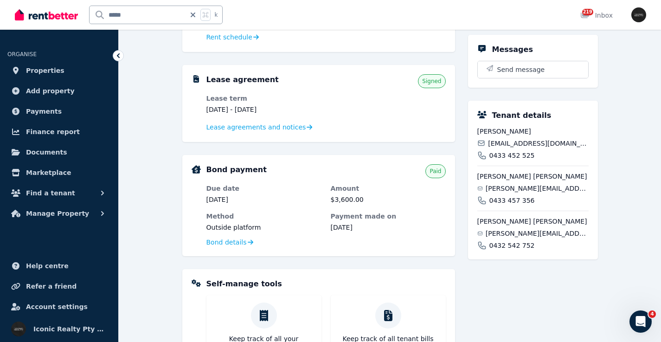
scroll to position [172, 0]
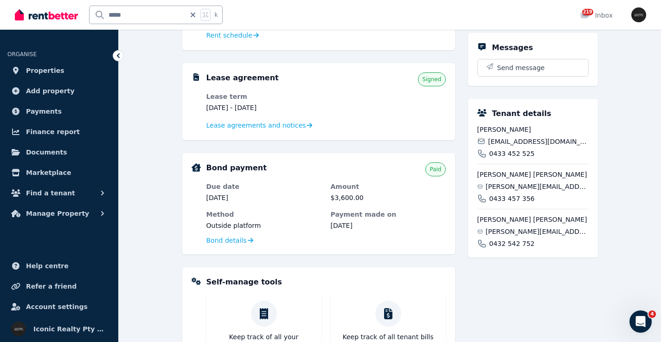
click at [557, 146] on span "[EMAIL_ADDRESS][DOMAIN_NAME]" at bounding box center [538, 141] width 100 height 9
click at [556, 146] on span "[EMAIL_ADDRESS][DOMAIN_NAME]" at bounding box center [538, 141] width 100 height 9
click at [517, 191] on span "[PERSON_NAME][EMAIL_ADDRESS][DOMAIN_NAME]" at bounding box center [537, 186] width 103 height 9
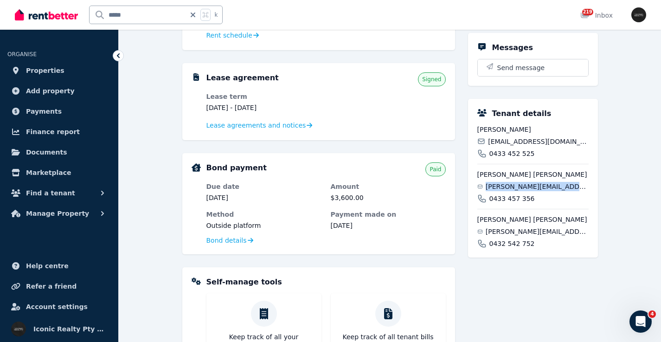
click at [517, 191] on span "[PERSON_NAME][EMAIL_ADDRESS][DOMAIN_NAME]" at bounding box center [537, 186] width 103 height 9
click at [499, 236] on span "[PERSON_NAME][EMAIL_ADDRESS][DOMAIN_NAME]" at bounding box center [537, 231] width 103 height 9
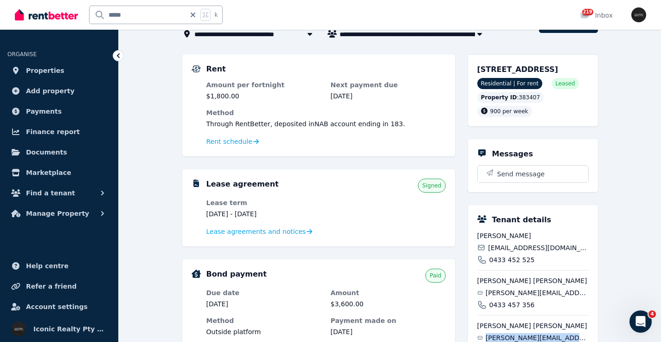
scroll to position [45, 0]
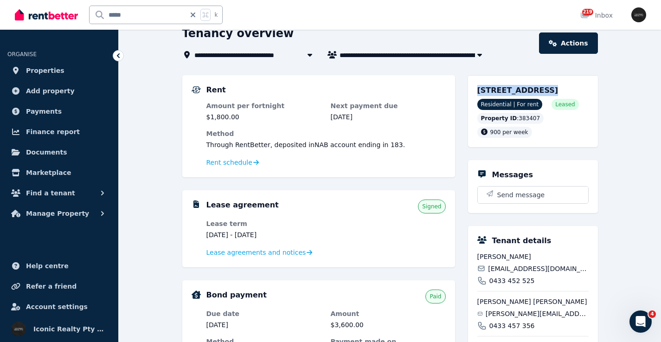
drag, startPoint x: 473, startPoint y: 89, endPoint x: 535, endPoint y: 91, distance: 61.8
click at [535, 91] on div "[STREET_ADDRESS] Residential | For rent Leased Property ID : 383407 900 per week" at bounding box center [533, 111] width 130 height 72
drag, startPoint x: 137, startPoint y: 13, endPoint x: 79, endPoint y: 10, distance: 58.1
click at [66, 5] on div "***** k" at bounding box center [121, 15] width 213 height 30
type input "*****"
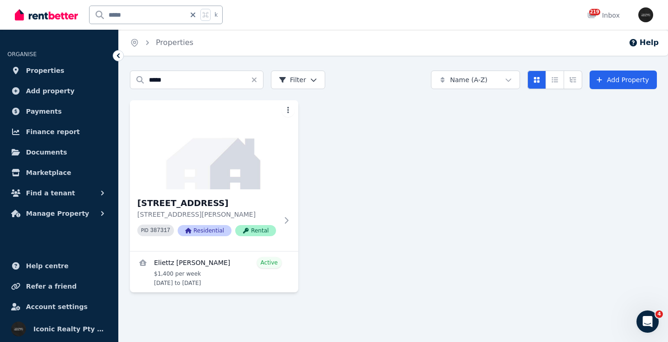
click at [213, 167] on img at bounding box center [214, 144] width 168 height 89
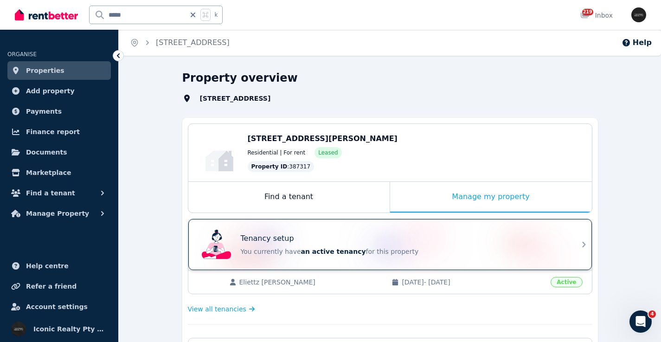
click at [408, 232] on div "Tenancy setup You currently have an active tenancy for this property" at bounding box center [382, 244] width 368 height 37
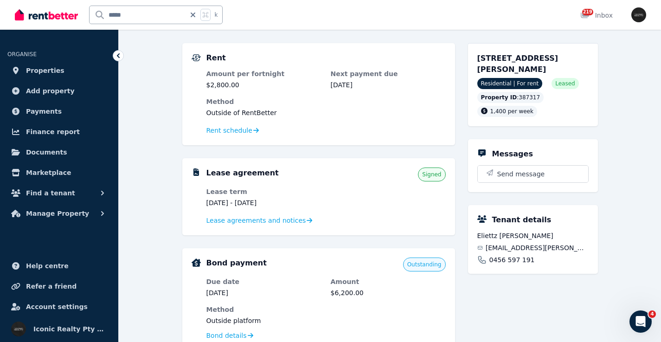
scroll to position [78, 0]
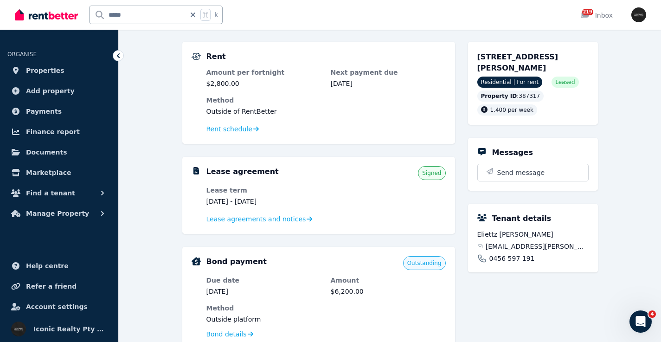
click at [513, 245] on span "[EMAIL_ADDRESS][PERSON_NAME][DOMAIN_NAME]" at bounding box center [537, 246] width 103 height 9
drag, startPoint x: 472, startPoint y: 59, endPoint x: 516, endPoint y: 59, distance: 44.1
click at [516, 60] on div "[STREET_ADDRESS][PERSON_NAME] Residential | For rent Leased Property ID : 38731…" at bounding box center [533, 83] width 130 height 83
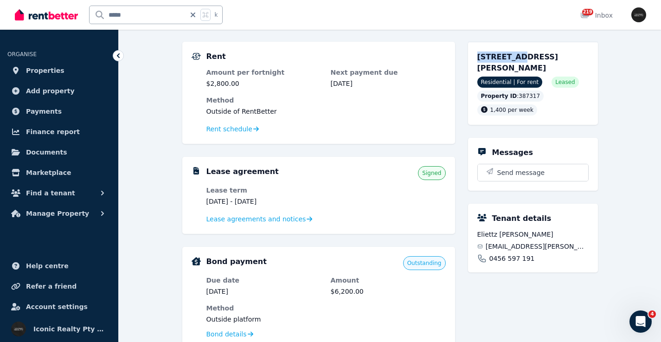
click at [149, 12] on input "*****" at bounding box center [138, 15] width 96 height 18
type input "***"
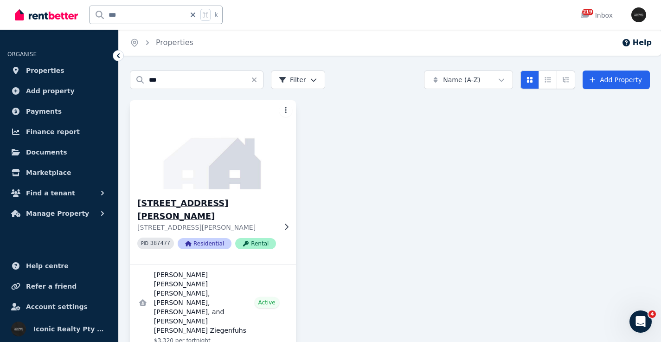
click at [222, 151] on img at bounding box center [213, 145] width 175 height 94
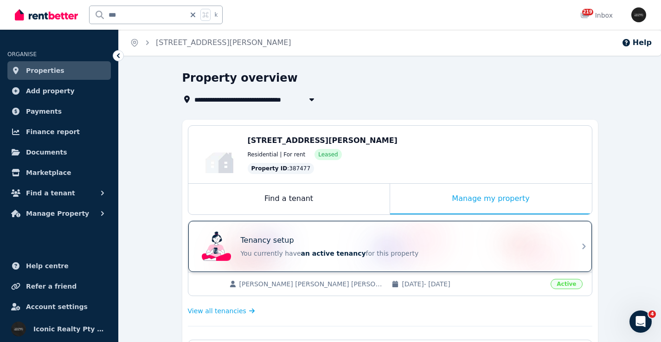
click at [385, 240] on div "Tenancy setup" at bounding box center [403, 240] width 325 height 11
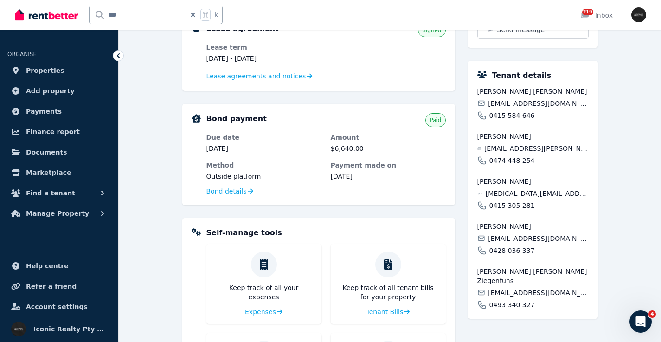
scroll to position [223, 0]
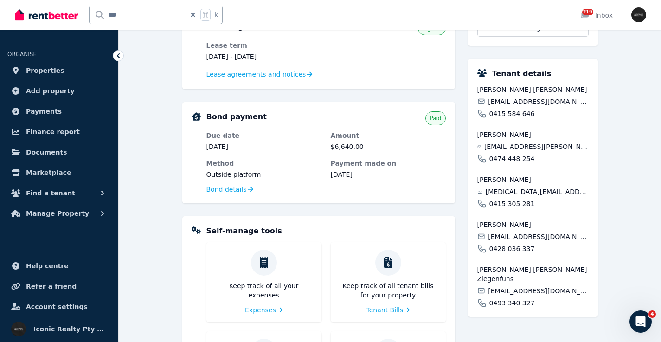
click at [514, 99] on span "[EMAIL_ADDRESS][DOMAIN_NAME]" at bounding box center [538, 101] width 100 height 9
click at [514, 143] on span "[EMAIL_ADDRESS][PERSON_NAME][PERSON_NAME][DOMAIN_NAME]" at bounding box center [537, 146] width 104 height 9
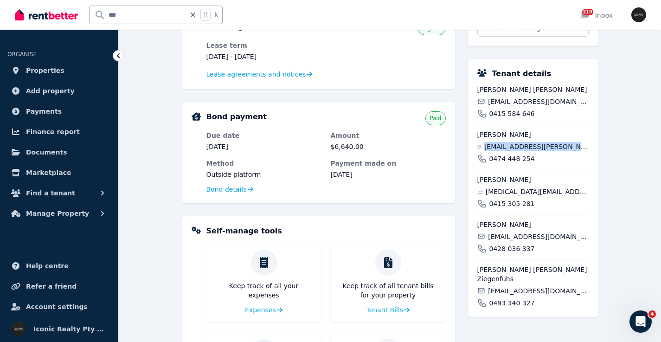
click at [514, 143] on span "[EMAIL_ADDRESS][PERSON_NAME][PERSON_NAME][DOMAIN_NAME]" at bounding box center [537, 146] width 104 height 9
click at [505, 190] on span "[MEDICAL_DATA][EMAIL_ADDRESS][DOMAIN_NAME]" at bounding box center [537, 191] width 103 height 9
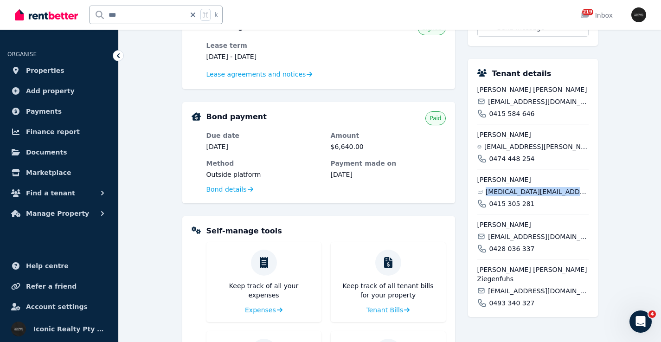
click at [505, 190] on span "[MEDICAL_DATA][EMAIL_ADDRESS][DOMAIN_NAME]" at bounding box center [537, 191] width 103 height 9
click at [515, 236] on span "[EMAIL_ADDRESS][DOMAIN_NAME]" at bounding box center [538, 236] width 100 height 9
click at [524, 286] on span "[EMAIL_ADDRESS][DOMAIN_NAME]" at bounding box center [538, 290] width 100 height 9
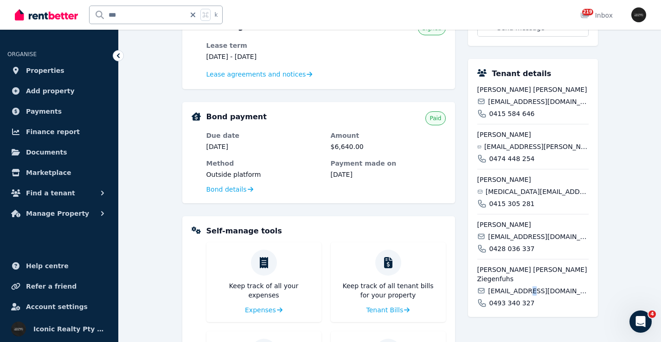
click at [524, 286] on span "[EMAIL_ADDRESS][DOMAIN_NAME]" at bounding box center [538, 290] width 100 height 9
click at [525, 286] on span "[EMAIL_ADDRESS][DOMAIN_NAME]" at bounding box center [538, 290] width 100 height 9
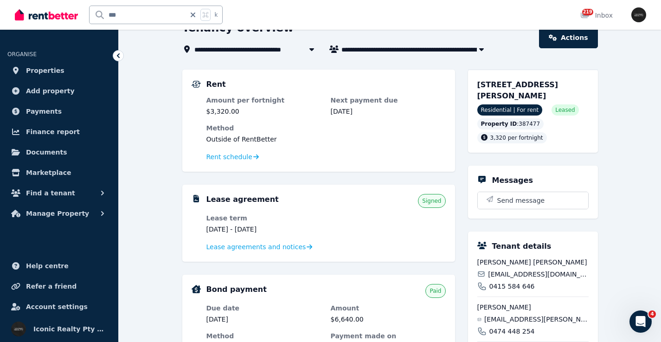
scroll to position [48, 0]
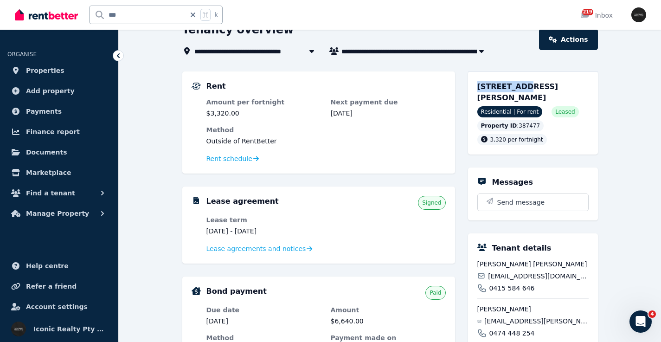
drag, startPoint x: 473, startPoint y: 89, endPoint x: 513, endPoint y: 87, distance: 40.4
click at [513, 87] on div "Rent Amount per fortnight $3,320.00 Next payment due [DATE] Method Outside of R…" at bounding box center [390, 337] width 416 height 533
drag, startPoint x: 127, startPoint y: 17, endPoint x: 101, endPoint y: 6, distance: 28.1
click at [90, 14] on input "***" at bounding box center [138, 15] width 96 height 18
type input "****"
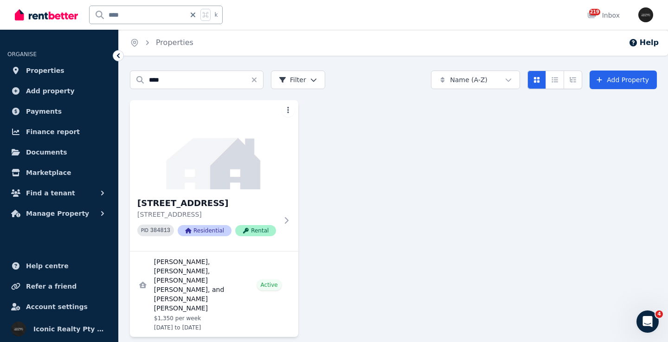
click at [181, 141] on img at bounding box center [214, 144] width 168 height 89
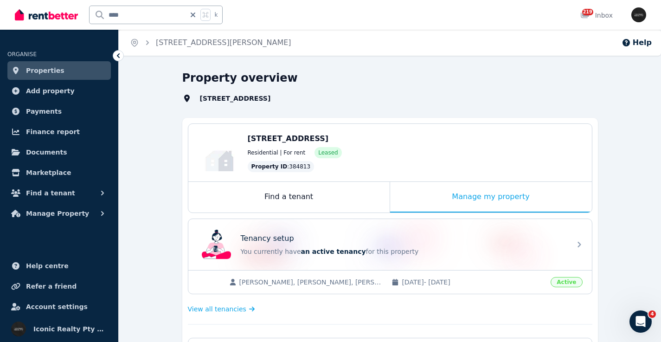
click at [317, 227] on div "Tenancy setup You currently have an active tenancy for this property" at bounding box center [382, 244] width 368 height 37
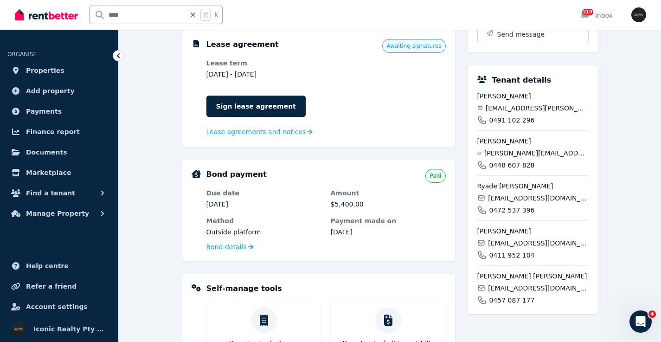
scroll to position [331, 0]
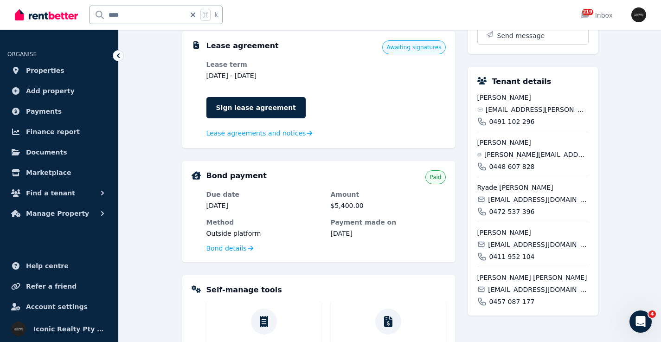
click at [527, 114] on span "[EMAIL_ADDRESS][PERSON_NAME][DOMAIN_NAME]" at bounding box center [537, 109] width 103 height 9
click at [515, 249] on span "[EMAIL_ADDRESS][DOMAIN_NAME]" at bounding box center [538, 244] width 100 height 9
click at [514, 249] on span "[EMAIL_ADDRESS][DOMAIN_NAME]" at bounding box center [538, 244] width 100 height 9
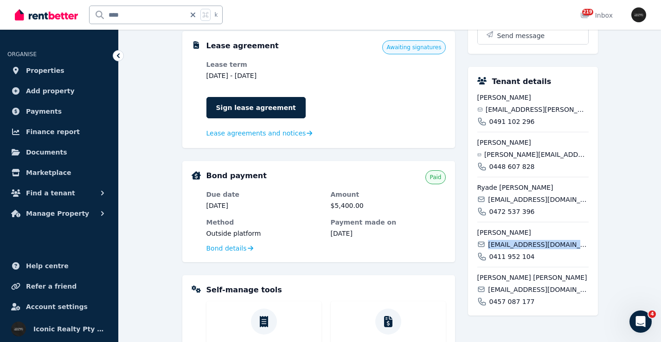
click at [515, 249] on span "[EMAIL_ADDRESS][DOMAIN_NAME]" at bounding box center [538, 244] width 100 height 9
click at [535, 294] on span "[EMAIL_ADDRESS][DOMAIN_NAME]" at bounding box center [538, 289] width 100 height 9
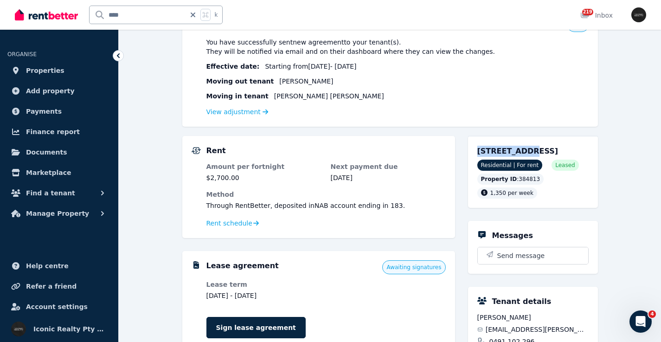
drag, startPoint x: 486, startPoint y: 152, endPoint x: 526, endPoint y: 151, distance: 40.4
click at [526, 151] on div "[STREET_ADDRESS] Residential | For rent Leased Property ID : 384813 1,350 per w…" at bounding box center [533, 172] width 130 height 72
click at [128, 19] on input "****" at bounding box center [138, 15] width 96 height 18
type input "*****"
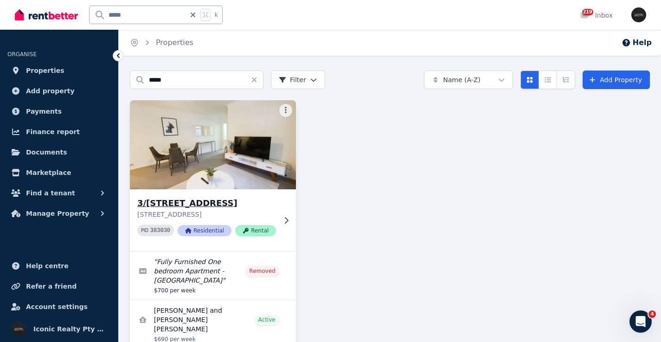
click at [177, 178] on img at bounding box center [213, 145] width 175 height 94
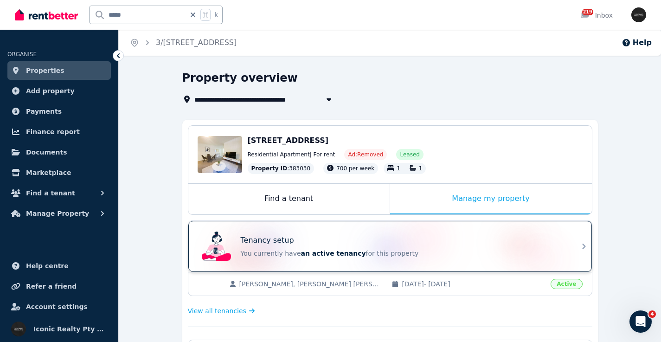
click at [336, 231] on div "Tenancy setup You currently have an active tenancy for this property" at bounding box center [382, 246] width 368 height 37
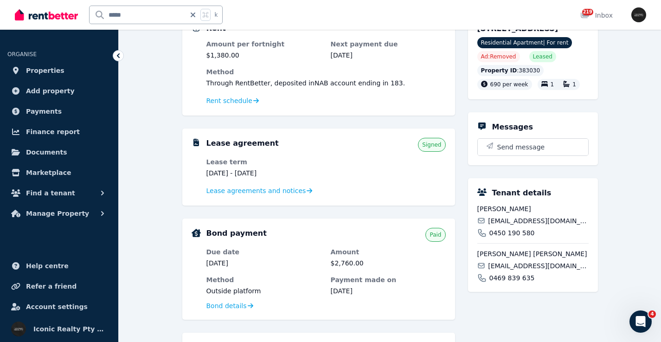
scroll to position [97, 0]
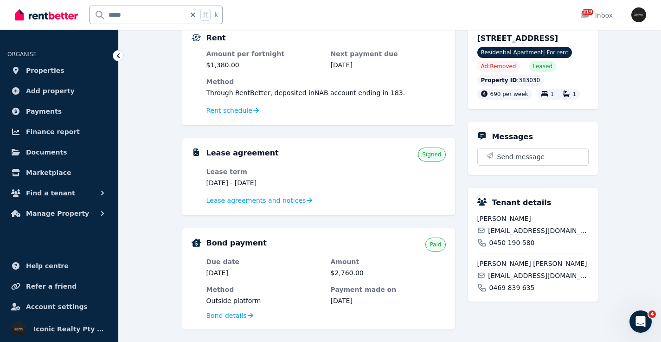
click at [521, 235] on span "[EMAIL_ADDRESS][DOMAIN_NAME]" at bounding box center [538, 230] width 100 height 9
click at [516, 280] on span "[EMAIL_ADDRESS][DOMAIN_NAME]" at bounding box center [538, 275] width 100 height 9
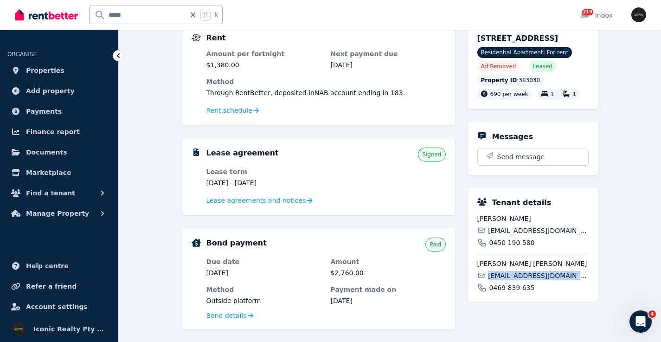
click at [516, 280] on span "[EMAIL_ADDRESS][DOMAIN_NAME]" at bounding box center [538, 275] width 100 height 9
drag, startPoint x: 512, startPoint y: 41, endPoint x: 552, endPoint y: 39, distance: 39.9
click at [552, 39] on div "3/[STREET_ADDRESS] Residential Apartment | For rent Ad: Removed Leased Property…" at bounding box center [533, 66] width 130 height 86
click at [148, 14] on input "*****" at bounding box center [138, 15] width 96 height 18
drag, startPoint x: 106, startPoint y: 10, endPoint x: 77, endPoint y: 11, distance: 29.3
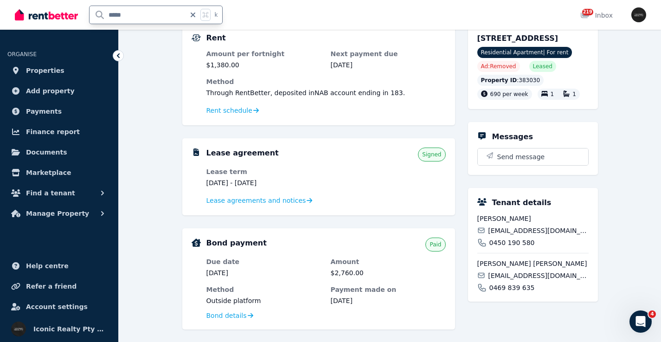
click at [77, 11] on div "***** k" at bounding box center [121, 15] width 213 height 30
drag, startPoint x: 140, startPoint y: 12, endPoint x: 88, endPoint y: 7, distance: 52.2
click at [86, 11] on div "***** k" at bounding box center [121, 15] width 213 height 30
type input "**"
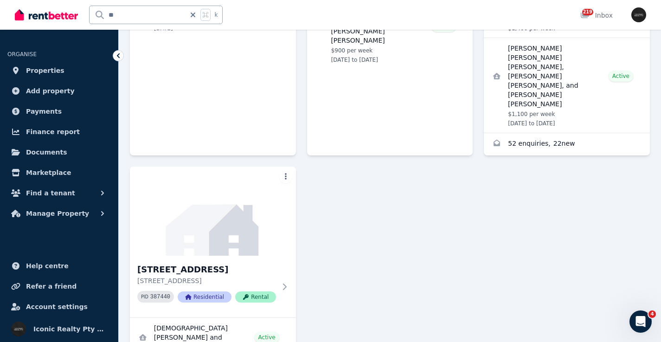
scroll to position [283, 0]
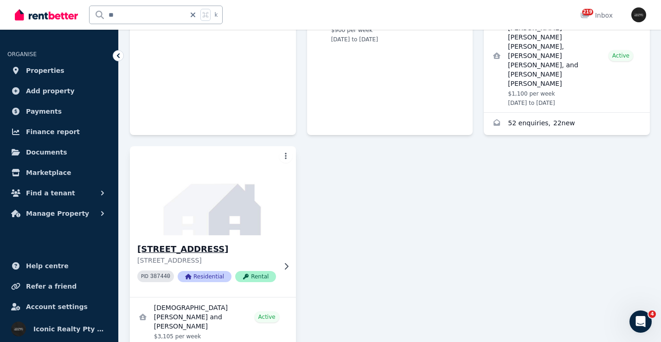
click at [202, 158] on img at bounding box center [213, 191] width 175 height 94
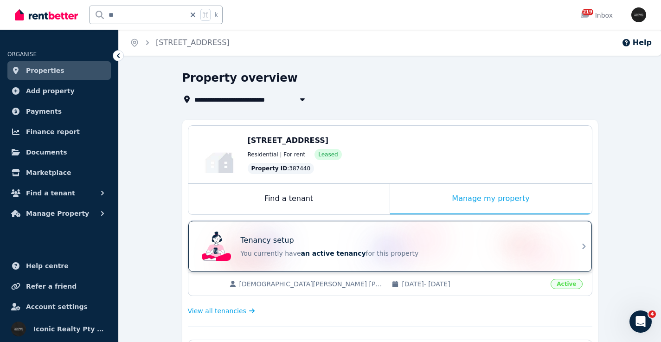
click at [342, 239] on div "Tenancy setup" at bounding box center [403, 240] width 325 height 11
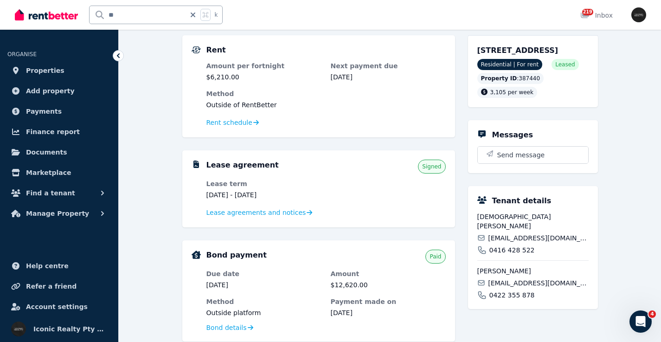
scroll to position [183, 0]
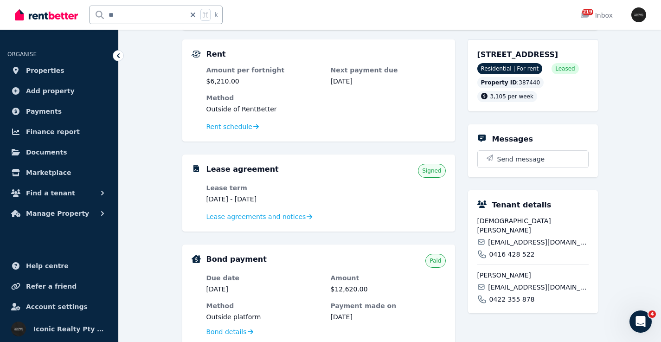
click at [510, 242] on span "[EMAIL_ADDRESS][DOMAIN_NAME]" at bounding box center [538, 242] width 100 height 9
click at [509, 286] on span "[EMAIL_ADDRESS][DOMAIN_NAME]" at bounding box center [538, 287] width 100 height 9
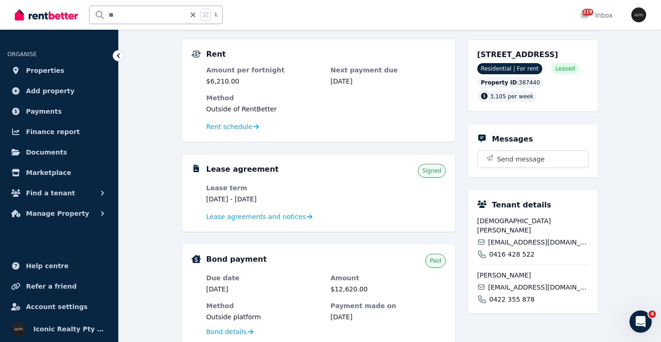
click at [509, 286] on span "[EMAIL_ADDRESS][DOMAIN_NAME]" at bounding box center [538, 287] width 100 height 9
drag, startPoint x: 475, startPoint y: 54, endPoint x: 519, endPoint y: 53, distance: 43.6
click at [519, 53] on div "[STREET_ADDRESS] Residential | For rent Leased Property ID : 387440 3,105 per w…" at bounding box center [533, 75] width 130 height 72
drag, startPoint x: 135, startPoint y: 17, endPoint x: 81, endPoint y: 12, distance: 54.1
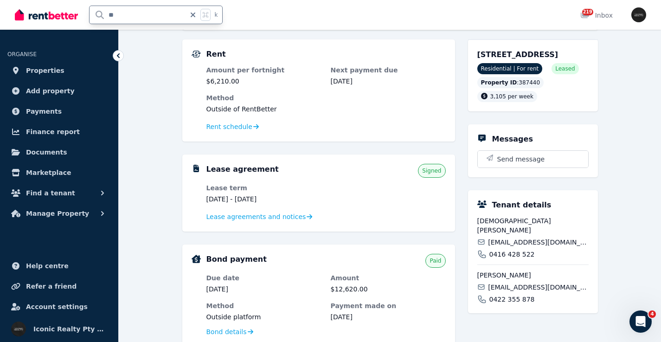
click at [81, 12] on div "** k" at bounding box center [121, 15] width 213 height 30
type input "***"
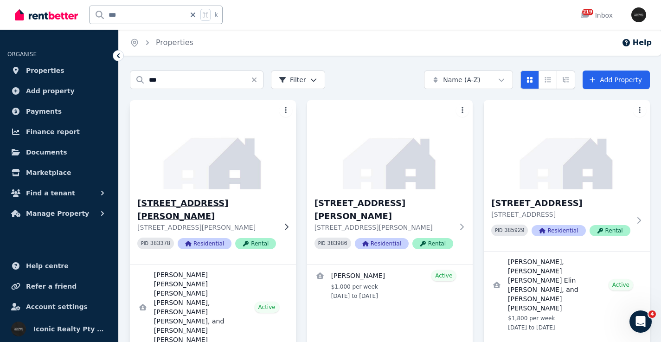
click at [257, 167] on img at bounding box center [213, 145] width 175 height 94
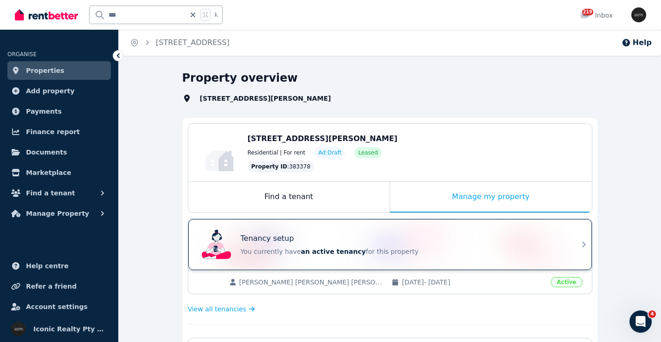
click at [367, 229] on div "Tenancy setup You currently have an active tenancy for this property" at bounding box center [382, 244] width 368 height 37
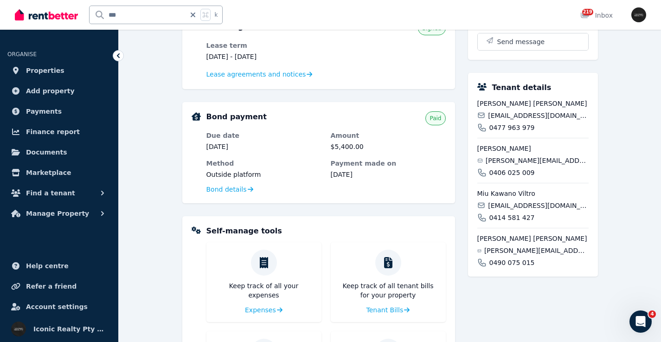
scroll to position [209, 0]
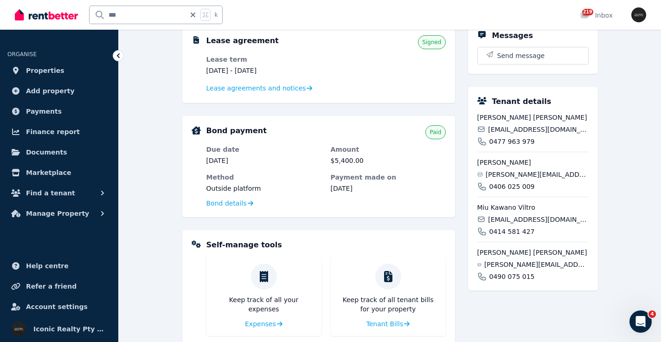
click at [502, 129] on span "[EMAIL_ADDRESS][DOMAIN_NAME]" at bounding box center [538, 129] width 100 height 9
click at [503, 172] on span "[PERSON_NAME][EMAIL_ADDRESS][DOMAIN_NAME]" at bounding box center [537, 174] width 103 height 9
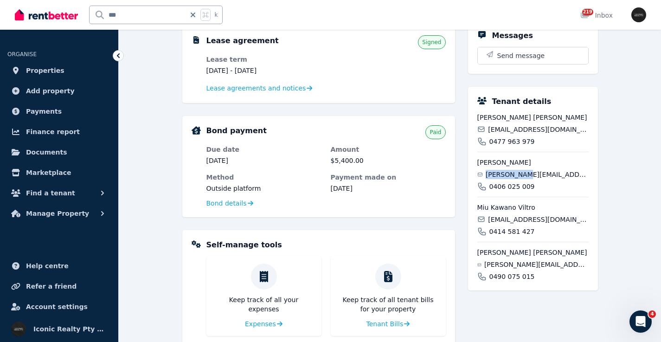
click at [503, 172] on span "[PERSON_NAME][EMAIL_ADDRESS][DOMAIN_NAME]" at bounding box center [537, 174] width 103 height 9
click at [521, 218] on span "[EMAIL_ADDRESS][DOMAIN_NAME]" at bounding box center [538, 219] width 100 height 9
copy div "[EMAIL_ADDRESS][DOMAIN_NAME]"
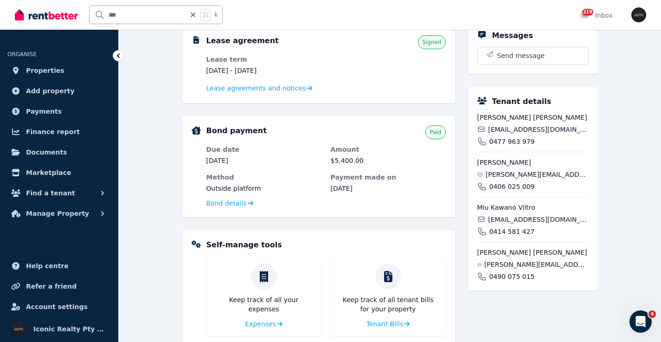
click at [511, 263] on span "[PERSON_NAME][EMAIL_ADDRESS][PERSON_NAME][DOMAIN_NAME]" at bounding box center [537, 264] width 104 height 9
copy div "[PERSON_NAME][EMAIL_ADDRESS][PERSON_NAME][DOMAIN_NAME]"
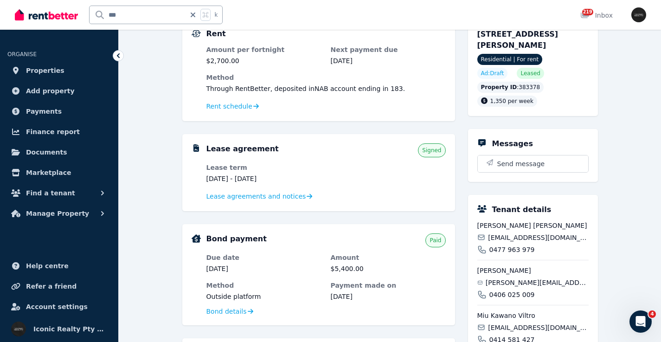
scroll to position [99, 0]
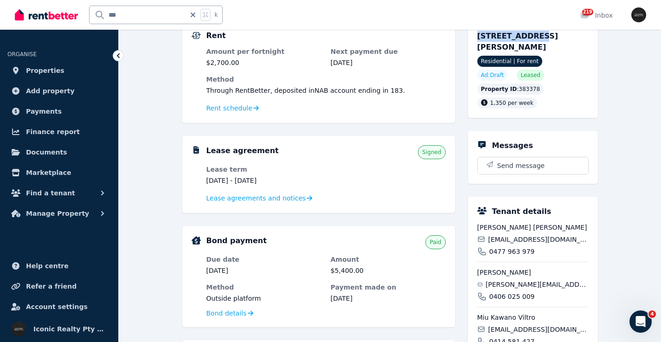
drag, startPoint x: 473, startPoint y: 35, endPoint x: 529, endPoint y: 36, distance: 55.7
click at [529, 36] on div "1/1 Henderson St, Bondi NSW 2026 Residential | For rent Ad: Draft Leased Proper…" at bounding box center [533, 69] width 130 height 97
copy span "1/1 Henderson"
click at [126, 13] on input "***" at bounding box center [138, 15] width 96 height 18
type input "*****"
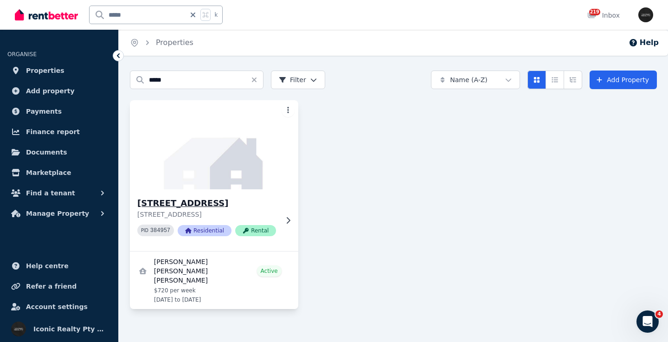
click at [212, 148] on img at bounding box center [214, 145] width 177 height 94
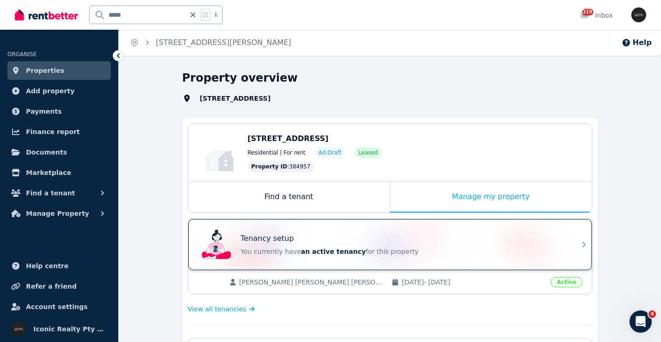
click at [365, 231] on div "Tenancy setup You currently have an active tenancy for this property" at bounding box center [382, 244] width 368 height 37
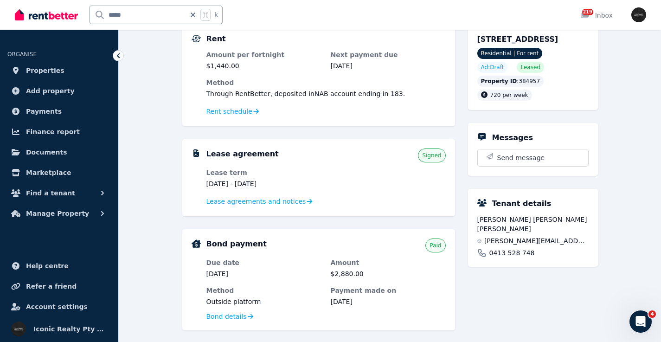
scroll to position [92, 0]
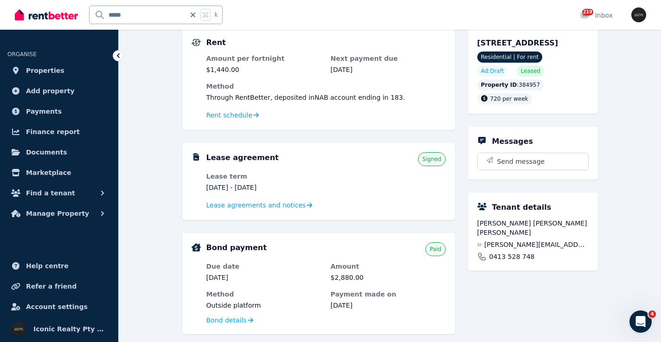
click at [537, 244] on span "bruno.carvalho@indiecampers.com" at bounding box center [537, 244] width 104 height 9
click at [537, 245] on span "bruno.carvalho@indiecampers.com" at bounding box center [537, 244] width 104 height 9
copy div "bruno.carvalho@indiecampers.com"
drag, startPoint x: 522, startPoint y: 45, endPoint x: 527, endPoint y: 45, distance: 5.6
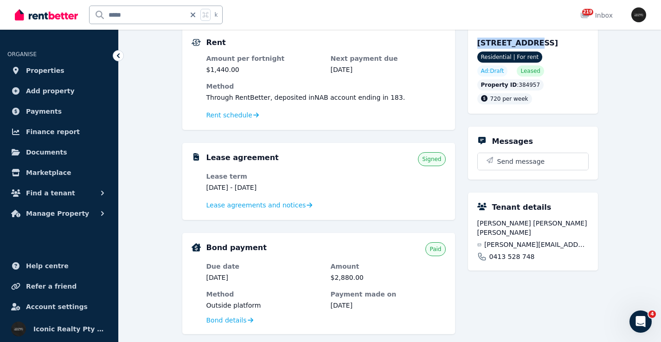
click at [527, 45] on div "13/85 Roscoe St, Bondi Beach NSW 2026 Residential | For rent Ad: Draft Leased P…" at bounding box center [533, 71] width 130 height 86
copy span "13/85 Roscoe"
drag, startPoint x: 140, startPoint y: 14, endPoint x: 65, endPoint y: 8, distance: 75.0
click at [65, 8] on div "***** k" at bounding box center [121, 15] width 213 height 30
type input "*****"
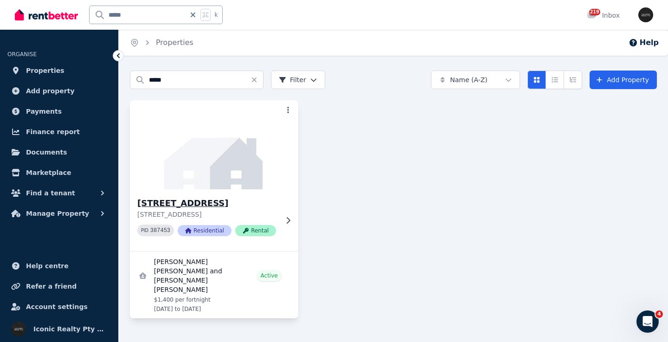
click at [214, 187] on img at bounding box center [214, 145] width 177 height 94
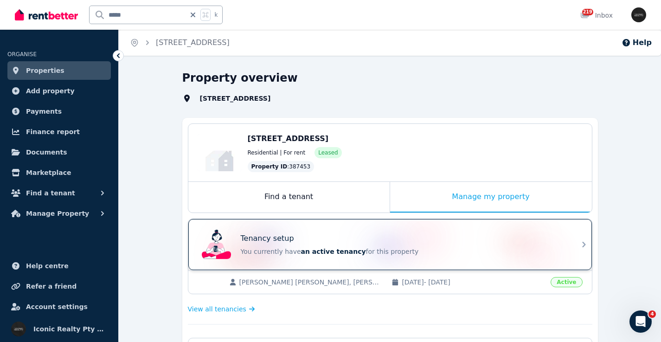
click at [323, 235] on div "Tenancy setup" at bounding box center [403, 238] width 325 height 11
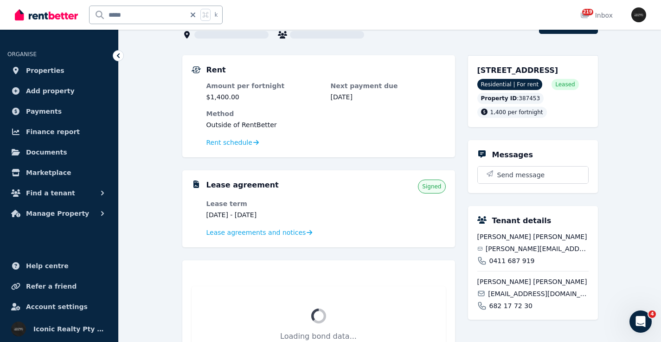
scroll to position [89, 0]
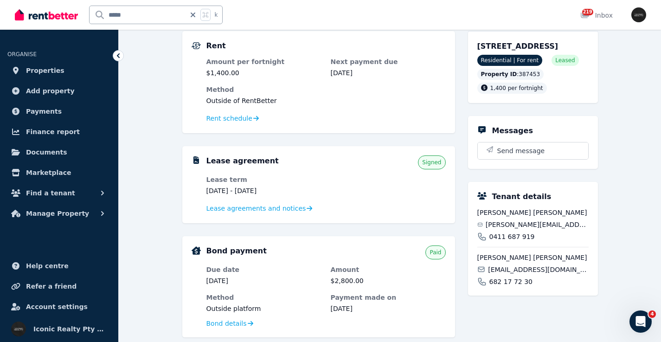
click at [514, 229] on span "jorge.rezpin@gmail.com" at bounding box center [537, 224] width 103 height 9
copy div "jorge.rezpin@gmail.com"
click at [511, 274] on span "oscar.san.per93@gmail.com" at bounding box center [538, 269] width 100 height 9
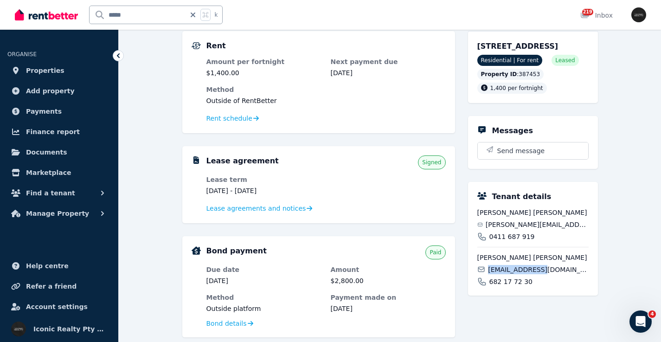
click at [511, 274] on span "oscar.san.per93@gmail.com" at bounding box center [538, 269] width 100 height 9
copy div "oscar.san.per93@gmail.com"
drag, startPoint x: 489, startPoint y: 46, endPoint x: 520, endPoint y: 46, distance: 30.6
click at [520, 46] on div "6/256 Bondi Rd, Bondi Junction NSW 2022 Residential | For rent Leased Property …" at bounding box center [533, 67] width 130 height 72
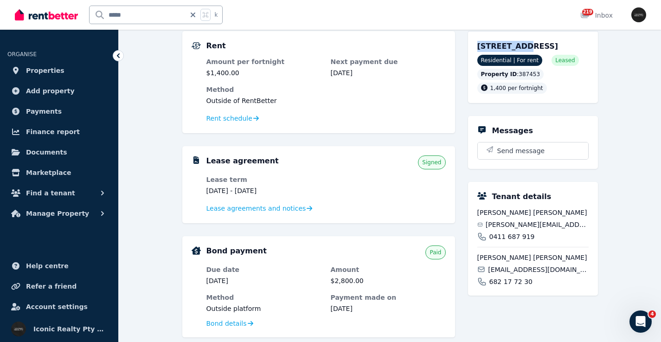
copy span "6/256 Bondi"
drag, startPoint x: 159, startPoint y: 17, endPoint x: 92, endPoint y: 13, distance: 67.0
click at [92, 13] on input "*****" at bounding box center [138, 15] width 96 height 18
type input "***"
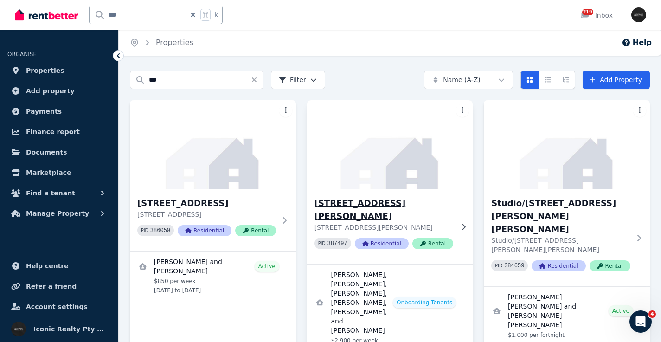
click at [393, 183] on img at bounding box center [390, 145] width 175 height 94
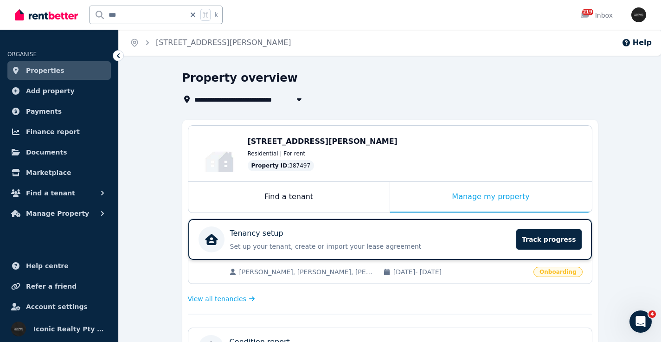
click at [360, 234] on div "Tenancy setup" at bounding box center [370, 233] width 281 height 11
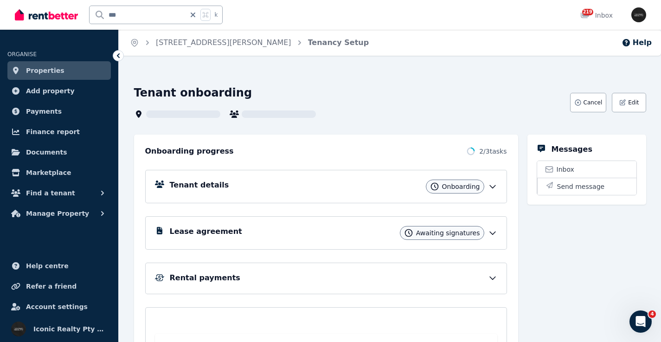
click at [326, 183] on div "Tenant details Onboarding" at bounding box center [334, 187] width 328 height 14
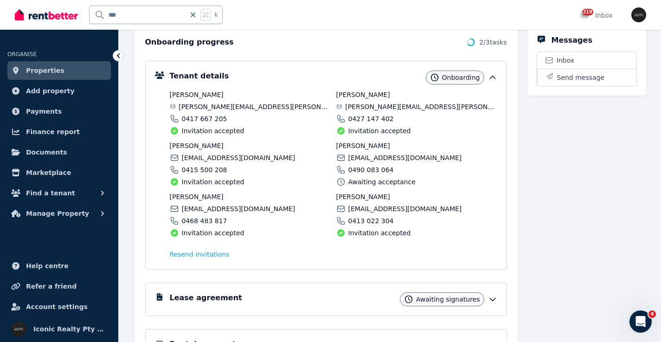
scroll to position [89, 0]
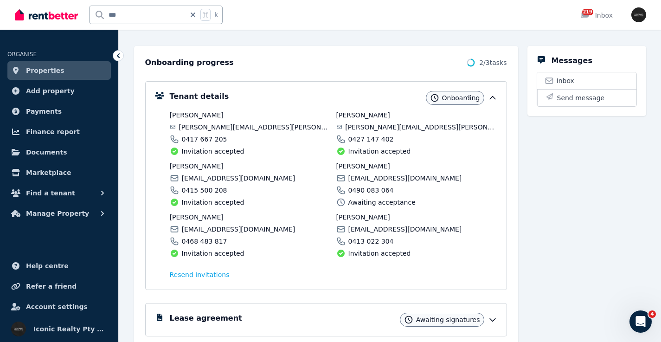
click at [208, 126] on span "paula.e.becker@gmx.de" at bounding box center [255, 127] width 152 height 9
copy div "paula.e.becker@gmx.de"
click at [204, 176] on span "fdiazpasten.98@gmail.com" at bounding box center [239, 178] width 114 height 9
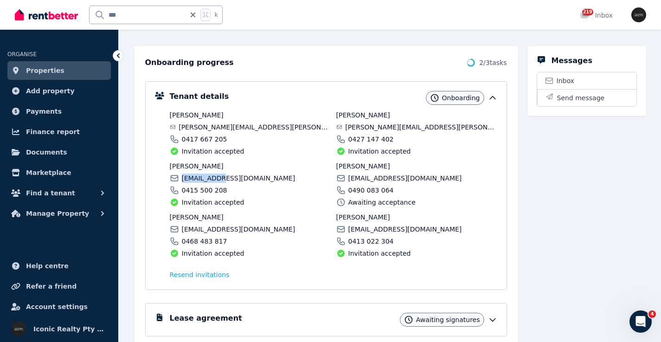
click at [204, 176] on span "fdiazpasten.98@gmail.com" at bounding box center [239, 178] width 114 height 9
copy div "fdiazpasten.98@gmail.com"
click at [205, 229] on span "ryyanlewis@gmail.com" at bounding box center [239, 229] width 114 height 9
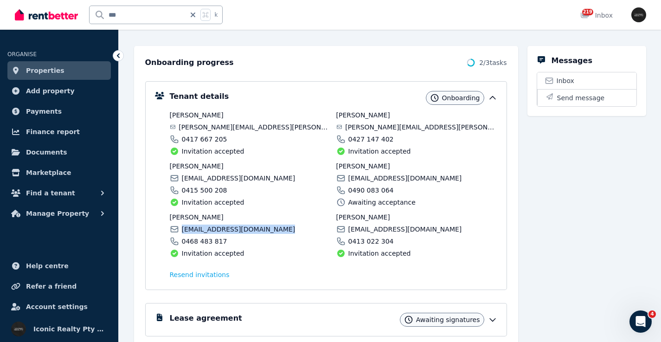
click at [205, 229] on span "ryyanlewis@gmail.com" at bounding box center [239, 229] width 114 height 9
click at [379, 129] on span "josie.knabe@gmail.com" at bounding box center [421, 127] width 152 height 9
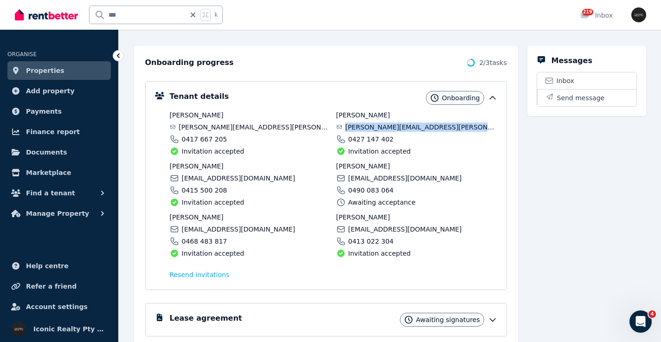
click at [379, 129] on span "josie.knabe@gmail.com" at bounding box center [421, 127] width 152 height 9
click at [379, 174] on span "odin.sr97@gmail.com" at bounding box center [406, 178] width 114 height 9
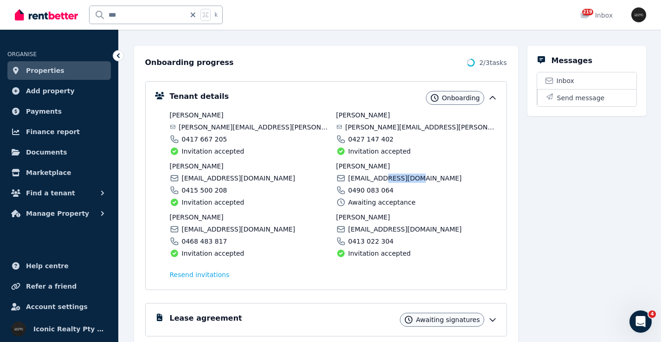
click at [380, 174] on span "odin.sr97@gmail.com" at bounding box center [406, 178] width 114 height 9
click at [369, 227] on span "paradabenja14@gmail.com" at bounding box center [406, 229] width 114 height 9
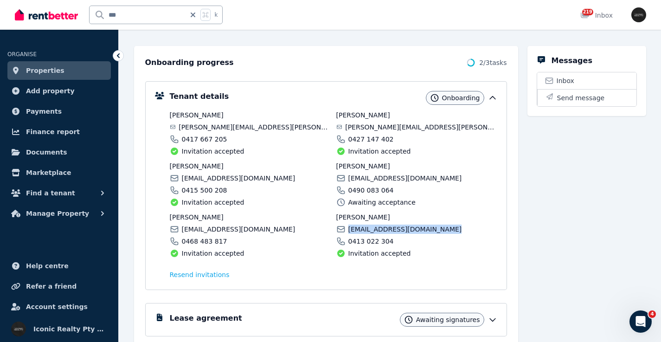
click at [369, 227] on span "paradabenja14@gmail.com" at bounding box center [406, 229] width 114 height 9
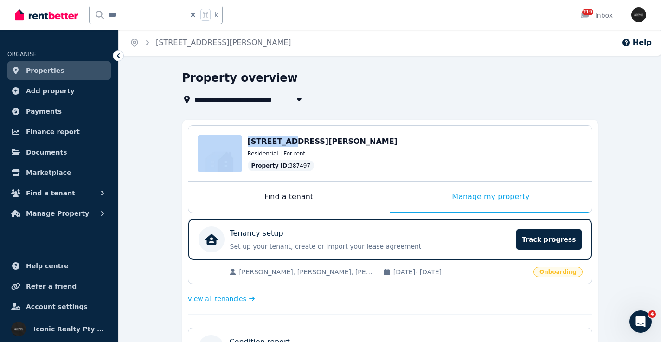
drag, startPoint x: 245, startPoint y: 137, endPoint x: 280, endPoint y: 141, distance: 36.0
click at [280, 141] on div "Edit 125 Blair St, North Bondi NSW 2026 Residential | For rent Property ID : 38…" at bounding box center [390, 154] width 404 height 56
click at [297, 144] on span "125 Blair St, North Bondi NSW 2026" at bounding box center [323, 141] width 150 height 9
drag, startPoint x: 278, startPoint y: 141, endPoint x: 236, endPoint y: 127, distance: 44.5
click at [247, 140] on div "Edit 125 Blair St, North Bondi NSW 2026 Residential | For rent Property ID : 38…" at bounding box center [390, 154] width 404 height 56
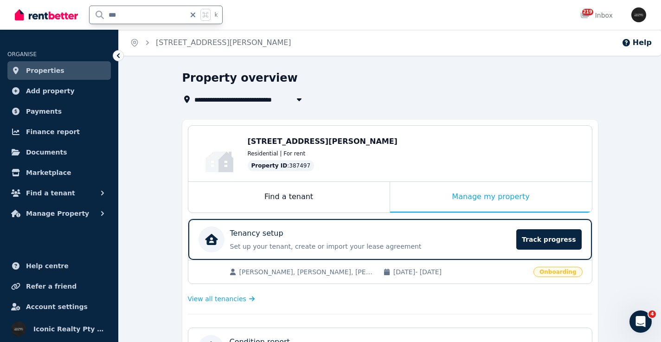
drag, startPoint x: 125, startPoint y: 13, endPoint x: 71, endPoint y: 13, distance: 54.3
click at [71, 13] on div "*** k" at bounding box center [121, 15] width 213 height 30
type input "****"
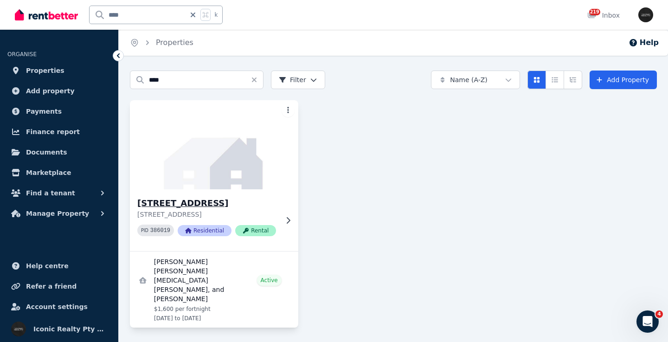
click at [173, 152] on img at bounding box center [214, 145] width 177 height 94
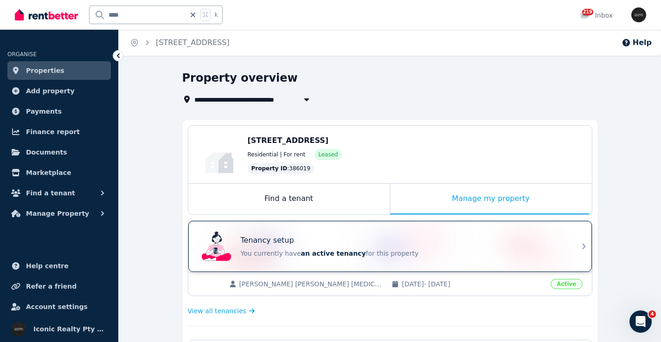
click at [270, 242] on p "Tenancy setup" at bounding box center [267, 240] width 53 height 11
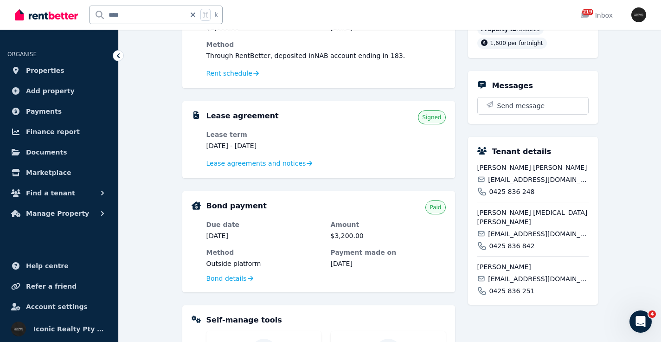
scroll to position [116, 0]
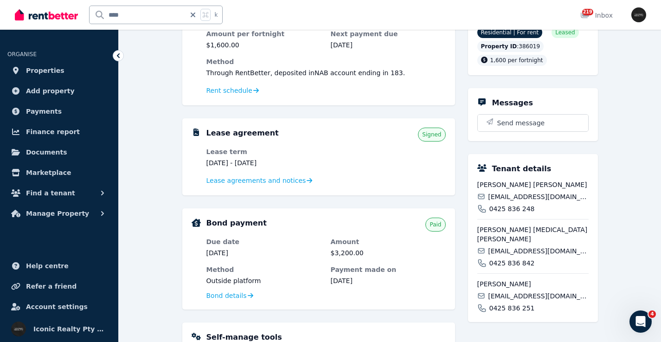
click at [513, 201] on span "lrees395@outlook.com" at bounding box center [538, 196] width 100 height 9
click at [531, 251] on span "daniellegoble@outlook.com" at bounding box center [538, 250] width 100 height 9
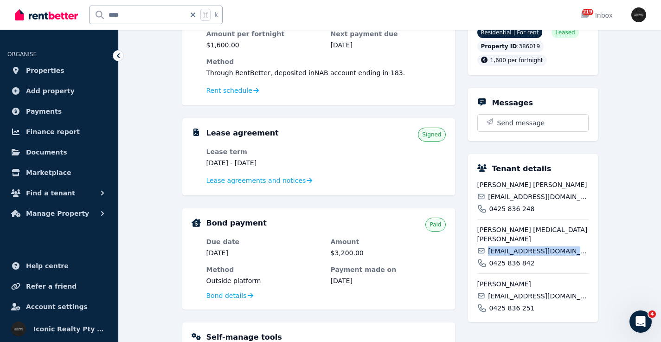
click at [531, 251] on span "daniellegoble@outlook.com" at bounding box center [538, 250] width 100 height 9
click at [535, 297] on span "leahpro@hotmail.co.uk" at bounding box center [538, 295] width 100 height 9
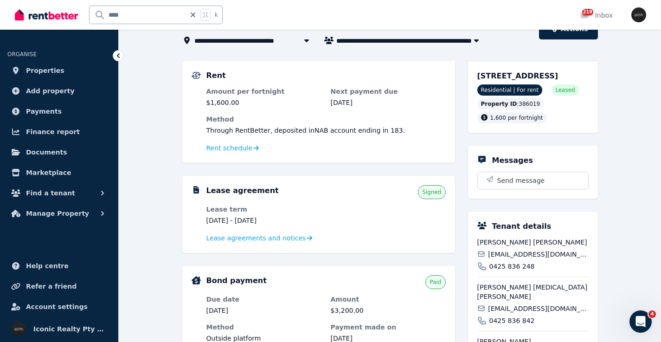
scroll to position [57, 0]
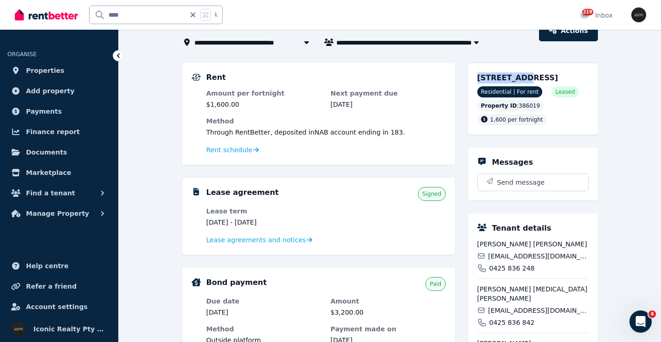
drag, startPoint x: 473, startPoint y: 75, endPoint x: 519, endPoint y: 78, distance: 46.1
click at [519, 78] on div "32 Curlewis St, Bondi Beach NSW 2026 Residential | For rent Leased Property ID …" at bounding box center [533, 99] width 130 height 72
drag, startPoint x: 170, startPoint y: 10, endPoint x: 58, endPoint y: 13, distance: 112.8
click at [57, 13] on div "**** k" at bounding box center [121, 15] width 213 height 30
drag, startPoint x: 133, startPoint y: 15, endPoint x: 89, endPoint y: 13, distance: 44.6
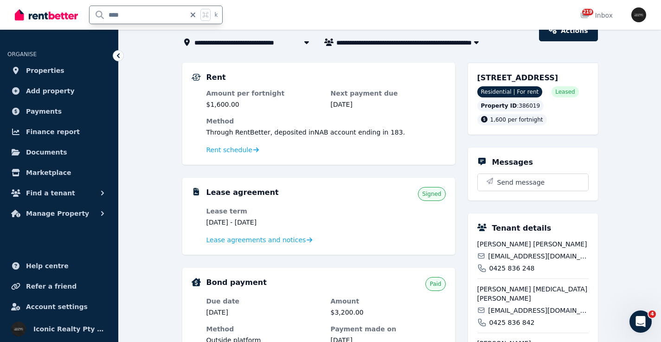
click at [89, 13] on div "**** k" at bounding box center [121, 15] width 213 height 30
type input "*****"
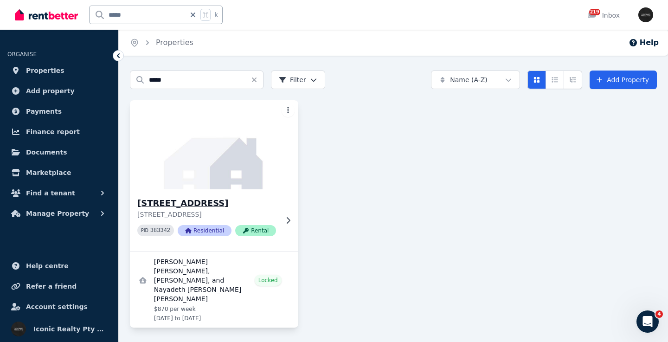
click at [207, 163] on img at bounding box center [214, 145] width 177 height 94
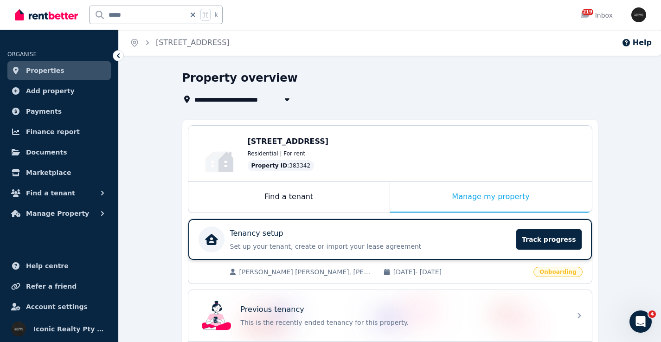
click at [355, 242] on p "Set up your tenant, create or import your lease agreement" at bounding box center [370, 246] width 281 height 9
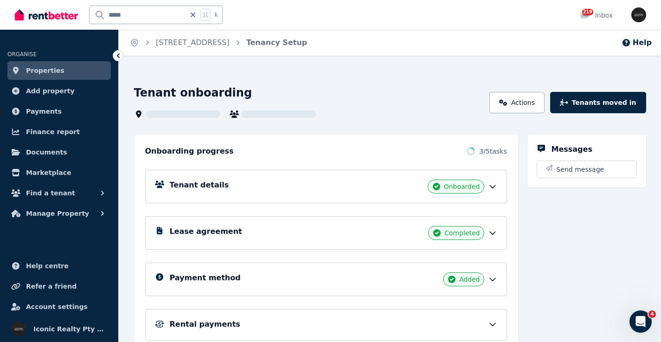
click at [272, 190] on div "Tenant details Onboarded" at bounding box center [334, 187] width 328 height 14
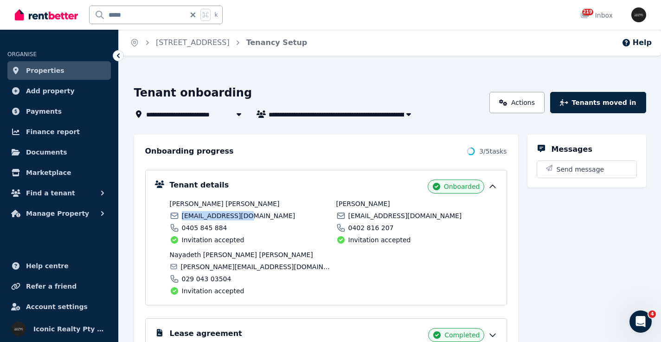
drag, startPoint x: 182, startPoint y: 216, endPoint x: 254, endPoint y: 219, distance: 72.5
click at [254, 219] on div "fgrl2012@gmail.com" at bounding box center [250, 215] width 161 height 9
drag, startPoint x: 180, startPoint y: 264, endPoint x: 247, endPoint y: 266, distance: 67.3
click at [247, 266] on div "n.carriel.a@gmail.com" at bounding box center [250, 266] width 161 height 9
drag, startPoint x: 348, startPoint y: 216, endPoint x: 413, endPoint y: 216, distance: 65.0
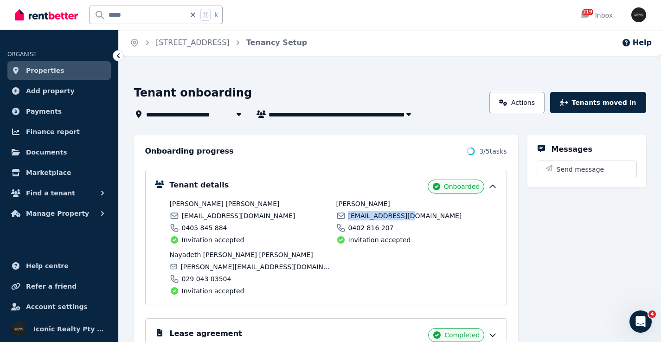
click at [413, 216] on div "ovich64@gmail.com" at bounding box center [416, 215] width 161 height 9
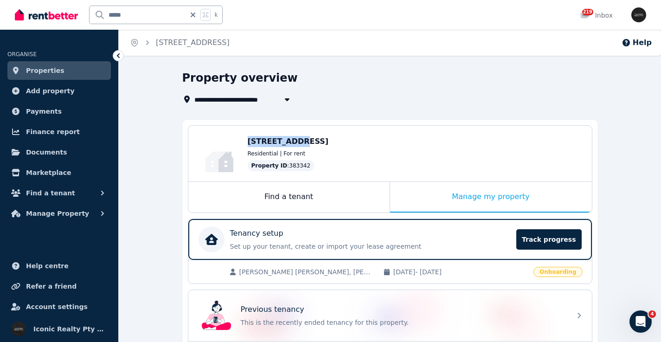
drag, startPoint x: 246, startPoint y: 140, endPoint x: 290, endPoint y: 139, distance: 44.1
click at [290, 140] on div "Edit 7/122 Brook St, Coogee NSW 2034 Residential | For rent Property ID : 383342" at bounding box center [390, 154] width 404 height 56
drag, startPoint x: 153, startPoint y: 14, endPoint x: 76, endPoint y: 12, distance: 76.6
click at [76, 13] on div "***** k" at bounding box center [121, 15] width 213 height 30
type input "******"
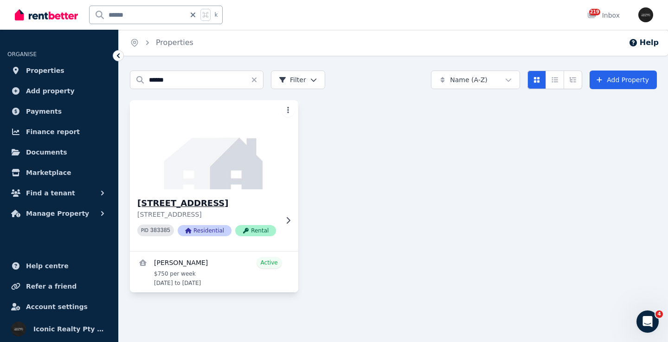
click at [217, 139] on img at bounding box center [214, 145] width 177 height 94
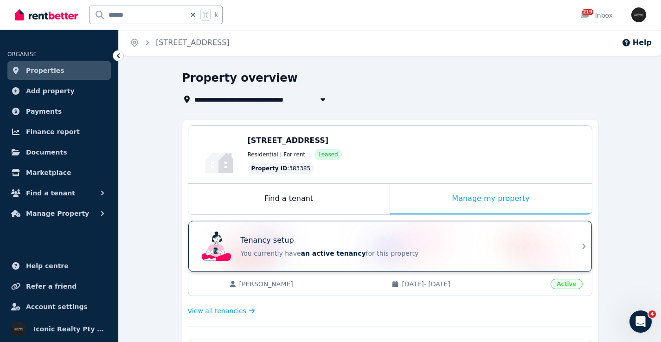
click at [393, 235] on div "Tenancy setup" at bounding box center [403, 240] width 325 height 11
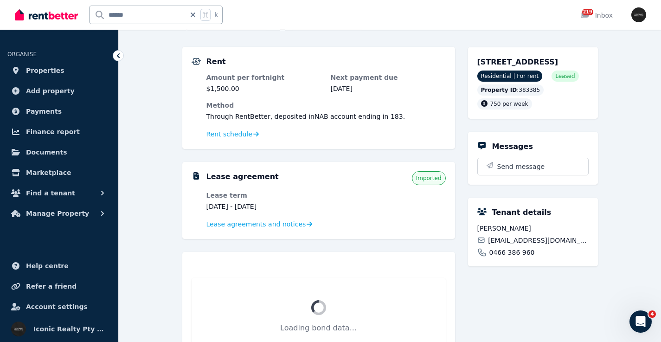
scroll to position [78, 0]
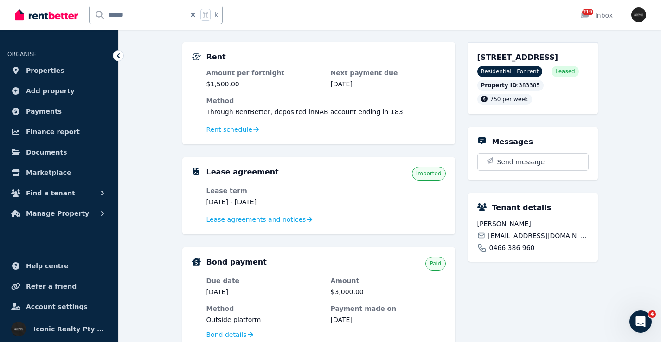
drag, startPoint x: 489, startPoint y: 247, endPoint x: 599, endPoint y: 251, distance: 110.0
click at [598, 251] on div "**********" at bounding box center [390, 292] width 543 height 599
drag, startPoint x: 475, startPoint y: 53, endPoint x: 537, endPoint y: 58, distance: 61.9
click at [536, 58] on div "15/481 Old South Head Rd, Vaucluse NSW 2030 Residential | For rent Leased Prope…" at bounding box center [533, 78] width 130 height 72
drag, startPoint x: 149, startPoint y: 18, endPoint x: 72, endPoint y: 15, distance: 77.1
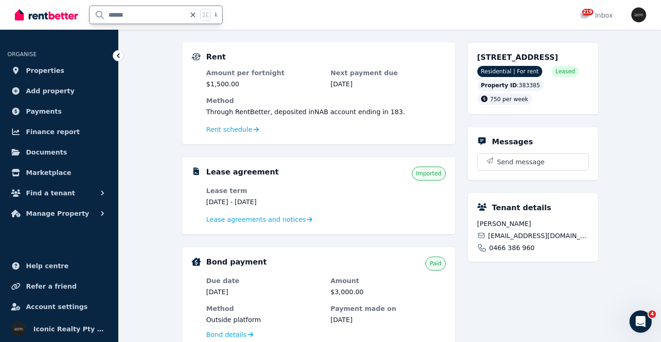
click at [72, 15] on div "****** k" at bounding box center [121, 15] width 213 height 30
type input "*****"
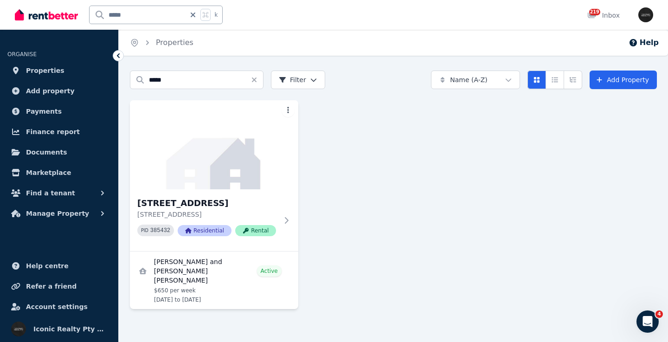
click at [237, 150] on img at bounding box center [214, 144] width 168 height 89
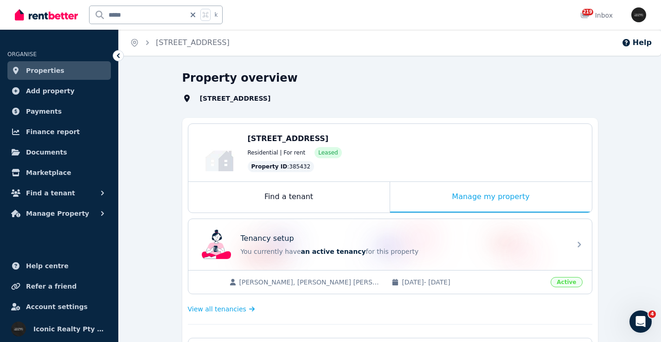
click at [330, 233] on div "Tenancy setup" at bounding box center [403, 238] width 325 height 11
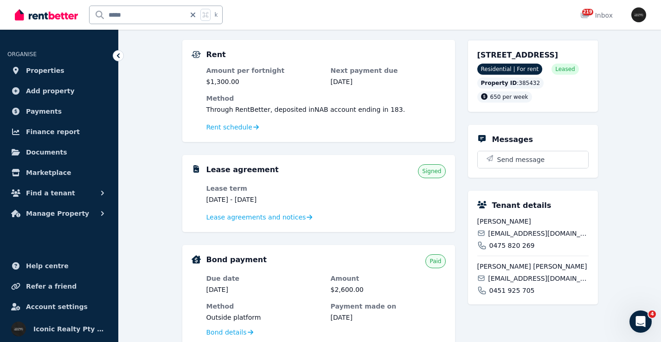
scroll to position [75, 0]
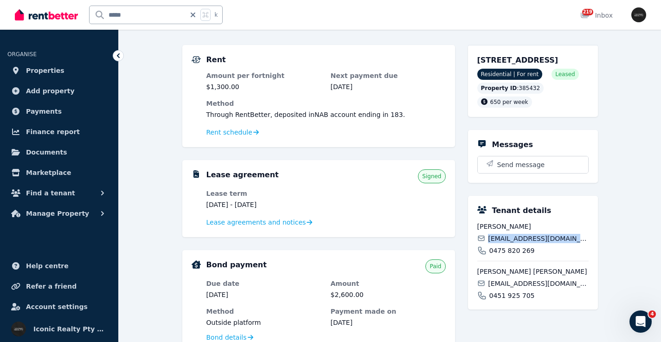
drag, startPoint x: 490, startPoint y: 250, endPoint x: 580, endPoint y: 249, distance: 90.5
click at [580, 243] on div "clarabarragang@gmail.com" at bounding box center [533, 238] width 111 height 9
drag, startPoint x: 490, startPoint y: 295, endPoint x: 542, endPoint y: 292, distance: 52.1
click at [571, 288] on div "fe_lip93@hotmail.com" at bounding box center [533, 283] width 111 height 9
drag, startPoint x: 485, startPoint y: 64, endPoint x: 533, endPoint y: 60, distance: 47.5
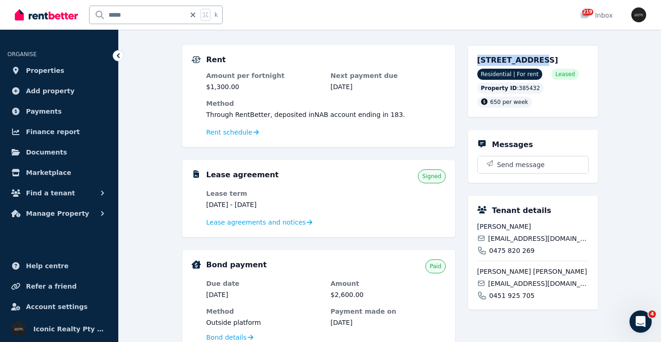
click at [533, 60] on span "30/54 Hopewell St, Paddington NSW 2021" at bounding box center [518, 60] width 81 height 9
drag, startPoint x: 129, startPoint y: 17, endPoint x: 101, endPoint y: 15, distance: 27.9
click at [94, 13] on input "*****" at bounding box center [138, 15] width 96 height 18
type input "*****"
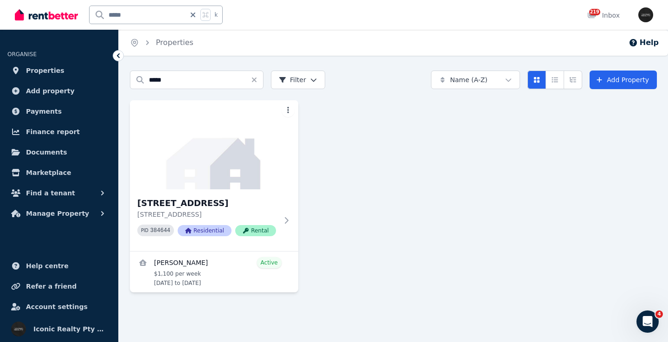
click at [220, 155] on img at bounding box center [214, 144] width 168 height 89
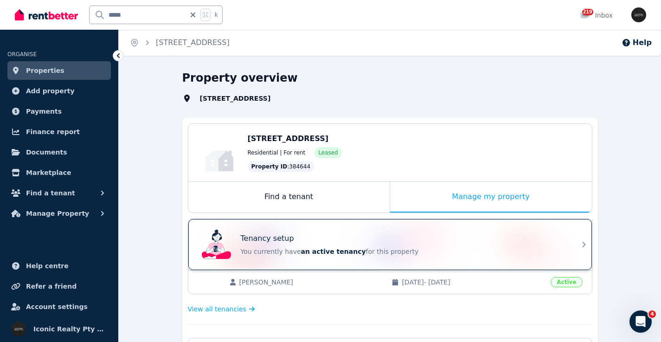
click at [429, 238] on div "Tenancy setup" at bounding box center [403, 238] width 325 height 11
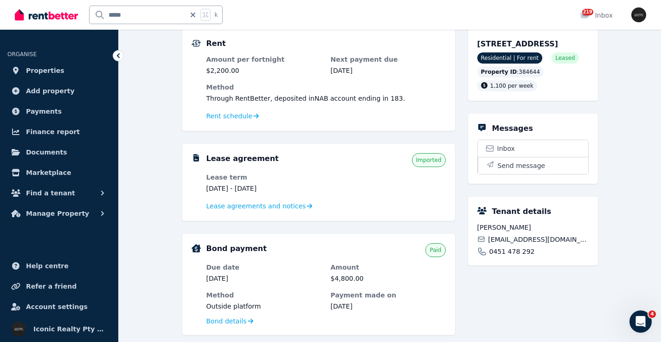
scroll to position [84, 0]
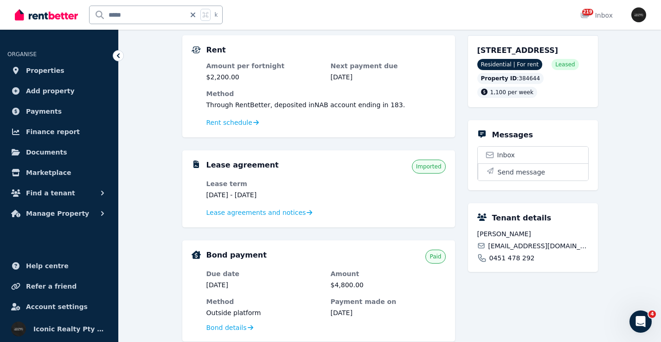
click at [499, 251] on span "macanto201@gmail.com" at bounding box center [538, 245] width 100 height 9
click at [500, 251] on span "macanto201@gmail.com" at bounding box center [538, 245] width 100 height 9
drag, startPoint x: 472, startPoint y: 49, endPoint x: 522, endPoint y: 52, distance: 49.7
click at [522, 52] on div "1/302 Bondi Rd, Bondi Beach NSW 2026 Residential | For rent Leased Property ID …" at bounding box center [533, 71] width 130 height 72
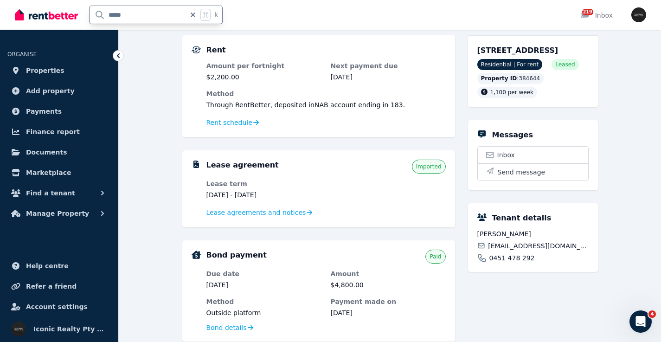
drag, startPoint x: 108, startPoint y: 5, endPoint x: 84, endPoint y: 4, distance: 23.7
click at [84, 4] on div "***** k" at bounding box center [121, 15] width 213 height 30
type input "***"
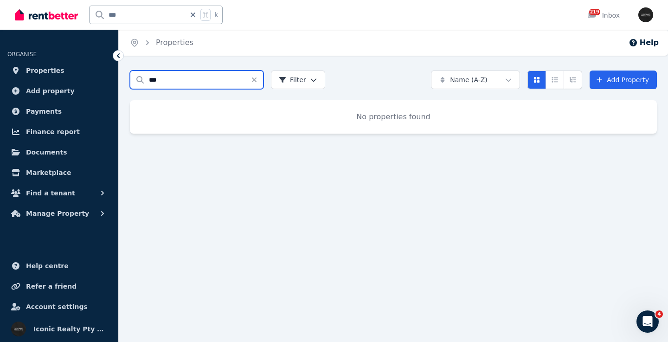
click at [204, 84] on input "***" at bounding box center [197, 80] width 134 height 19
type input "**"
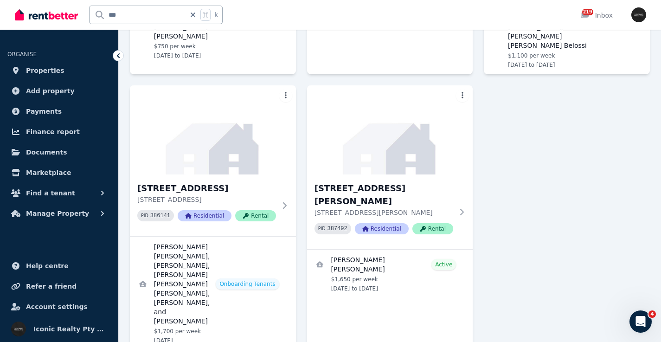
scroll to position [298, 0]
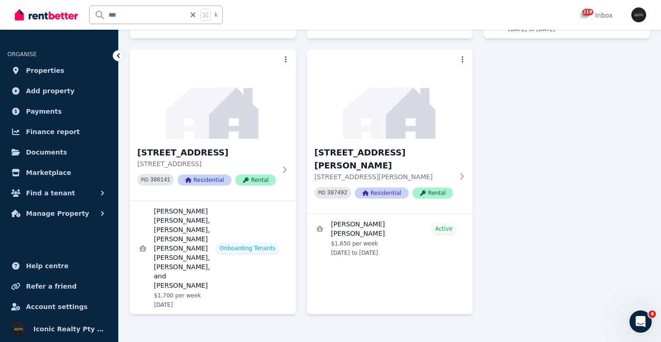
drag, startPoint x: 657, startPoint y: 171, endPoint x: 18, endPoint y: 10, distance: 659.5
click at [409, 101] on img at bounding box center [390, 94] width 175 height 94
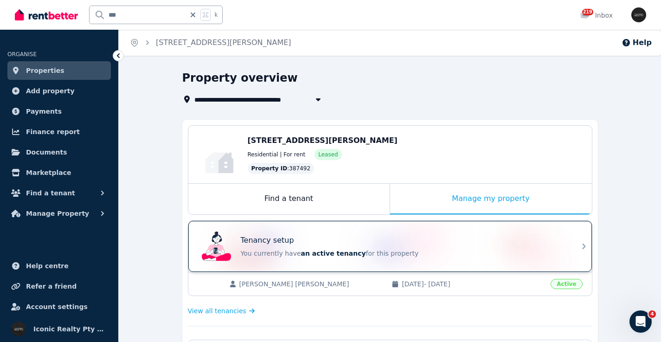
click at [406, 240] on div "Tenancy setup" at bounding box center [403, 240] width 325 height 11
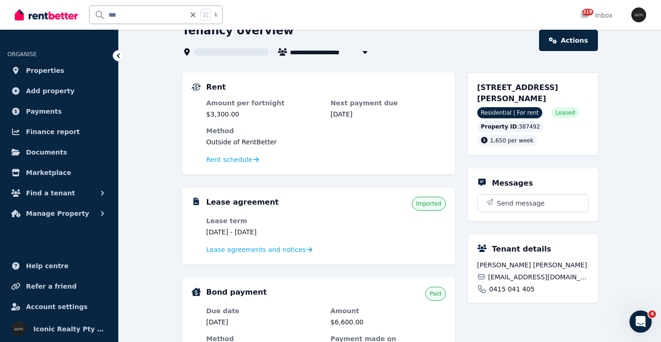
scroll to position [49, 0]
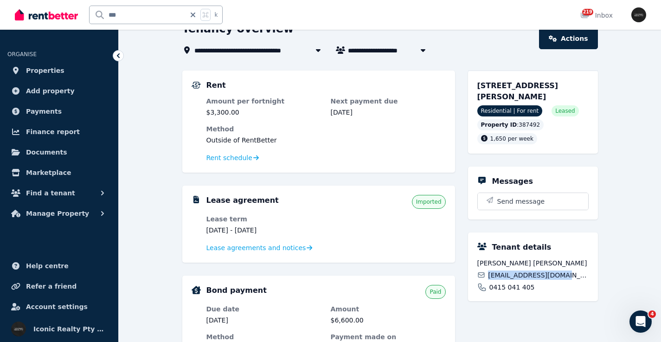
drag, startPoint x: 488, startPoint y: 273, endPoint x: 567, endPoint y: 276, distance: 78.5
click at [567, 276] on div "niconieva@hotmail.com" at bounding box center [533, 275] width 111 height 9
drag, startPoint x: 475, startPoint y: 86, endPoint x: 520, endPoint y: 87, distance: 44.6
click at [520, 87] on div "92 Newland St, Bondi Junction NSW 2022 Residential | For rent Leased Property I…" at bounding box center [533, 112] width 130 height 83
drag, startPoint x: 152, startPoint y: 13, endPoint x: 80, endPoint y: 13, distance: 72.4
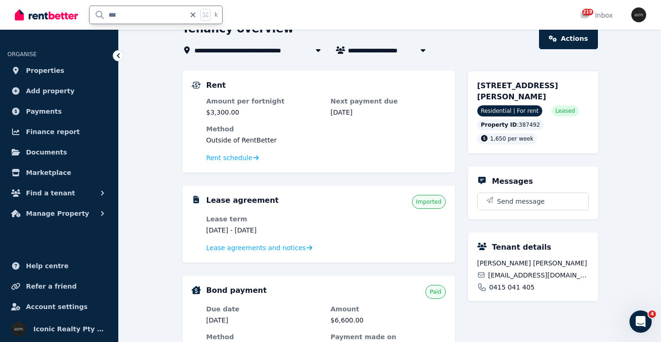
click at [78, 13] on div "*** k" at bounding box center [121, 15] width 213 height 30
type input "*****"
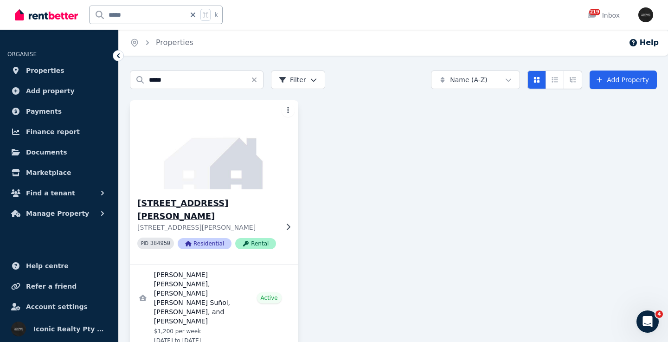
click at [193, 142] on img at bounding box center [214, 145] width 177 height 94
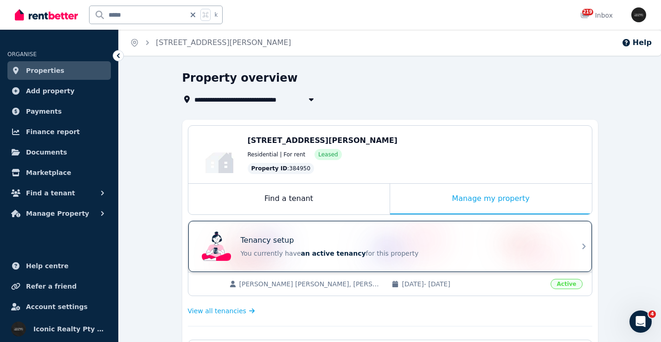
click at [377, 242] on div "Tenancy setup" at bounding box center [403, 240] width 325 height 11
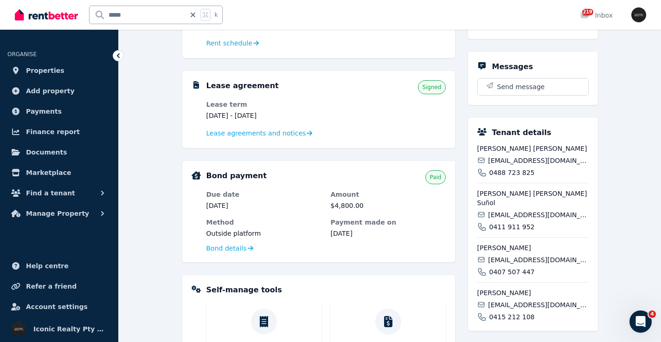
scroll to position [192, 0]
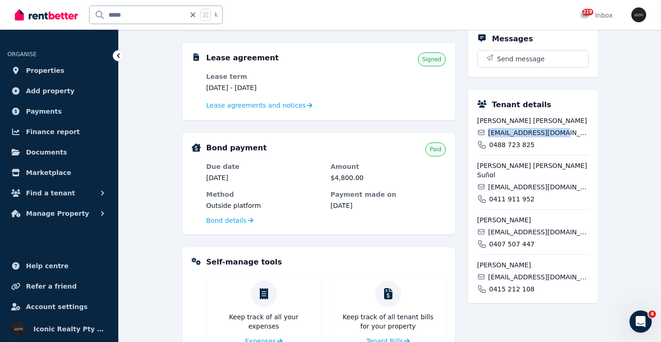
drag, startPoint x: 489, startPoint y: 131, endPoint x: 568, endPoint y: 133, distance: 78.9
click at [568, 133] on div "massodario@gmail.com" at bounding box center [533, 132] width 111 height 9
drag, startPoint x: 490, startPoint y: 179, endPoint x: 590, endPoint y: 179, distance: 100.2
click at [590, 179] on div "Tenant details Dario Jose Masso massodario@gmail.com 0488 723 825 Matías Daniel…" at bounding box center [533, 196] width 130 height 213
drag, startPoint x: 519, startPoint y: 221, endPoint x: 588, endPoint y: 222, distance: 69.2
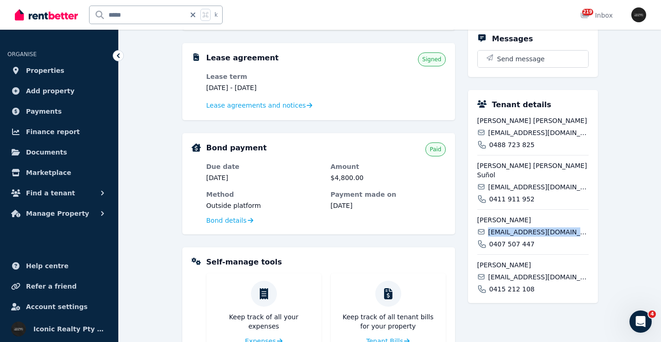
click at [588, 227] on div "tomymartin2425@gmail.com" at bounding box center [533, 231] width 111 height 9
click at [529, 272] on span "ramiroguerra426@gmail.com" at bounding box center [538, 276] width 100 height 9
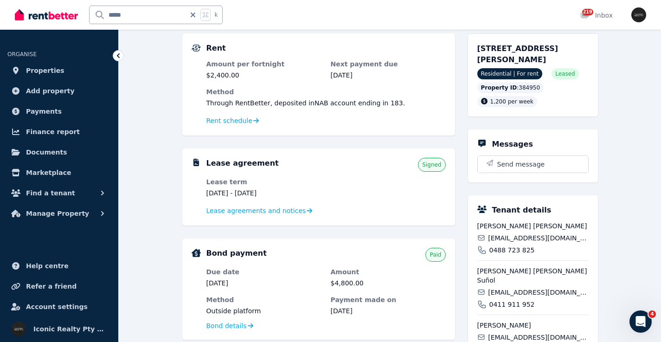
scroll to position [52, 0]
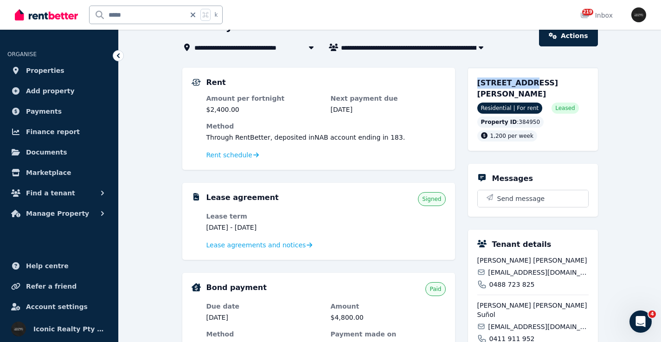
drag, startPoint x: 475, startPoint y: 81, endPoint x: 521, endPoint y: 84, distance: 46.6
click at [521, 85] on div "17/75 Bronte Rd, Bondi Junction NSW 2022 Residential | For rent Leased Property…" at bounding box center [533, 109] width 130 height 83
drag, startPoint x: 112, startPoint y: 16, endPoint x: 90, endPoint y: 14, distance: 21.4
click at [90, 16] on input "*****" at bounding box center [138, 15] width 96 height 18
type input "******"
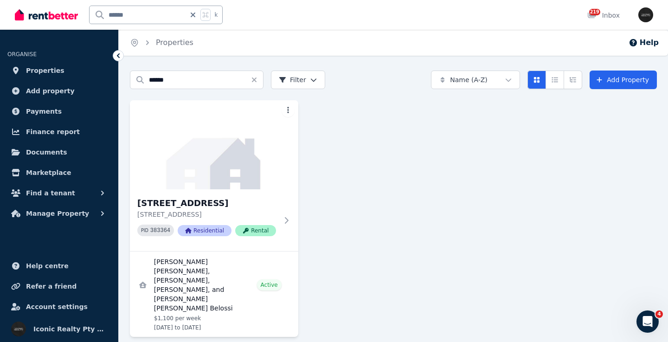
click at [207, 136] on img at bounding box center [214, 144] width 168 height 89
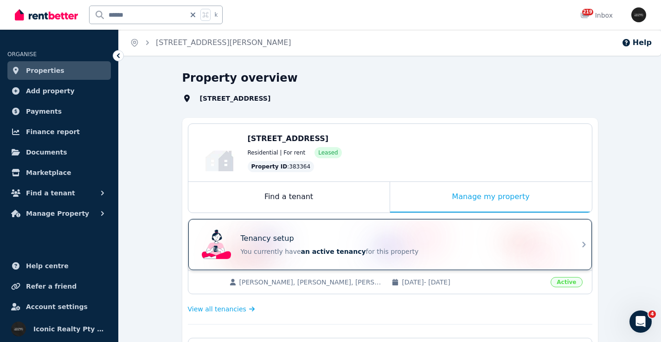
click at [345, 231] on div "Tenancy setup You currently have an active tenancy for this property" at bounding box center [382, 244] width 368 height 37
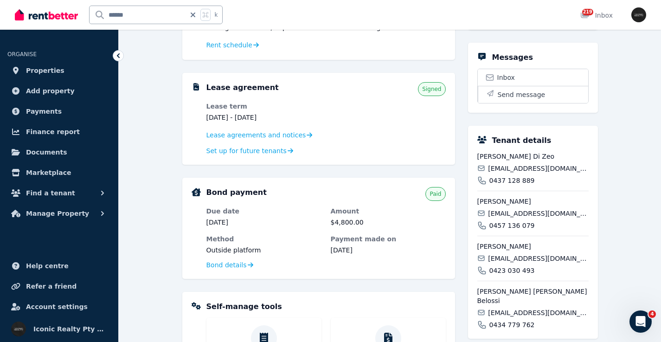
scroll to position [276, 0]
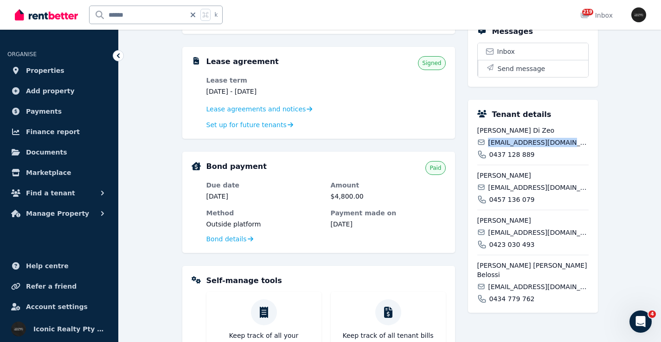
drag, startPoint x: 489, startPoint y: 154, endPoint x: 575, endPoint y: 155, distance: 85.9
click at [575, 147] on div "aylendizeo@hotmail.com" at bounding box center [533, 142] width 111 height 9
click at [538, 192] on span "antoniomolinariuvilla@hotmail.com.ar" at bounding box center [538, 187] width 100 height 9
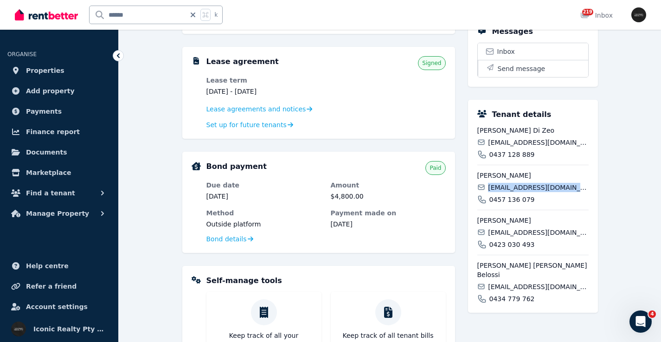
click at [517, 237] on span "solguardia1@gmail.com" at bounding box center [538, 232] width 100 height 9
click at [533, 288] on span "eugebelossi@gmail.com" at bounding box center [538, 286] width 100 height 9
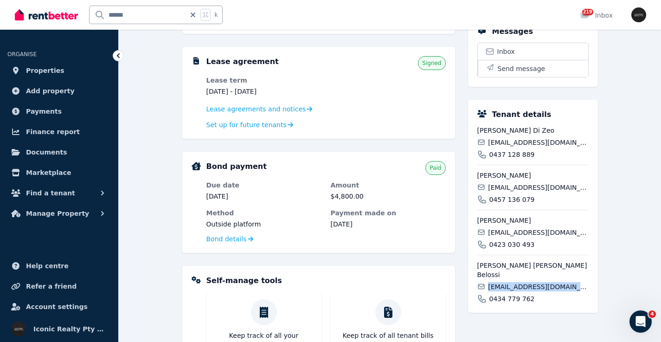
click at [533, 288] on span "eugebelossi@gmail.com" at bounding box center [538, 286] width 100 height 9
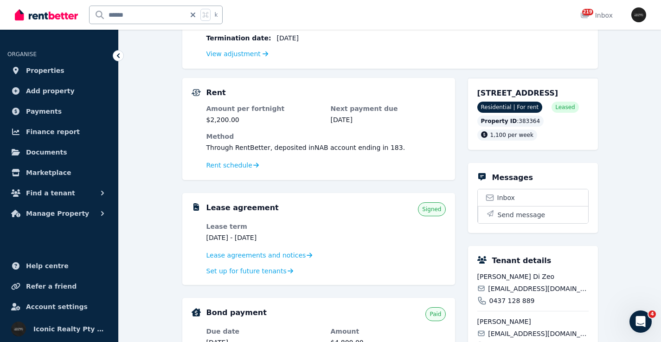
scroll to position [120, 0]
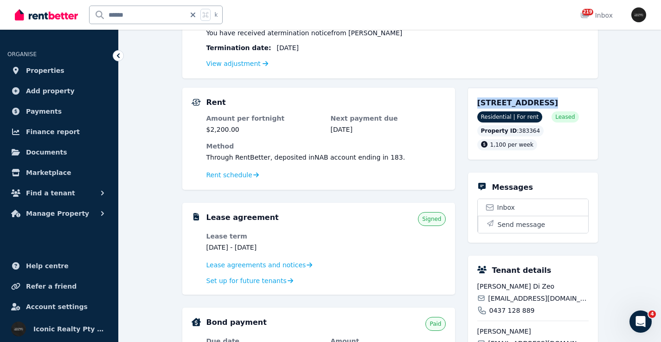
click at [530, 103] on div "12/167 Victoria Rd, Bellevue Hill NSW 2022 Residential | For rent Leased Proper…" at bounding box center [533, 124] width 130 height 72
click at [145, 14] on input "******" at bounding box center [138, 15] width 96 height 18
type input "*****"
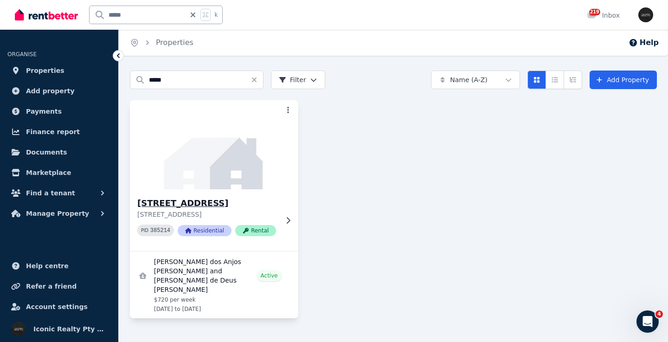
click at [187, 154] on img at bounding box center [214, 145] width 177 height 94
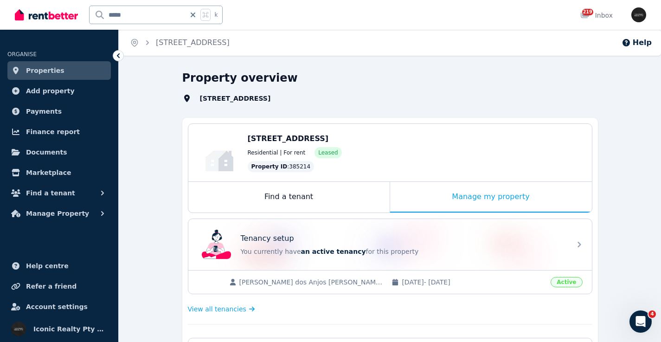
drag, startPoint x: 375, startPoint y: 231, endPoint x: 380, endPoint y: 215, distance: 16.6
click at [375, 231] on div "Tenancy setup You currently have an active tenancy for this property" at bounding box center [382, 244] width 368 height 37
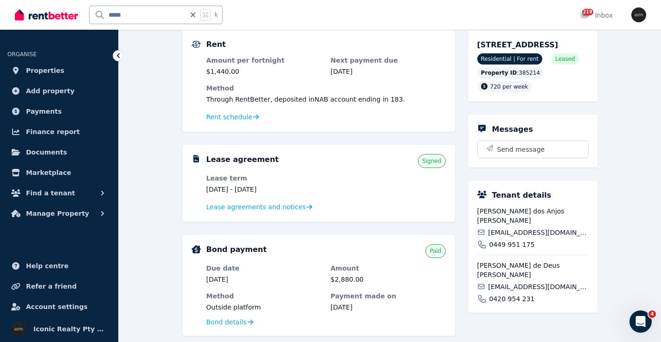
scroll to position [91, 0]
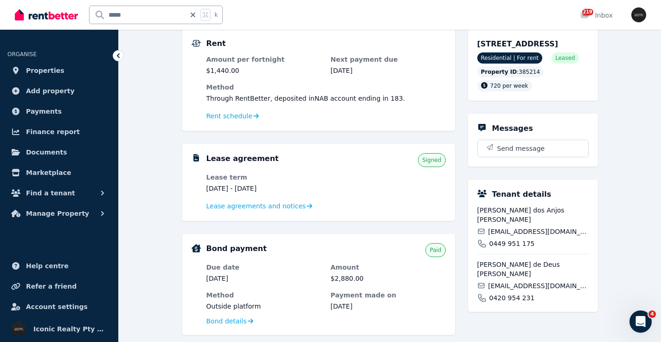
click at [525, 236] on span "lica1990@hotmail.com" at bounding box center [538, 231] width 100 height 9
click at [526, 235] on span "lica1990@hotmail.com" at bounding box center [538, 231] width 100 height 9
click at [504, 281] on span "luanabdv@hotmail.com" at bounding box center [538, 285] width 100 height 9
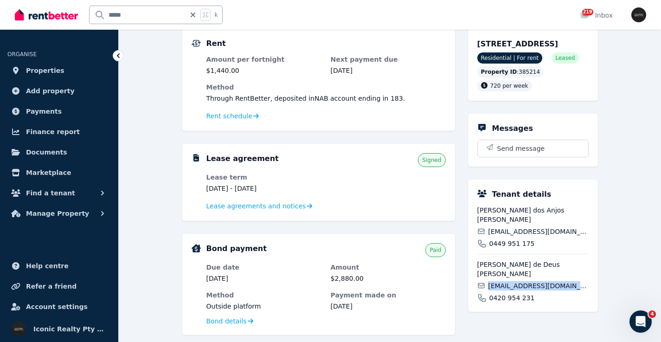
click at [504, 281] on span "luanabdv@hotmail.com" at bounding box center [538, 285] width 100 height 9
drag, startPoint x: 494, startPoint y: 41, endPoint x: 525, endPoint y: 43, distance: 30.7
click at [525, 43] on span "[STREET_ADDRESS]" at bounding box center [518, 43] width 81 height 9
drag, startPoint x: 140, startPoint y: 16, endPoint x: 89, endPoint y: 15, distance: 51.1
click at [89, 15] on div "***** k" at bounding box center [121, 15] width 213 height 30
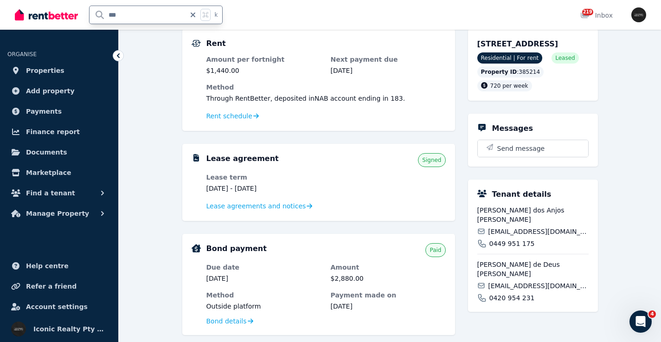
type input "****"
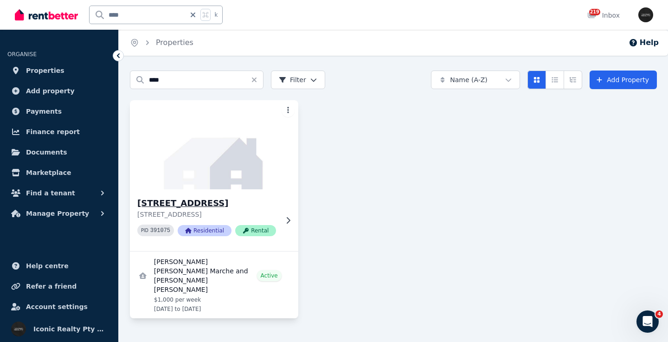
click at [203, 160] on img at bounding box center [214, 145] width 177 height 94
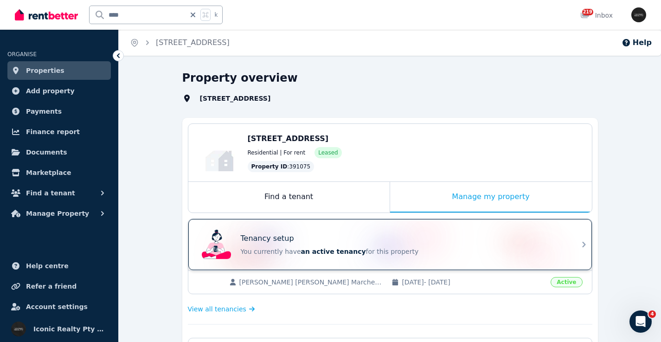
click at [401, 230] on div "Tenancy setup You currently have an active tenancy for this property" at bounding box center [382, 244] width 368 height 37
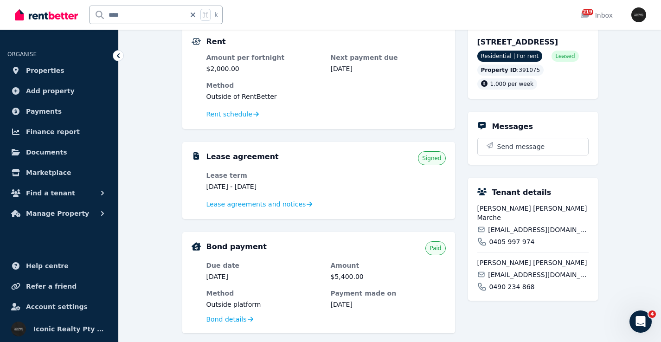
scroll to position [87, 0]
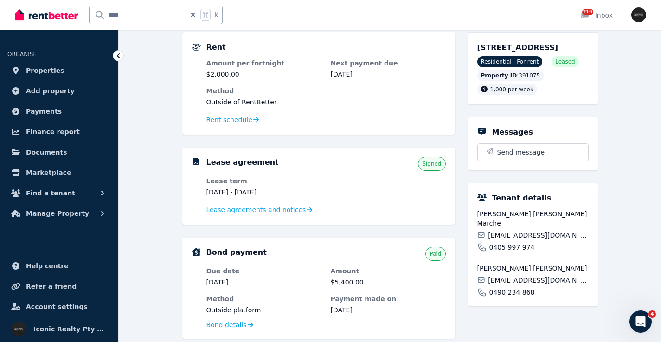
click at [512, 235] on span "theo.marche@gmail.com" at bounding box center [538, 235] width 100 height 9
click at [501, 278] on span "hugo.fanjat@gmail.com" at bounding box center [538, 280] width 100 height 9
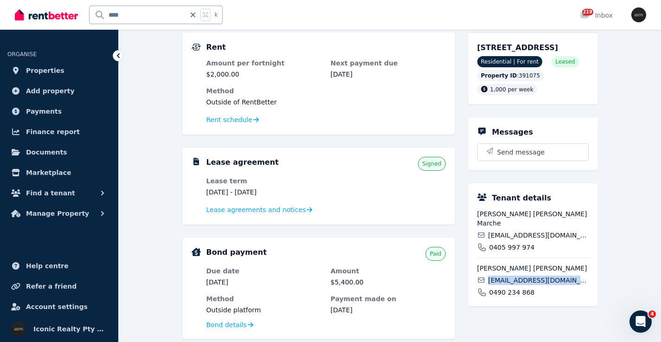
click at [502, 278] on span "hugo.fanjat@gmail.com" at bounding box center [538, 280] width 100 height 9
drag, startPoint x: 478, startPoint y: 50, endPoint x: 530, endPoint y: 48, distance: 52.0
click at [530, 48] on span "[STREET_ADDRESS]" at bounding box center [518, 47] width 81 height 9
drag, startPoint x: 105, startPoint y: 15, endPoint x: 99, endPoint y: 15, distance: 6.0
click at [99, 15] on input "****" at bounding box center [138, 15] width 96 height 18
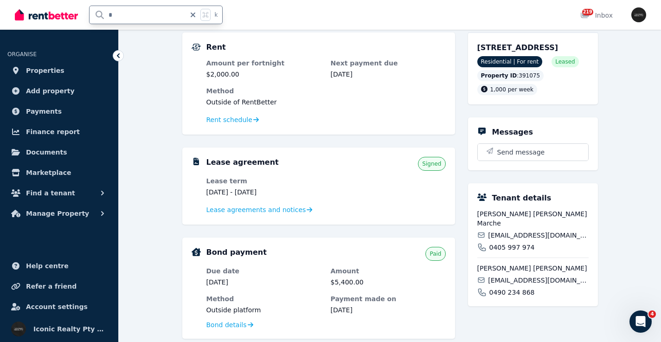
type input "**"
click at [162, 18] on input "**" at bounding box center [138, 15] width 96 height 18
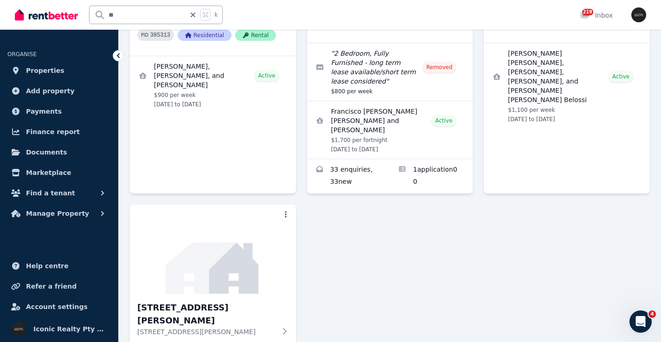
scroll to position [261, 0]
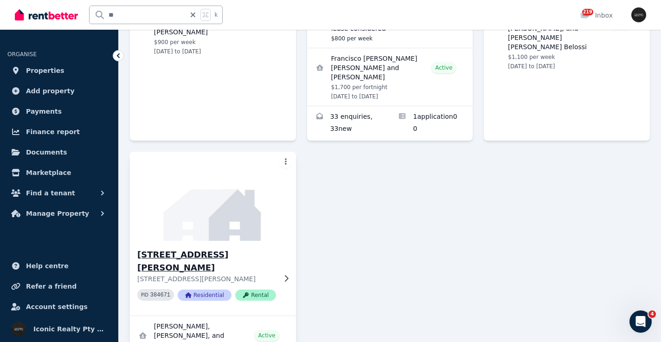
click at [203, 218] on img at bounding box center [213, 196] width 175 height 94
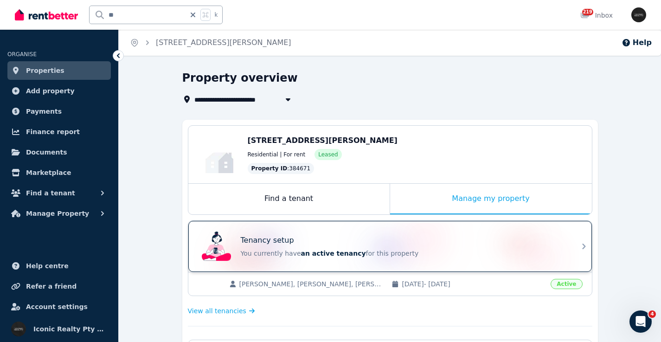
click at [326, 233] on div "Tenancy setup You currently have an active tenancy for this property" at bounding box center [382, 246] width 368 height 37
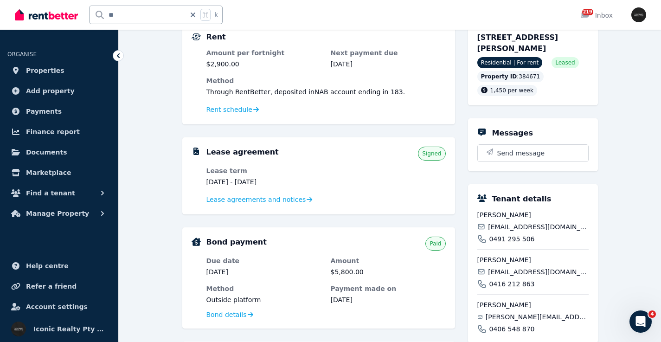
scroll to position [93, 0]
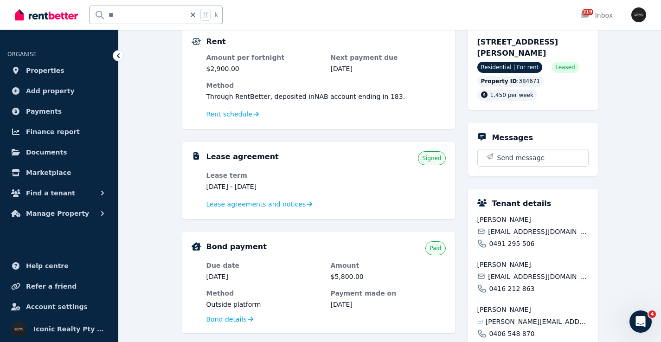
click at [535, 320] on span "elias.nehme1998@gmail.com" at bounding box center [537, 321] width 103 height 9
click at [522, 276] on span "dary.aust23@gmail.com" at bounding box center [538, 276] width 100 height 9
click at [522, 275] on span "dary.aust23@gmail.com" at bounding box center [538, 276] width 100 height 9
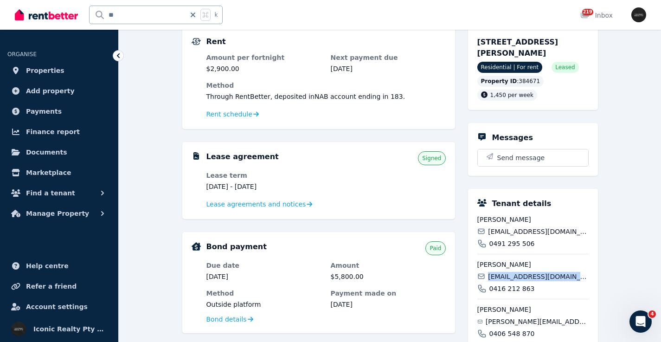
click at [522, 275] on span "dary.aust23@gmail.com" at bounding box center [538, 276] width 100 height 9
drag, startPoint x: 555, startPoint y: 232, endPoint x: 488, endPoint y: 228, distance: 67.4
click at [489, 231] on div "maugarsr@gmail.com" at bounding box center [533, 231] width 111 height 9
drag, startPoint x: 477, startPoint y: 42, endPoint x: 516, endPoint y: 42, distance: 39.4
click at [516, 43] on div "67 Dickson St, Newtown NSW 2042 Residential | For rent Leased Property ID : 384…" at bounding box center [533, 68] width 130 height 83
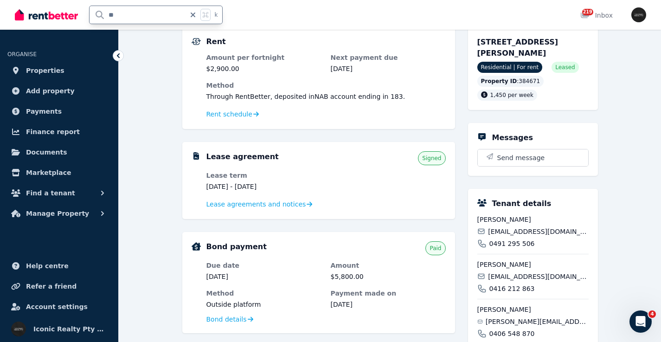
drag, startPoint x: 148, startPoint y: 15, endPoint x: 107, endPoint y: 10, distance: 41.2
click at [107, 13] on input "**" at bounding box center [138, 15] width 96 height 18
type input "***"
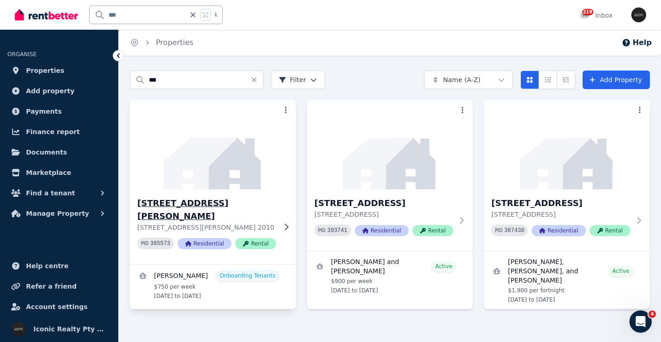
click at [203, 168] on img at bounding box center [213, 145] width 175 height 94
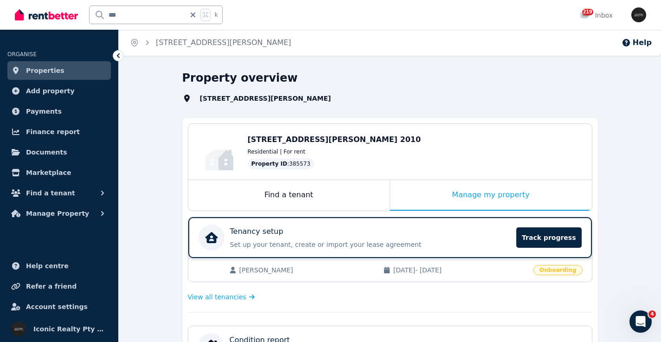
click at [397, 231] on div "Tenancy setup" at bounding box center [370, 231] width 281 height 11
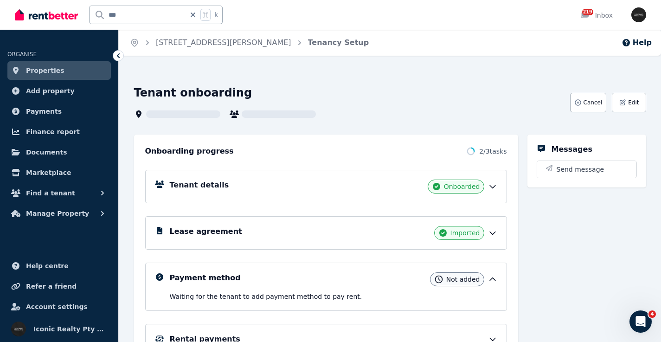
click at [313, 179] on div "Tenant details Onboarded" at bounding box center [326, 186] width 362 height 33
click at [243, 183] on div "Tenant details Onboarded" at bounding box center [334, 187] width 328 height 14
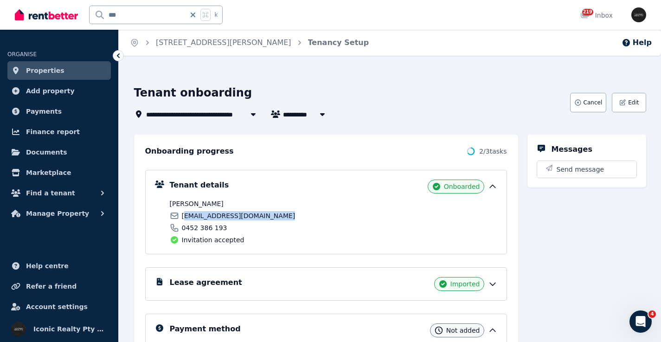
drag, startPoint x: 184, startPoint y: 217, endPoint x: 289, endPoint y: 217, distance: 104.4
click at [290, 218] on div "scductinstallation@gmail.com" at bounding box center [250, 215] width 161 height 9
drag, startPoint x: 181, startPoint y: 215, endPoint x: 323, endPoint y: 218, distance: 141.6
click at [323, 218] on div "scductinstallation@gmail.com" at bounding box center [250, 215] width 161 height 9
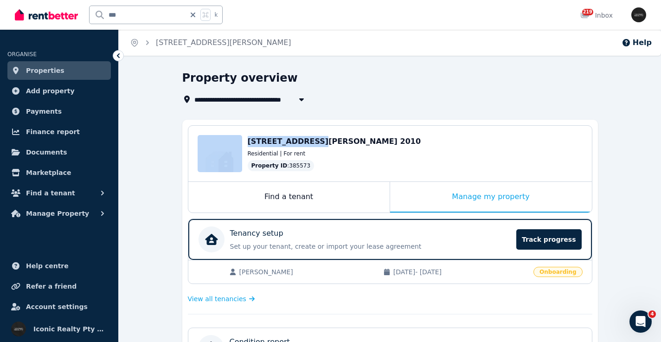
drag, startPoint x: 244, startPoint y: 136, endPoint x: 297, endPoint y: 140, distance: 53.5
click at [297, 140] on div "Edit 1/4 Little Riley St, Surry Hills NSW 2010 Residential | For rent Property …" at bounding box center [390, 154] width 404 height 56
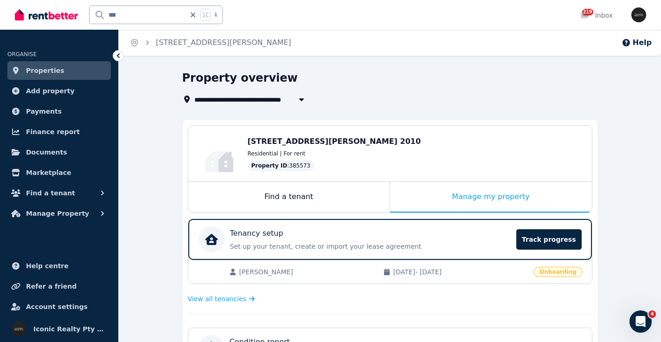
click at [330, 148] on div "1/4 Little Riley St, Surry Hills NSW 2010 Residential | For rent Property ID : …" at bounding box center [415, 153] width 335 height 35
drag, startPoint x: 246, startPoint y: 141, endPoint x: 307, endPoint y: 142, distance: 60.8
click at [307, 142] on div "Edit 1/4 Little Riley St, Surry Hills NSW 2010 Residential | For rent Property …" at bounding box center [390, 154] width 404 height 56
drag, startPoint x: 123, startPoint y: 13, endPoint x: 133, endPoint y: 15, distance: 10.0
click at [123, 13] on input "***" at bounding box center [138, 15] width 96 height 18
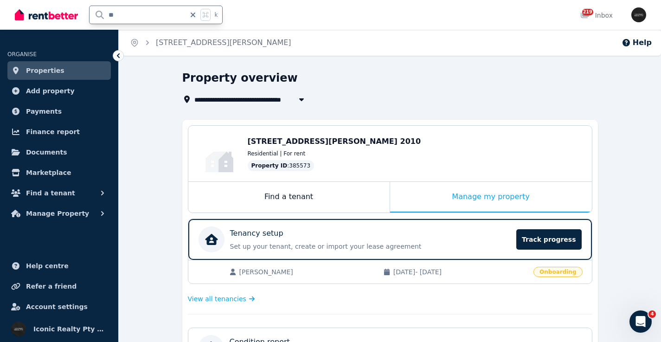
type input "***"
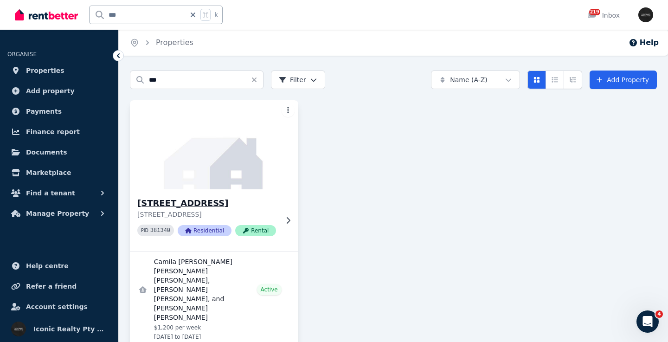
click at [203, 155] on img at bounding box center [214, 145] width 177 height 94
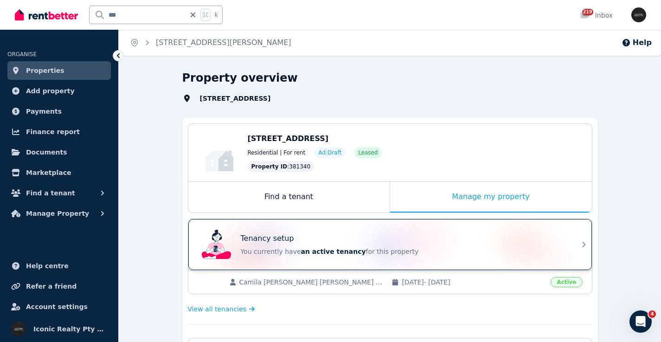
click at [319, 234] on div "Tenancy setup" at bounding box center [403, 238] width 325 height 11
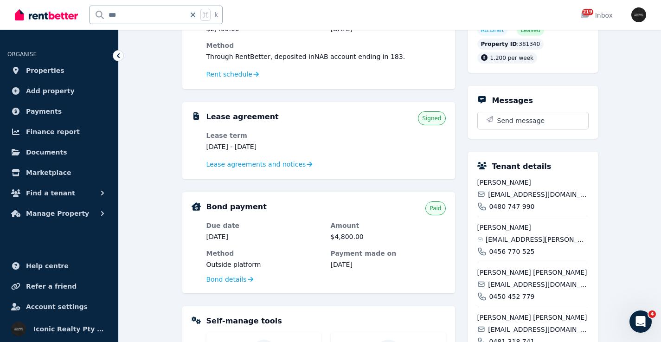
scroll to position [177, 0]
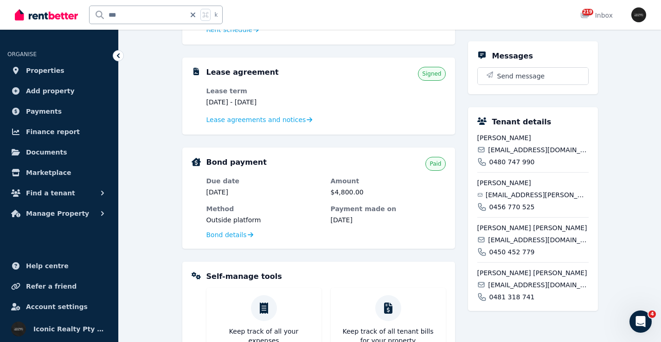
click at [563, 155] on span "camilamacarena.castror@gmail.com" at bounding box center [538, 149] width 100 height 9
click at [524, 200] on span "magui152.rojas@gmail.com" at bounding box center [537, 194] width 103 height 9
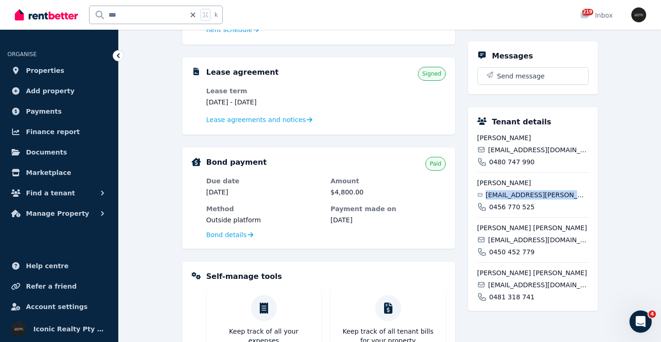
click at [524, 200] on span "magui152.rojas@gmail.com" at bounding box center [537, 194] width 103 height 9
drag, startPoint x: 489, startPoint y: 249, endPoint x: 568, endPoint y: 251, distance: 78.9
click at [568, 245] on div "fernimirandaz@gmail.com" at bounding box center [533, 239] width 111 height 9
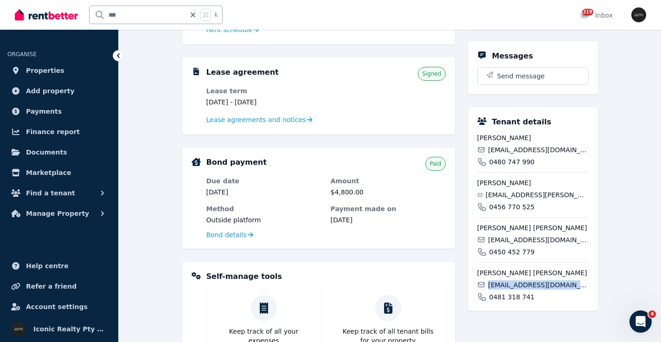
drag, startPoint x: 488, startPoint y: 294, endPoint x: 583, endPoint y: 295, distance: 95.1
click at [583, 290] on div "felixvelasquezdiaz@gmail.com" at bounding box center [533, 284] width 111 height 9
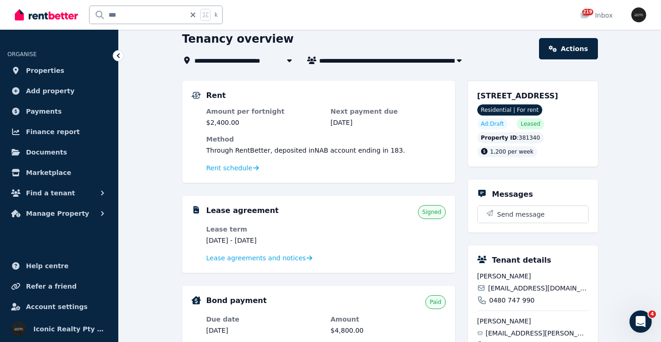
scroll to position [37, 0]
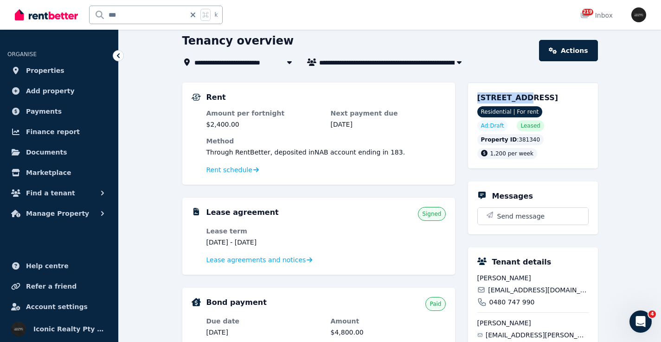
drag, startPoint x: 476, startPoint y: 98, endPoint x: 517, endPoint y: 98, distance: 41.3
click at [517, 99] on div "133 Storey St, Maroubra NSW 2035 Residential | For rent Ad: Draft Leased Proper…" at bounding box center [533, 126] width 130 height 86
drag, startPoint x: 133, startPoint y: 15, endPoint x: 77, endPoint y: 15, distance: 56.2
click at [77, 15] on div "*** k" at bounding box center [121, 15] width 213 height 30
type input "***"
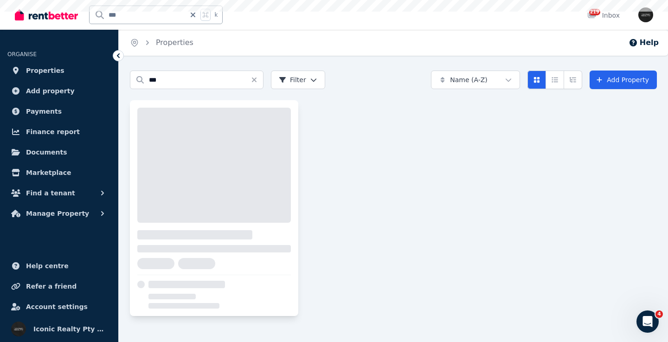
click at [219, 161] on div at bounding box center [214, 165] width 154 height 115
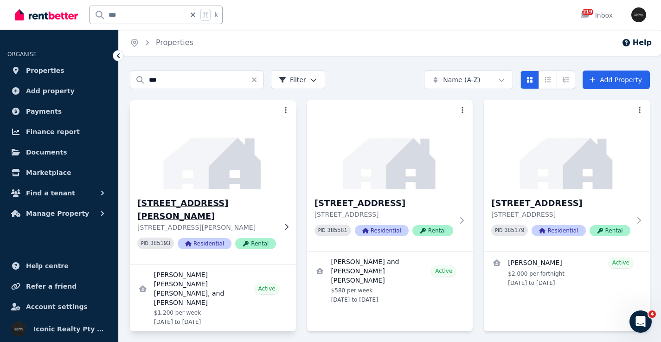
click at [246, 159] on img at bounding box center [213, 145] width 175 height 94
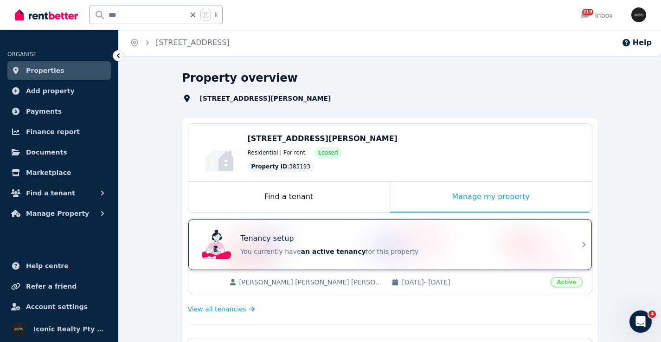
click at [336, 233] on div "Tenancy setup You currently have an active tenancy for this property" at bounding box center [382, 244] width 368 height 37
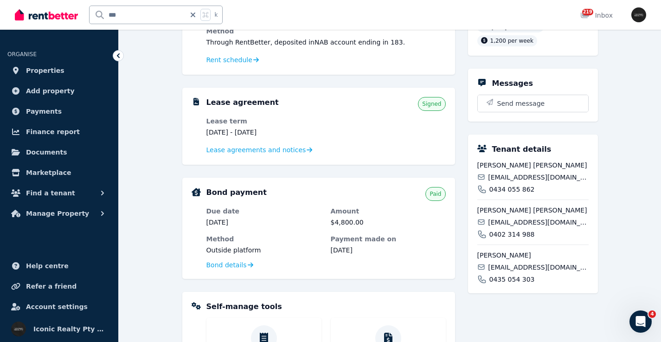
scroll to position [148, 0]
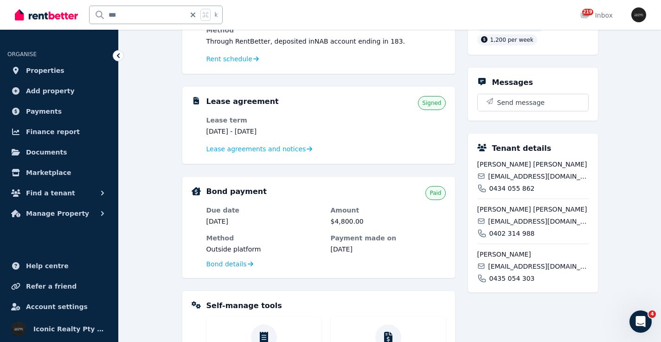
click at [515, 171] on div "Owen Joseph Sands owenjosephsands11@gmail.com 0434 055 862" at bounding box center [533, 176] width 111 height 33
drag, startPoint x: 489, startPoint y: 178, endPoint x: 595, endPoint y: 177, distance: 105.8
click at [595, 177] on div "Tenant details Owen Joseph Sands owenjosephsands11@gmail.com 0434 055 862 Jack …" at bounding box center [533, 213] width 130 height 159
drag, startPoint x: 487, startPoint y: 219, endPoint x: 575, endPoint y: 222, distance: 88.7
click at [575, 222] on div "jackt1290@gmail.com" at bounding box center [533, 221] width 111 height 9
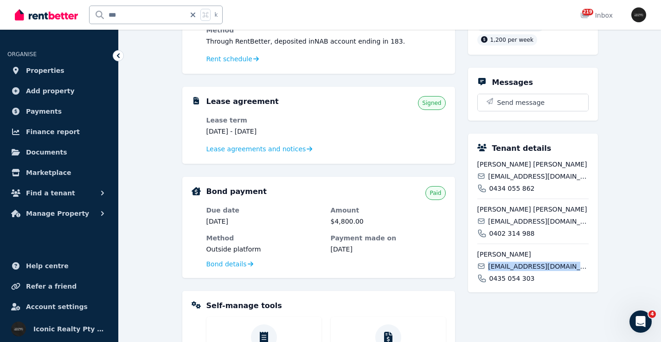
drag, startPoint x: 489, startPoint y: 267, endPoint x: 579, endPoint y: 265, distance: 89.6
click at [579, 265] on div "mollyturner0712@gmail.com" at bounding box center [533, 266] width 111 height 9
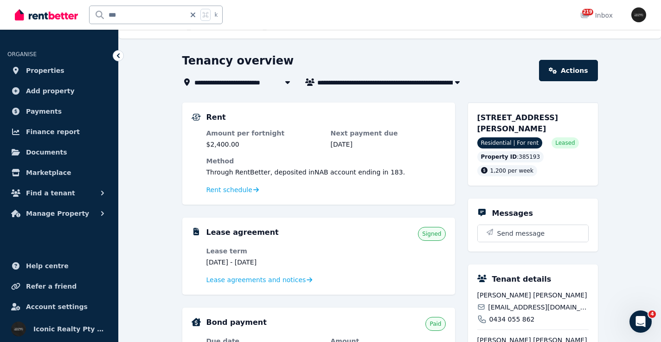
scroll to position [7, 0]
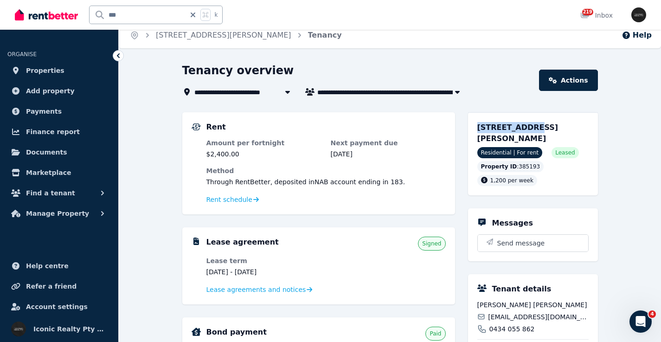
drag, startPoint x: 518, startPoint y: 128, endPoint x: 528, endPoint y: 128, distance: 9.3
click at [528, 128] on div "3/1 Henderson St, Bondi NSW 2026 Residential | For rent Leased Property ID : 38…" at bounding box center [533, 153] width 130 height 83
drag, startPoint x: 124, startPoint y: 16, endPoint x: 91, endPoint y: 11, distance: 33.3
click at [91, 11] on input "***" at bounding box center [138, 15] width 96 height 18
type input "****"
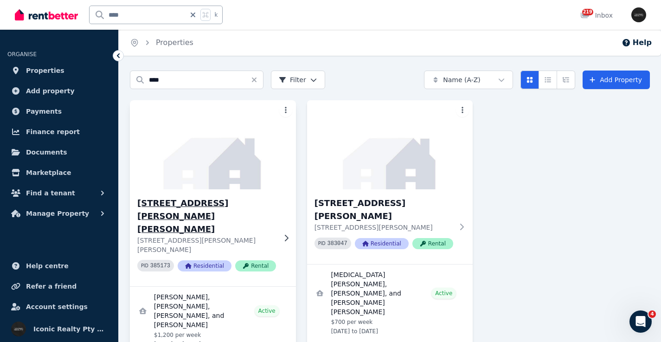
click at [198, 155] on img at bounding box center [213, 145] width 175 height 94
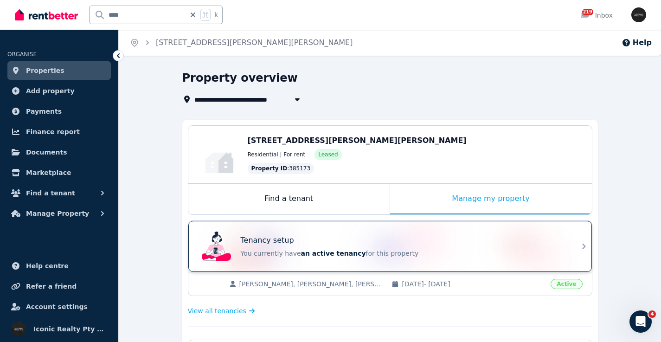
click at [435, 234] on div "Tenancy setup You currently have an active tenancy for this property" at bounding box center [382, 246] width 368 height 37
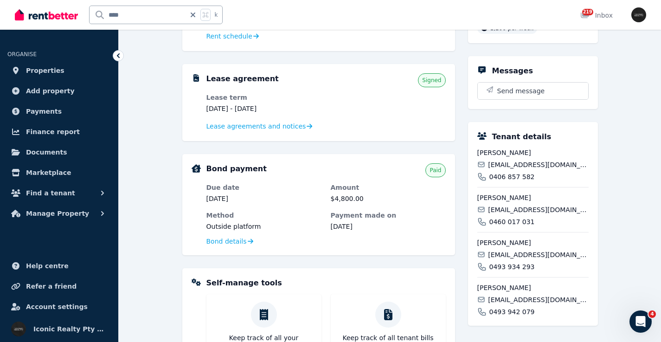
scroll to position [184, 0]
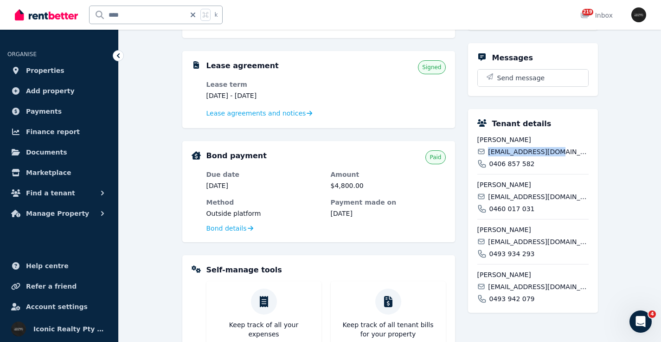
drag, startPoint x: 490, startPoint y: 141, endPoint x: 573, endPoint y: 142, distance: 83.1
click at [573, 147] on div "ne.gonesc@gmail.com" at bounding box center [533, 151] width 111 height 9
drag, startPoint x: 490, startPoint y: 187, endPoint x: 570, endPoint y: 187, distance: 80.8
click at [570, 192] on div "diazivanalejo@gmail.com" at bounding box center [533, 196] width 111 height 9
drag, startPoint x: 488, startPoint y: 230, endPoint x: 571, endPoint y: 231, distance: 83.5
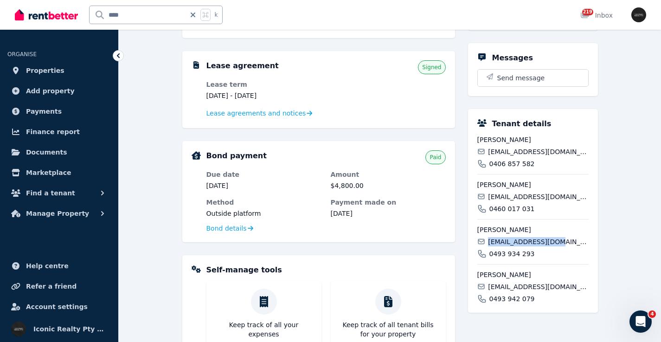
click at [571, 237] on div "emasardin@gmail.com" at bounding box center [533, 241] width 111 height 9
drag, startPoint x: 535, startPoint y: 278, endPoint x: 565, endPoint y: 278, distance: 30.2
click at [565, 282] on span "melirostagno@gmail.com" at bounding box center [538, 286] width 100 height 9
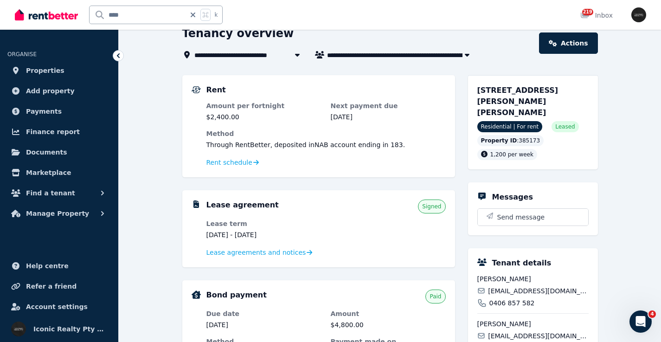
scroll to position [38, 0]
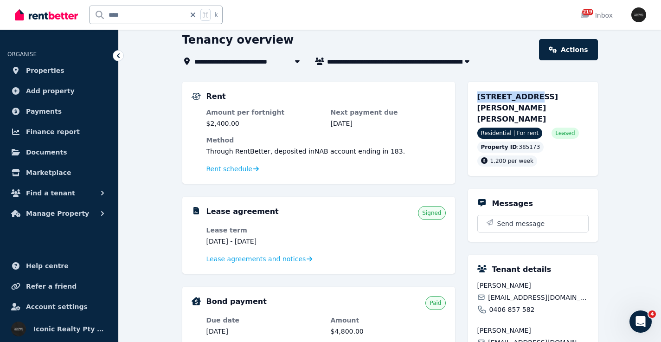
drag, startPoint x: 476, startPoint y: 95, endPoint x: 526, endPoint y: 97, distance: 50.2
click at [526, 97] on div "2/18 Chaleyer St, Rose Bay NSW 2029 Residential | For rent Leased Property ID :…" at bounding box center [533, 129] width 130 height 94
click at [136, 13] on input "****" at bounding box center [138, 15] width 96 height 18
type input "*****"
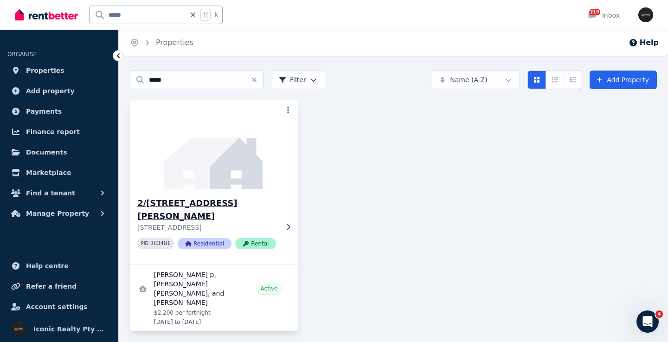
click at [214, 187] on img at bounding box center [214, 145] width 177 height 94
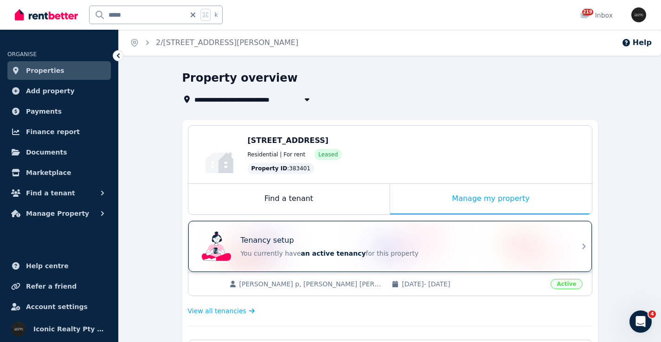
click at [398, 232] on div "Tenancy setup You currently have an active tenancy for this property" at bounding box center [382, 246] width 368 height 37
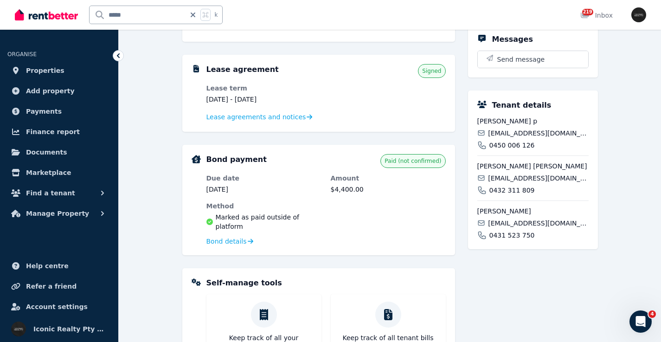
scroll to position [173, 0]
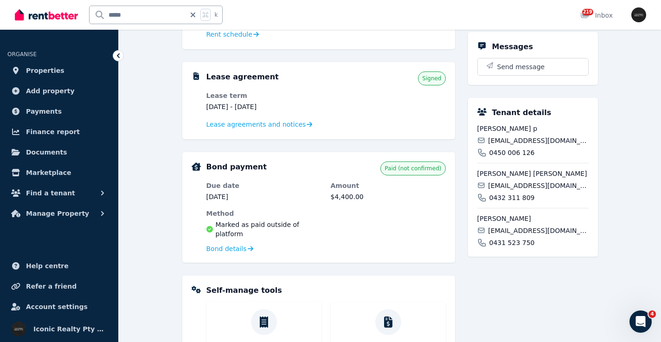
click at [519, 145] on span "vaibhavdahiya2018@gmail.com" at bounding box center [538, 140] width 100 height 9
click at [509, 190] on span "harshalachavan109@gmail.com" at bounding box center [538, 185] width 100 height 9
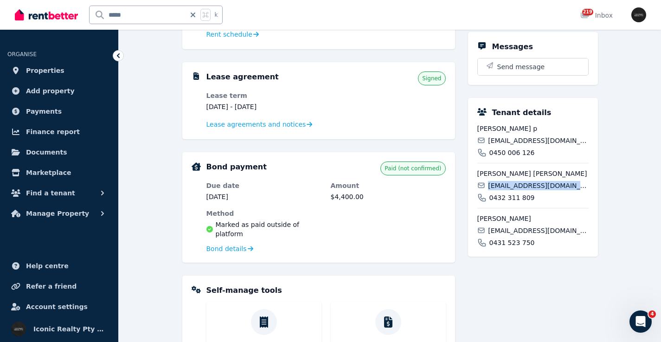
click at [509, 190] on span "harshalachavan109@gmail.com" at bounding box center [538, 185] width 100 height 9
click at [521, 235] on span "kneelimareddy2001@gmail.com" at bounding box center [538, 230] width 100 height 9
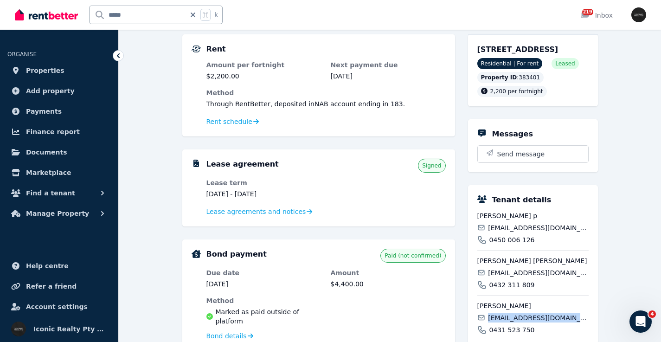
scroll to position [67, 0]
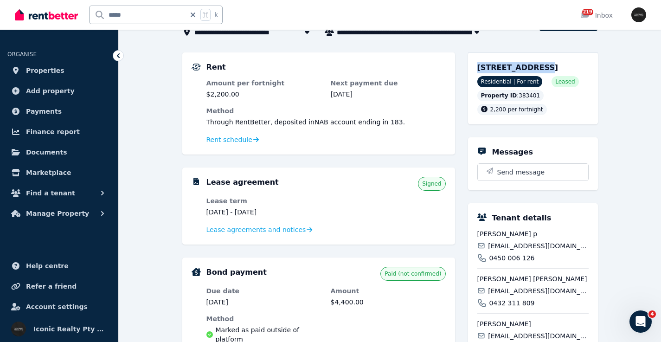
drag, startPoint x: 473, startPoint y: 67, endPoint x: 535, endPoint y: 69, distance: 62.2
click at [535, 69] on div "2/329 Maroubra Rd, Maroubra NSW 2035 Residential | For rent Leased Property ID …" at bounding box center [533, 88] width 130 height 72
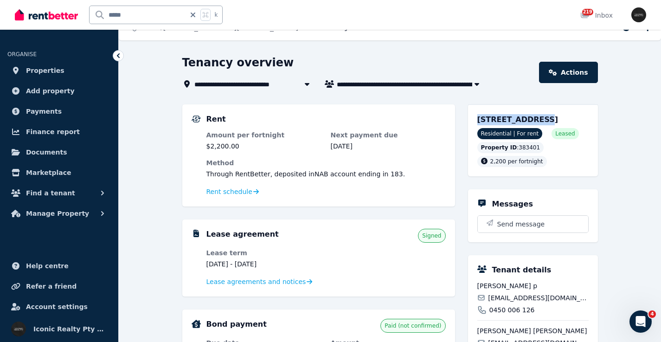
scroll to position [0, 0]
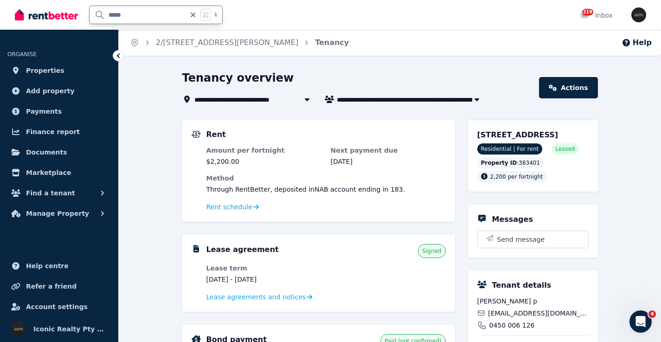
drag, startPoint x: 122, startPoint y: 14, endPoint x: 100, endPoint y: 15, distance: 21.4
click at [100, 15] on input "*****" at bounding box center [138, 15] width 96 height 18
type input "*****"
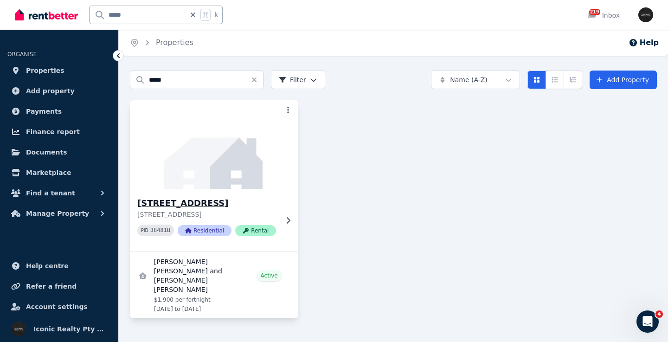
click at [264, 149] on img at bounding box center [214, 145] width 177 height 94
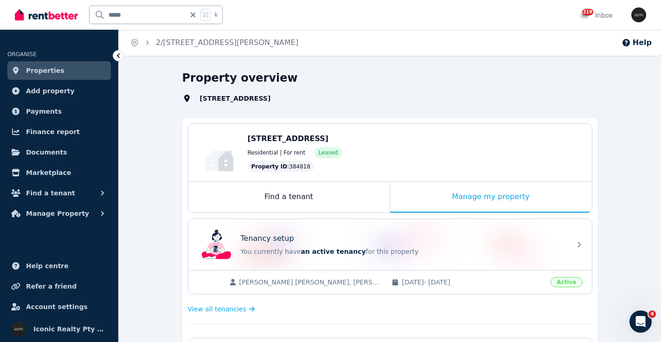
click at [394, 229] on div "Tenancy setup You currently have an active tenancy for this property" at bounding box center [382, 244] width 368 height 37
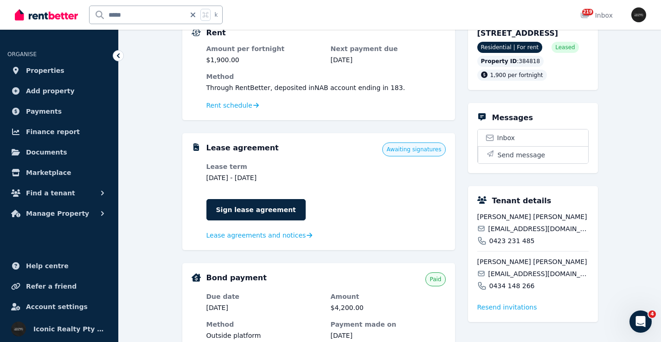
scroll to position [210, 0]
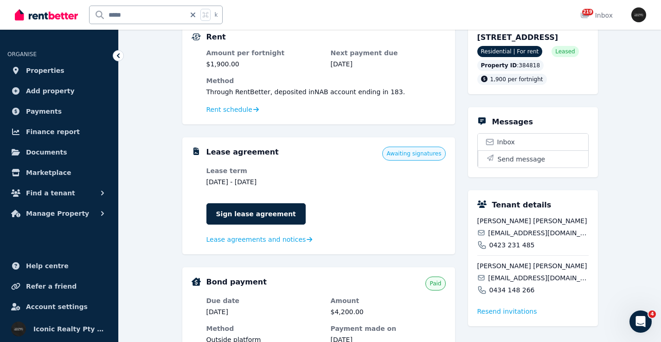
click at [520, 238] on span "ndowse1@gmail.com" at bounding box center [538, 232] width 100 height 9
click at [500, 283] on span "kappyjipad@gmail.com" at bounding box center [538, 277] width 100 height 9
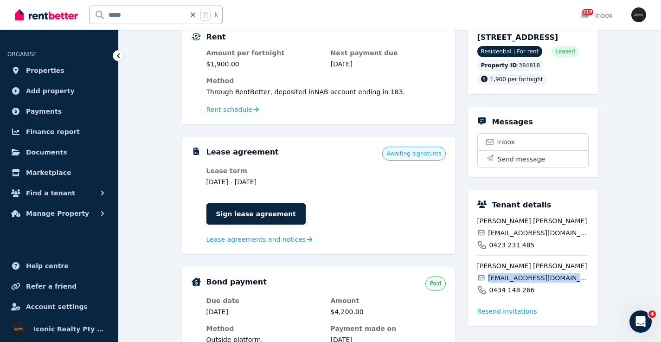
click at [500, 283] on span "kappyjipad@gmail.com" at bounding box center [538, 277] width 100 height 9
drag, startPoint x: 473, startPoint y: 37, endPoint x: 524, endPoint y: 38, distance: 50.6
click at [524, 38] on div "7/559 Anzac Parade, Kensington NSW 2033 Residential | For rent Leased Property …" at bounding box center [533, 58] width 130 height 72
drag, startPoint x: 120, startPoint y: 13, endPoint x: 109, endPoint y: 15, distance: 11.7
click at [109, 15] on input "*****" at bounding box center [138, 15] width 96 height 18
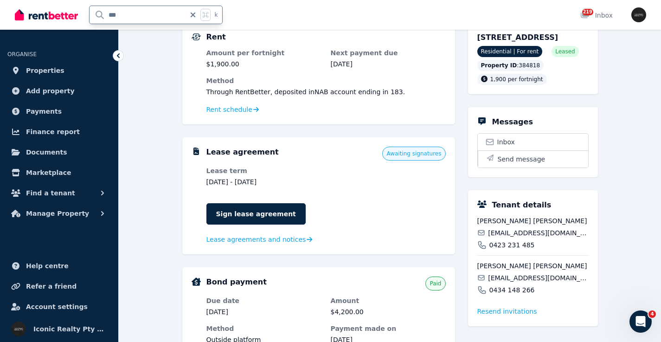
type input "****"
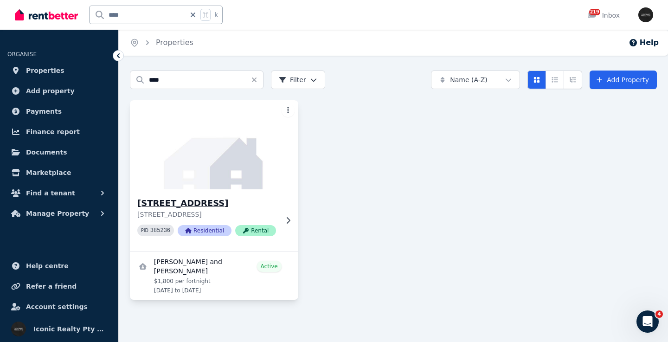
click at [218, 149] on img at bounding box center [214, 145] width 177 height 94
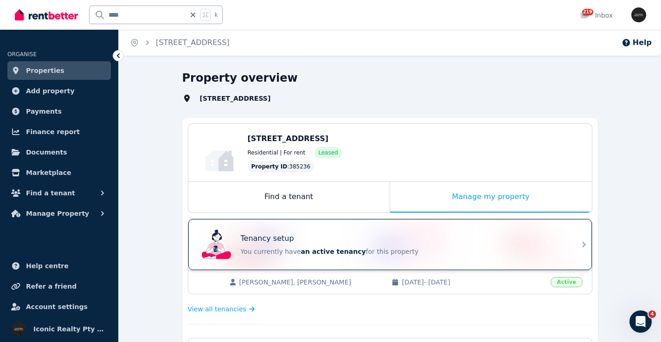
click at [392, 232] on div "Tenancy setup You currently have an active tenancy for this property" at bounding box center [382, 244] width 368 height 37
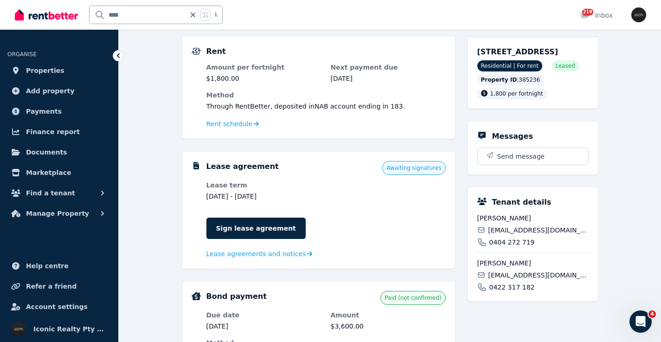
scroll to position [187, 0]
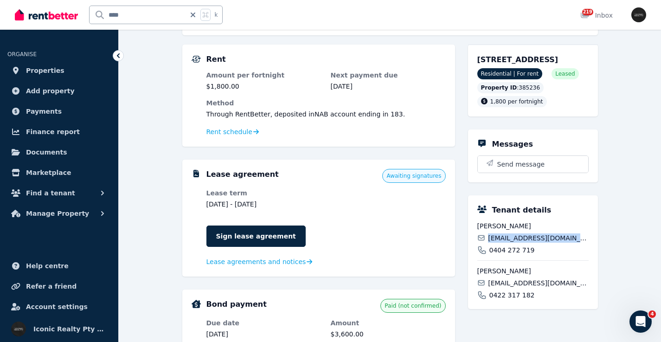
drag, startPoint x: 489, startPoint y: 251, endPoint x: 585, endPoint y: 248, distance: 96.6
click at [585, 243] on div "charlotteallsopp10@gmail.com" at bounding box center [533, 237] width 111 height 9
drag, startPoint x: 490, startPoint y: 293, endPoint x: 589, endPoint y: 294, distance: 99.8
click at [589, 294] on div "Tenant details Charlotte Allsopp charlotteallsopp10@gmail.com 0404 272 719 Cait…" at bounding box center [533, 252] width 130 height 114
drag, startPoint x: 476, startPoint y: 61, endPoint x: 530, endPoint y: 60, distance: 53.9
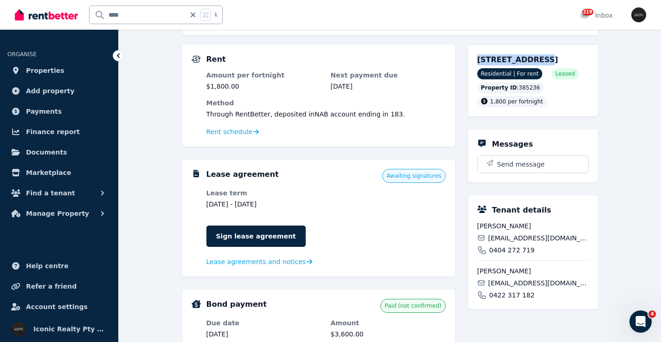
click at [530, 60] on div "2/51 Forsyth St, Kingsford NSW 2032 Residential | For rent Leased Property ID :…" at bounding box center [533, 81] width 130 height 72
click at [140, 9] on input "****" at bounding box center [138, 15] width 96 height 18
click at [152, 18] on input "****" at bounding box center [138, 15] width 96 height 18
type input "*****"
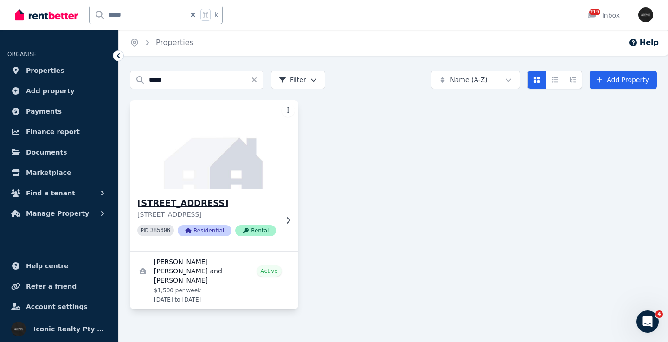
click at [216, 152] on img at bounding box center [214, 145] width 177 height 94
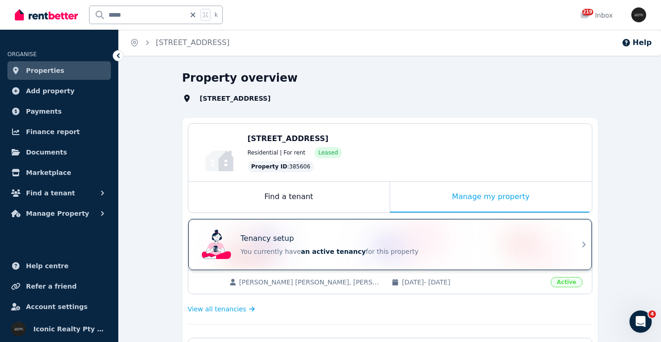
click at [425, 233] on div "Tenancy setup" at bounding box center [403, 238] width 325 height 11
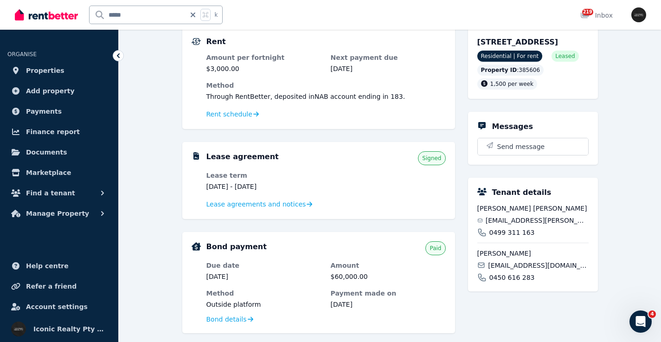
scroll to position [92, 0]
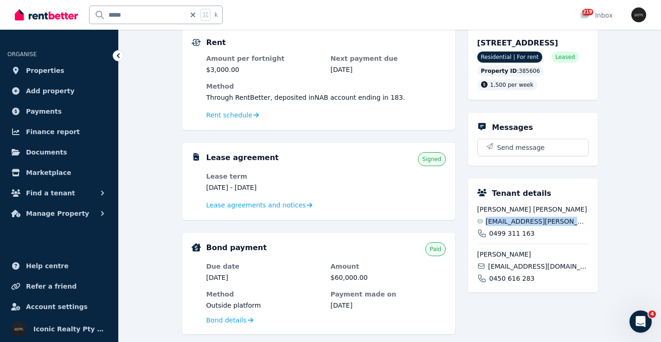
drag, startPoint x: 489, startPoint y: 231, endPoint x: 571, endPoint y: 230, distance: 82.2
click at [571, 226] on div "hugo.gourdine@gmail.com" at bounding box center [533, 221] width 111 height 9
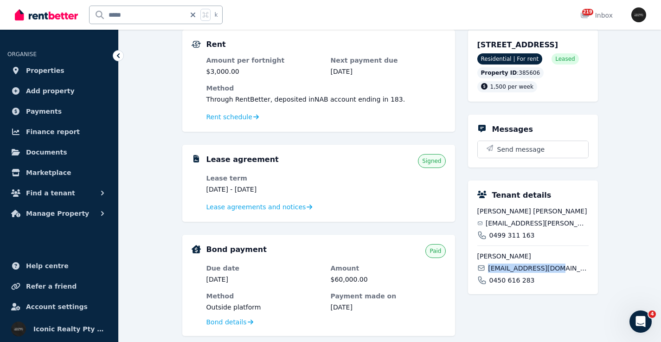
drag, startPoint x: 490, startPoint y: 280, endPoint x: 560, endPoint y: 278, distance: 69.6
click at [561, 273] on div "apindard@outlook.fr" at bounding box center [533, 268] width 111 height 9
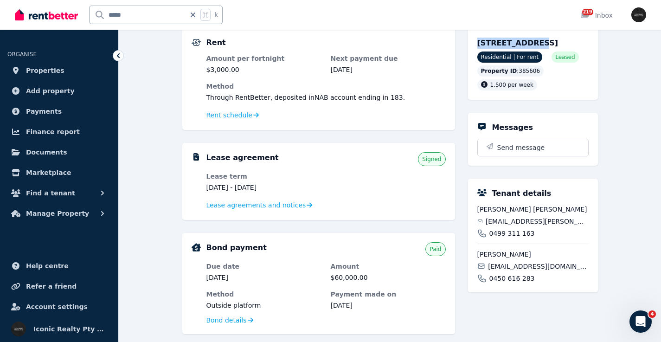
drag, startPoint x: 478, startPoint y: 45, endPoint x: 525, endPoint y: 45, distance: 47.3
click at [525, 45] on span "22/16 Military Rd, North Bondi NSW 2026" at bounding box center [518, 43] width 81 height 9
click at [153, 17] on input "*****" at bounding box center [138, 15] width 96 height 18
type input "****"
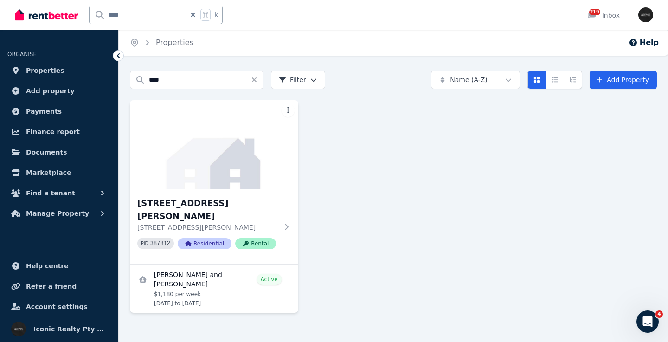
click at [248, 192] on div "2/15 Ben Eden St, Bondi Junction 54 2/15 Ben Eden St, Bondi Junction NSW 2022 P…" at bounding box center [214, 226] width 168 height 75
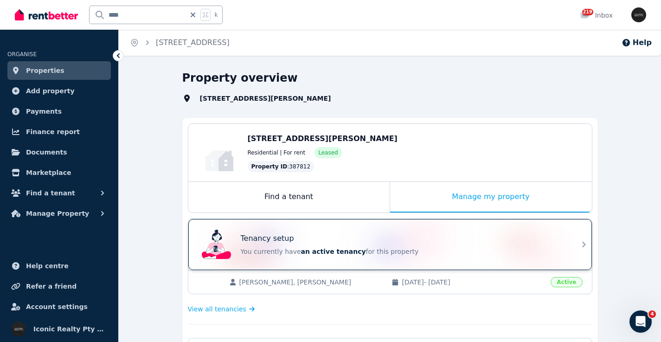
click at [414, 229] on div "Tenancy setup You currently have an active tenancy for this property" at bounding box center [382, 244] width 368 height 37
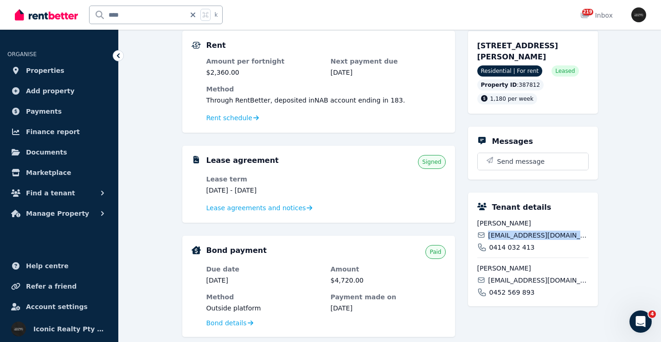
scroll to position [87, 0]
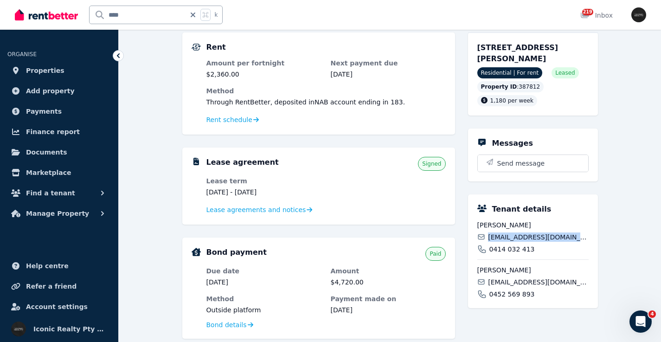
drag, startPoint x: 506, startPoint y: 236, endPoint x: 590, endPoint y: 235, distance: 84.5
click at [590, 235] on div "Tenant details Catalina Saez catalinasaezmallea@gmail.com 0414 032 413 Guido Sa…" at bounding box center [533, 251] width 130 height 114
click at [524, 275] on span "Guido Sanchez" at bounding box center [533, 269] width 111 height 9
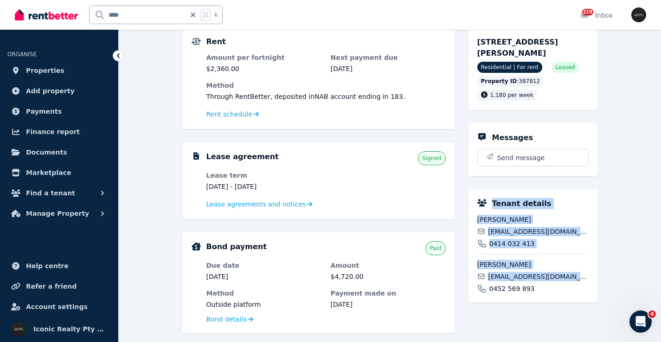
click at [525, 275] on div "Tenant details Catalina Saez catalinasaezmallea@gmail.com 0414 032 413 Guido Sa…" at bounding box center [533, 246] width 130 height 114
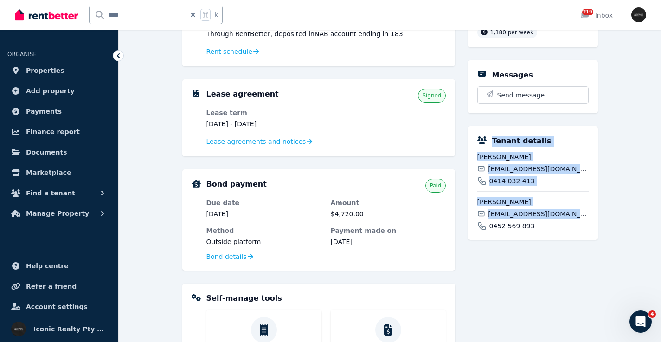
scroll to position [0, 0]
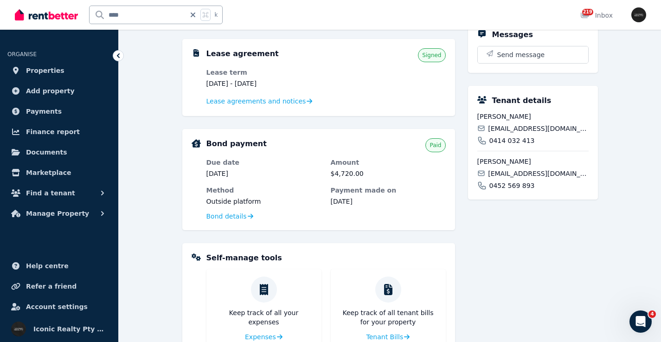
click at [539, 286] on div "2/15 Ben Eden St, Bondi Junction 2/15 Ben Eden St, Bondi Junction NSW 2022 Resi…" at bounding box center [533, 190] width 130 height 533
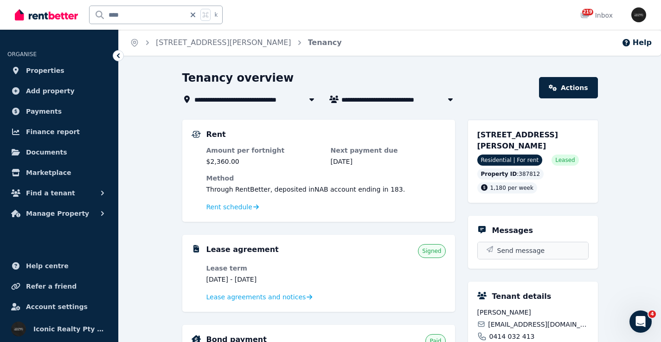
scroll to position [2, 0]
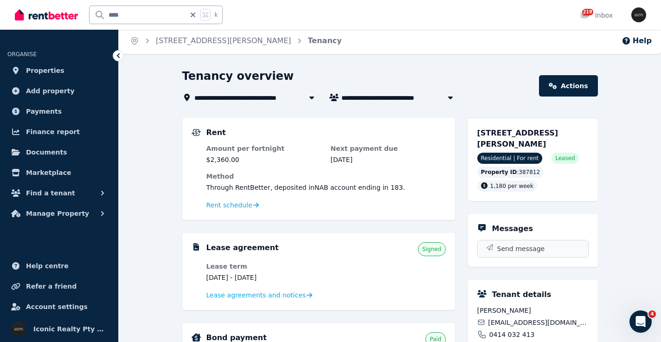
click at [558, 247] on button "Send message" at bounding box center [533, 248] width 110 height 17
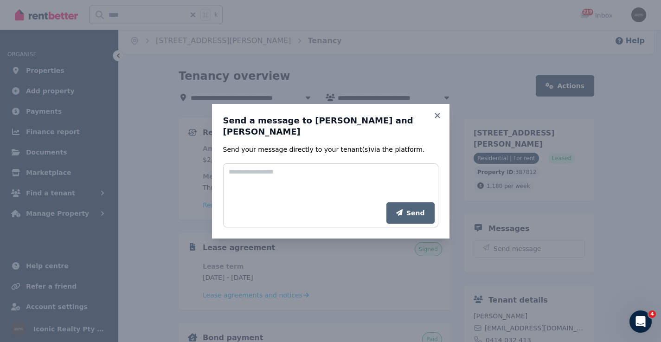
scroll to position [0, 0]
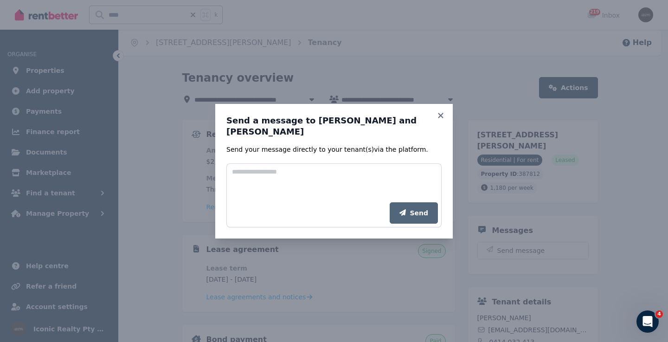
drag, startPoint x: 441, startPoint y: 121, endPoint x: 448, endPoint y: 121, distance: 7.0
click at [441, 118] on icon at bounding box center [440, 115] width 5 height 5
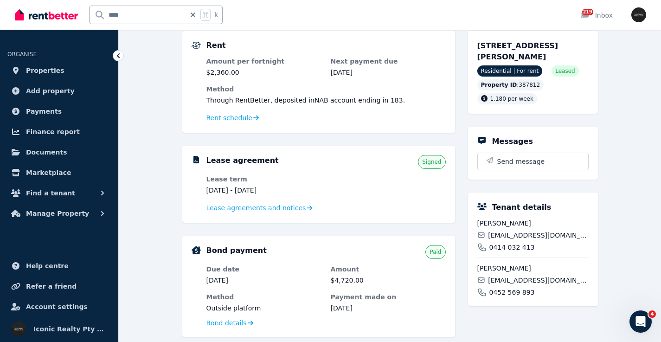
scroll to position [169, 0]
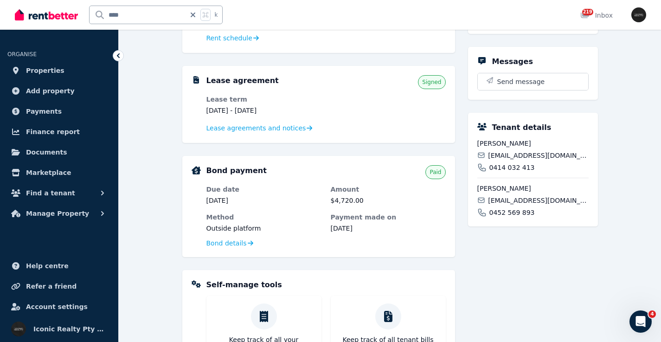
click at [533, 201] on span "guidosanchezvenegas@gmail.com" at bounding box center [538, 200] width 100 height 9
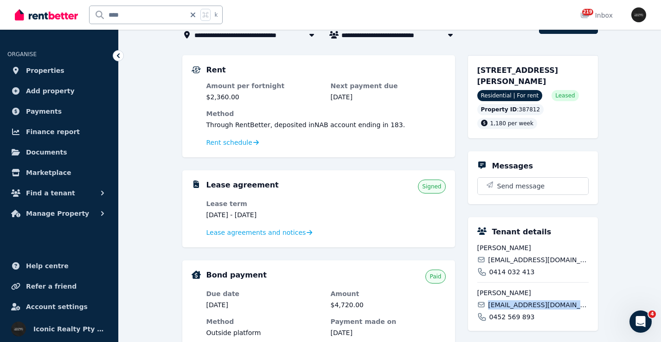
scroll to position [40, 0]
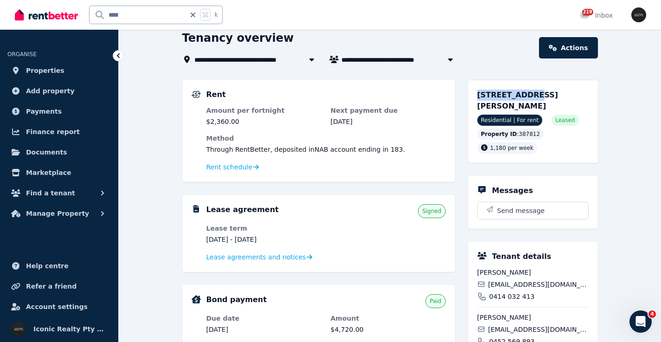
drag, startPoint x: 508, startPoint y: 95, endPoint x: 525, endPoint y: 94, distance: 17.2
click at [525, 94] on div "2/15 Ben Eden St, Bondi Junction NSW 2022 Residential | For rent Leased Propert…" at bounding box center [533, 121] width 130 height 83
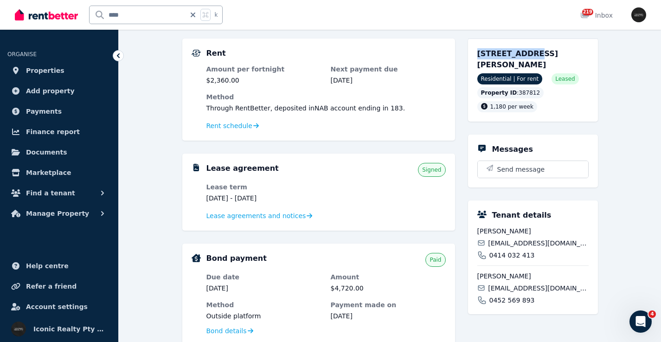
scroll to position [30, 0]
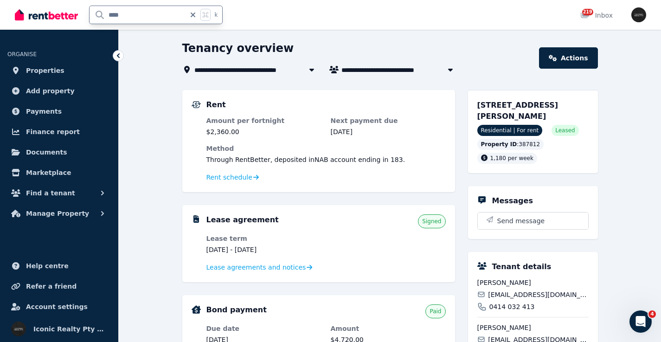
drag, startPoint x: 138, startPoint y: 13, endPoint x: 95, endPoint y: 14, distance: 42.7
click at [91, 16] on input "****" at bounding box center [138, 15] width 96 height 18
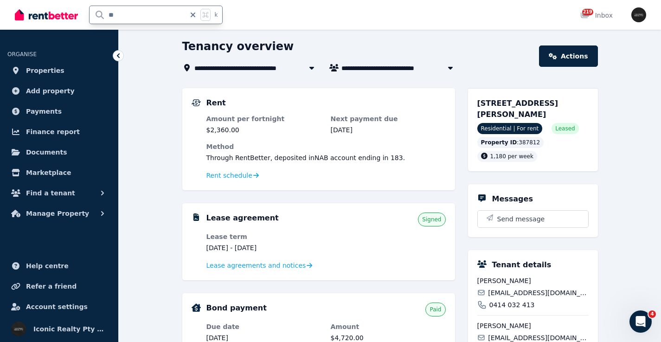
type input "***"
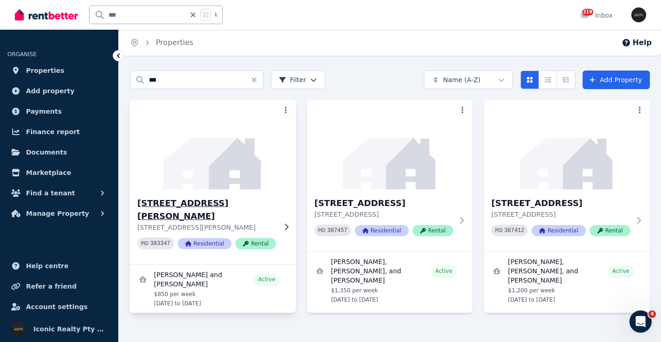
click at [225, 166] on img at bounding box center [213, 145] width 175 height 94
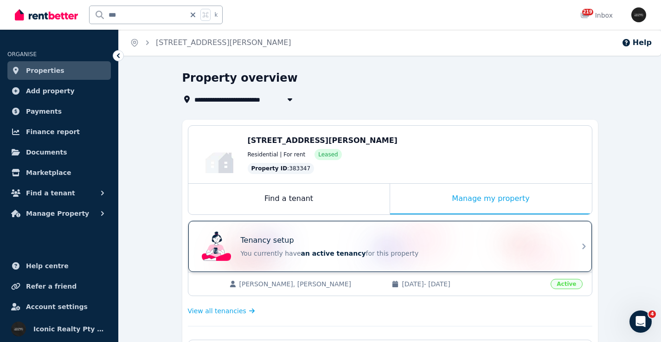
click at [440, 237] on div "Tenancy setup" at bounding box center [403, 240] width 325 height 11
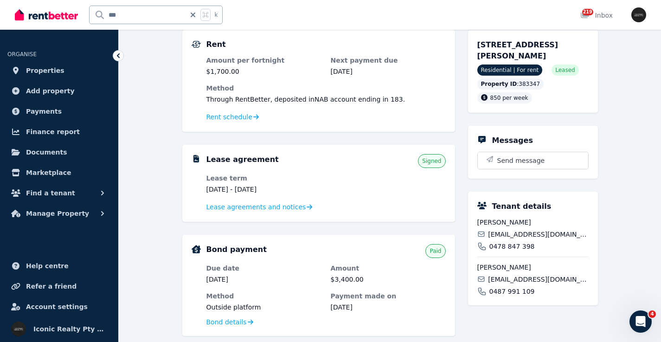
scroll to position [97, 0]
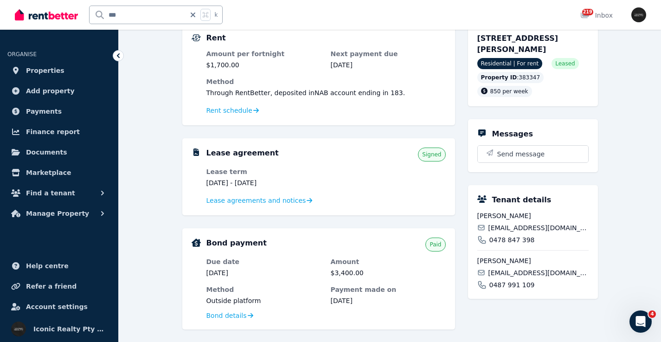
click at [542, 227] on span "santiprieto1989@gmail.com" at bounding box center [538, 227] width 100 height 9
click at [542, 226] on span "santiprieto1989@gmail.com" at bounding box center [538, 227] width 100 height 9
drag, startPoint x: 490, startPoint y: 273, endPoint x: 578, endPoint y: 273, distance: 88.2
click at [578, 274] on div "noelia_gallo90@hotmail.com" at bounding box center [533, 272] width 111 height 9
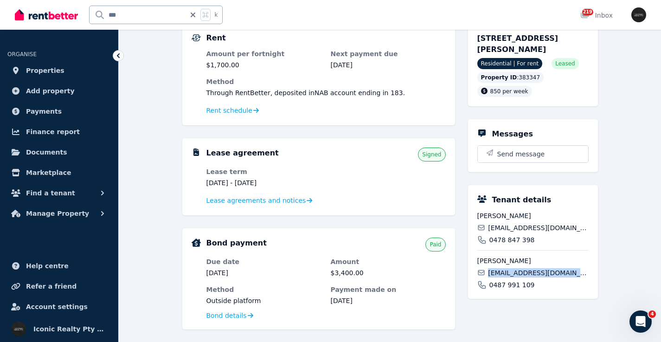
scroll to position [95, 0]
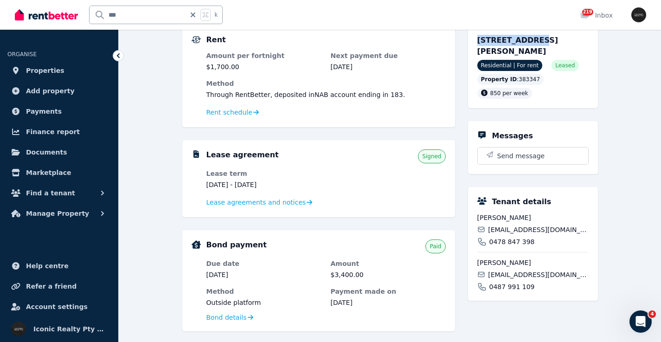
drag, startPoint x: 472, startPoint y: 39, endPoint x: 530, endPoint y: 40, distance: 57.1
click at [530, 40] on div "6/1 Henderson Rd, Bondi NSW 2026 Residential | For rent Leased Property ID : 38…" at bounding box center [533, 66] width 130 height 83
click at [82, 13] on div "*** k" at bounding box center [121, 15] width 213 height 30
type input "*****"
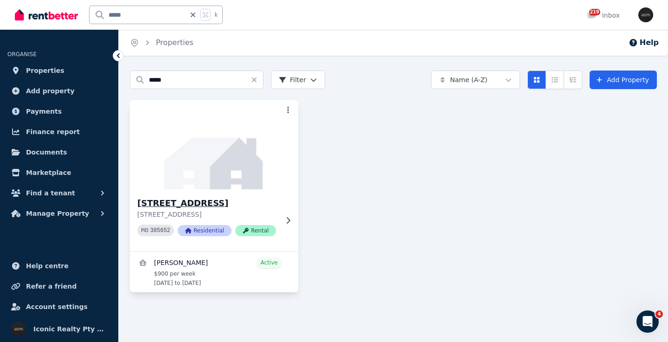
click at [246, 157] on img at bounding box center [214, 145] width 177 height 94
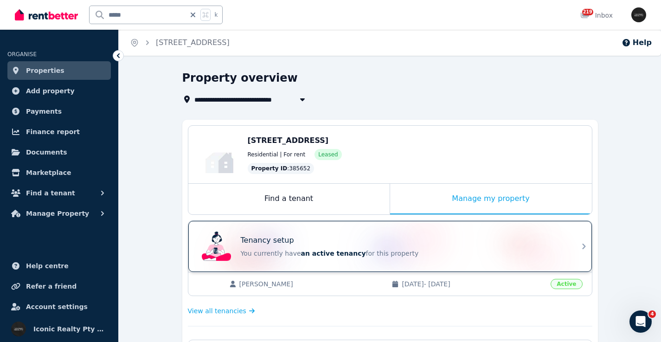
click at [352, 227] on div "Tenancy setup You currently have an active tenancy for this property" at bounding box center [390, 246] width 404 height 51
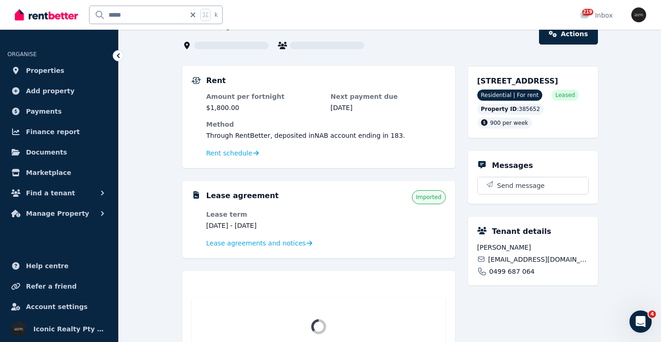
scroll to position [62, 0]
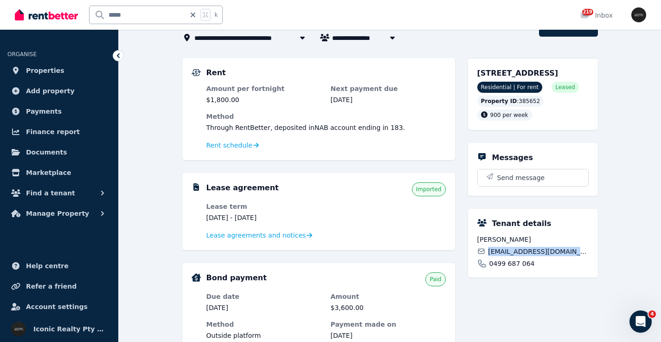
drag, startPoint x: 490, startPoint y: 263, endPoint x: 594, endPoint y: 263, distance: 104.4
click at [594, 263] on div "Tenant details Emily Hutchinson mimihutchison@hotmail.com 0499 687 064" at bounding box center [533, 243] width 130 height 69
drag, startPoint x: 476, startPoint y: 74, endPoint x: 524, endPoint y: 74, distance: 48.3
click at [524, 74] on div "1/180 Eastern Ave, Kingsford NSW 2032 Residential | For rent Leased Property ID…" at bounding box center [533, 94] width 130 height 72
drag, startPoint x: 93, startPoint y: 13, endPoint x: 88, endPoint y: 13, distance: 5.1
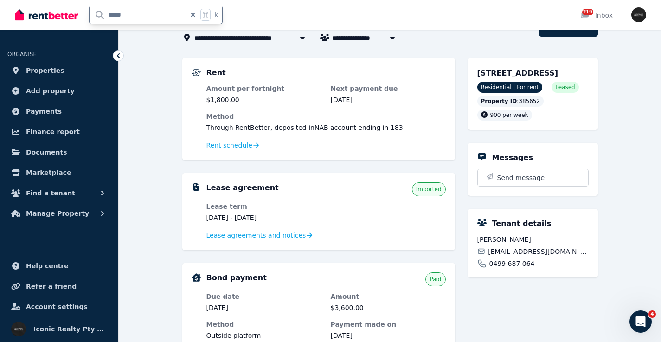
click at [88, 13] on div "***** k" at bounding box center [121, 15] width 213 height 30
type input "**"
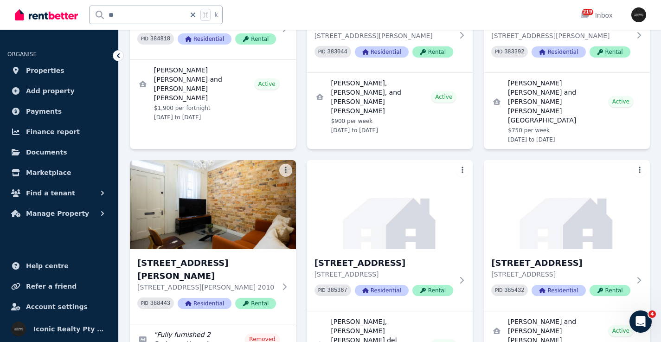
scroll to position [665, 0]
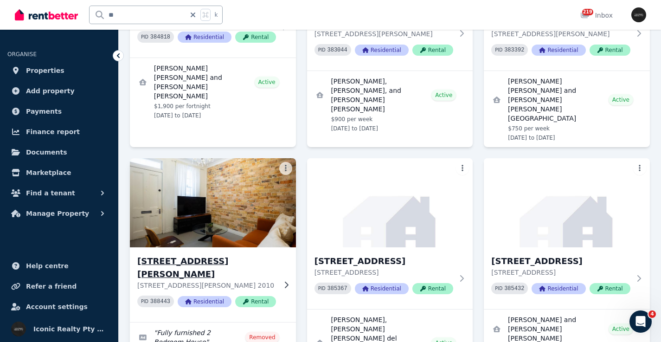
click at [290, 156] on img at bounding box center [213, 203] width 175 height 94
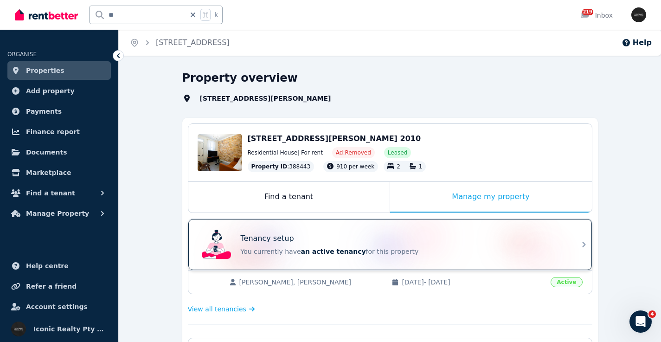
click at [318, 232] on div "Tenancy setup You currently have an active tenancy for this property" at bounding box center [382, 244] width 368 height 37
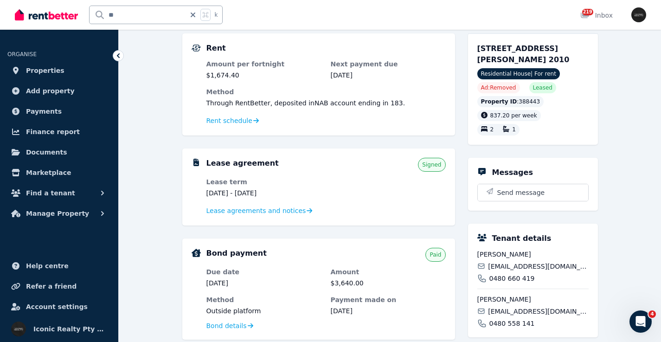
scroll to position [83, 0]
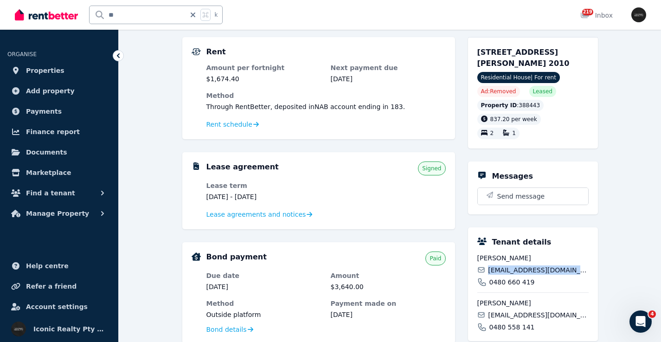
drag, startPoint x: 487, startPoint y: 253, endPoint x: 570, endPoint y: 254, distance: 83.1
click at [570, 265] on div "olivertibble01@gmail.com" at bounding box center [533, 269] width 111 height 9
drag, startPoint x: 491, startPoint y: 303, endPoint x: 595, endPoint y: 303, distance: 104.9
click at [595, 303] on div "Tenant details Oliver Tibble olivertibble01@gmail.com 0480 660 419 Charlie Houl…" at bounding box center [533, 284] width 130 height 114
drag, startPoint x: 476, startPoint y: 50, endPoint x: 504, endPoint y: 52, distance: 28.9
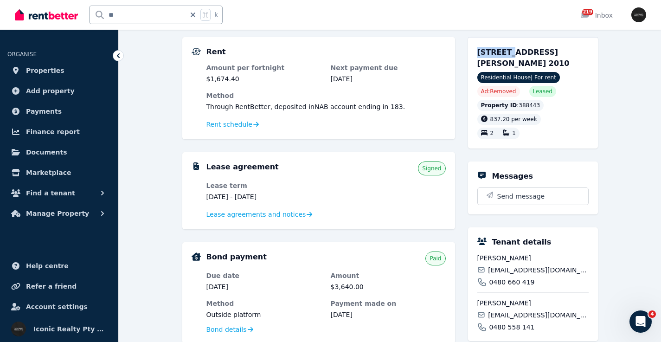
click at [504, 52] on div "21 Terry St, Surry Hills NSW 2010 Residential House | For rent Ad: Removed Leas…" at bounding box center [533, 92] width 130 height 111
click at [93, 12] on input "**" at bounding box center [138, 15] width 96 height 18
type input "***"
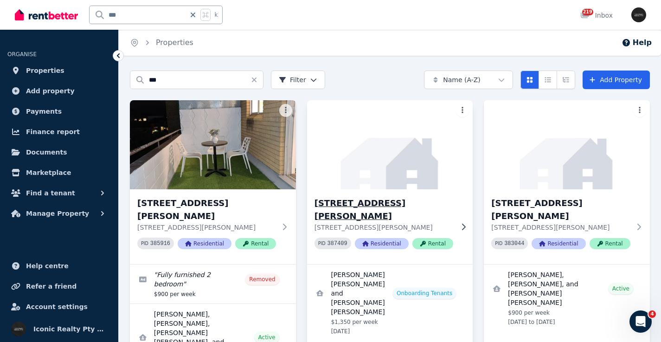
click at [374, 147] on img at bounding box center [390, 145] width 175 height 94
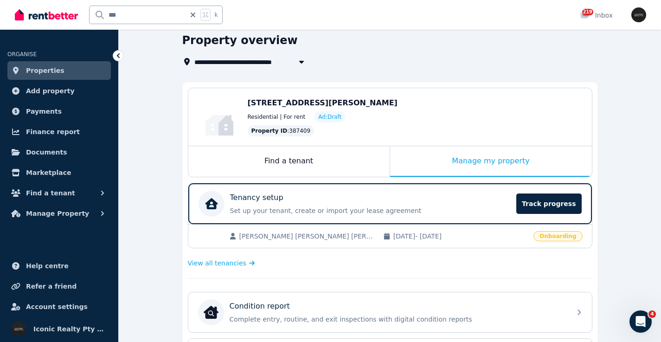
scroll to position [42, 0]
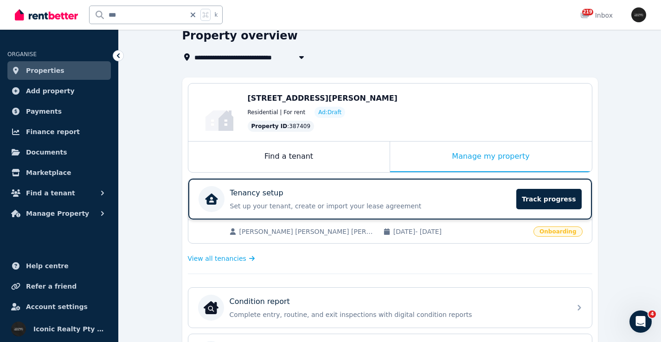
click at [383, 189] on div "Tenancy setup" at bounding box center [370, 192] width 281 height 11
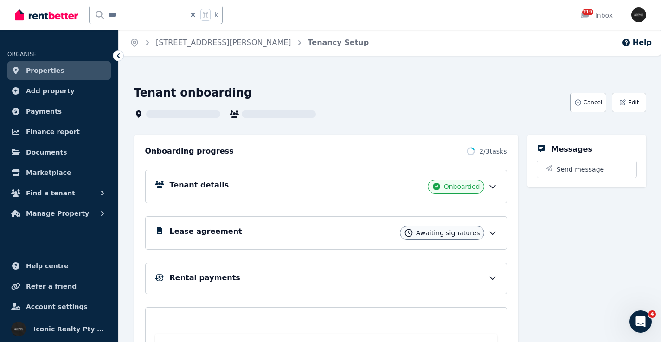
click at [320, 190] on div "Tenant details Onboarded" at bounding box center [334, 187] width 328 height 14
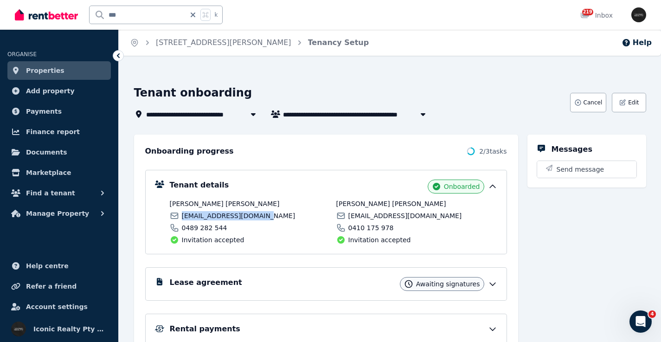
drag, startPoint x: 182, startPoint y: 217, endPoint x: 277, endPoint y: 216, distance: 94.7
click at [274, 217] on div "owendavies635@gmail.com" at bounding box center [250, 215] width 161 height 9
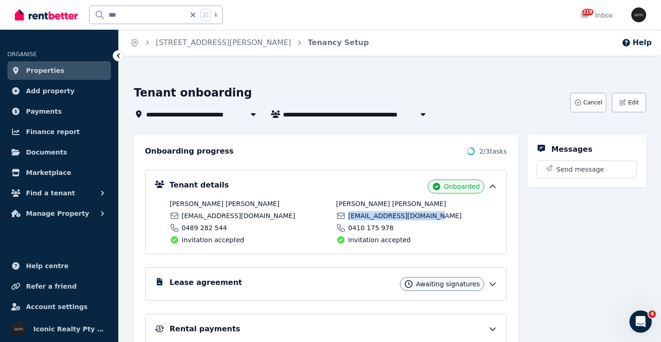
drag, startPoint x: 348, startPoint y: 215, endPoint x: 452, endPoint y: 217, distance: 104.0
click at [452, 217] on div "jaymojames1996@gmail.com" at bounding box center [416, 215] width 161 height 9
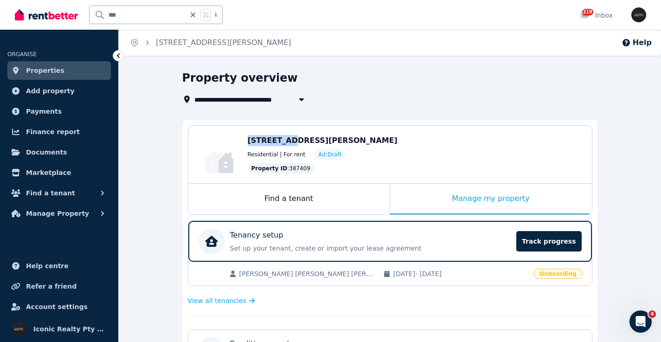
drag, startPoint x: 259, startPoint y: 138, endPoint x: 283, endPoint y: 139, distance: 24.6
click at [284, 139] on div "Edit 9/1 Lucius St, Bondi Beach NSW 2026 Residential | For rent Ad: Draft Prope…" at bounding box center [390, 155] width 404 height 58
drag, startPoint x: 141, startPoint y: 16, endPoint x: 86, endPoint y: 13, distance: 54.4
click at [86, 13] on div "*** k" at bounding box center [121, 15] width 213 height 30
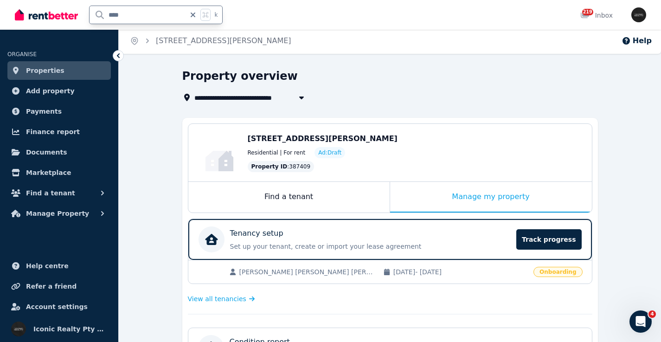
type input "*****"
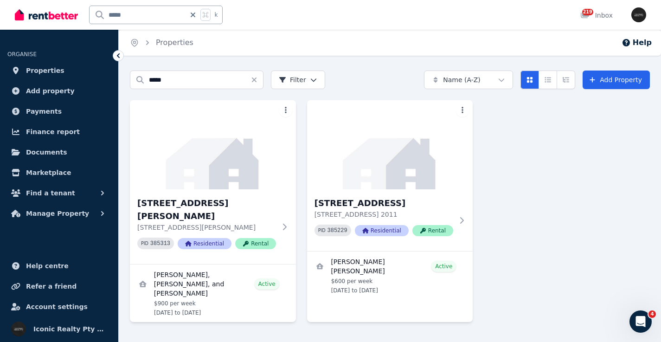
click at [239, 149] on img at bounding box center [213, 144] width 166 height 89
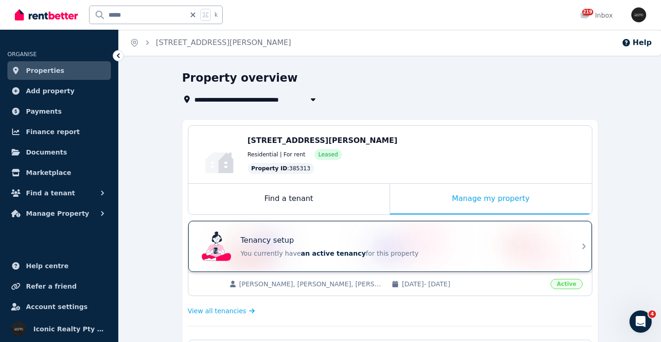
click at [346, 241] on div "Tenancy setup" at bounding box center [403, 240] width 325 height 11
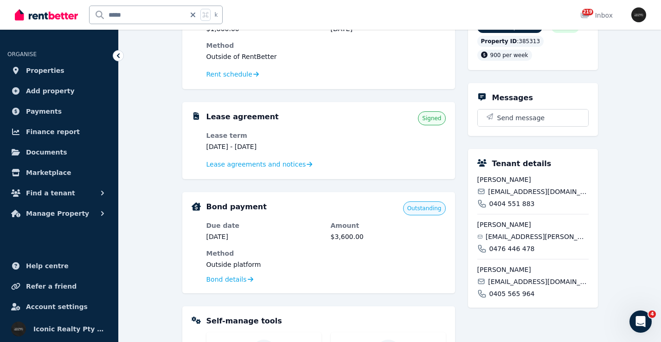
scroll to position [140, 0]
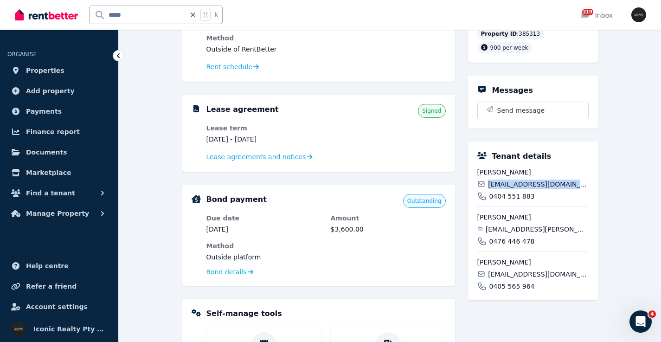
drag, startPoint x: 507, startPoint y: 186, endPoint x: 585, endPoint y: 185, distance: 78.0
click at [584, 185] on div "[EMAIL_ADDRESS][DOMAIN_NAME]" at bounding box center [533, 184] width 111 height 9
drag, startPoint x: 491, startPoint y: 231, endPoint x: 564, endPoint y: 230, distance: 73.3
click at [564, 230] on div "[EMAIL_ADDRESS][PERSON_NAME][DOMAIN_NAME]" at bounding box center [533, 229] width 111 height 9
drag, startPoint x: 490, startPoint y: 274, endPoint x: 594, endPoint y: 275, distance: 104.4
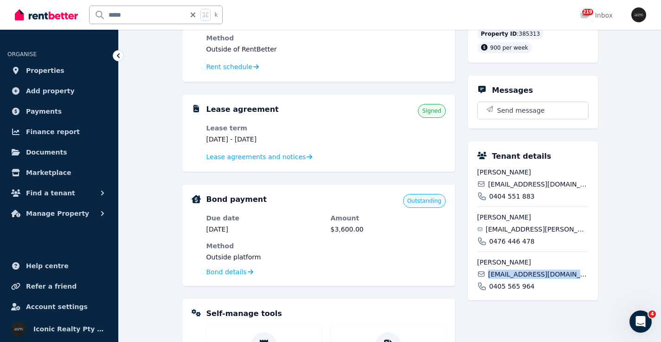
click at [594, 275] on div "Tenant details Agustin Paturlanne agustinpaturlanne@gmail.com 0404 551 883 Juan…" at bounding box center [533, 221] width 130 height 159
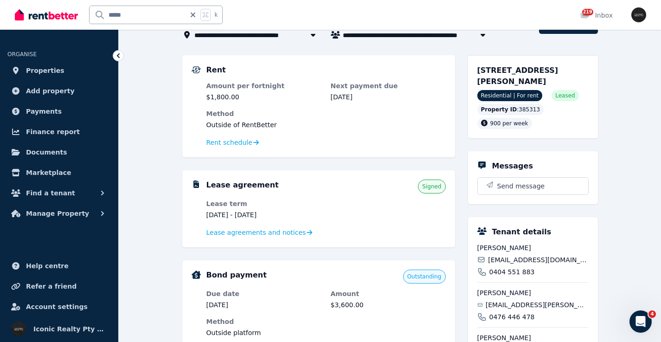
scroll to position [27, 0]
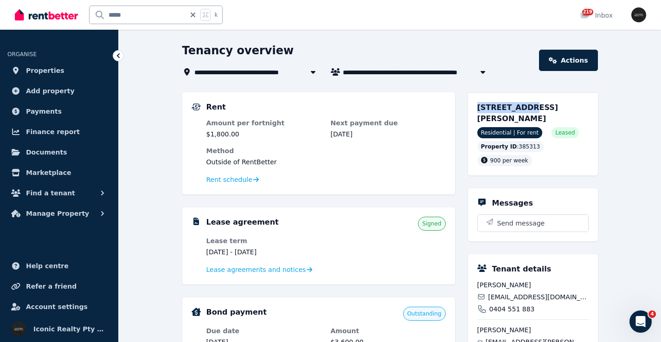
drag, startPoint x: 477, startPoint y: 107, endPoint x: 519, endPoint y: 107, distance: 42.2
click at [520, 107] on div "[STREET_ADDRESS][PERSON_NAME] Residential | For rent Leased Property ID : 38531…" at bounding box center [533, 133] width 130 height 83
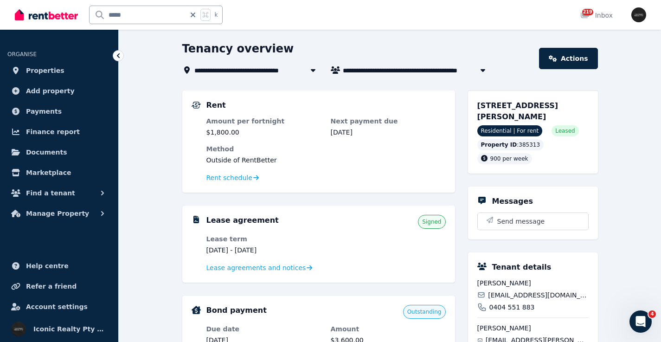
click at [145, 16] on input "*****" at bounding box center [138, 15] width 96 height 18
type input "*****"
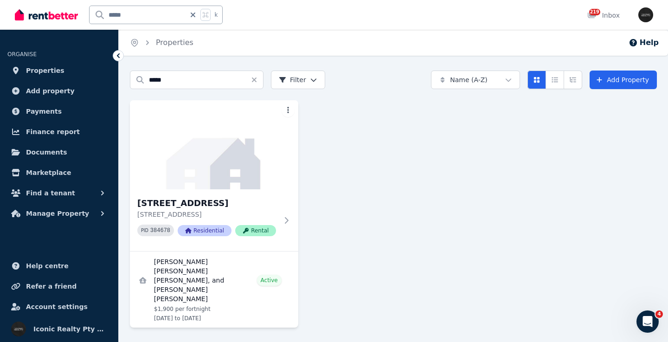
click at [212, 151] on img at bounding box center [214, 144] width 168 height 89
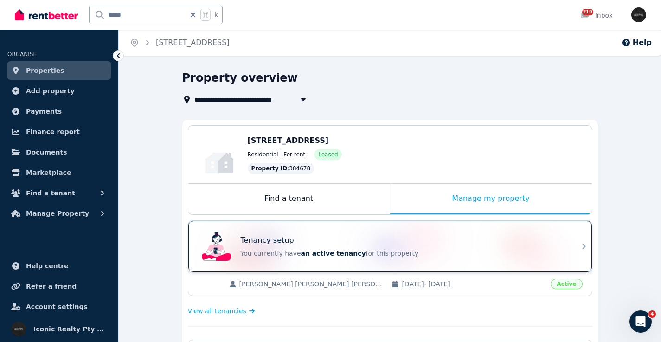
click at [316, 226] on div "Tenancy setup You currently have an active tenancy for this property" at bounding box center [390, 246] width 404 height 51
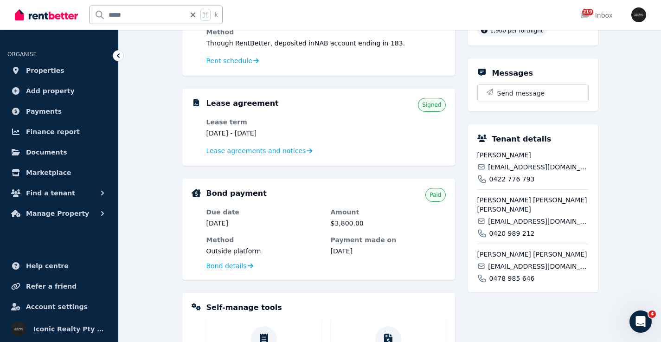
scroll to position [147, 0]
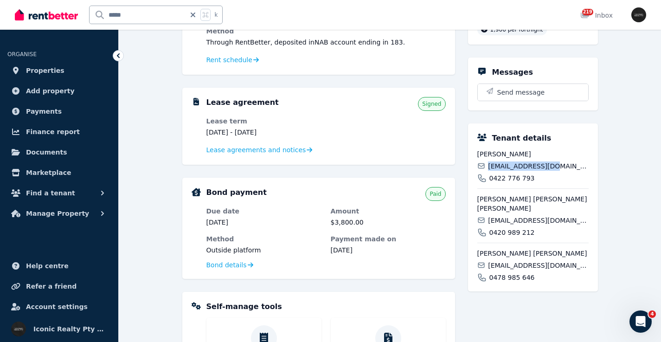
drag, startPoint x: 490, startPoint y: 177, endPoint x: 565, endPoint y: 178, distance: 75.2
click at [565, 171] on div "vitto33@hotmail.it" at bounding box center [533, 166] width 111 height 9
drag, startPoint x: 491, startPoint y: 223, endPoint x: 566, endPoint y: 224, distance: 75.2
click at [566, 224] on div "natalia.herb@gmail.com" at bounding box center [533, 220] width 111 height 9
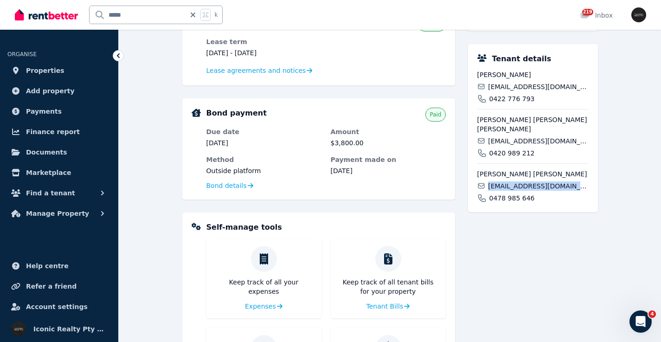
drag, startPoint x: 519, startPoint y: 189, endPoint x: 590, endPoint y: 188, distance: 70.5
click at [590, 189] on div "Tenant details Vittoria Siino vitto33@hotmail.it 0422 776 793 Natalia Andrea He…" at bounding box center [533, 128] width 130 height 168
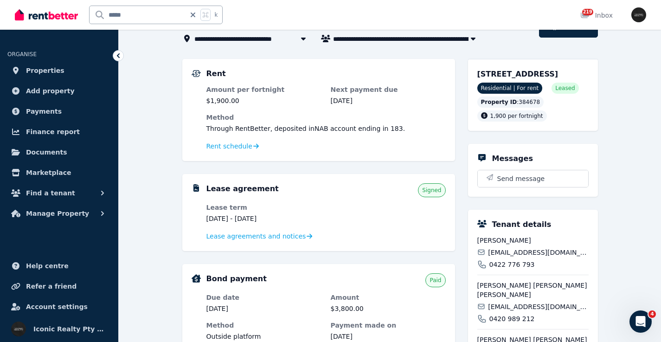
scroll to position [59, 0]
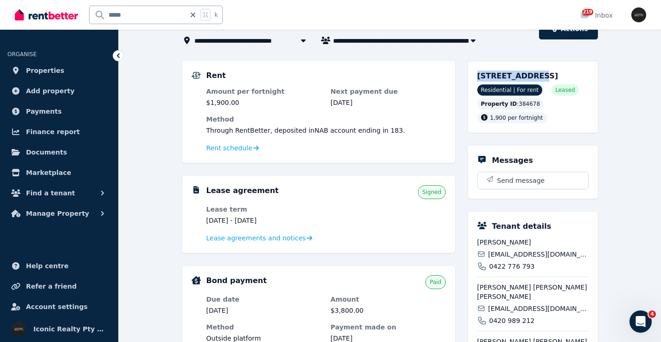
drag, startPoint x: 477, startPoint y: 75, endPoint x: 528, endPoint y: 75, distance: 51.1
click at [528, 76] on div "3/108 Eastern Ave, Kingsford NSW 2032 Residential | For rent Leased Property ID…" at bounding box center [533, 97] width 130 height 72
drag, startPoint x: 133, startPoint y: 14, endPoint x: 100, endPoint y: 15, distance: 33.0
click at [100, 15] on input "*****" at bounding box center [138, 15] width 96 height 18
type input "****"
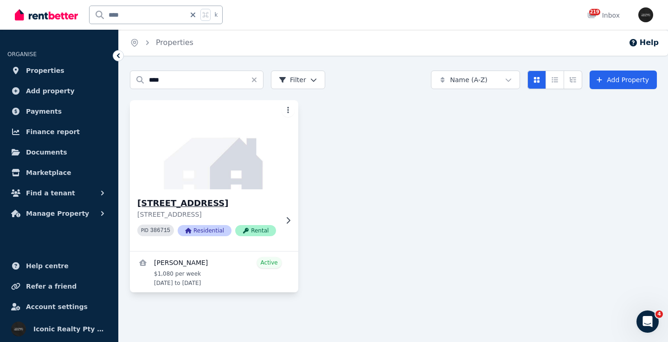
click at [219, 179] on img at bounding box center [214, 145] width 177 height 94
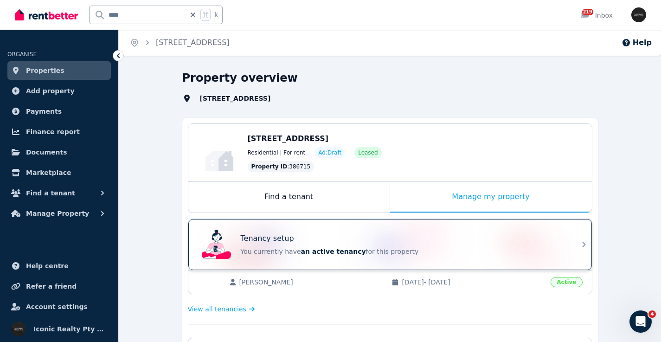
click at [349, 233] on div "Tenancy setup" at bounding box center [403, 238] width 325 height 11
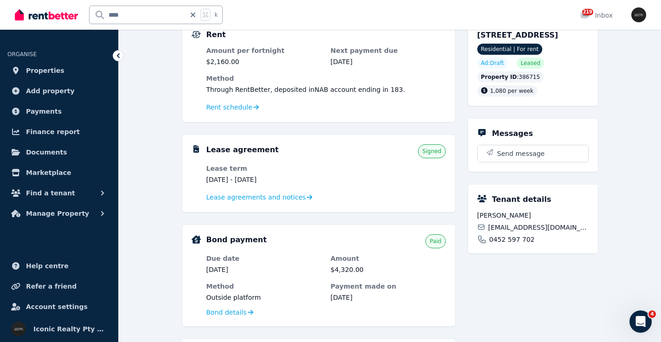
scroll to position [102, 0]
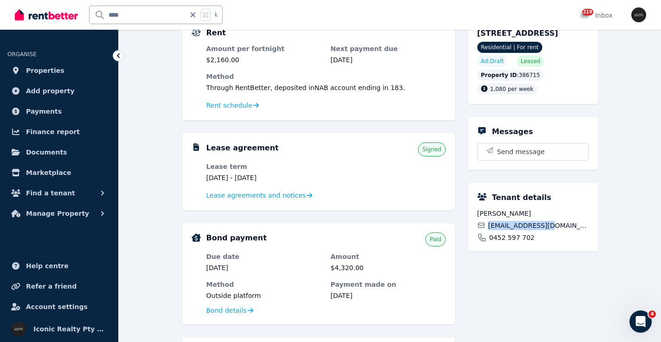
drag, startPoint x: 490, startPoint y: 235, endPoint x: 567, endPoint y: 239, distance: 77.1
click at [568, 230] on div "d2dmove@gmail.com" at bounding box center [533, 225] width 111 height 9
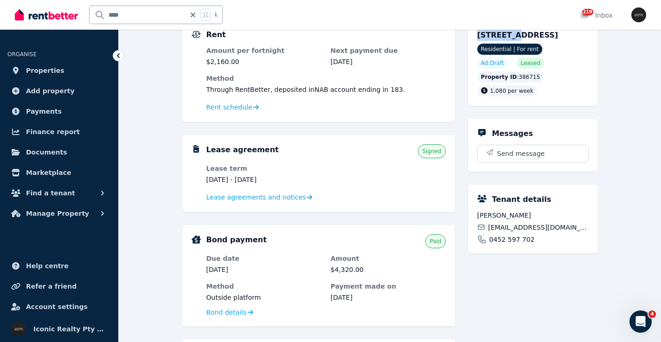
drag, startPoint x: 479, startPoint y: 36, endPoint x: 509, endPoint y: 36, distance: 29.7
click at [509, 37] on span "9/25 Pine St, Randwick NSW 2031" at bounding box center [518, 35] width 81 height 9
drag, startPoint x: 131, startPoint y: 18, endPoint x: 137, endPoint y: 16, distance: 6.5
click at [122, 20] on input "****" at bounding box center [138, 15] width 96 height 18
type input "*"
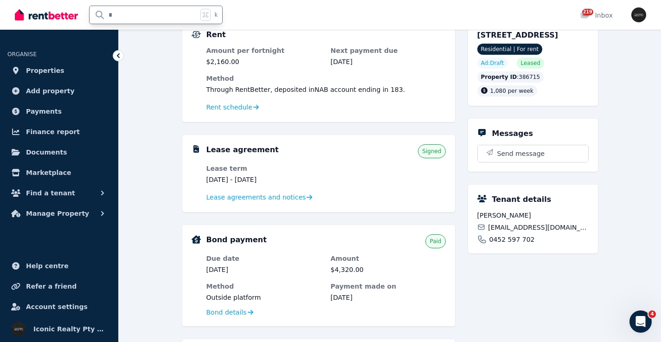
type input "**"
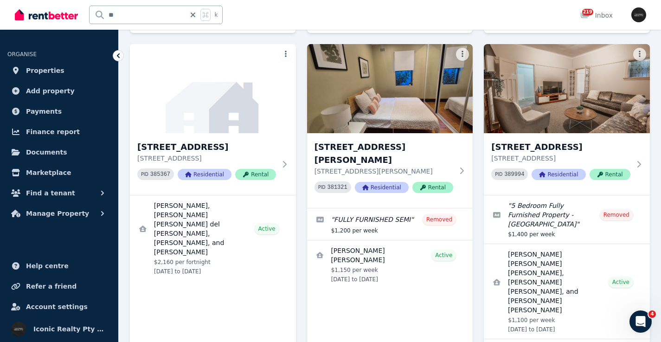
scroll to position [752, 0]
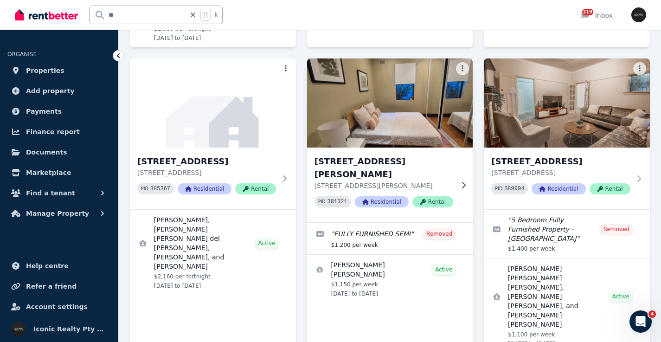
click at [430, 155] on h3 "33 Harbourne Rd, Kingsford - 82" at bounding box center [384, 168] width 139 height 26
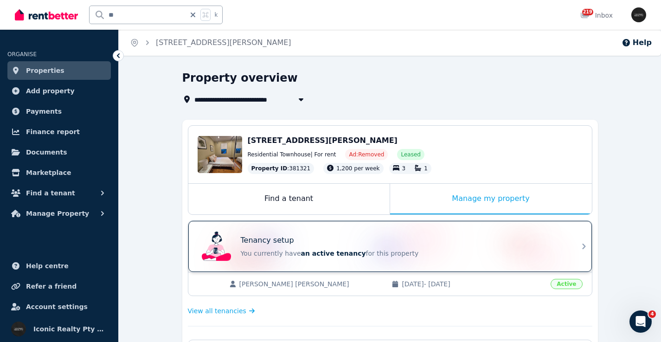
click at [314, 238] on div "Tenancy setup" at bounding box center [403, 240] width 325 height 11
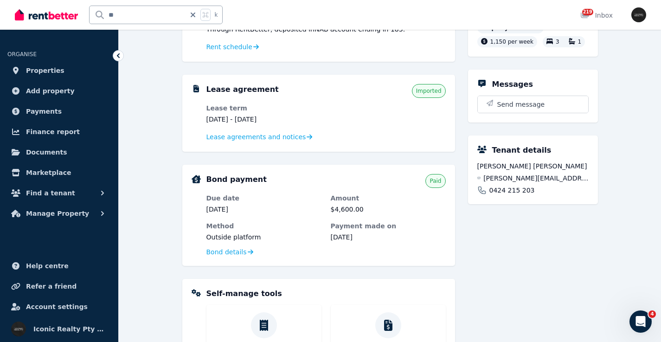
scroll to position [158, 0]
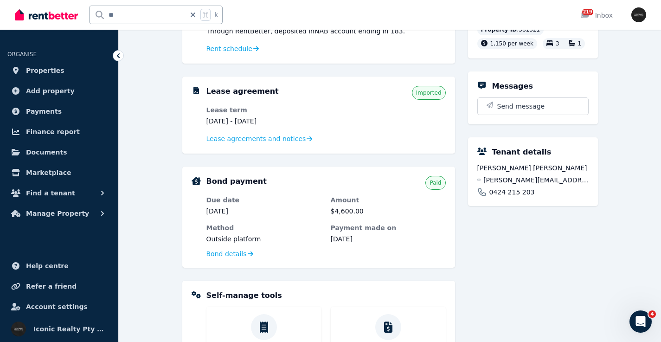
click at [507, 178] on span "tomas.olivares.maturana@gmail.com" at bounding box center [536, 179] width 105 height 9
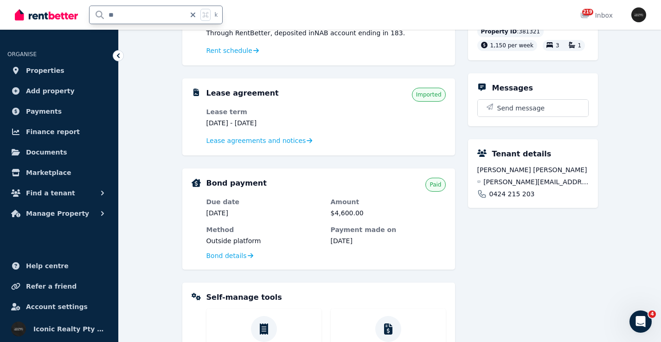
drag, startPoint x: 124, startPoint y: 16, endPoint x: 88, endPoint y: 14, distance: 36.7
click at [88, 14] on div "** k" at bounding box center [121, 15] width 213 height 30
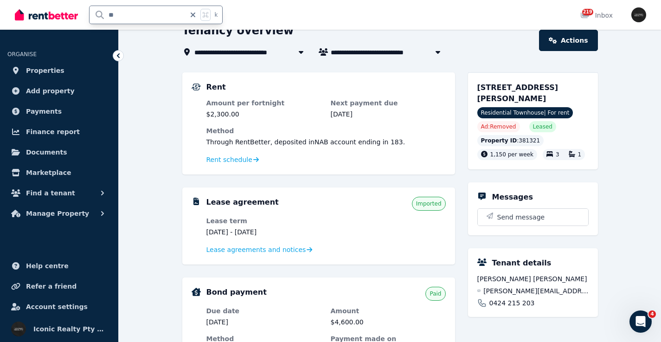
scroll to position [46, 0]
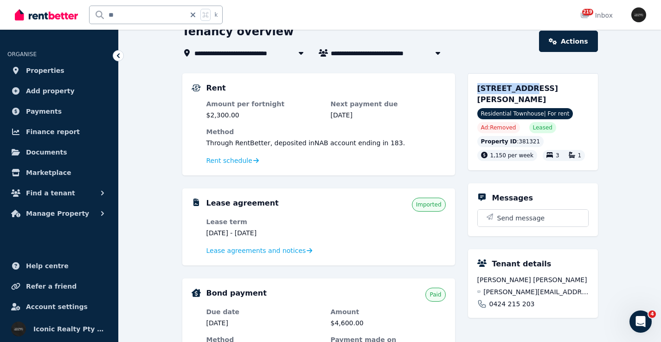
drag, startPoint x: 472, startPoint y: 88, endPoint x: 524, endPoint y: 89, distance: 52.0
click at [524, 89] on div "33 Harbourne Rd, Kingsford NSW 2032 Residential Townhouse | For rent Ad: Remove…" at bounding box center [533, 121] width 130 height 97
drag, startPoint x: 126, startPoint y: 11, endPoint x: 135, endPoint y: 9, distance: 9.0
click at [99, 11] on input "**" at bounding box center [138, 15] width 96 height 18
type input "****"
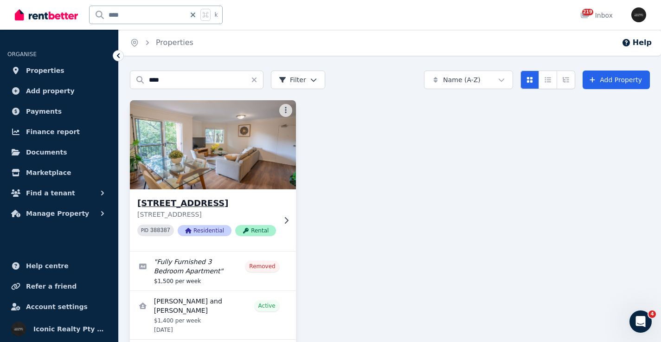
click at [207, 164] on img at bounding box center [213, 145] width 175 height 94
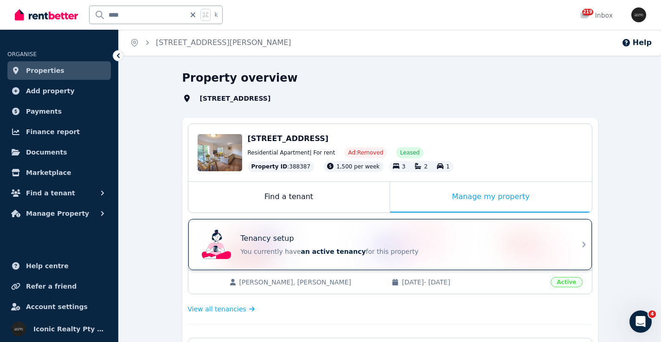
click at [331, 230] on div "Tenancy setup You currently have an active tenancy for this property" at bounding box center [382, 244] width 368 height 37
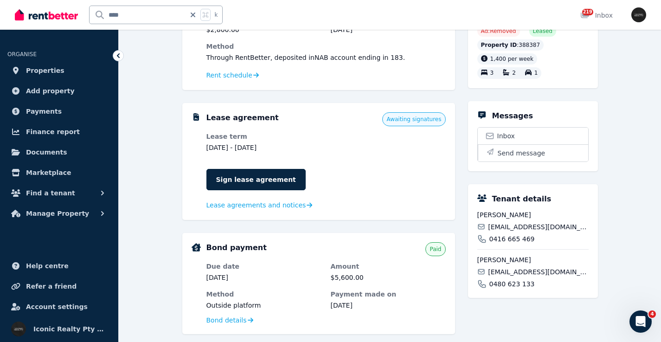
scroll to position [162, 0]
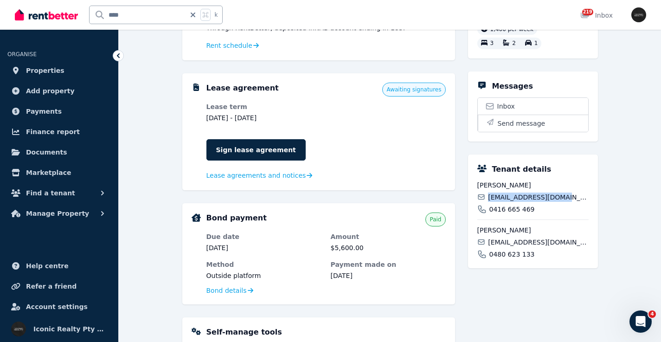
drag, startPoint x: 490, startPoint y: 206, endPoint x: 586, endPoint y: 207, distance: 95.6
click at [586, 202] on div "belenamatti@gmail.com" at bounding box center [533, 197] width 111 height 9
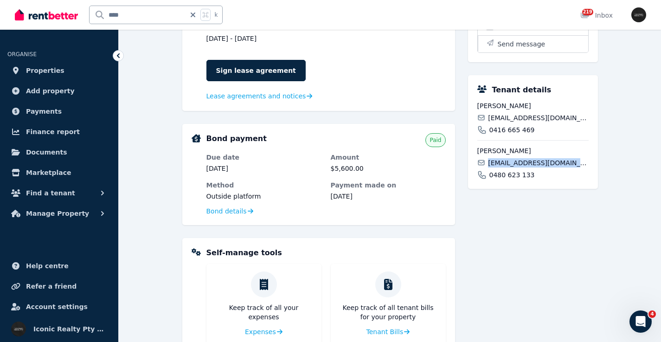
drag, startPoint x: 487, startPoint y: 173, endPoint x: 601, endPoint y: 175, distance: 113.3
click at [601, 175] on div "**********" at bounding box center [390, 149] width 543 height 639
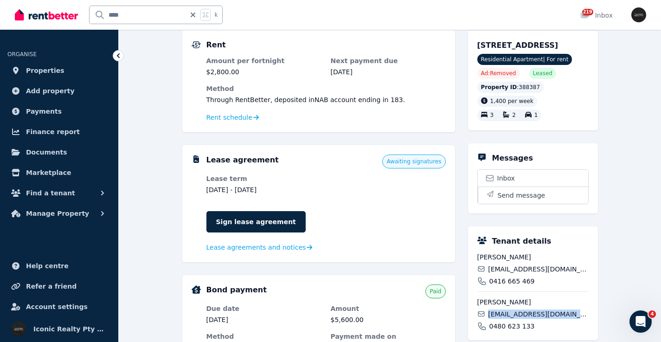
scroll to position [82, 0]
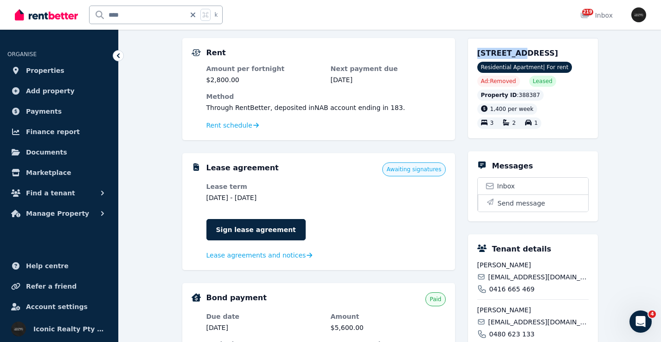
drag, startPoint x: 478, startPoint y: 56, endPoint x: 516, endPoint y: 53, distance: 37.2
click at [516, 53] on span "[STREET_ADDRESS]" at bounding box center [518, 53] width 81 height 9
drag, startPoint x: 145, startPoint y: 16, endPoint x: 83, endPoint y: 10, distance: 62.9
click at [83, 10] on div "**** k" at bounding box center [121, 15] width 213 height 30
type input "****"
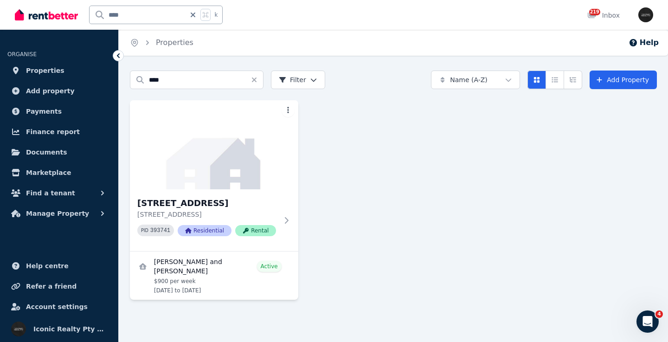
click at [205, 161] on img at bounding box center [214, 144] width 168 height 89
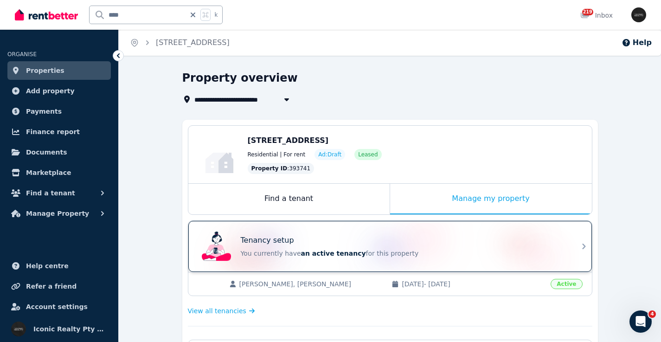
click at [425, 231] on div "Tenancy setup You currently have an active tenancy for this property" at bounding box center [382, 246] width 368 height 37
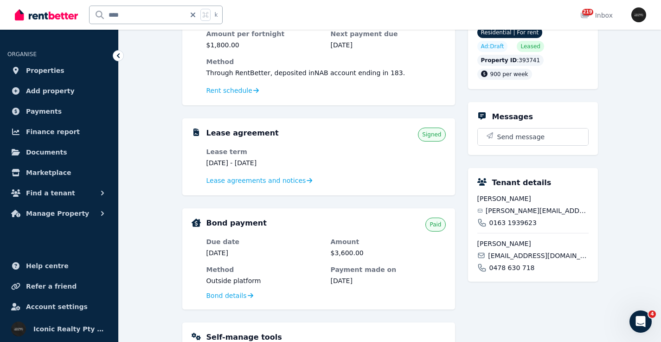
scroll to position [117, 0]
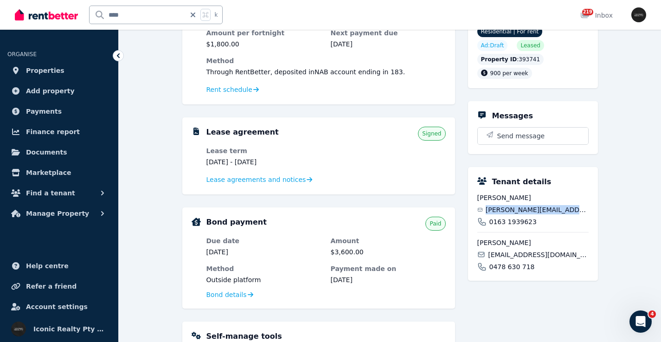
drag, startPoint x: 494, startPoint y: 223, endPoint x: 581, endPoint y: 218, distance: 86.9
click at [581, 214] on div "leon.beck3r.13@gmail.com" at bounding box center [533, 209] width 111 height 9
drag, startPoint x: 494, startPoint y: 266, endPoint x: 575, endPoint y: 266, distance: 80.3
click at [575, 259] on div "aouraghshahin@gmail.com" at bounding box center [533, 254] width 111 height 9
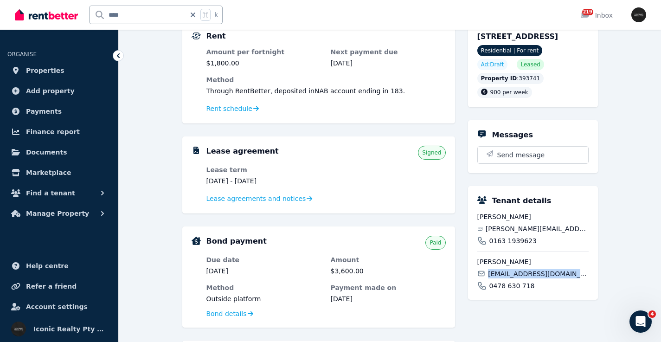
scroll to position [87, 0]
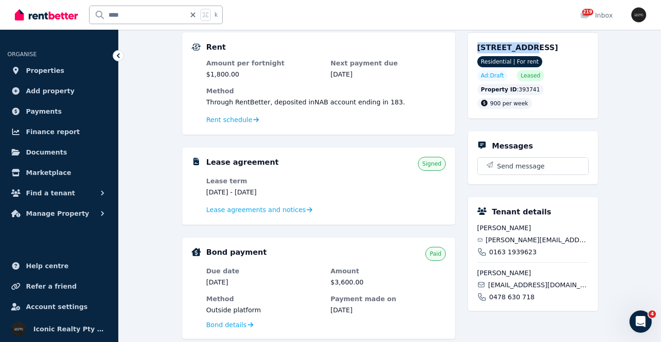
drag, startPoint x: 472, startPoint y: 48, endPoint x: 516, endPoint y: 47, distance: 43.2
click at [516, 47] on div "1/41 Prince St, Randwick NSW 2031 Residential | For rent Ad: Draft Leased Prope…" at bounding box center [533, 75] width 130 height 86
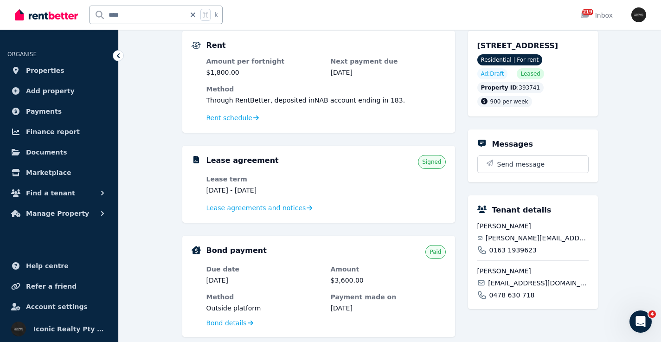
click at [194, 14] on icon at bounding box center [193, 15] width 5 height 5
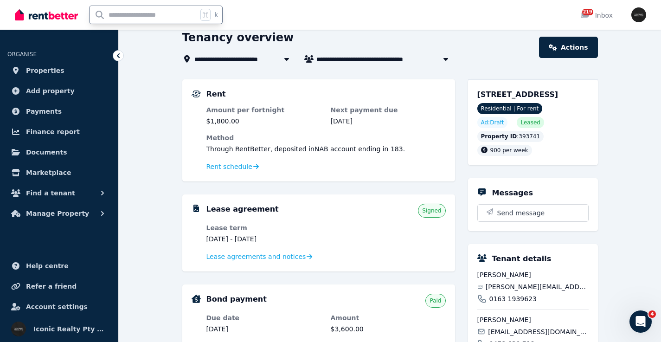
click at [154, 19] on input "text" at bounding box center [144, 15] width 108 height 18
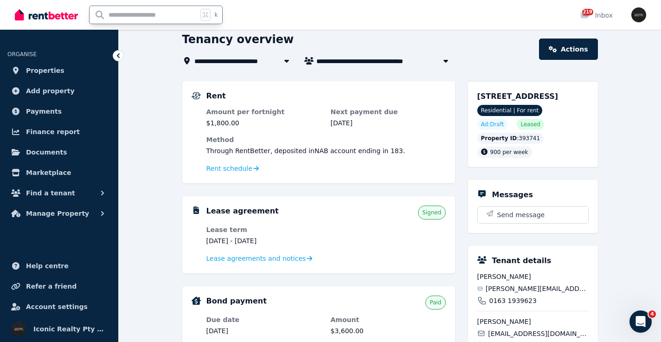
scroll to position [35, 0]
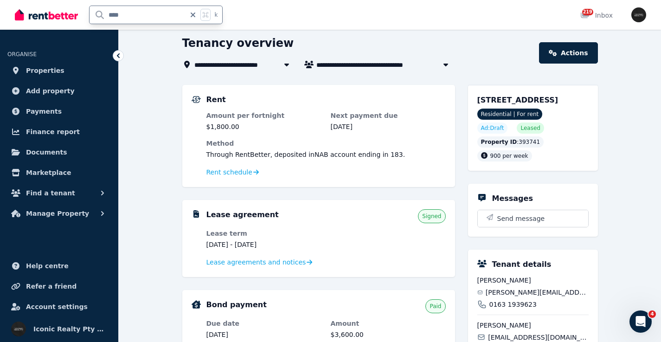
type input "*****"
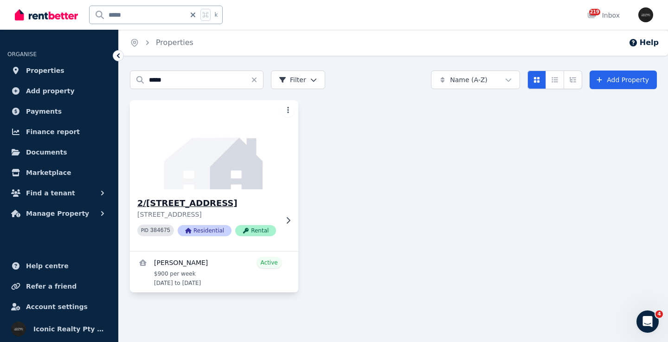
click at [224, 165] on img at bounding box center [214, 145] width 177 height 94
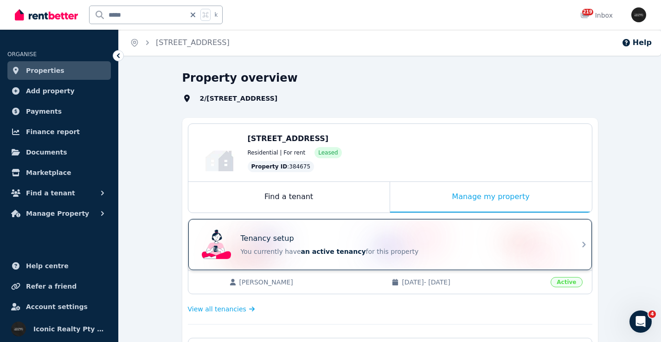
click at [336, 239] on div "Tenancy setup" at bounding box center [403, 238] width 325 height 11
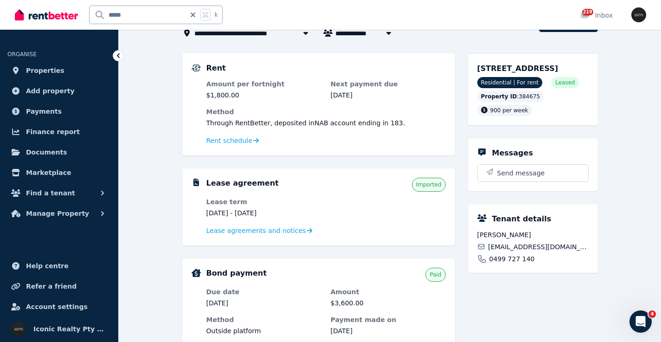
scroll to position [61, 0]
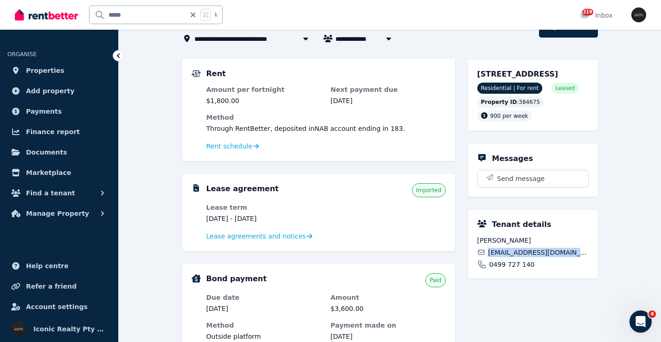
drag, startPoint x: 519, startPoint y: 263, endPoint x: 574, endPoint y: 262, distance: 55.2
click at [574, 257] on div "conorogrady97@gmail.com" at bounding box center [533, 252] width 111 height 9
drag, startPoint x: 477, startPoint y: 76, endPoint x: 533, endPoint y: 73, distance: 56.3
click at [533, 73] on span "2/333 Maroubra Rd, Maroubra NSW 2035" at bounding box center [518, 74] width 81 height 9
drag, startPoint x: 111, startPoint y: 15, endPoint x: 82, endPoint y: 15, distance: 29.7
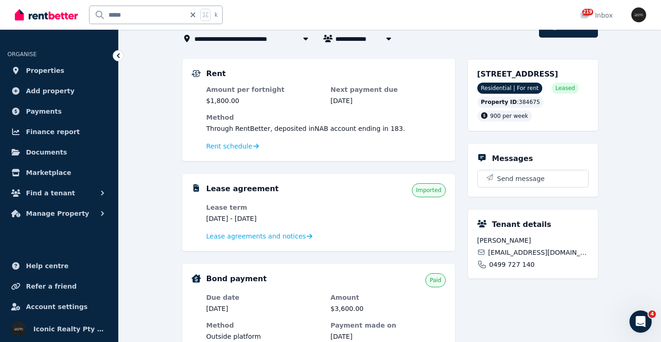
click at [81, 15] on div "***** k" at bounding box center [121, 15] width 213 height 30
type input "*****"
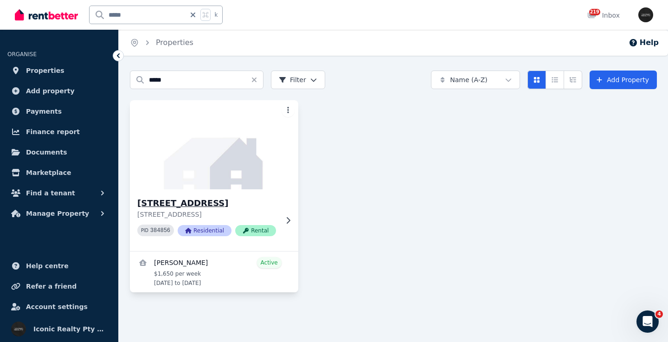
click at [246, 159] on img at bounding box center [214, 145] width 177 height 94
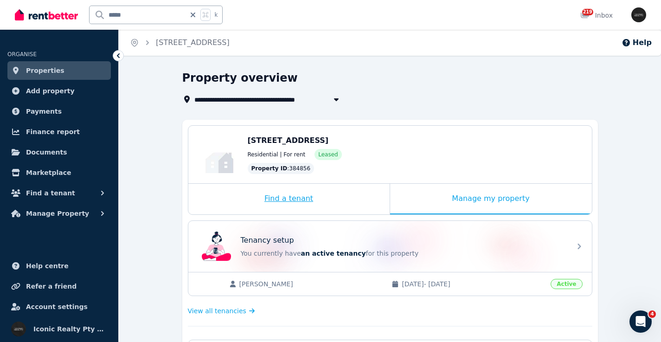
scroll to position [2, 0]
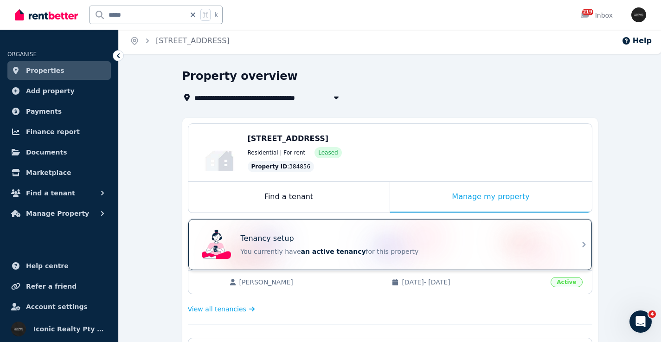
click at [337, 232] on div "Tenancy setup You currently have an active tenancy for this property" at bounding box center [382, 244] width 368 height 37
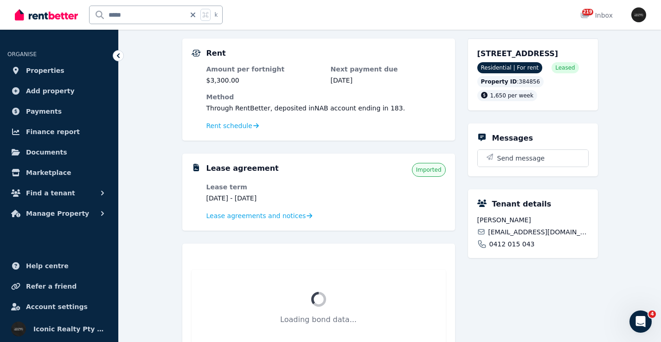
scroll to position [83, 0]
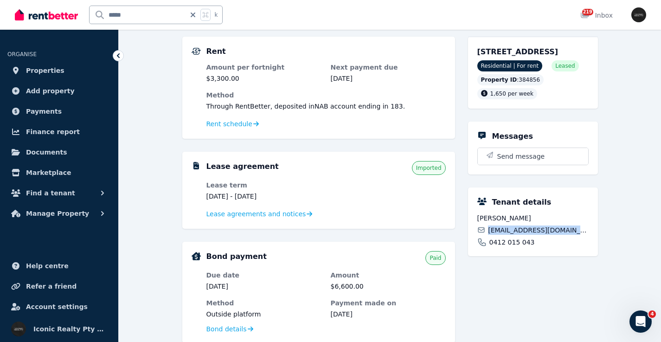
drag, startPoint x: 489, startPoint y: 239, endPoint x: 578, endPoint y: 237, distance: 89.6
click at [578, 235] on div "[EMAIL_ADDRESS][DOMAIN_NAME]" at bounding box center [533, 230] width 111 height 9
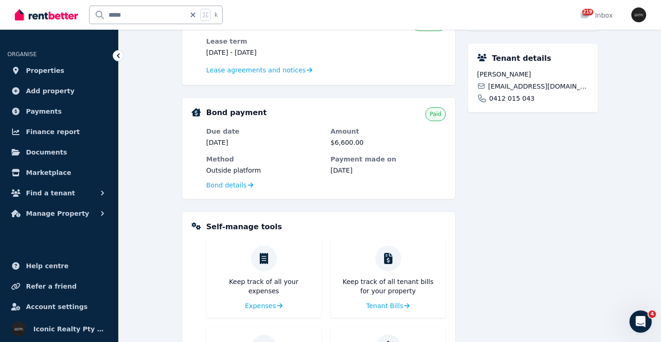
click at [650, 189] on div "**********" at bounding box center [390, 143] width 543 height 599
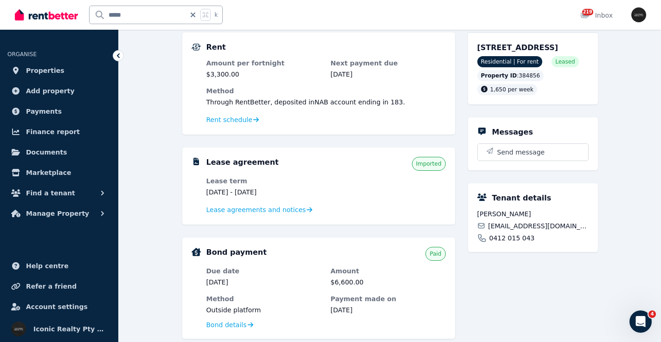
scroll to position [84, 0]
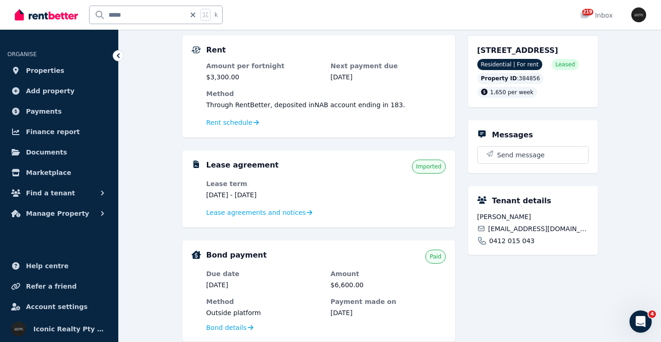
click at [640, 111] on div "**********" at bounding box center [390, 285] width 543 height 599
drag, startPoint x: 134, startPoint y: 13, endPoint x: 77, endPoint y: 15, distance: 56.6
click at [77, 15] on div "***** k" at bounding box center [121, 15] width 213 height 30
type input "****"
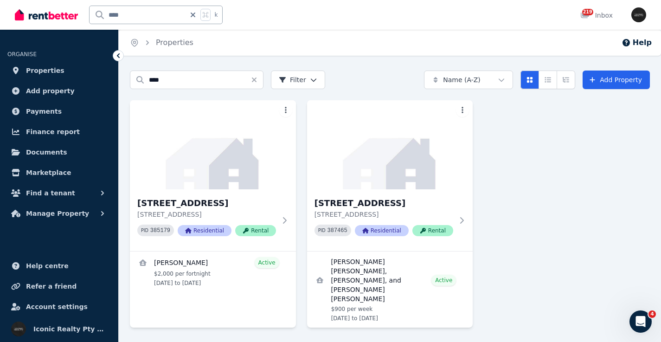
click at [216, 138] on img at bounding box center [213, 144] width 166 height 89
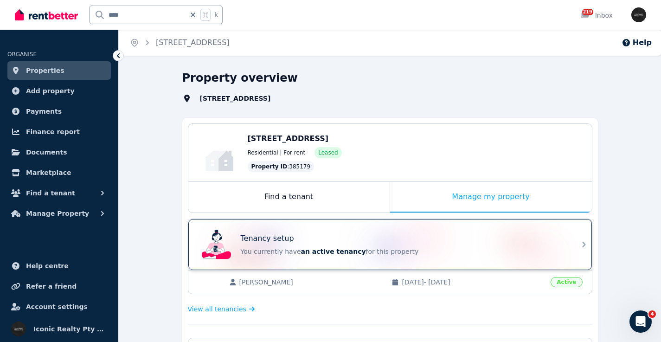
click at [346, 234] on div "Tenancy setup" at bounding box center [403, 238] width 325 height 11
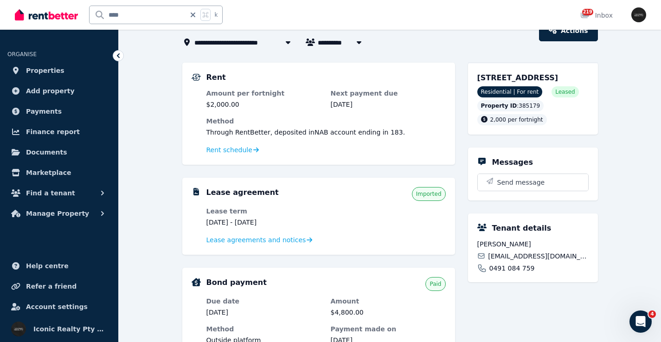
scroll to position [83, 0]
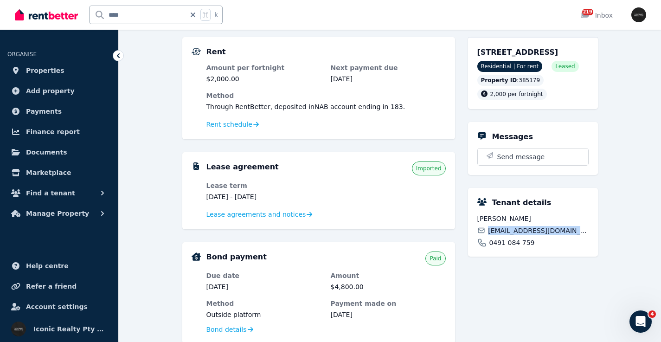
drag, startPoint x: 489, startPoint y: 244, endPoint x: 609, endPoint y: 243, distance: 120.7
click at [609, 246] on div "**********" at bounding box center [390, 287] width 543 height 599
drag, startPoint x: 499, startPoint y: 54, endPoint x: 512, endPoint y: 54, distance: 13.5
click at [512, 54] on div "3/19 Cook St, Randwick NSW 2031 Residential | For rent Leased Property ID : 385…" at bounding box center [533, 73] width 130 height 72
drag, startPoint x: 136, startPoint y: 13, endPoint x: 95, endPoint y: 13, distance: 40.9
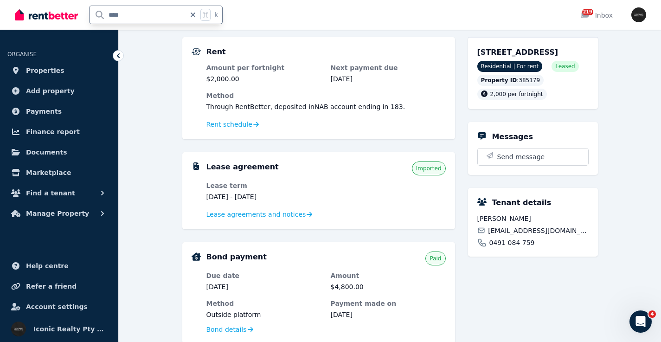
click at [94, 13] on input "****" at bounding box center [138, 15] width 96 height 18
type input "****"
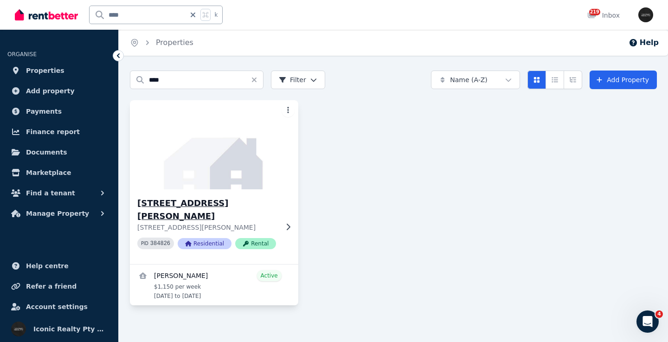
click at [233, 167] on img at bounding box center [214, 145] width 177 height 94
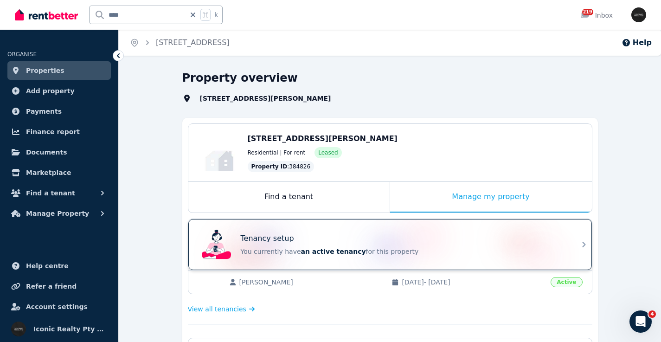
click at [314, 239] on div "Tenancy setup" at bounding box center [403, 238] width 325 height 11
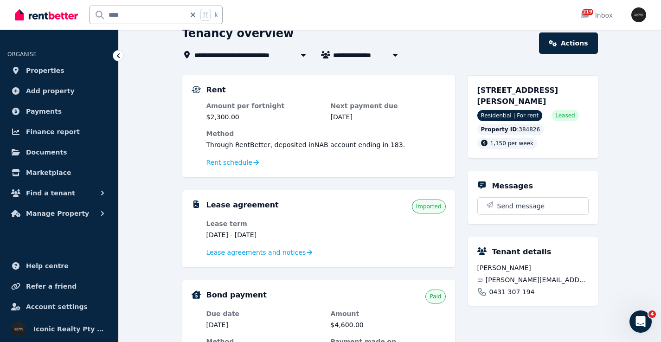
scroll to position [73, 0]
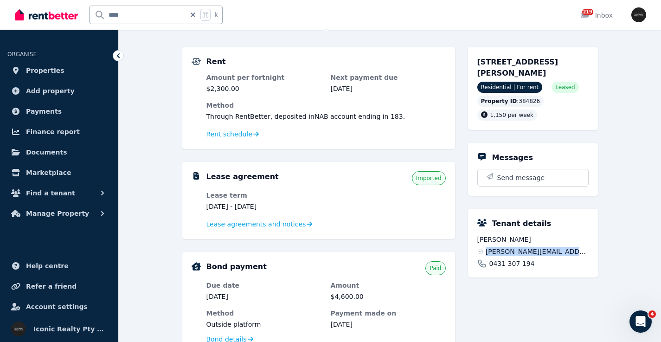
drag, startPoint x: 491, startPoint y: 253, endPoint x: 614, endPoint y: 252, distance: 123.5
click at [614, 253] on div "**********" at bounding box center [390, 297] width 543 height 599
drag, startPoint x: 494, startPoint y: 62, endPoint x: 524, endPoint y: 62, distance: 30.2
click at [524, 62] on div "11/2-4 Fenton Ave, Maroubra NSW 2035 Residential | For rent Leased Property ID …" at bounding box center [533, 88] width 130 height 83
drag, startPoint x: 171, startPoint y: 12, endPoint x: 95, endPoint y: 21, distance: 77.2
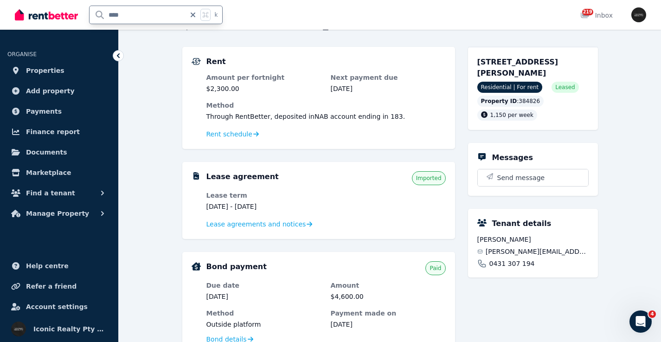
click at [95, 21] on input "****" at bounding box center [138, 15] width 96 height 18
type input "***"
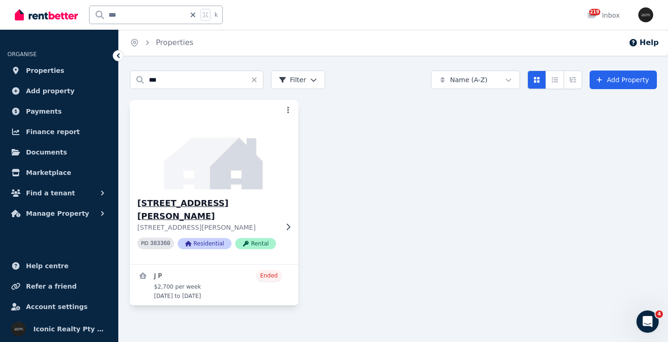
click at [243, 166] on img at bounding box center [214, 145] width 177 height 94
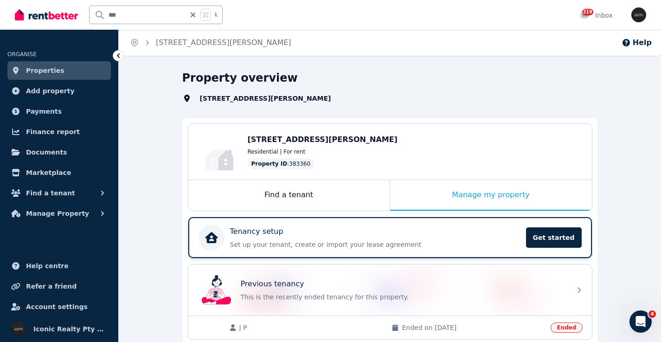
click at [351, 226] on div "Tenancy setup Set up your tenant, create or import your lease agreement Get sta…" at bounding box center [360, 238] width 322 height 26
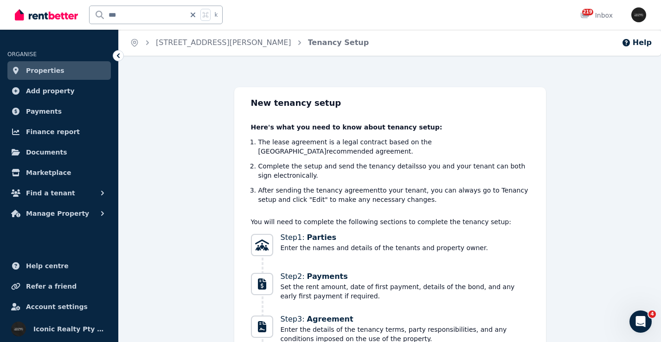
click at [127, 13] on input "***" at bounding box center [138, 15] width 96 height 18
type input "****"
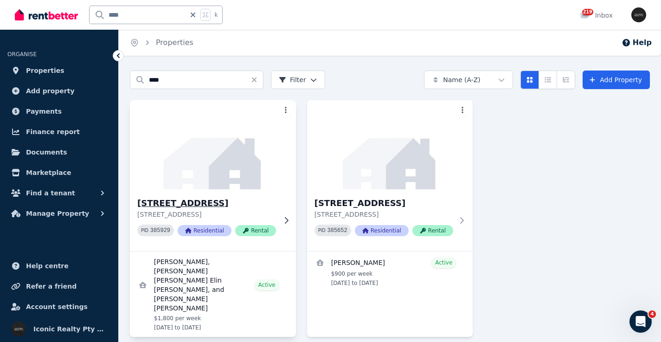
click at [197, 153] on img at bounding box center [213, 145] width 175 height 94
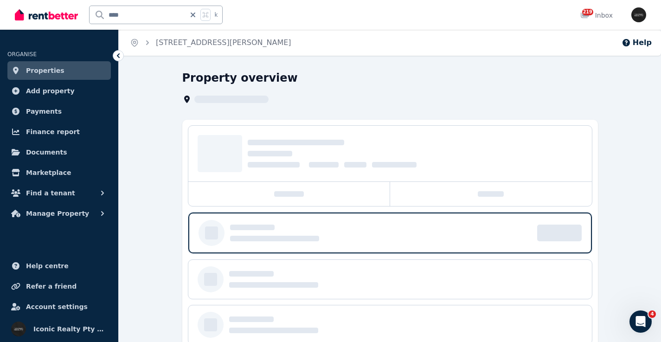
click at [136, 12] on input "****" at bounding box center [138, 15] width 96 height 18
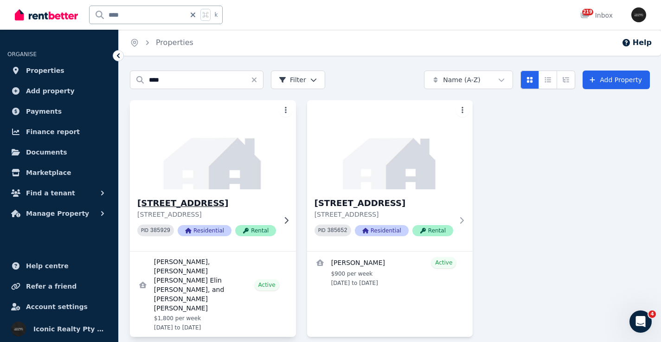
click at [243, 157] on img at bounding box center [213, 145] width 175 height 94
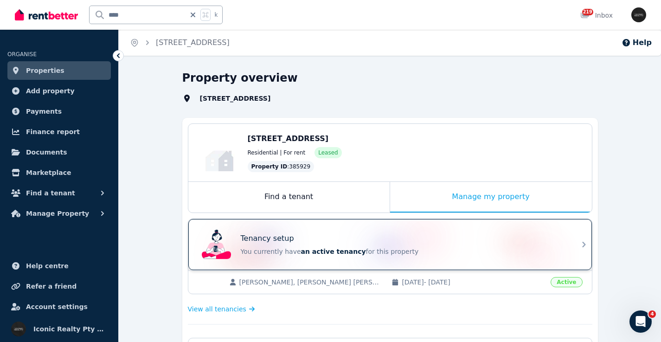
click at [420, 242] on div "Tenancy setup" at bounding box center [403, 238] width 325 height 11
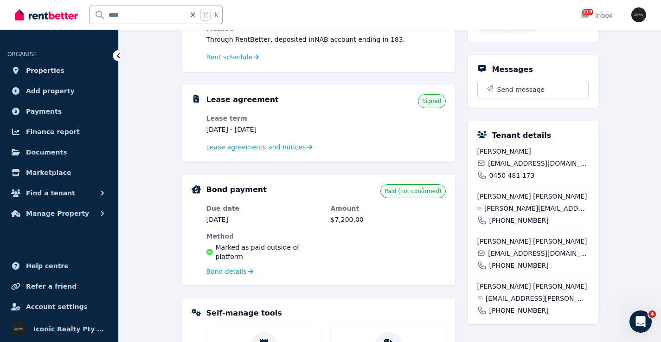
scroll to position [151, 0]
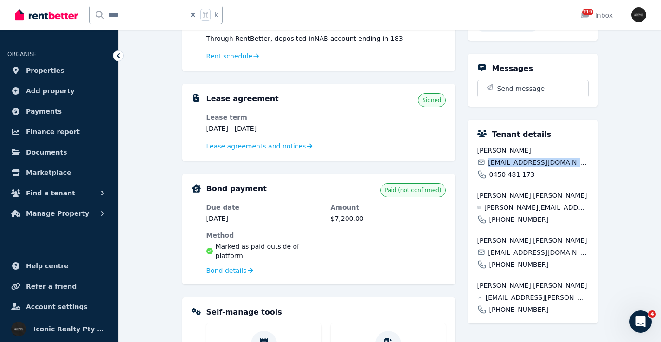
drag, startPoint x: 489, startPoint y: 174, endPoint x: 592, endPoint y: 174, distance: 103.0
click at [592, 174] on div "Tenant details Sofie Amundsen sofie.amundse10@gmail.com 0450 481 173 Miranda Li…" at bounding box center [533, 222] width 130 height 204
drag, startPoint x: 490, startPoint y: 217, endPoint x: 581, endPoint y: 217, distance: 91.0
click at [581, 212] on div "miranda.persson@yahoo.com" at bounding box center [533, 207] width 111 height 9
drag, startPoint x: 486, startPoint y: 263, endPoint x: 555, endPoint y: 260, distance: 69.2
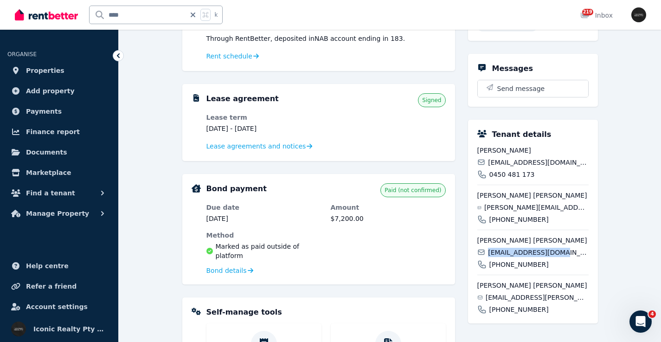
click at [555, 257] on div "ebba.deuschl@live.se" at bounding box center [533, 252] width 111 height 9
drag, startPoint x: 490, startPoint y: 309, endPoint x: 582, endPoint y: 307, distance: 91.9
click at [582, 302] on div "emmla.rydin@gmail.com" at bounding box center [533, 297] width 111 height 9
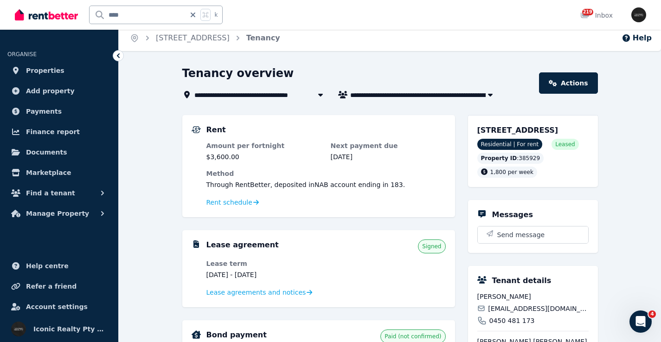
scroll to position [22, 0]
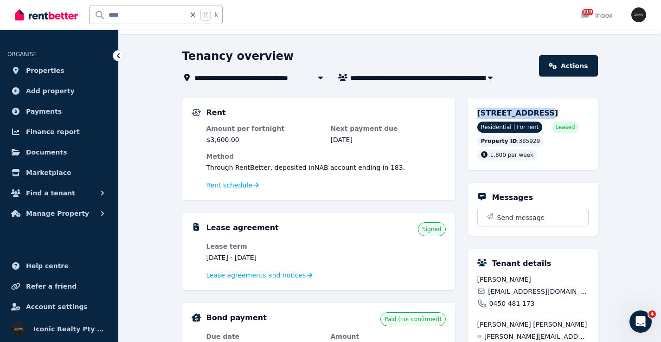
drag, startPoint x: 476, startPoint y: 113, endPoint x: 529, endPoint y: 113, distance: 52.9
click at [529, 114] on div "10-16 Llandaff St, Bondi Junction NSW 2022 Residential | For rent Leased Proper…" at bounding box center [533, 134] width 130 height 72
click at [146, 14] on input "****" at bounding box center [138, 15] width 96 height 18
type input "*****"
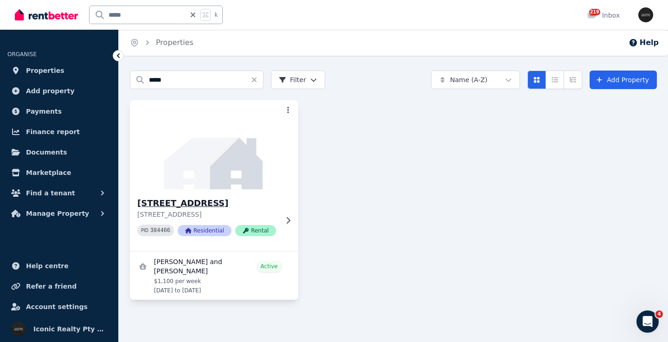
click at [185, 165] on img at bounding box center [214, 145] width 177 height 94
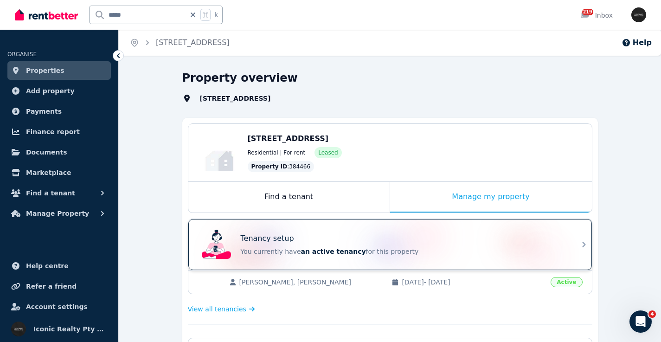
click at [341, 252] on span "an active tenancy" at bounding box center [333, 251] width 65 height 7
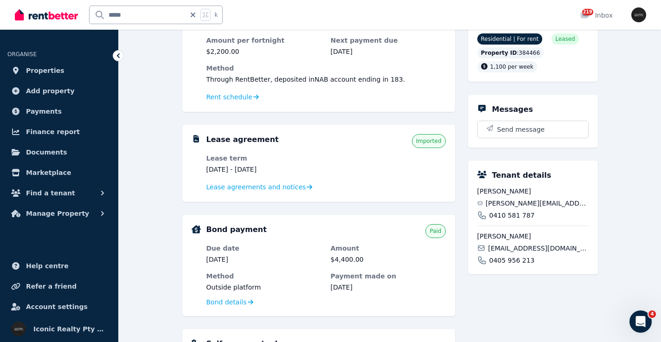
scroll to position [116, 0]
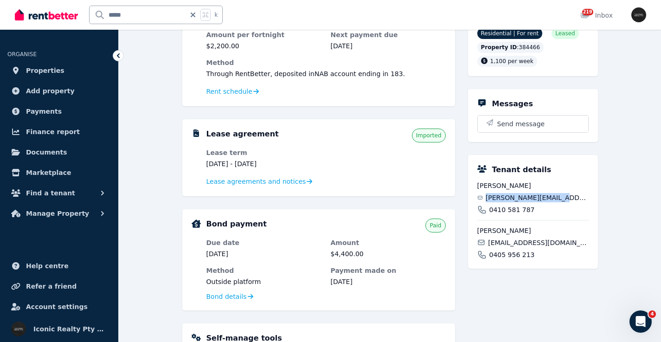
drag, startPoint x: 491, startPoint y: 208, endPoint x: 577, endPoint y: 208, distance: 86.3
click at [577, 202] on div "ciara.mcm@hotmail.com" at bounding box center [533, 197] width 111 height 9
drag, startPoint x: 486, startPoint y: 252, endPoint x: 582, endPoint y: 254, distance: 95.2
click at [582, 247] on div "jennifermcm@hotmail.com" at bounding box center [533, 242] width 111 height 9
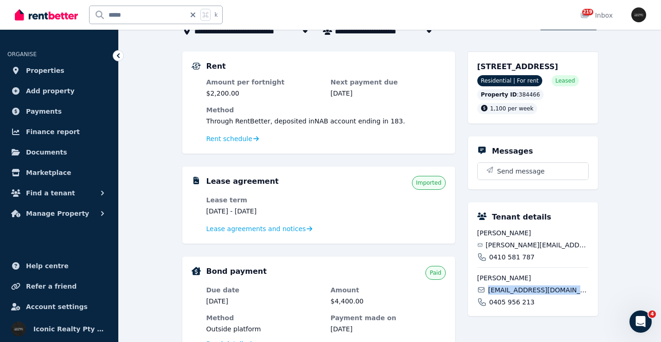
scroll to position [59, 0]
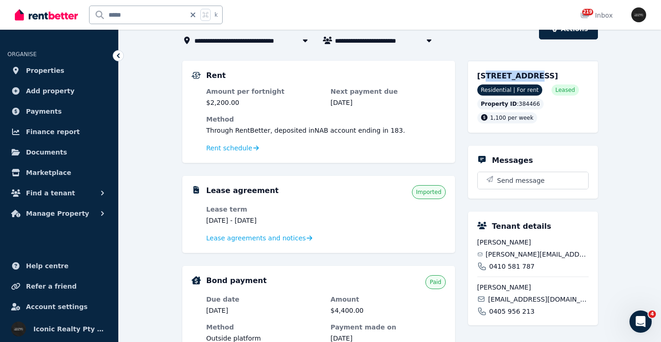
drag, startPoint x: 483, startPoint y: 75, endPoint x: 493, endPoint y: 73, distance: 10.3
click at [515, 76] on span "[STREET_ADDRESS]" at bounding box center [518, 75] width 81 height 9
drag, startPoint x: 473, startPoint y: 75, endPoint x: 530, endPoint y: 76, distance: 57.1
click at [530, 76] on div "1/370 Edgecliff Rd, Woollahra NSW 2025 Residential | For rent Leased Property I…" at bounding box center [533, 97] width 130 height 72
click at [87, 11] on div "***** k" at bounding box center [121, 15] width 213 height 30
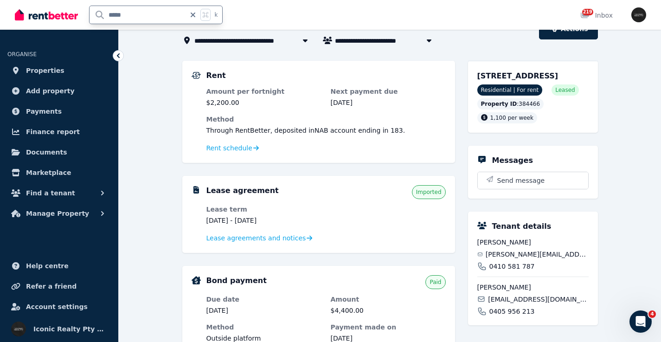
type input "******"
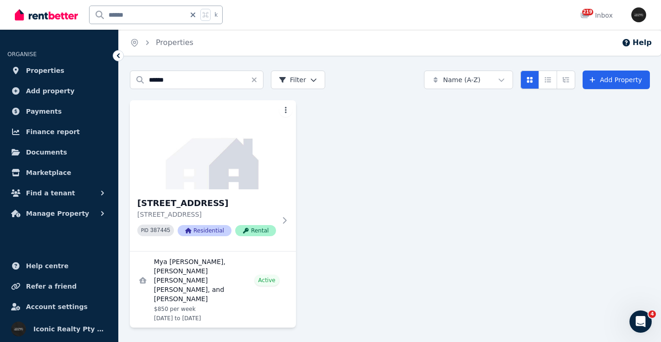
click at [231, 142] on img at bounding box center [213, 144] width 166 height 89
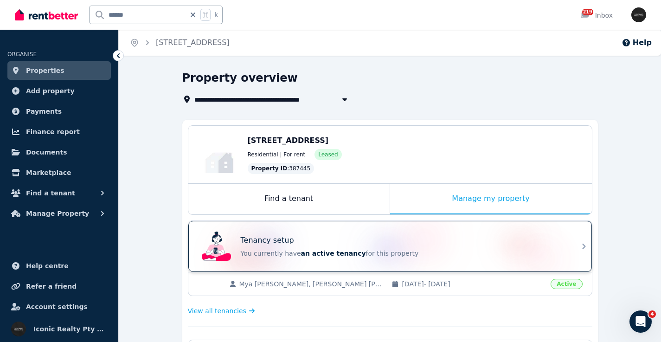
click at [343, 232] on div "Tenancy setup You currently have an active tenancy for this property" at bounding box center [382, 246] width 368 height 37
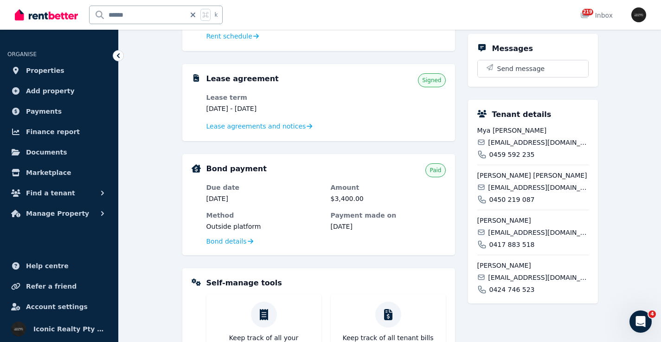
scroll to position [177, 0]
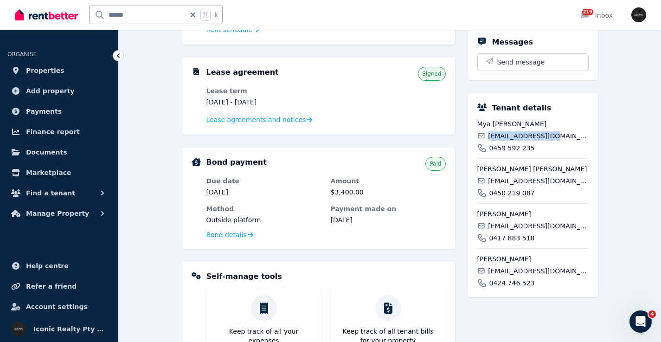
drag, startPoint x: 490, startPoint y: 148, endPoint x: 576, endPoint y: 149, distance: 86.8
click at [576, 141] on div "myavonk@icloud.com" at bounding box center [533, 135] width 111 height 9
drag, startPoint x: 489, startPoint y: 190, endPoint x: 595, endPoint y: 195, distance: 105.9
click at [595, 195] on div "Tenant details Mya Amy Vonk myavonk@icloud.com 0459 592 235 Alex Robert Cuthber…" at bounding box center [533, 195] width 130 height 204
drag, startPoint x: 489, startPoint y: 237, endPoint x: 582, endPoint y: 239, distance: 92.8
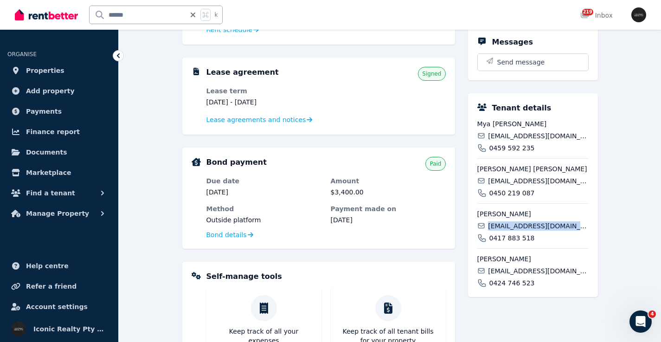
click at [582, 231] on div "wharton_em@hotmail.co.uk" at bounding box center [533, 225] width 111 height 9
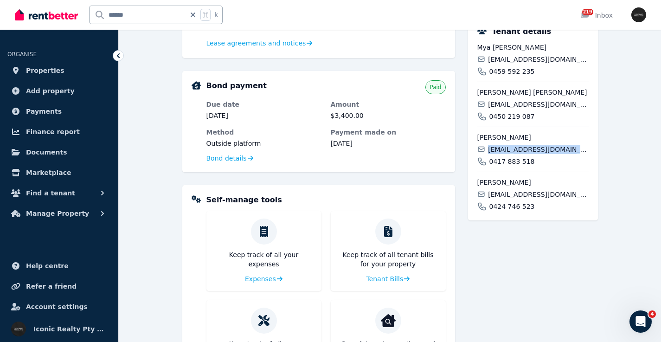
scroll to position [258, 0]
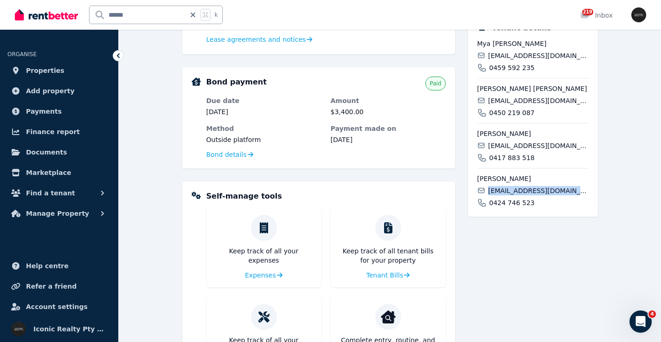
drag, startPoint x: 489, startPoint y: 203, endPoint x: 597, endPoint y: 204, distance: 108.1
click at [597, 204] on div "Tenant details Mya Amy Vonk myavonk@icloud.com 0459 592 235 Alex Robert Cuthber…" at bounding box center [533, 115] width 130 height 204
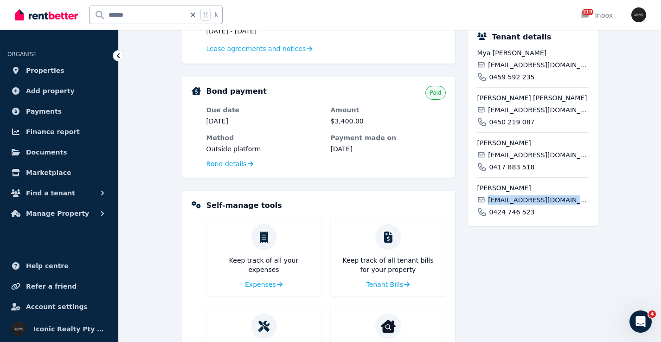
scroll to position [0, 0]
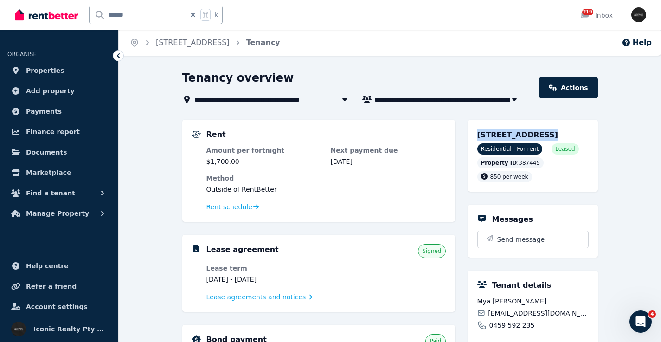
drag, startPoint x: 472, startPoint y: 133, endPoint x: 537, endPoint y: 136, distance: 65.1
click at [537, 136] on div "22/355 Old South Head Rd, North Bondi NSW 2030 Residential | For rent Leased Pr…" at bounding box center [533, 156] width 130 height 72
drag, startPoint x: 168, startPoint y: 14, endPoint x: 67, endPoint y: 15, distance: 101.2
click at [30, 9] on div "****** k" at bounding box center [121, 15] width 213 height 30
type input "****"
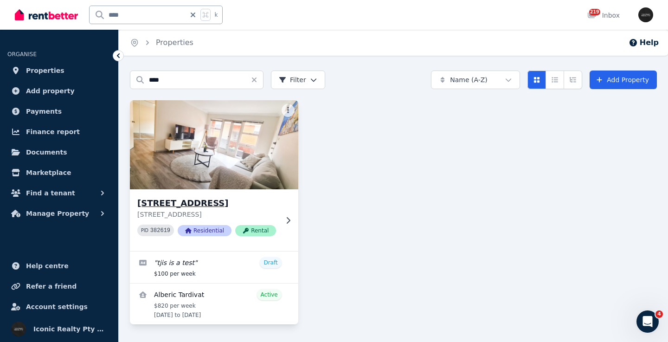
click at [249, 179] on img at bounding box center [214, 145] width 177 height 94
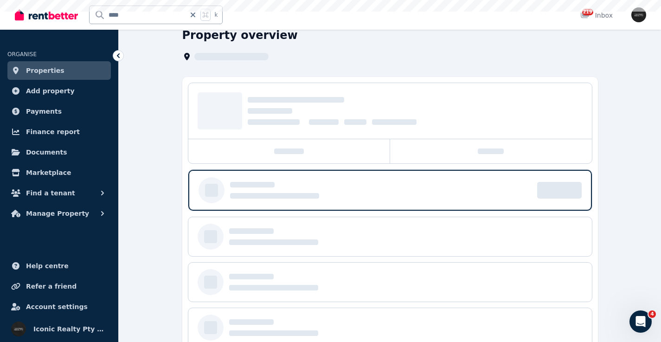
scroll to position [108, 0]
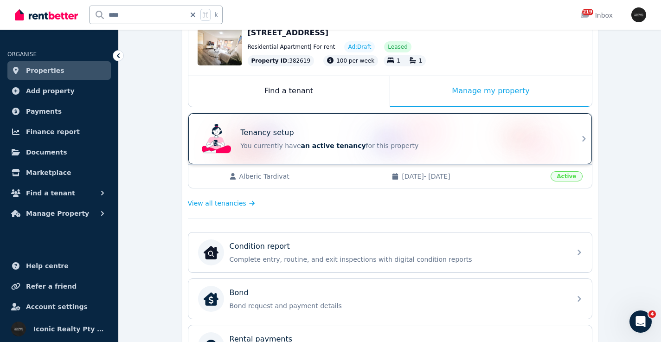
click at [336, 142] on span "an active tenancy" at bounding box center [333, 145] width 65 height 7
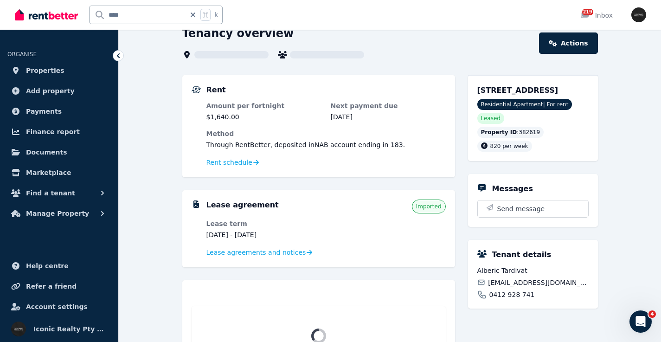
scroll to position [99, 0]
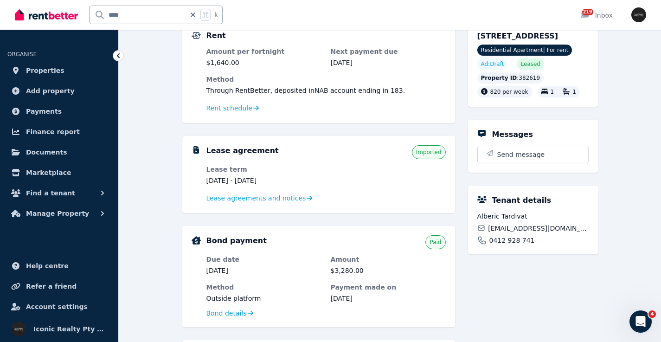
click at [585, 233] on div "alberictardivat.prd@gmail.com" at bounding box center [533, 228] width 111 height 9
click at [546, 233] on span "alberictardivat.prd@gmail.com" at bounding box center [538, 228] width 100 height 9
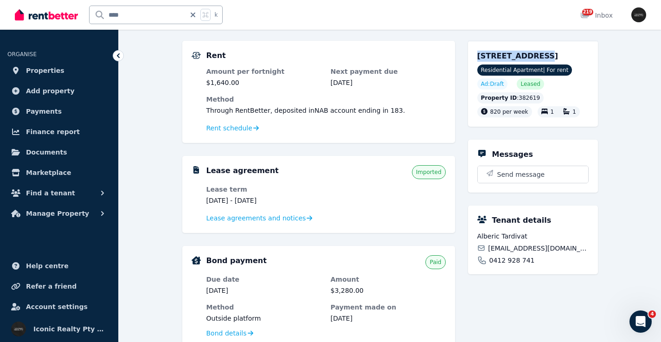
drag, startPoint x: 475, startPoint y: 56, endPoint x: 535, endPoint y: 56, distance: 59.4
click at [535, 56] on div "7/69 Wentworth St, Randwick NSW 2031 Residential Apartment | For rent Ad: Draft…" at bounding box center [533, 84] width 130 height 86
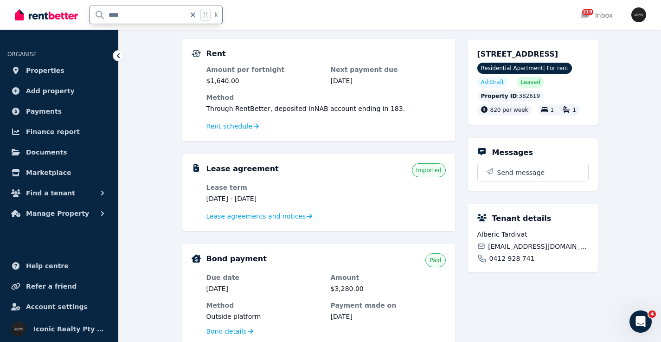
drag, startPoint x: 134, startPoint y: 13, endPoint x: 84, endPoint y: 13, distance: 49.7
click at [84, 13] on div "**** k" at bounding box center [121, 15] width 213 height 30
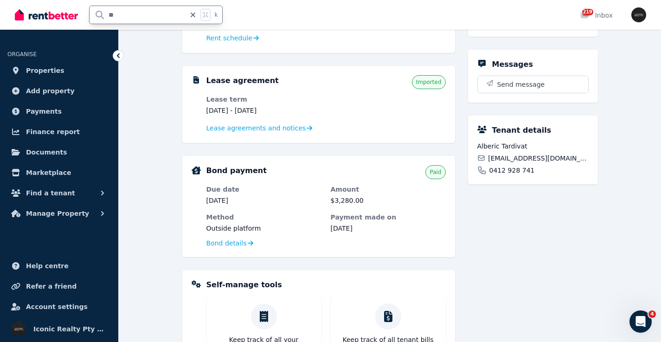
type input "**"
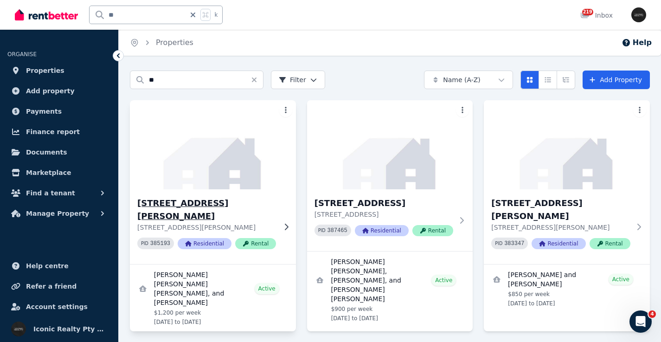
click at [245, 148] on img at bounding box center [213, 145] width 175 height 94
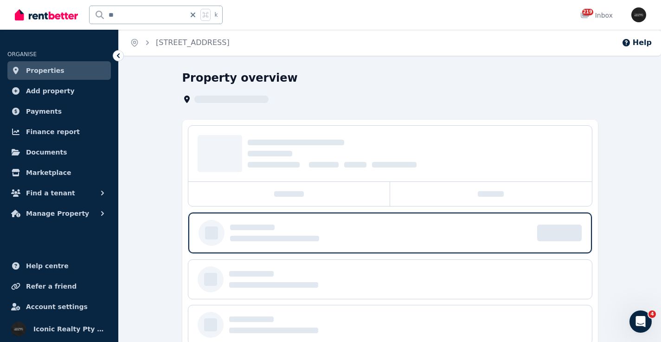
click at [159, 13] on input "**" at bounding box center [138, 15] width 96 height 18
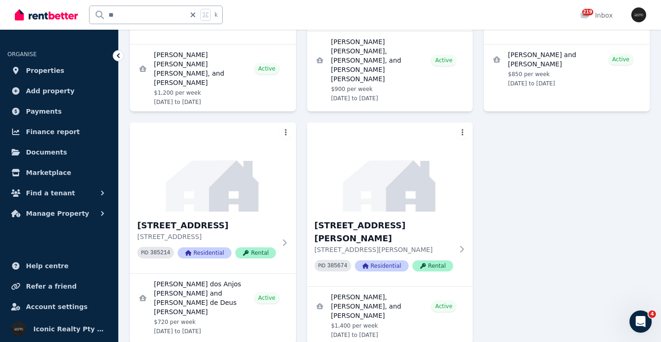
scroll to position [237, 0]
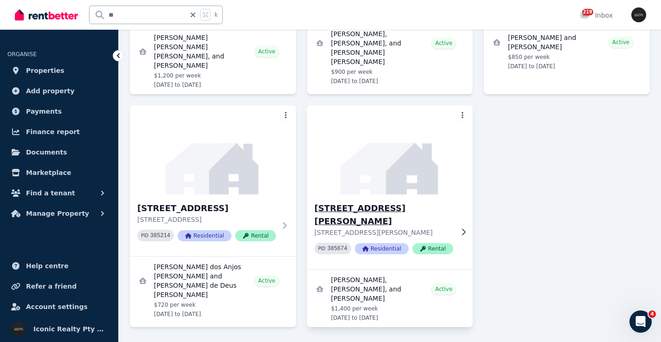
click at [386, 156] on img at bounding box center [390, 150] width 175 height 94
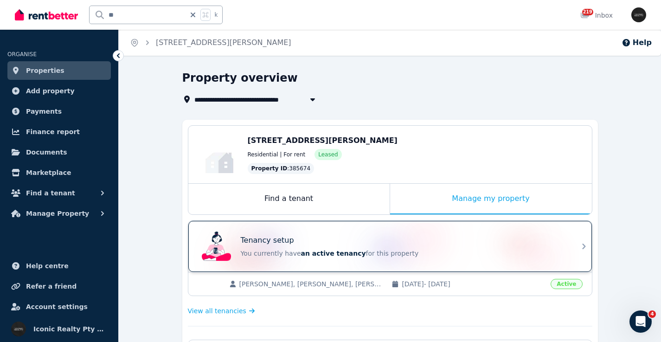
click at [378, 232] on div "Tenancy setup You currently have an active tenancy for this property" at bounding box center [382, 246] width 368 height 37
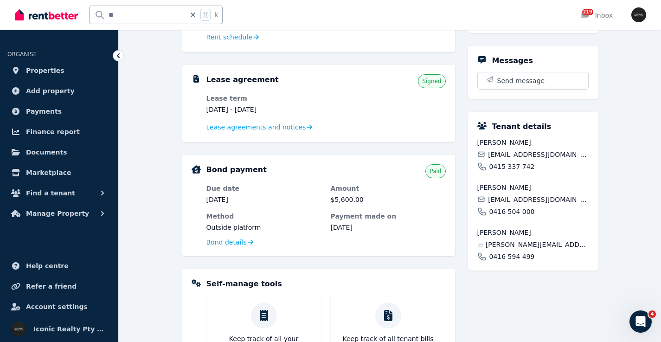
scroll to position [143, 0]
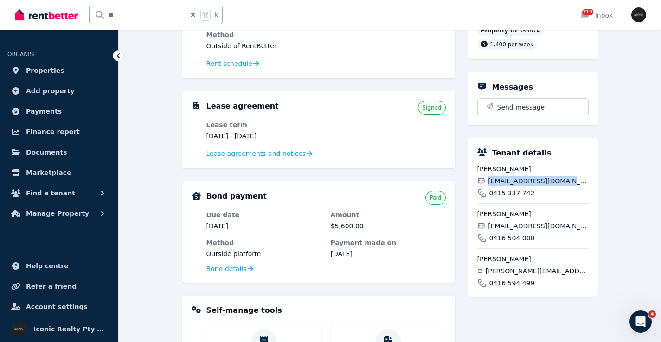
drag, startPoint x: 506, startPoint y: 181, endPoint x: 575, endPoint y: 179, distance: 68.3
click at [575, 180] on div "basilbenoiton@gmail.com" at bounding box center [533, 180] width 111 height 9
drag, startPoint x: 490, startPoint y: 225, endPoint x: 579, endPoint y: 226, distance: 89.1
click at [579, 227] on div "miles.i@hotmail.co.uk" at bounding box center [533, 225] width 111 height 9
drag, startPoint x: 489, startPoint y: 271, endPoint x: 580, endPoint y: 269, distance: 91.0
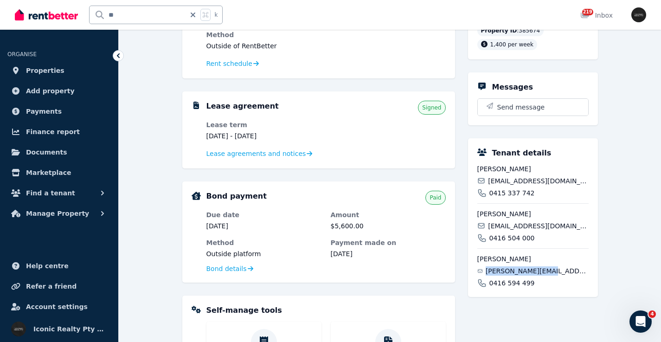
click at [580, 269] on div "lincoln.h@live.com" at bounding box center [533, 270] width 111 height 9
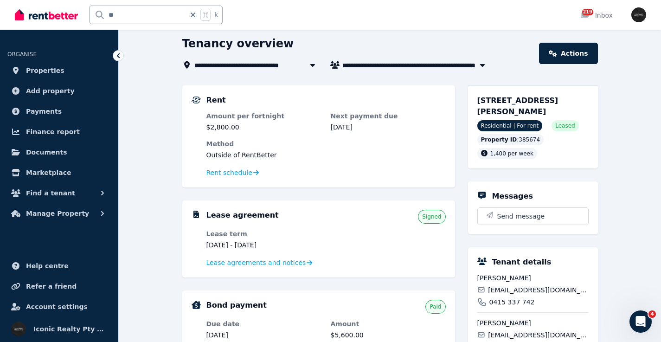
scroll to position [33, 0]
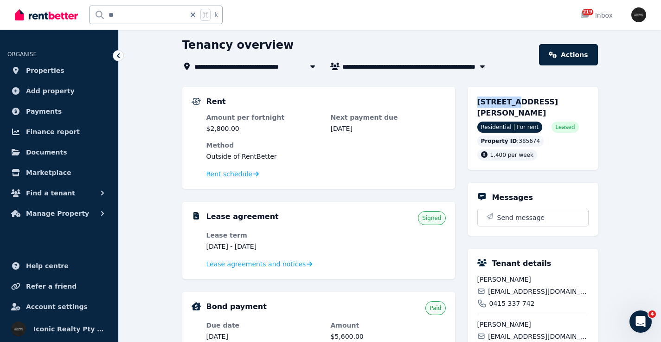
drag, startPoint x: 477, startPoint y: 100, endPoint x: 513, endPoint y: 103, distance: 35.9
click at [513, 103] on span "90 Bronte Rd, Bondi Junction NSW 2022" at bounding box center [518, 107] width 81 height 20
drag, startPoint x: 143, startPoint y: 15, endPoint x: 73, endPoint y: 13, distance: 70.1
click at [73, 15] on div "** k" at bounding box center [121, 15] width 213 height 30
type input "****"
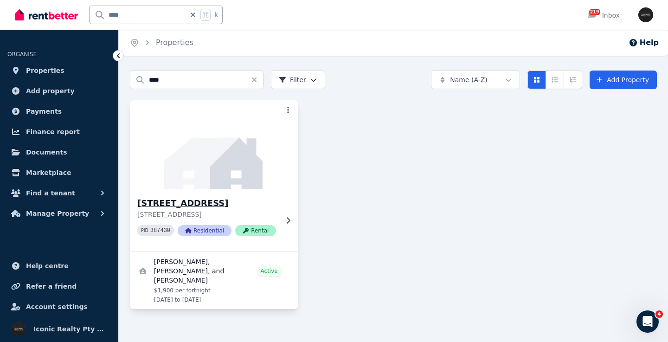
click at [210, 161] on img at bounding box center [214, 145] width 177 height 94
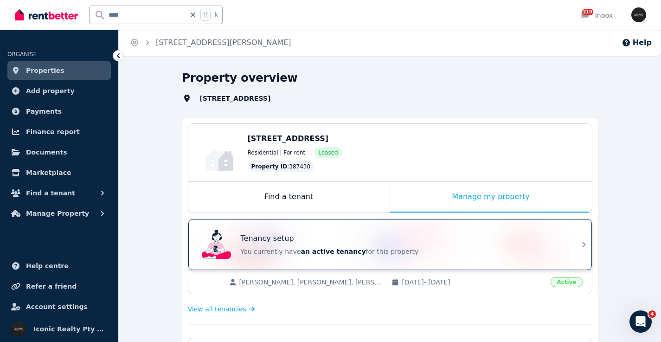
click at [422, 233] on div "Tenancy setup You currently have an active tenancy for this property" at bounding box center [382, 244] width 368 height 37
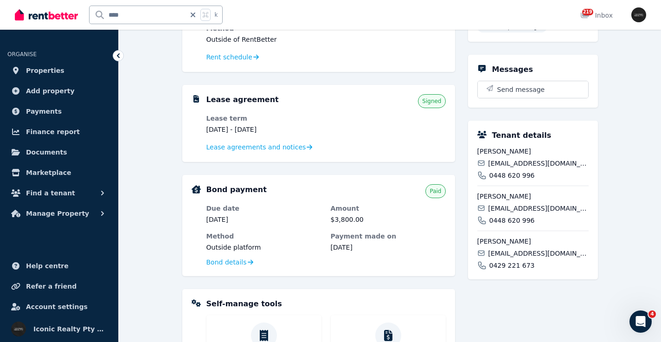
scroll to position [159, 0]
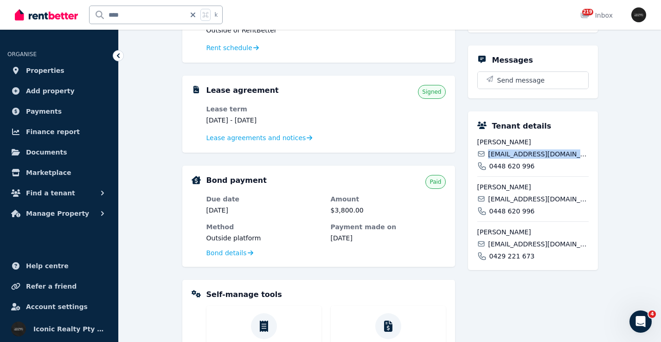
drag, startPoint x: 488, startPoint y: 164, endPoint x: 585, endPoint y: 164, distance: 97.5
click at [585, 159] on div "lucyanderson818@gmail.com" at bounding box center [533, 153] width 111 height 9
drag, startPoint x: 488, startPoint y: 210, endPoint x: 600, endPoint y: 211, distance: 111.8
click at [600, 211] on div "**********" at bounding box center [390, 210] width 543 height 599
click at [540, 204] on span "courtneydalegiordano@gmail.com" at bounding box center [538, 198] width 100 height 9
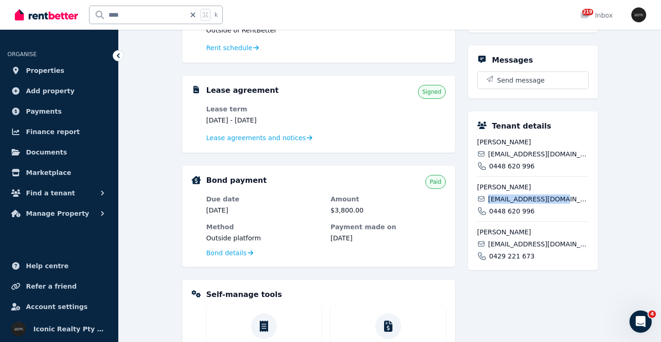
click at [540, 204] on span "courtneydalegiordano@gmail.com" at bounding box center [538, 198] width 100 height 9
click at [521, 249] on span "maevedougherty2002@gmail.com" at bounding box center [538, 243] width 100 height 9
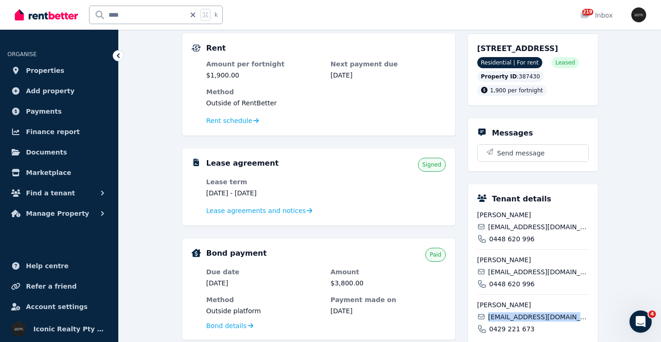
scroll to position [49, 0]
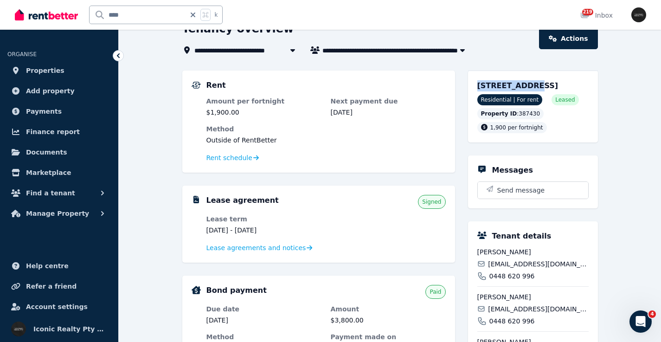
drag, startPoint x: 474, startPoint y: 87, endPoint x: 523, endPoint y: 86, distance: 48.7
click at [523, 86] on div "1/49 Belgrave St, Bronte NSW 2024 Residential | For rent Leased Property ID : 3…" at bounding box center [533, 107] width 130 height 72
drag, startPoint x: 104, startPoint y: 16, endPoint x: 75, endPoint y: 15, distance: 29.7
click at [75, 15] on div "**** k" at bounding box center [121, 15] width 213 height 30
type input "***"
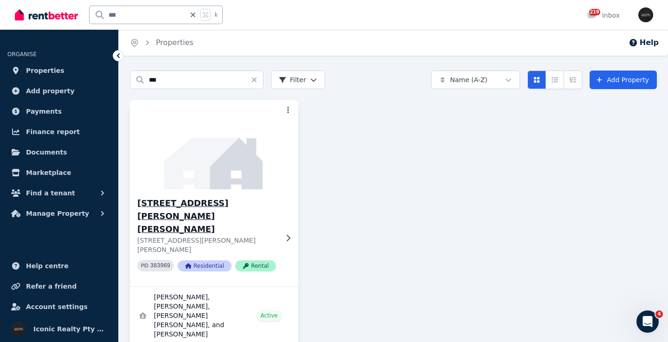
click at [220, 160] on img at bounding box center [214, 145] width 177 height 94
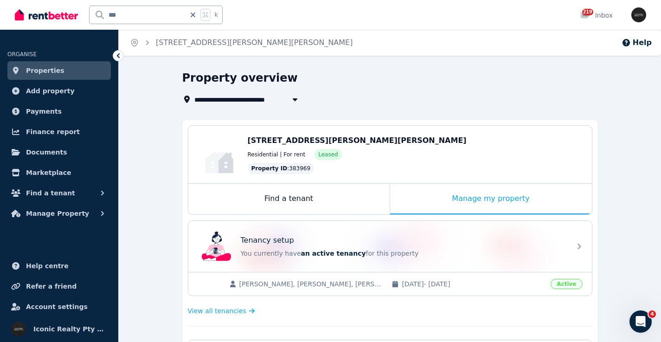
click at [385, 231] on div "Tenancy setup You currently have an active tenancy for this property" at bounding box center [382, 246] width 368 height 37
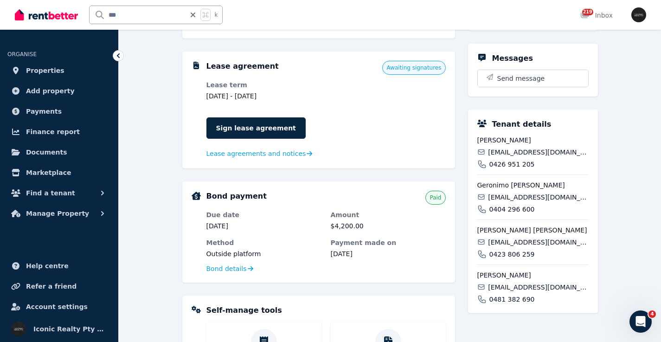
scroll to position [302, 0]
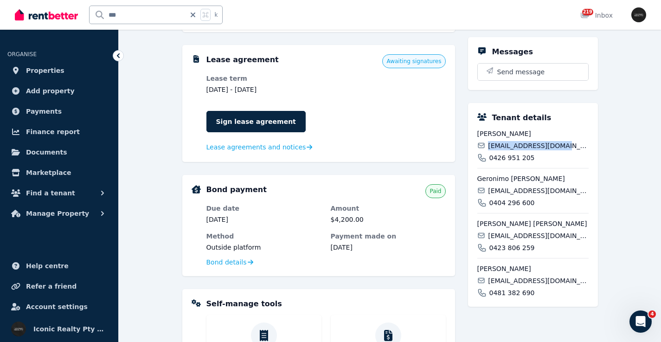
drag, startPoint x: 490, startPoint y: 135, endPoint x: 585, endPoint y: 132, distance: 95.2
click at [585, 141] on div "carlagijon5@gmail.com" at bounding box center [533, 145] width 111 height 9
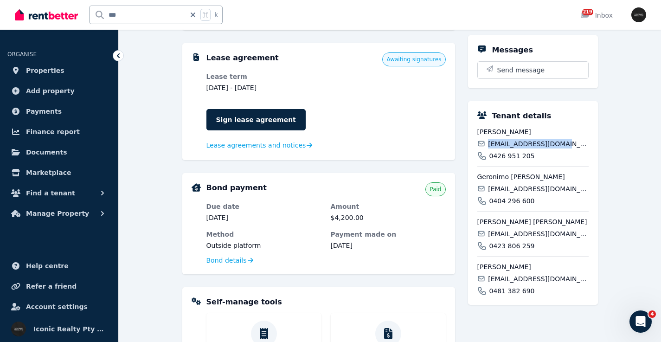
scroll to position [479, 0]
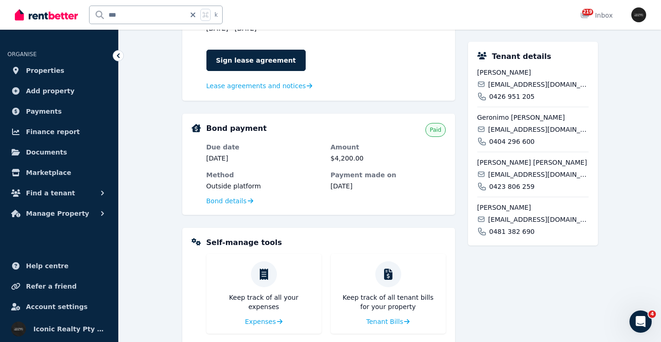
scroll to position [344, 0]
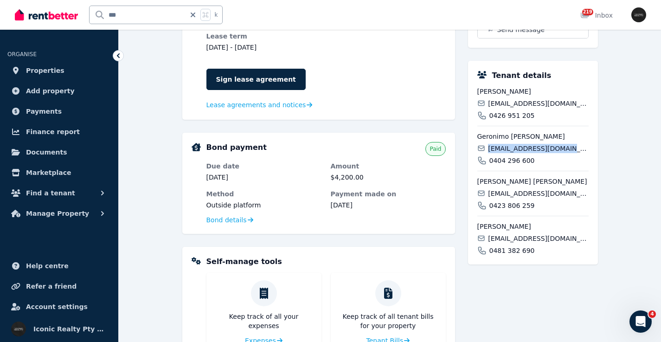
drag, startPoint x: 490, startPoint y: 138, endPoint x: 594, endPoint y: 138, distance: 103.5
click at [594, 138] on div "Tenant details Carla Gijon carlagijon5@gmail.com 0426 951 205 Geronimo Nicolas …" at bounding box center [533, 163] width 130 height 204
drag, startPoint x: 491, startPoint y: 184, endPoint x: 571, endPoint y: 184, distance: 80.8
click at [571, 189] on div "hilen_cruz@hotmail.com" at bounding box center [533, 193] width 111 height 9
drag, startPoint x: 486, startPoint y: 226, endPoint x: 584, endPoint y: 227, distance: 97.9
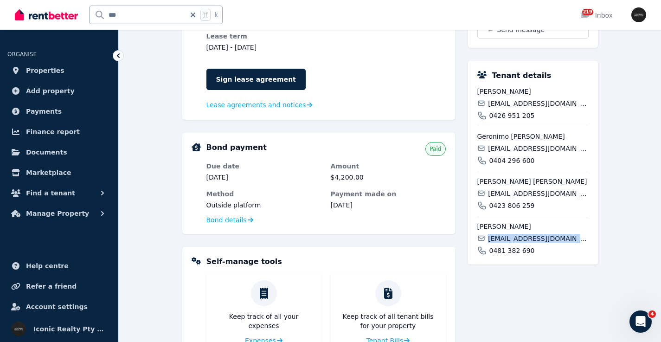
click at [585, 234] on div "lucaasmarquez@gmail.com" at bounding box center [533, 238] width 111 height 9
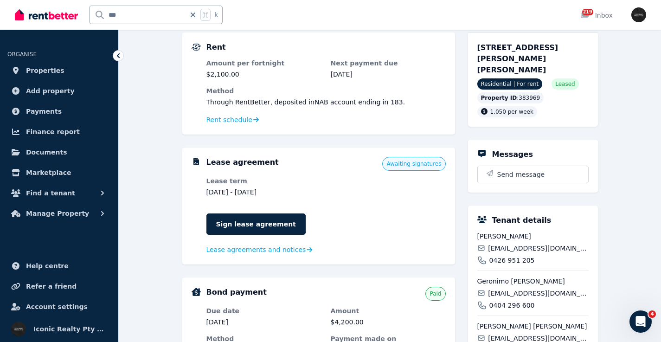
scroll to position [136, 0]
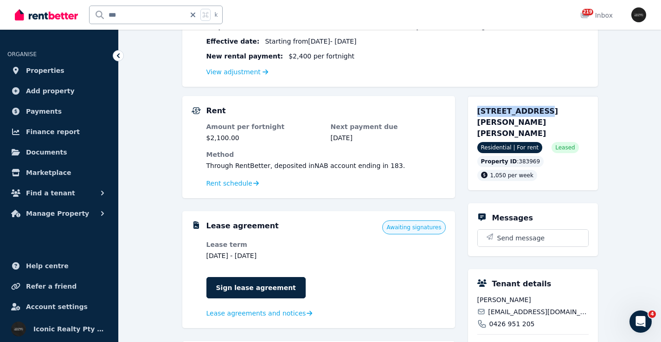
drag, startPoint x: 477, startPoint y: 107, endPoint x: 532, endPoint y: 113, distance: 55.1
click at [531, 113] on div "605/131 Bronte Rd, Bronte NSW 2024" at bounding box center [533, 122] width 111 height 33
drag, startPoint x: 83, startPoint y: 14, endPoint x: 77, endPoint y: 12, distance: 6.0
click at [77, 14] on div "*** k" at bounding box center [121, 15] width 213 height 30
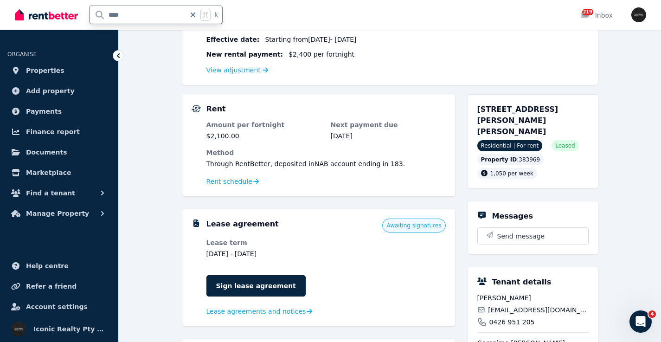
type input "*****"
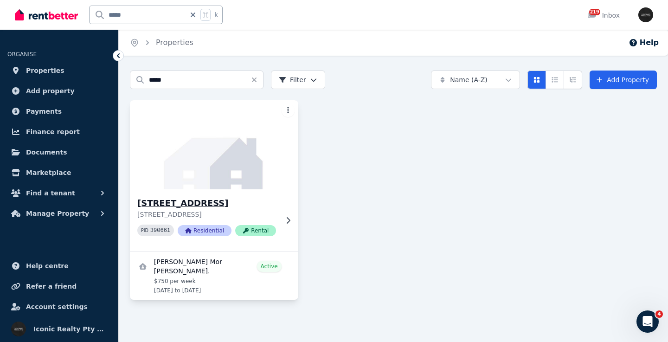
drag, startPoint x: 205, startPoint y: 139, endPoint x: 187, endPoint y: 130, distance: 19.5
click at [205, 139] on img at bounding box center [214, 145] width 177 height 94
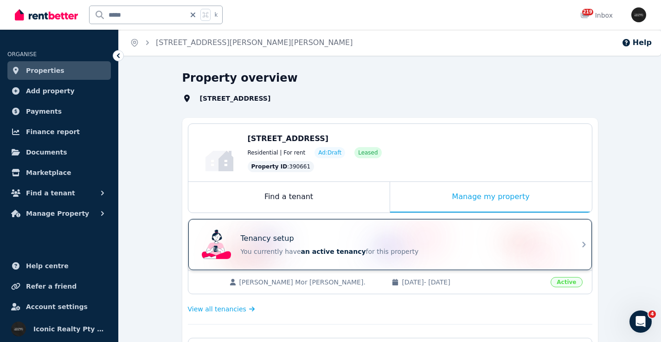
click at [385, 234] on div "Tenancy setup You currently have an active tenancy for this property" at bounding box center [382, 244] width 368 height 37
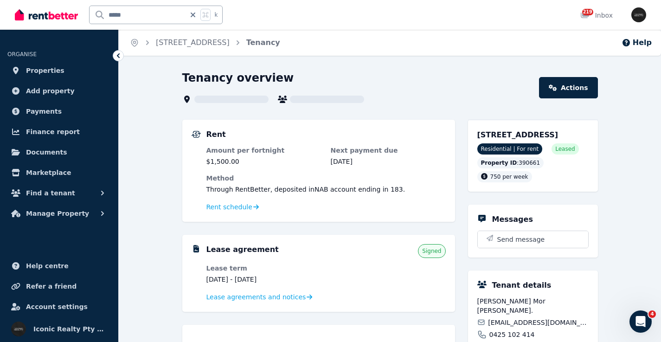
scroll to position [107, 0]
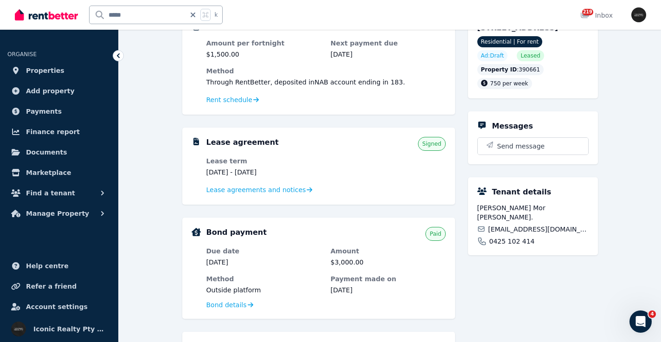
click at [503, 229] on span "tamaramorborque@gmail.com" at bounding box center [538, 229] width 100 height 9
click at [627, 181] on div "**********" at bounding box center [390, 262] width 543 height 599
click at [541, 222] on span "Tamara Mor Borque." at bounding box center [533, 212] width 111 height 19
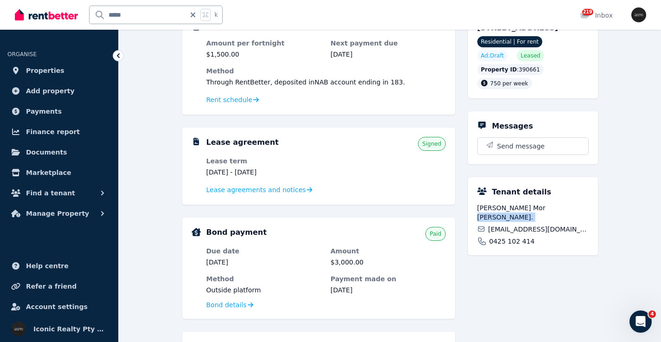
click at [541, 222] on span "Tamara Mor Borque." at bounding box center [533, 212] width 111 height 19
click at [540, 229] on span "tamaramorborque@gmail.com" at bounding box center [538, 229] width 100 height 9
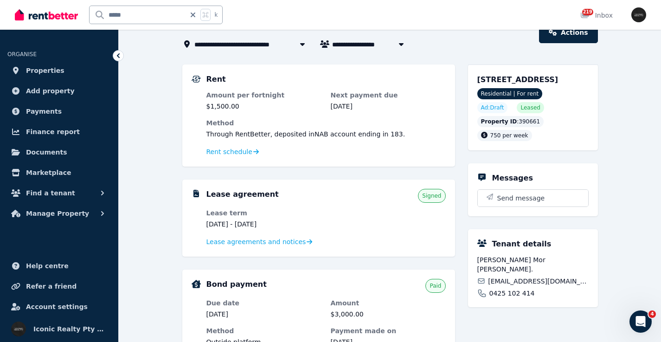
scroll to position [57, 0]
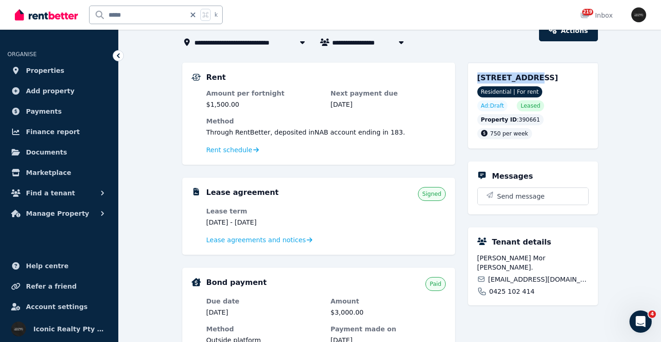
drag, startPoint x: 473, startPoint y: 79, endPoint x: 527, endPoint y: 76, distance: 53.5
click at [527, 76] on div "11/66 Roscoe St, Bondi Beach NSW 2026 Residential | For rent Ad: Draft Leased P…" at bounding box center [533, 106] width 130 height 86
